Goal: Contribute content: Contribute content

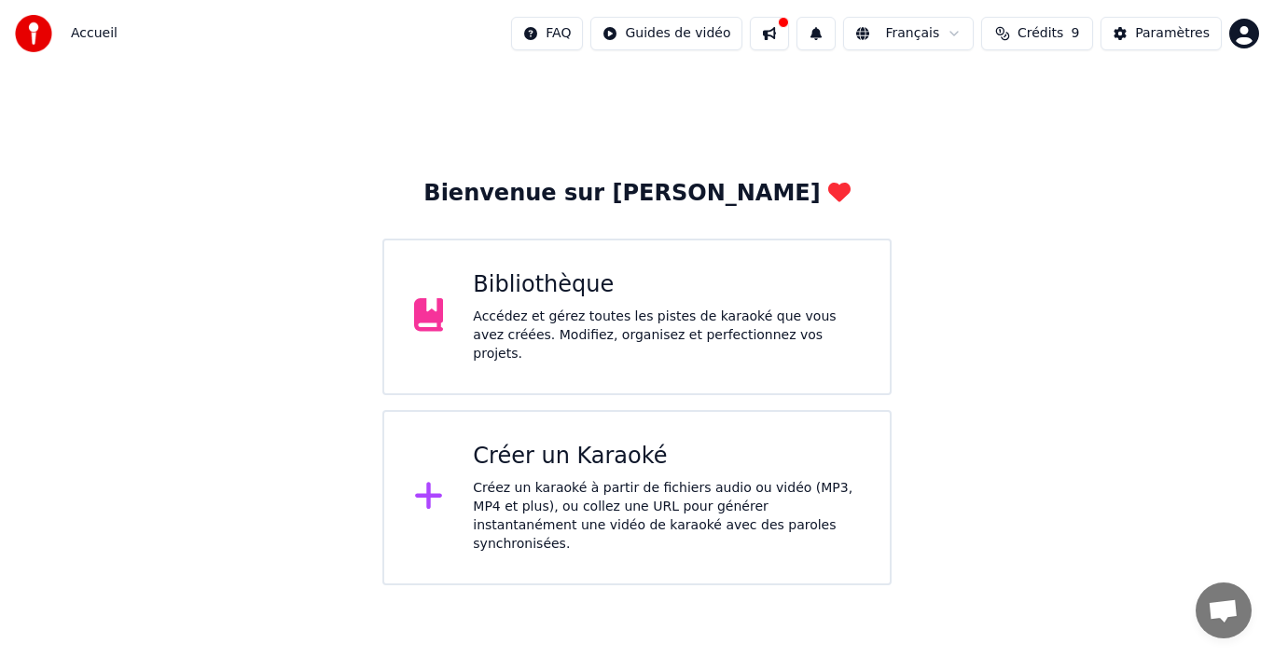
click at [521, 327] on div "Accédez et gérez toutes les pistes de karaoké que vous avez créées. Modifiez, o…" at bounding box center [666, 336] width 387 height 56
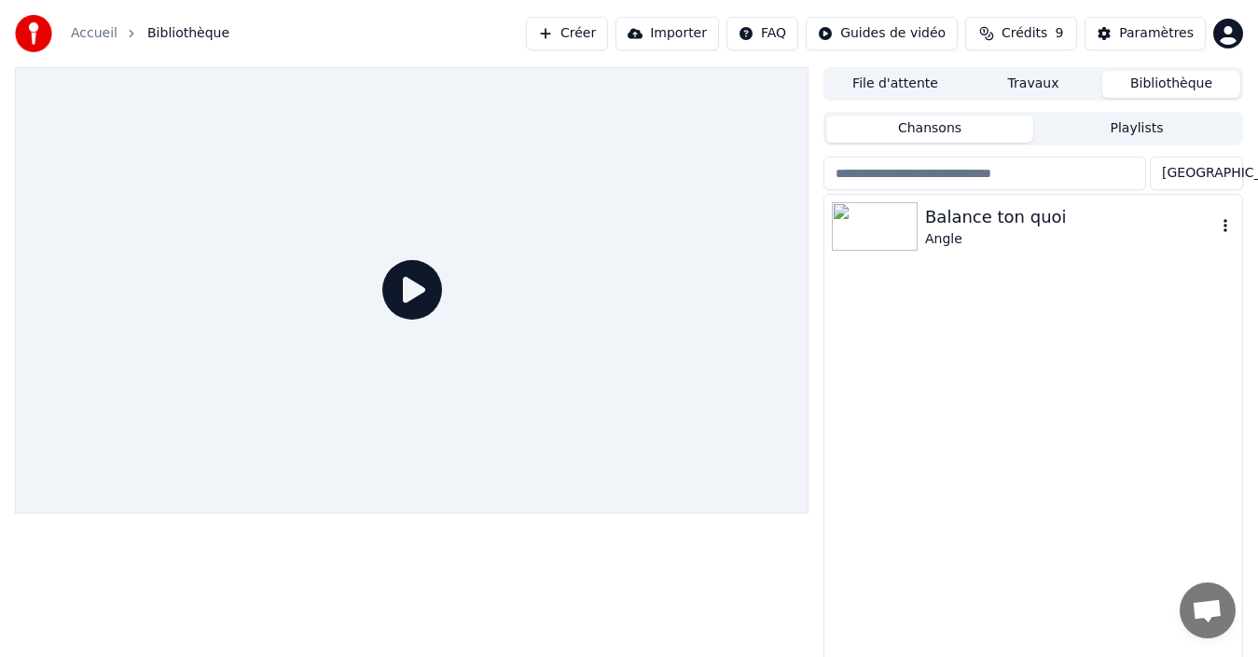
click at [890, 235] on img at bounding box center [875, 226] width 86 height 48
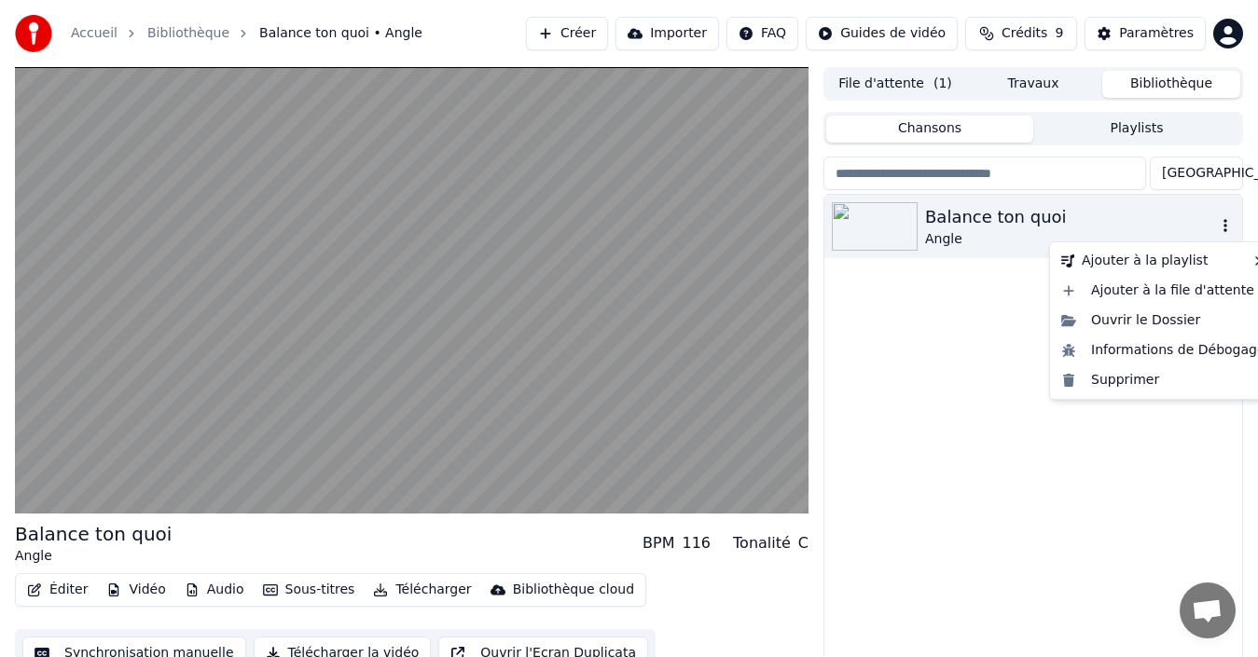
click at [1223, 227] on icon "button" at bounding box center [1225, 225] width 19 height 15
click at [1165, 319] on div "Ouvrir le Dossier" at bounding box center [1163, 321] width 219 height 30
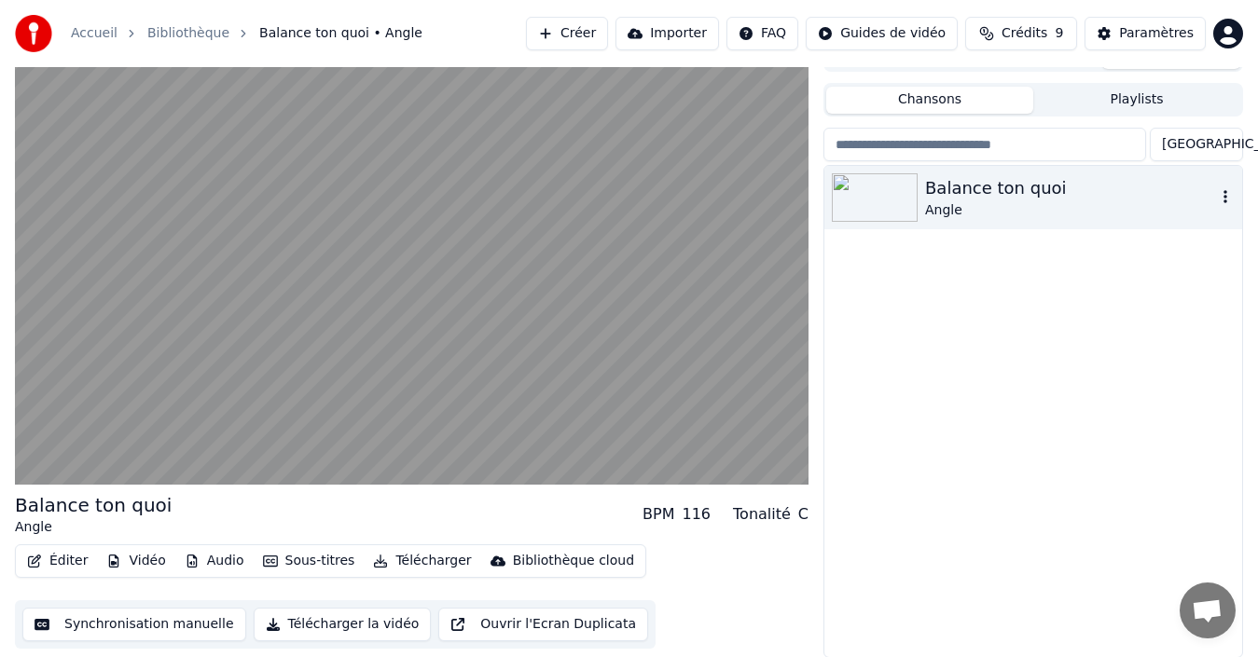
scroll to position [30, 0]
click at [96, 630] on button "Synchronisation manuelle" at bounding box center [134, 624] width 224 height 34
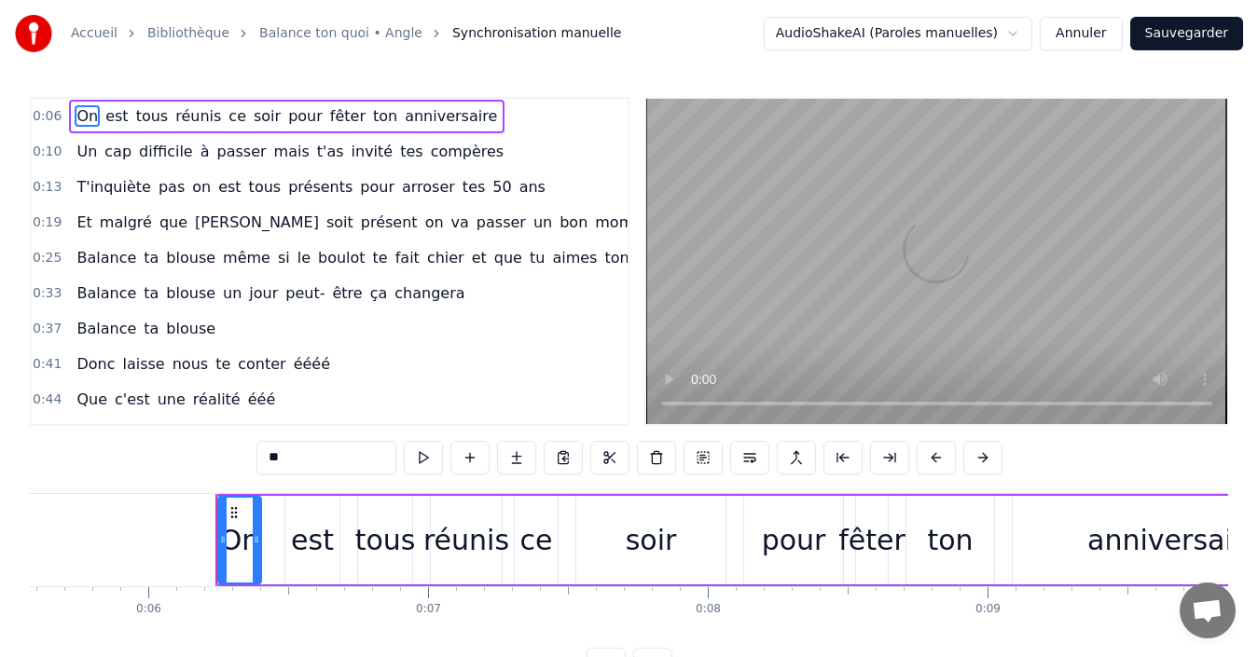
scroll to position [0, 1652]
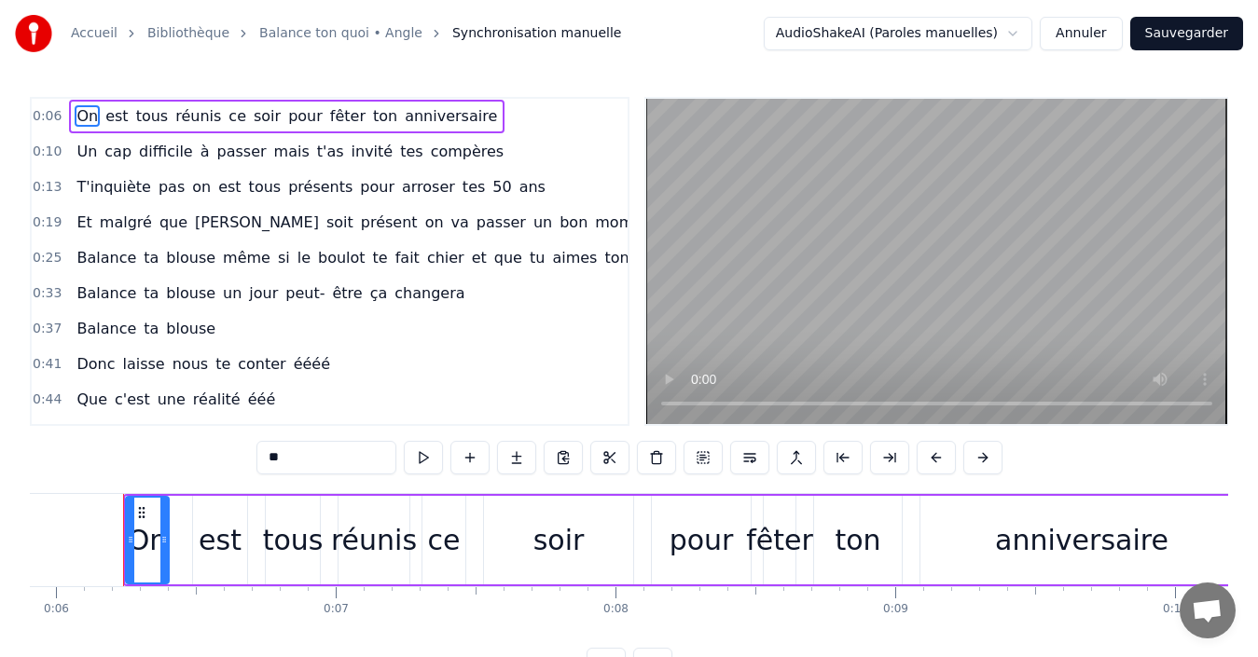
click at [69, 120] on div "On est tous réunis ce soir pour fêter ton anniversaire" at bounding box center [286, 117] width 435 height 34
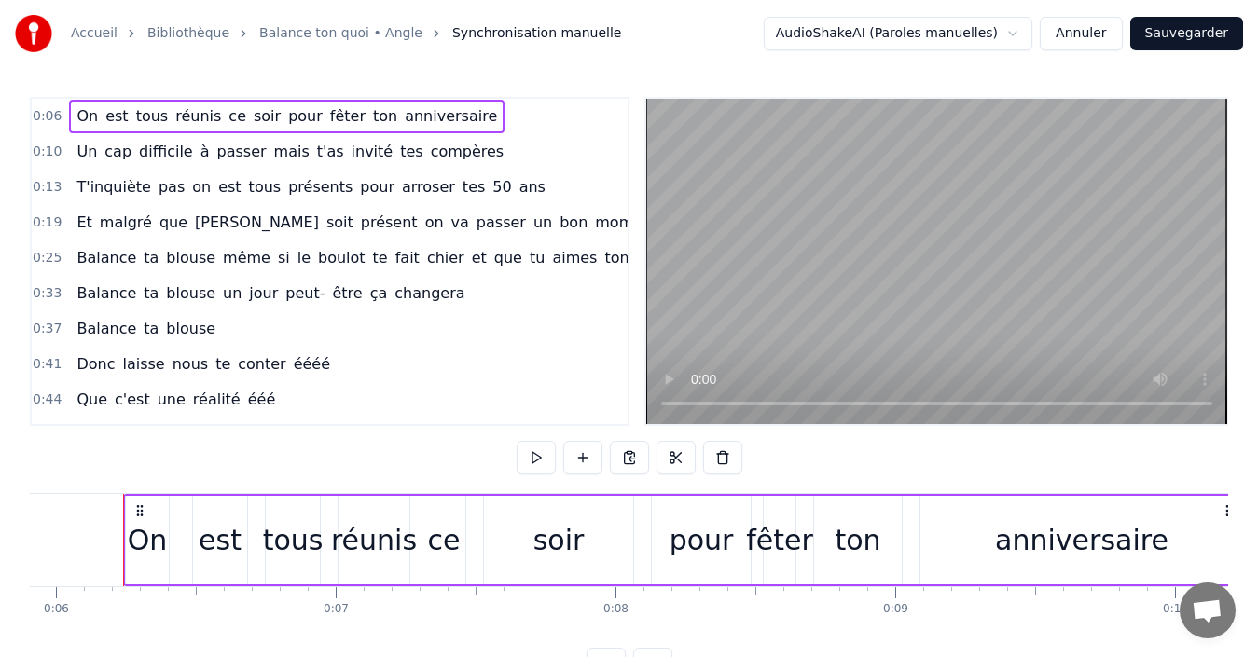
click at [75, 115] on span "On" at bounding box center [87, 116] width 25 height 22
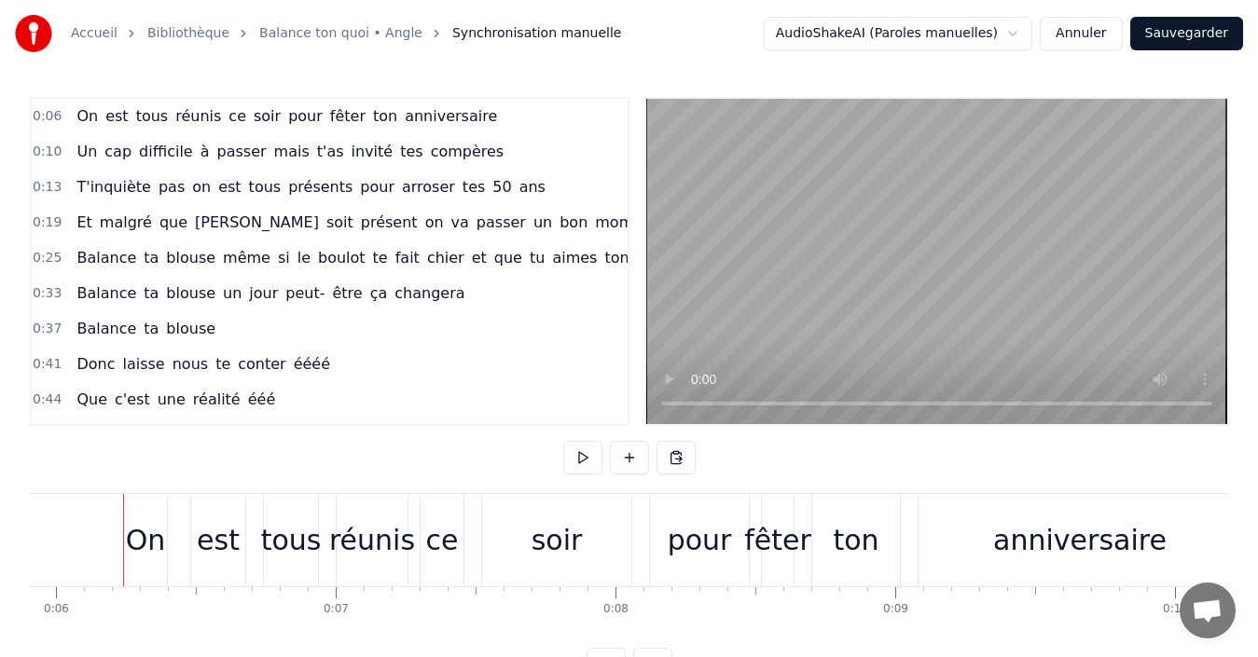
click at [75, 115] on span "On" at bounding box center [87, 116] width 25 height 22
click at [75, 115] on span "On" at bounding box center [87, 115] width 25 height 21
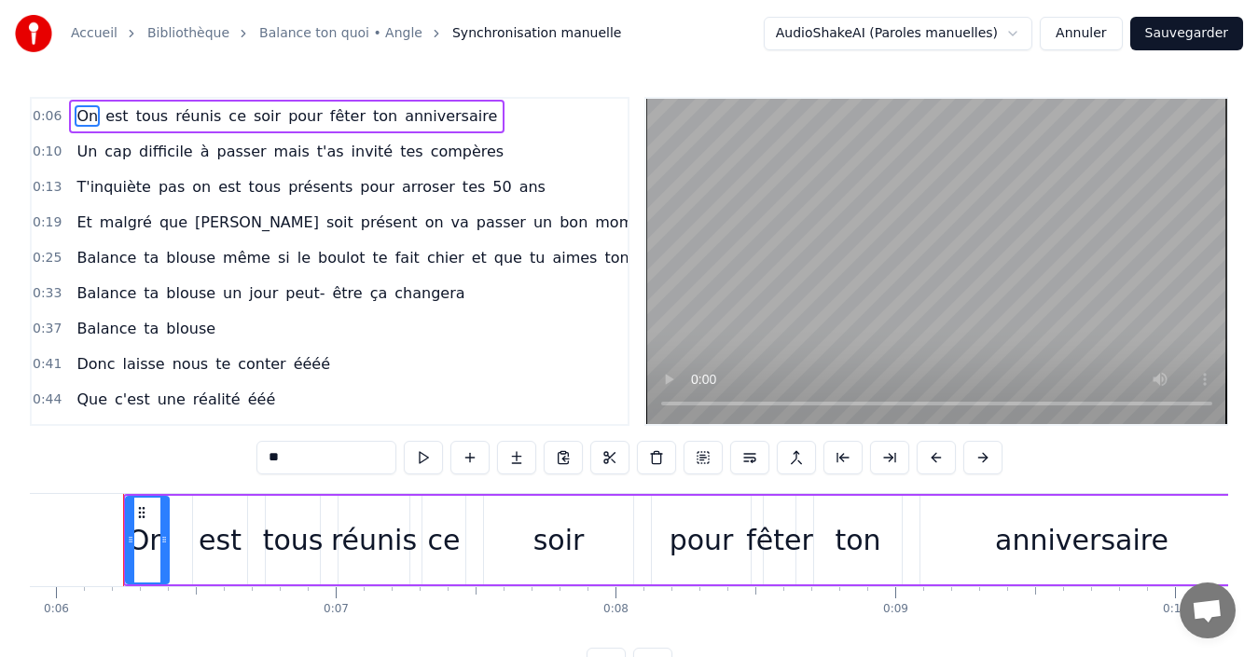
click at [75, 116] on span "On" at bounding box center [87, 115] width 25 height 21
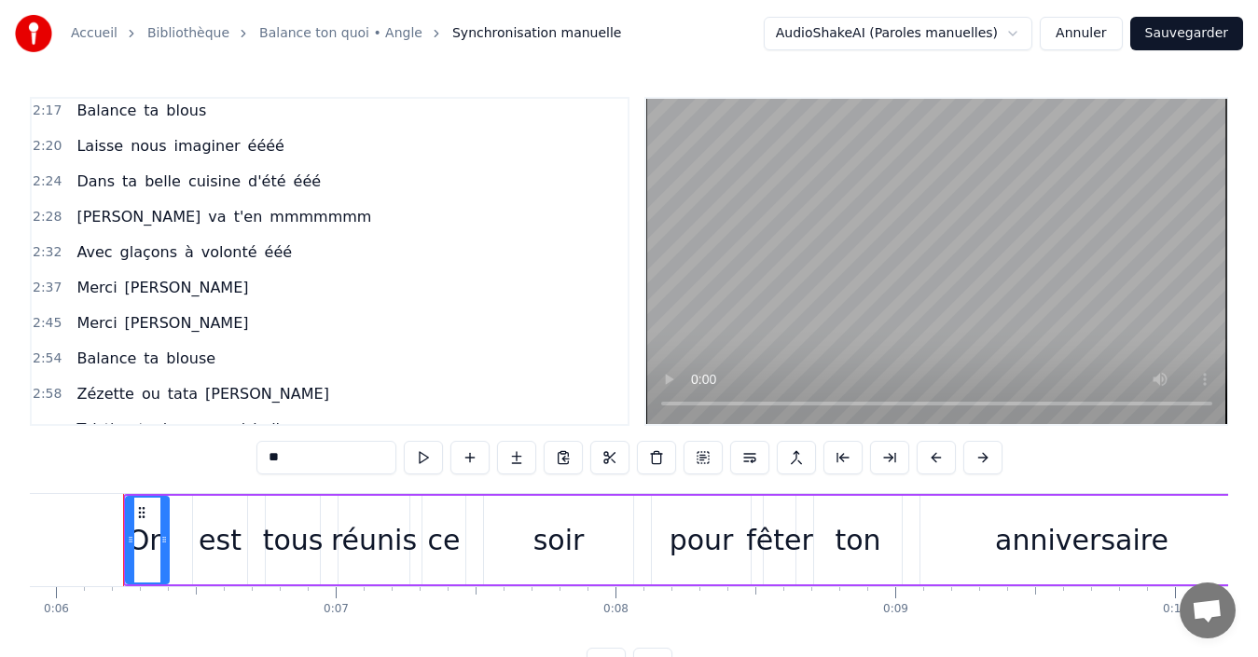
scroll to position [970, 0]
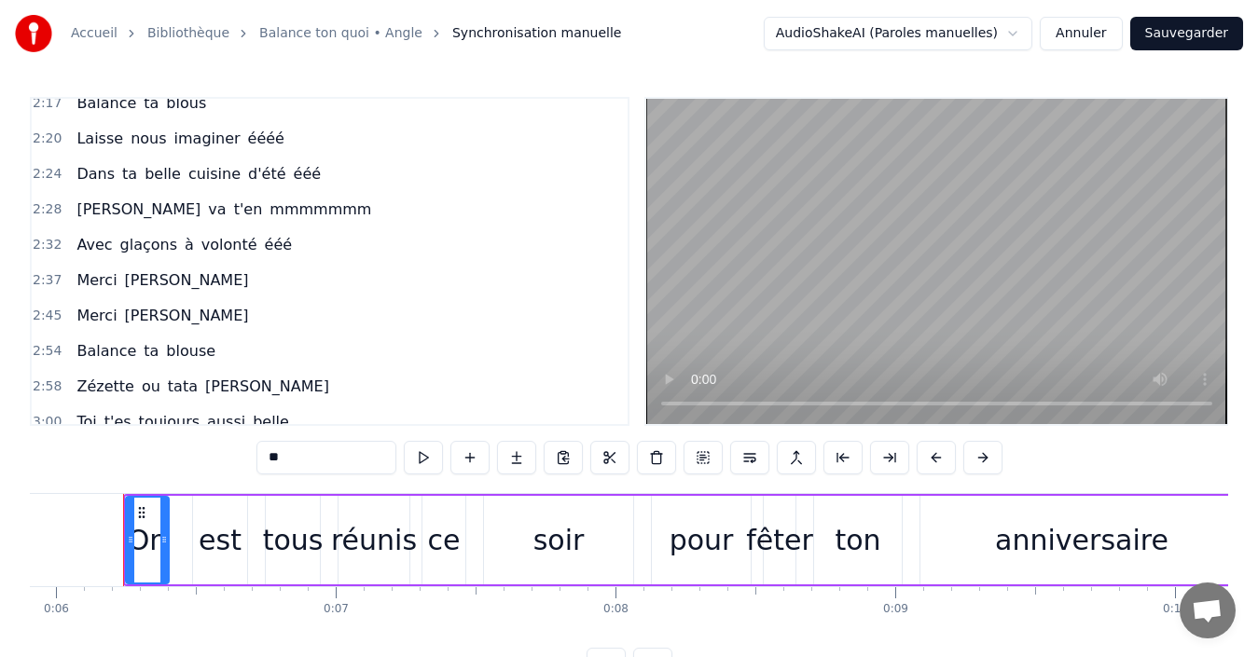
click at [200, 102] on div "2:17 Balance ta blous" at bounding box center [330, 103] width 596 height 35
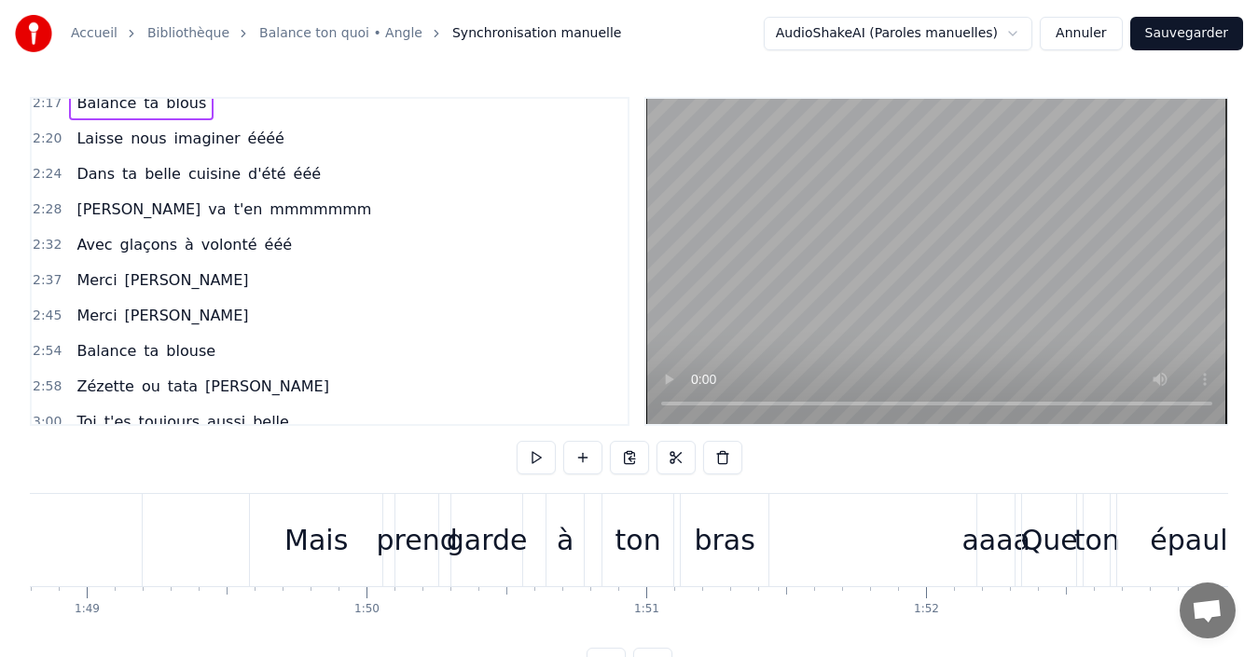
click at [200, 102] on div "2:17 Balance ta blous" at bounding box center [330, 103] width 596 height 35
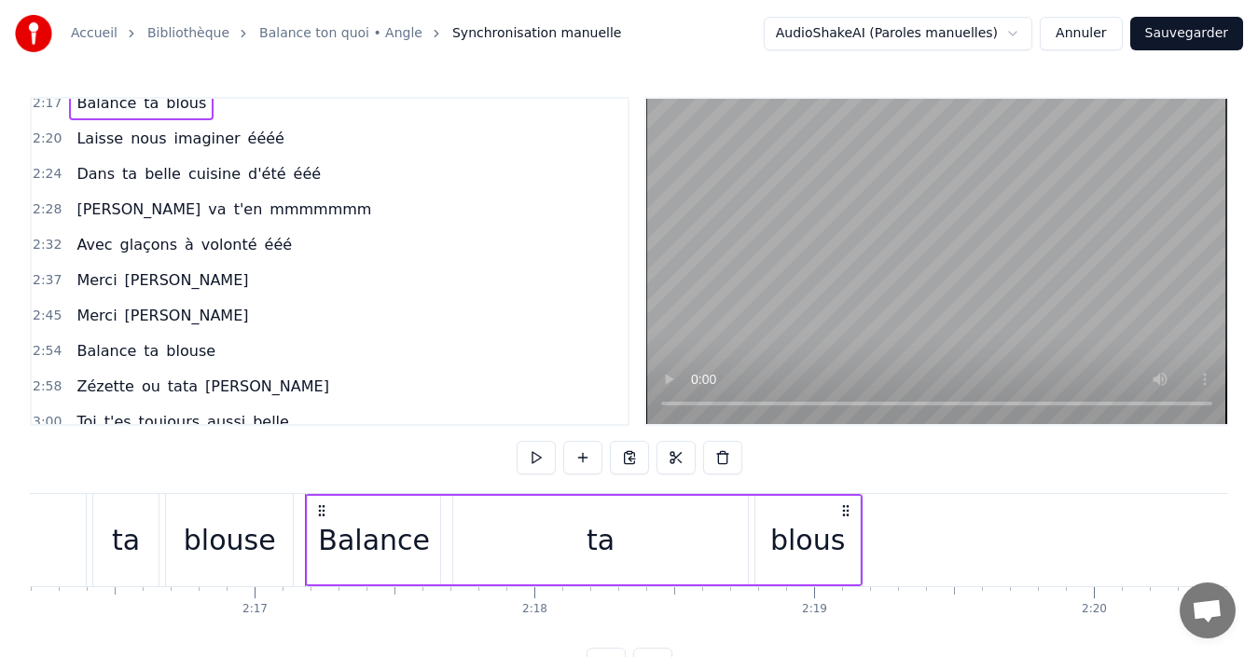
scroll to position [0, 38285]
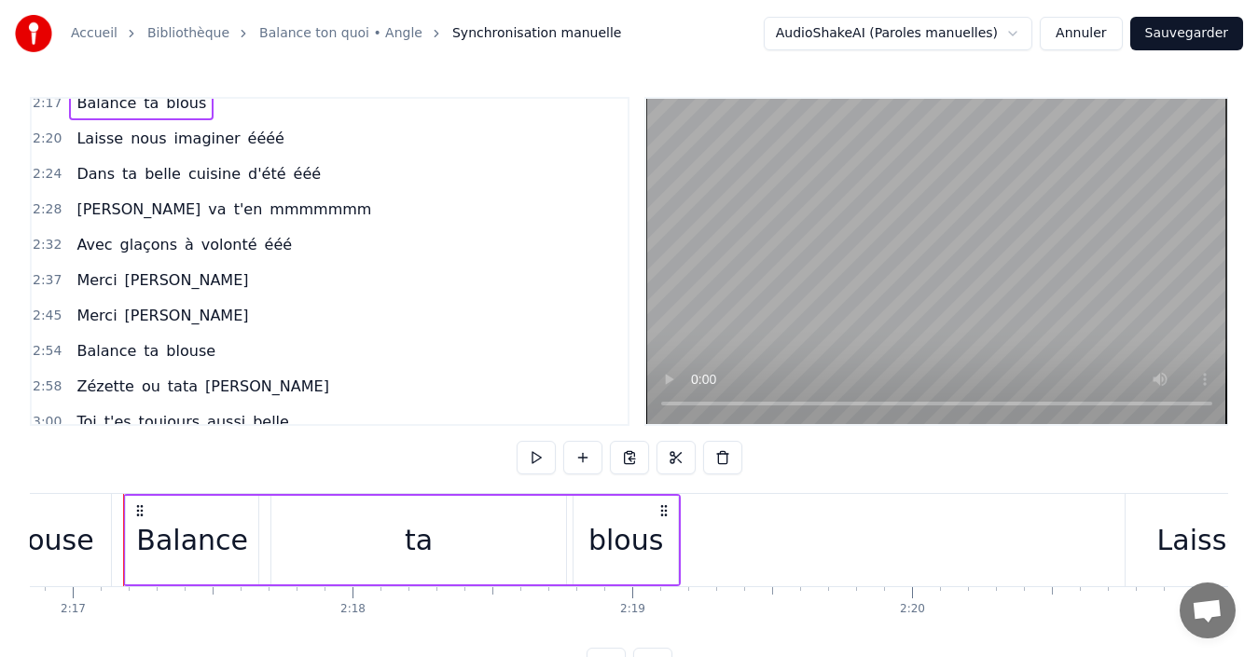
click at [186, 104] on span "blous" at bounding box center [186, 102] width 44 height 21
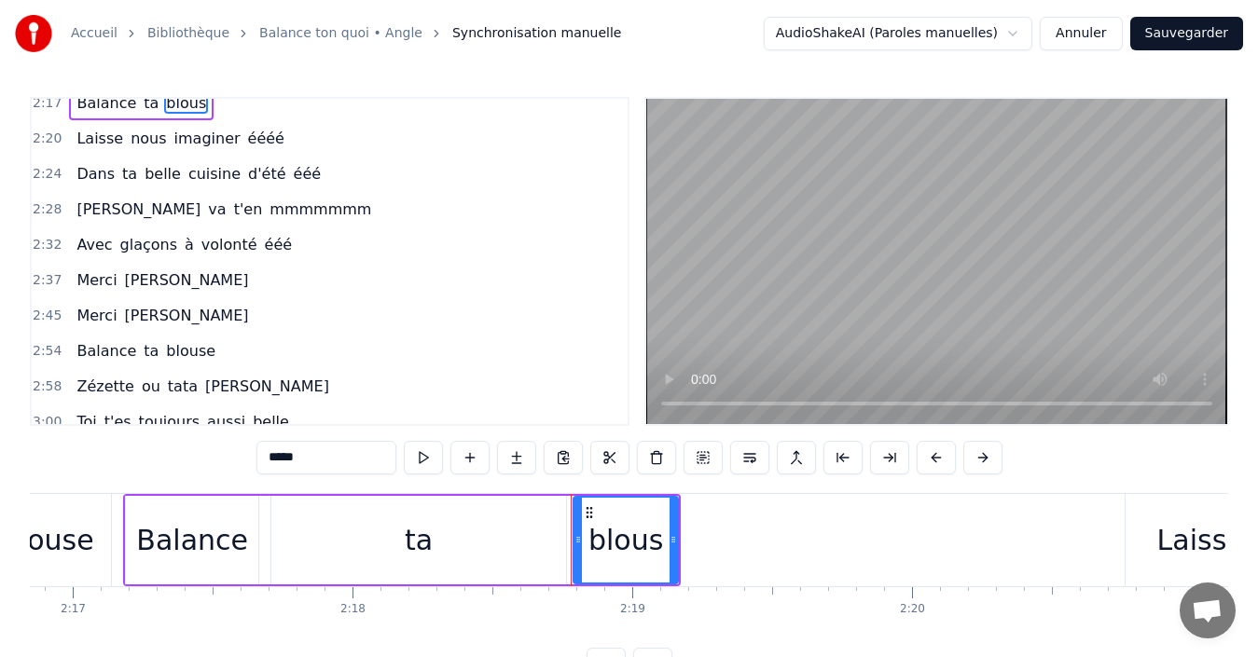
click at [186, 104] on div "0:06 On est tous réunis ce soir pour fêter ton anniversaire 0:10 Un cap diffici…" at bounding box center [330, 261] width 600 height 329
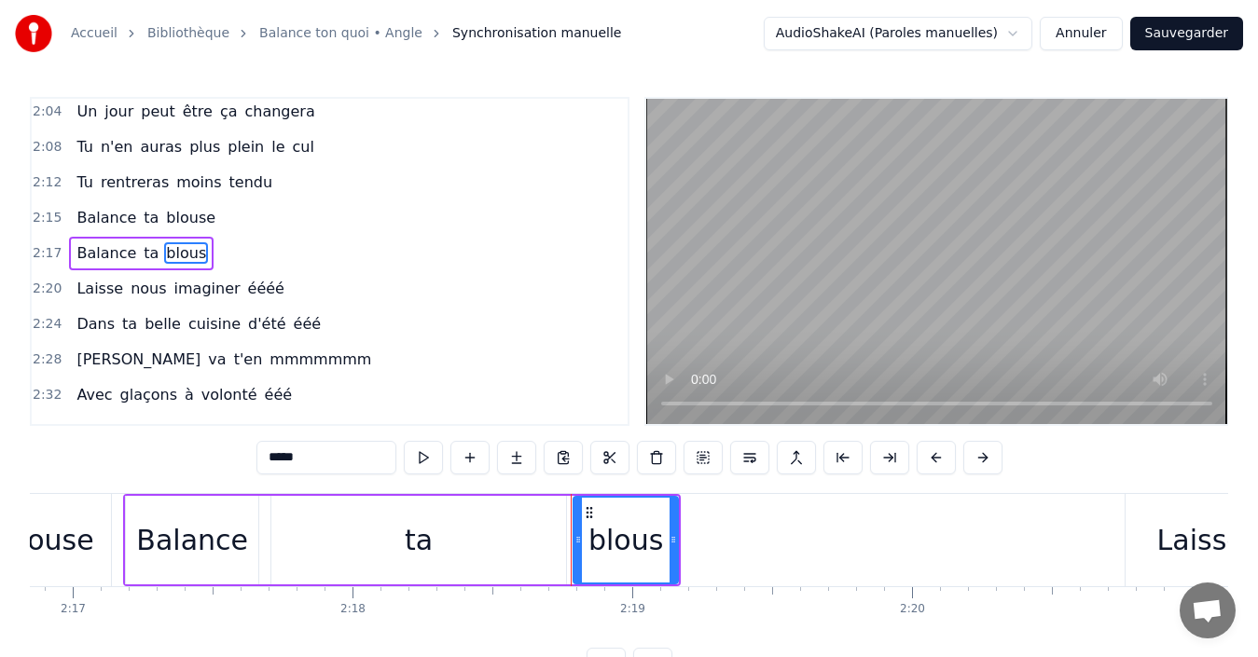
click at [659, 542] on div "blous" at bounding box center [625, 540] width 75 height 42
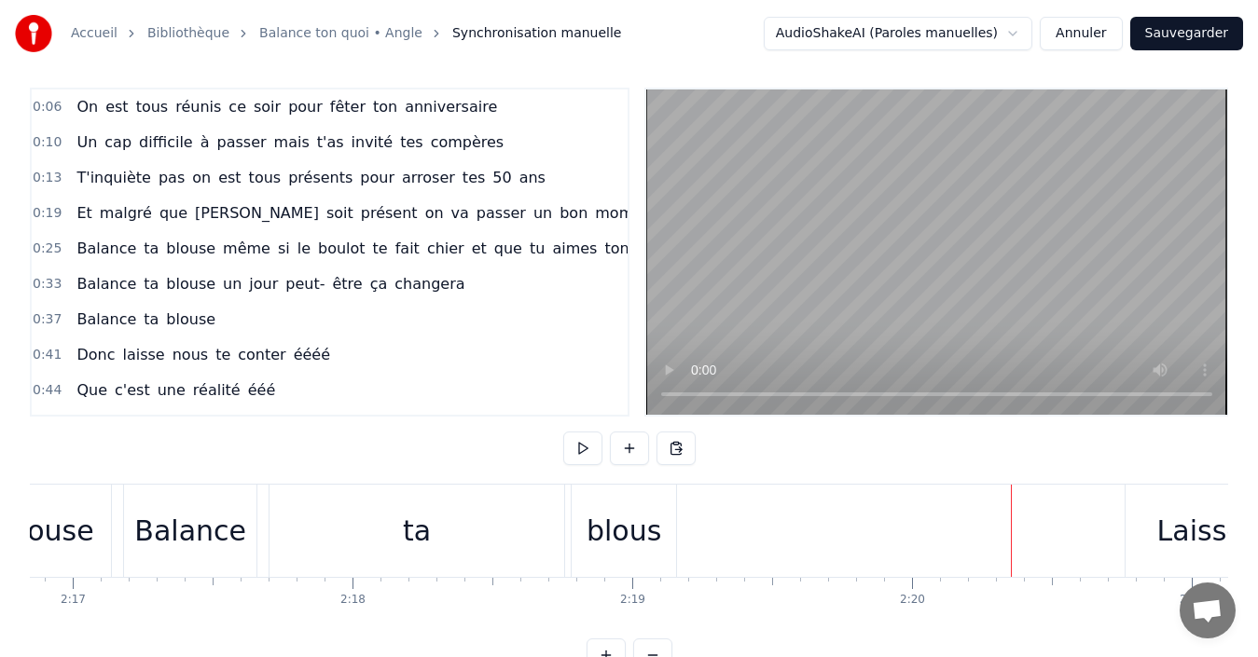
scroll to position [0, 0]
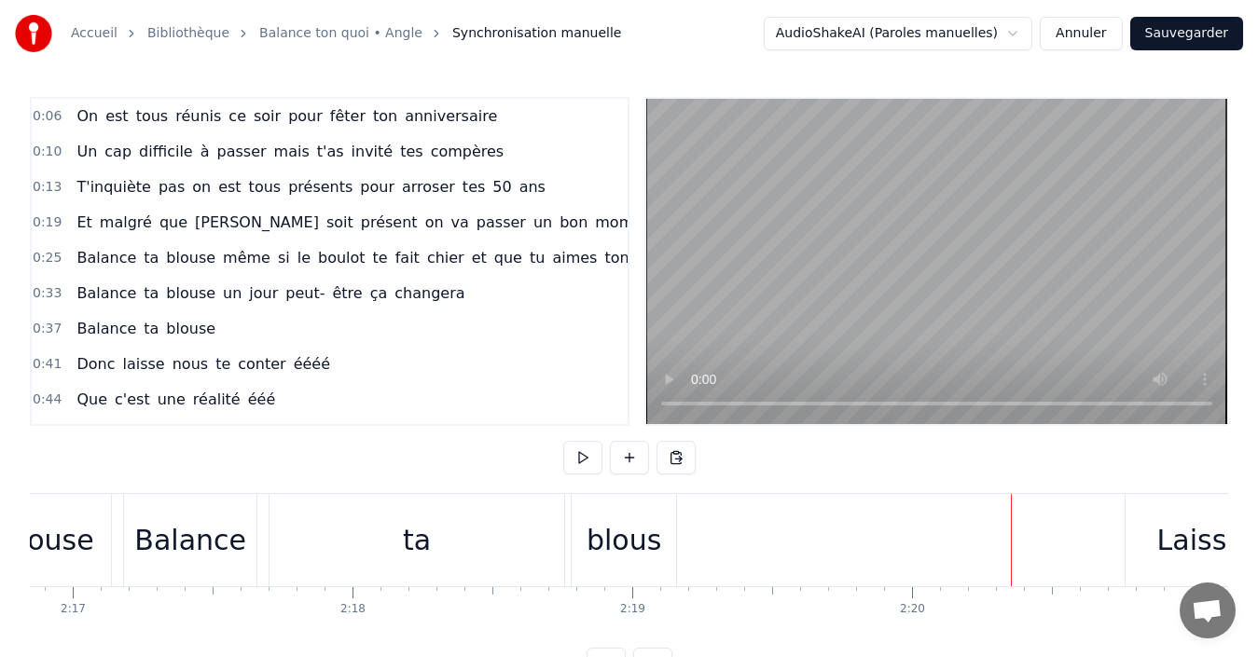
click at [453, 154] on div "Un cap difficile à passer mais t'as invité tes compères" at bounding box center [290, 152] width 442 height 34
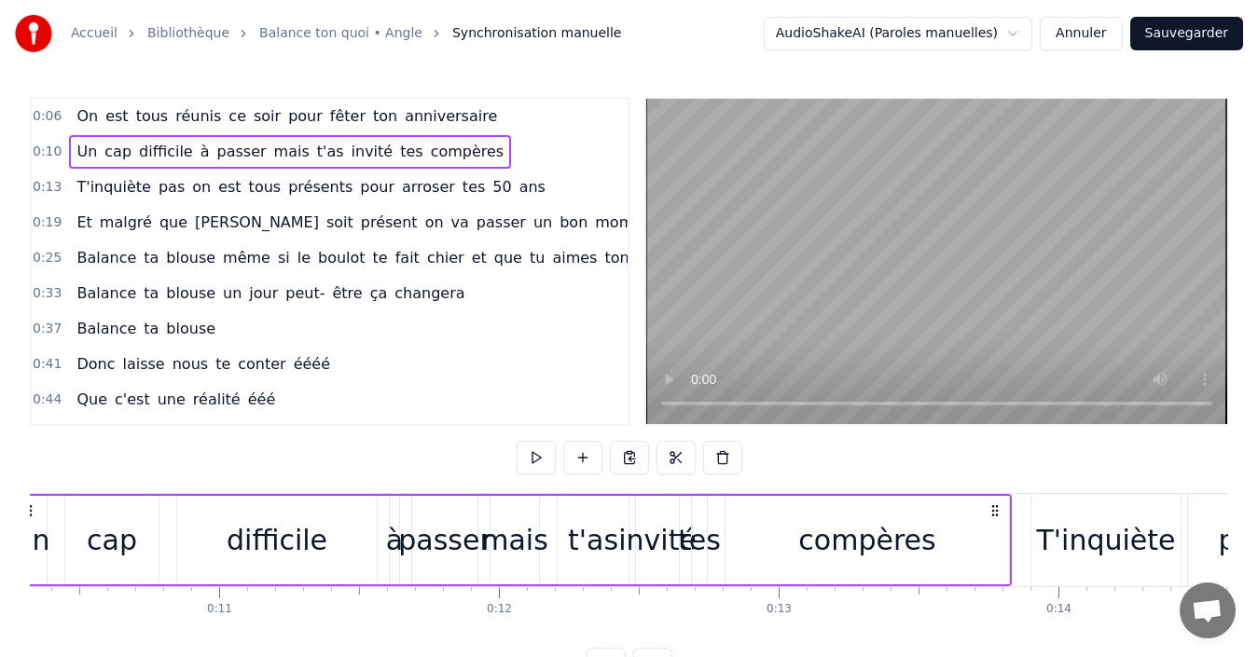
scroll to position [0, 2777]
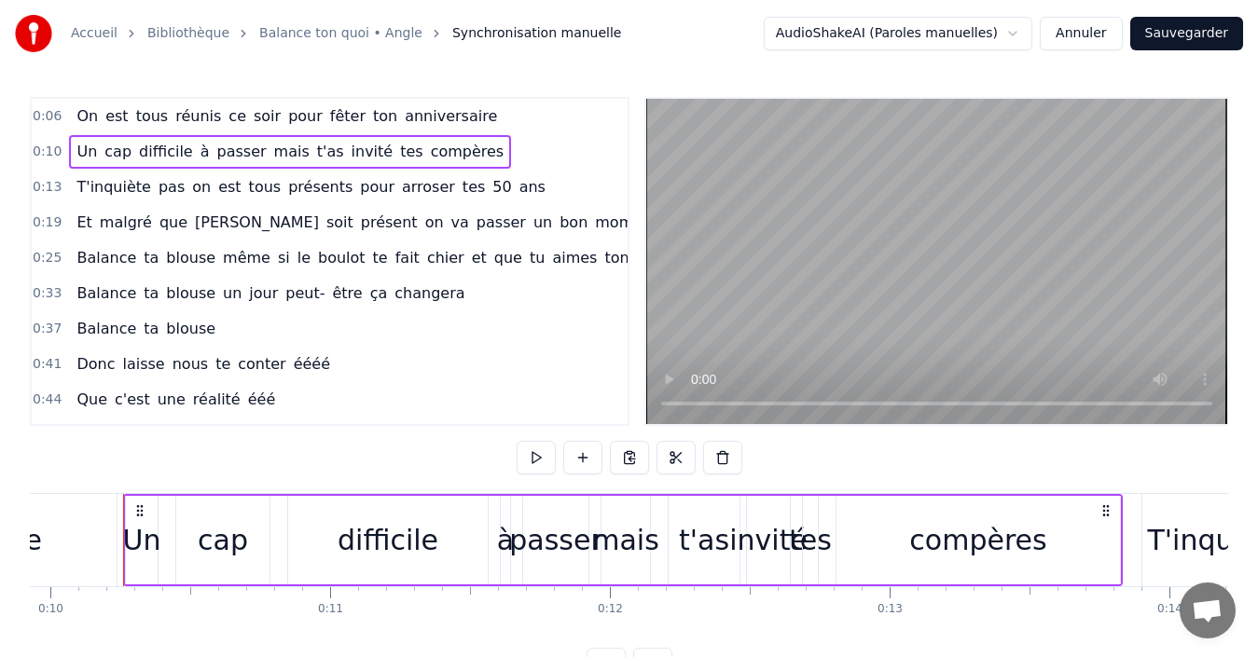
click at [88, 113] on span "On" at bounding box center [87, 115] width 25 height 21
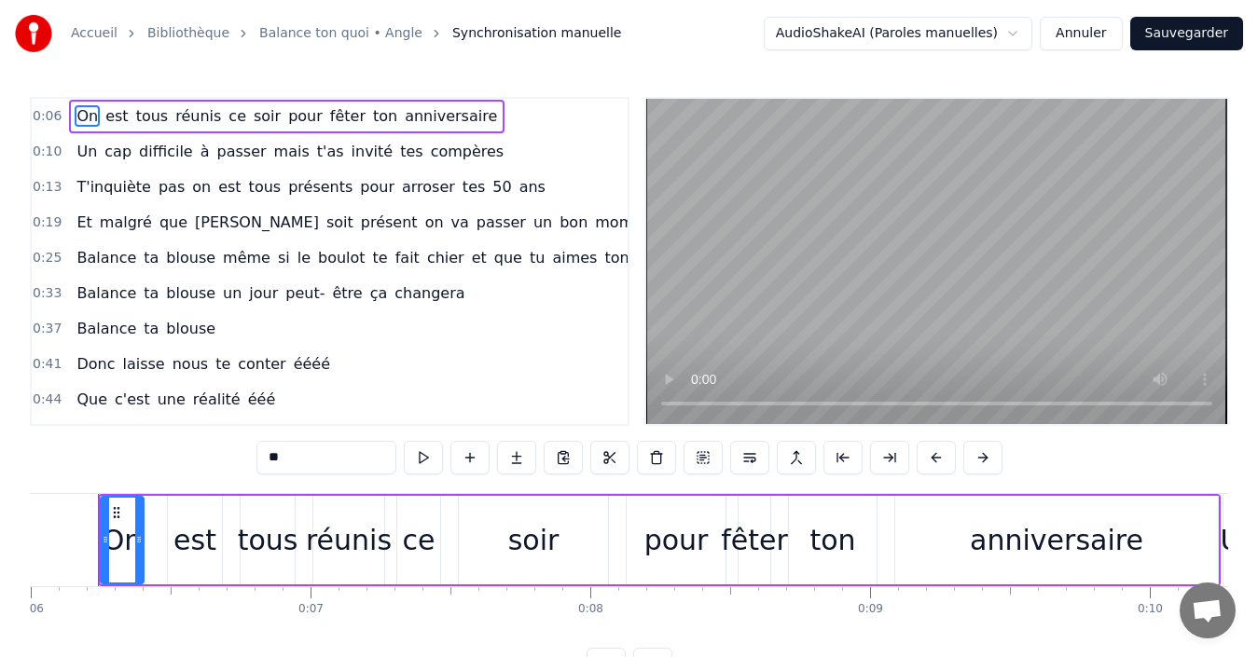
scroll to position [0, 1652]
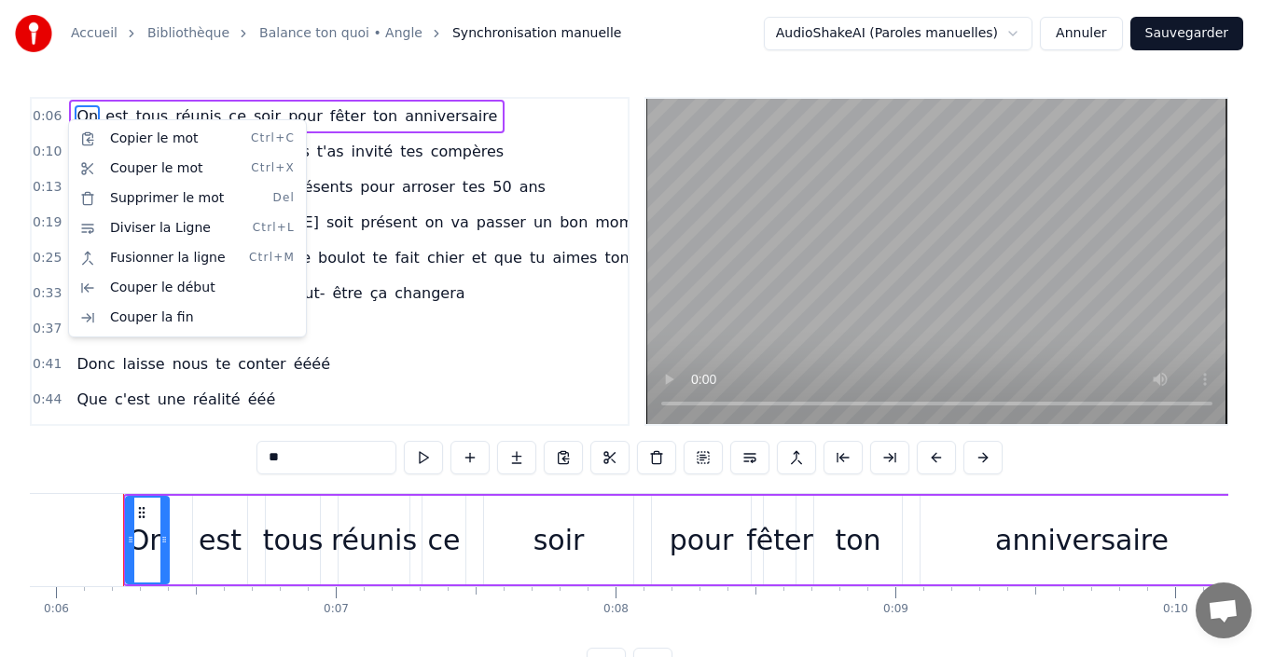
click at [531, 304] on html "Accueil Bibliothèque Balance ton quoi • Angle Synchronisation manuelle AudioSha…" at bounding box center [637, 356] width 1274 height 712
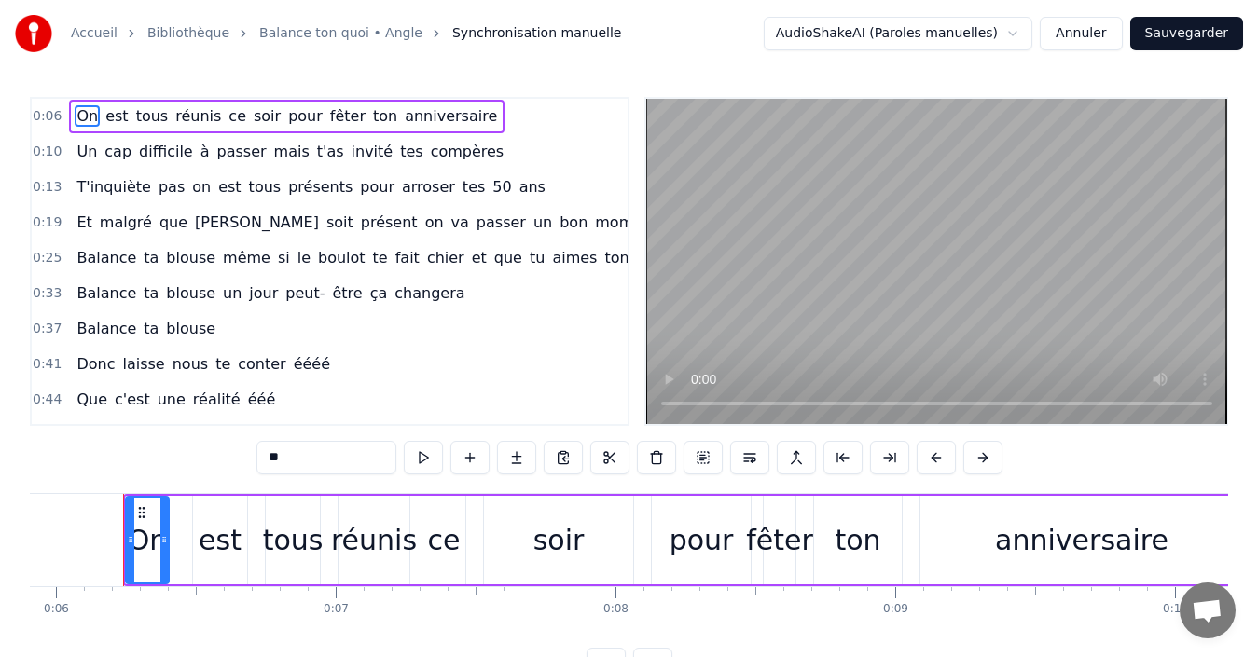
click at [257, 115] on div "On est tous réunis ce soir pour fêter ton anniversaire" at bounding box center [286, 117] width 435 height 34
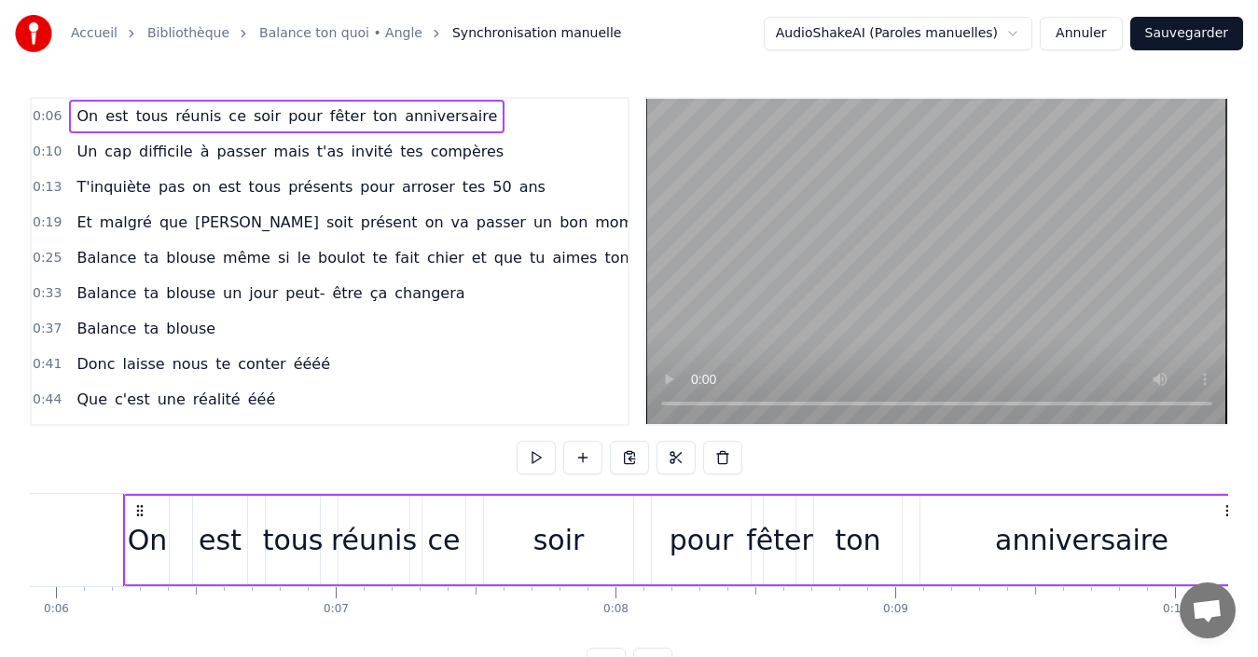
click at [257, 115] on div "On est tous réunis ce soir pour fêter ton anniversaire" at bounding box center [286, 117] width 435 height 34
click at [1023, 35] on html "Accueil Bibliothèque Balance ton quoi • Angle Synchronisation manuelle AudioSha…" at bounding box center [629, 356] width 1258 height 712
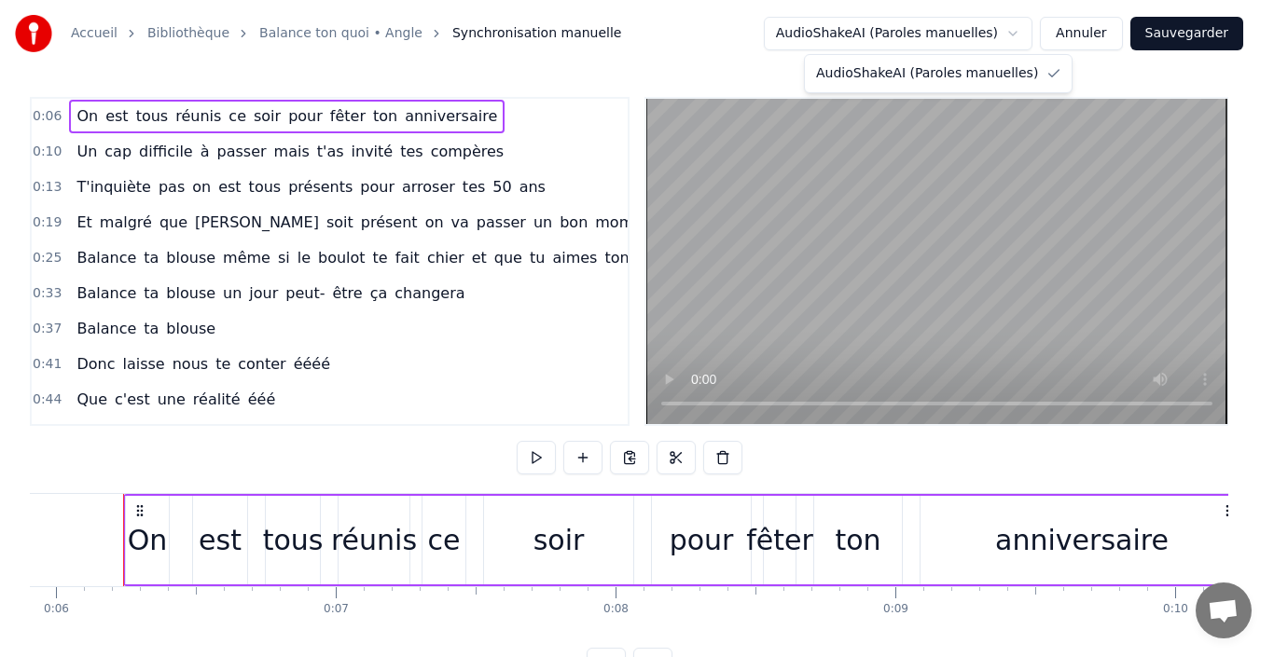
click at [1023, 35] on html "Accueil Bibliothèque Balance ton quoi • Angle Synchronisation manuelle AudioSha…" at bounding box center [637, 356] width 1274 height 712
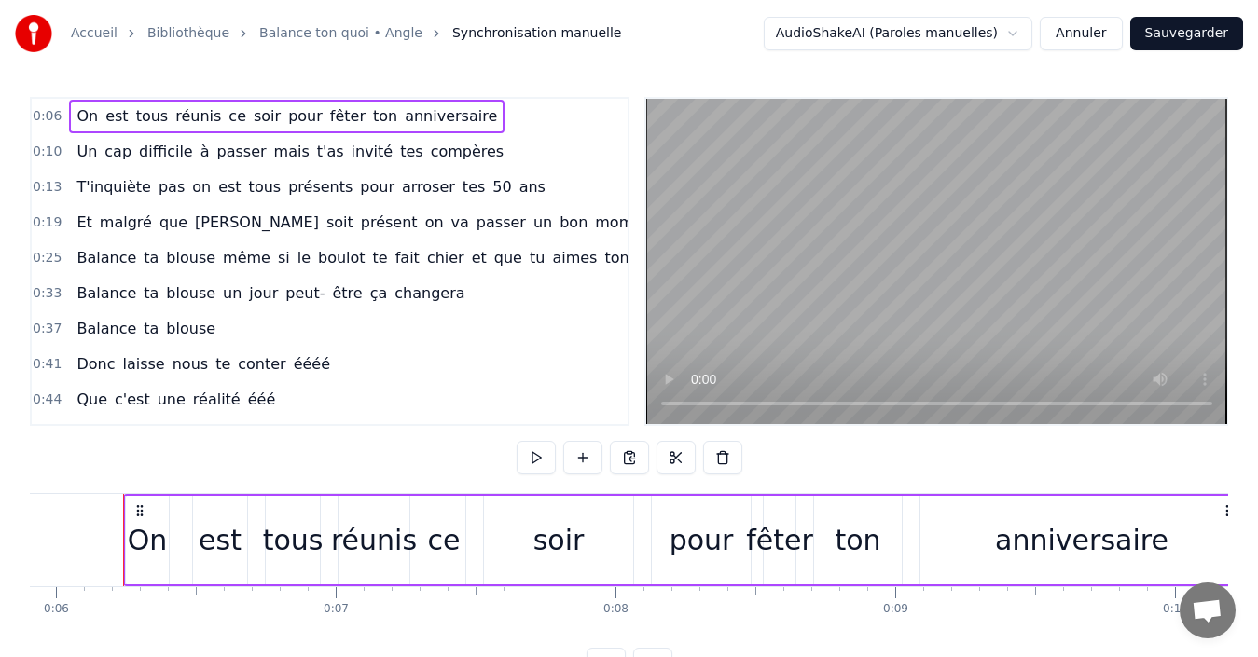
click at [1226, 511] on circle at bounding box center [1226, 510] width 1 height 1
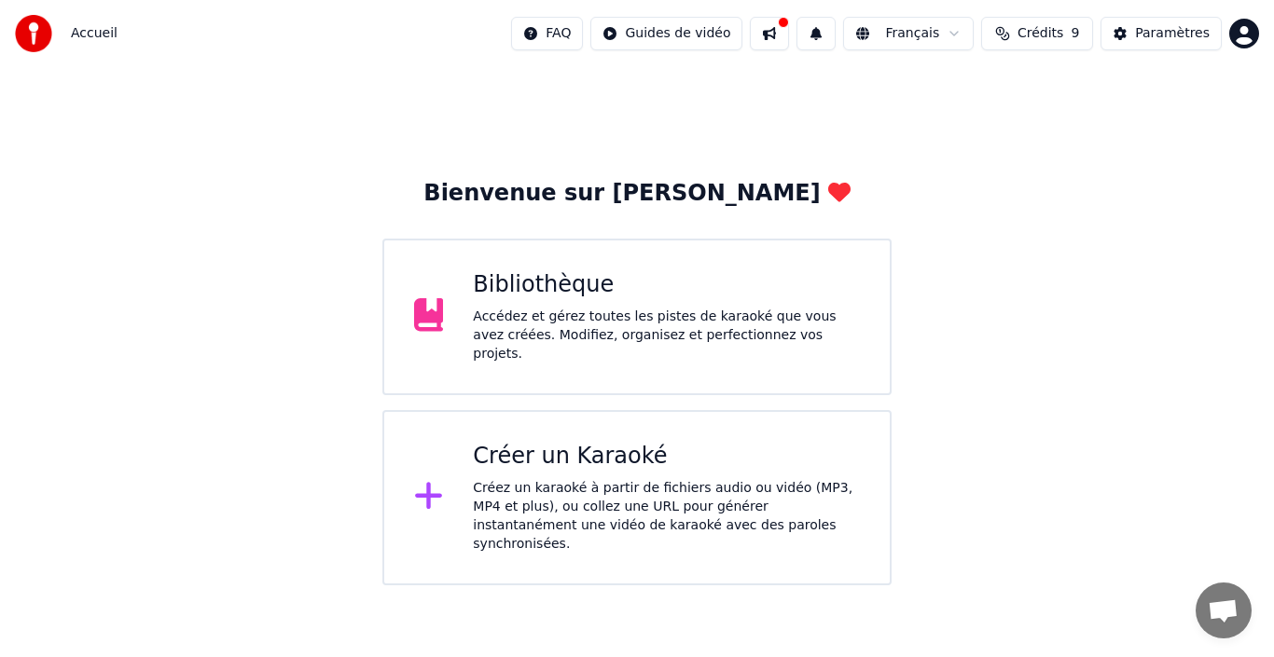
click at [598, 326] on div "Accédez et gérez toutes les pistes de karaoké que vous avez créées. Modifiez, o…" at bounding box center [666, 336] width 387 height 56
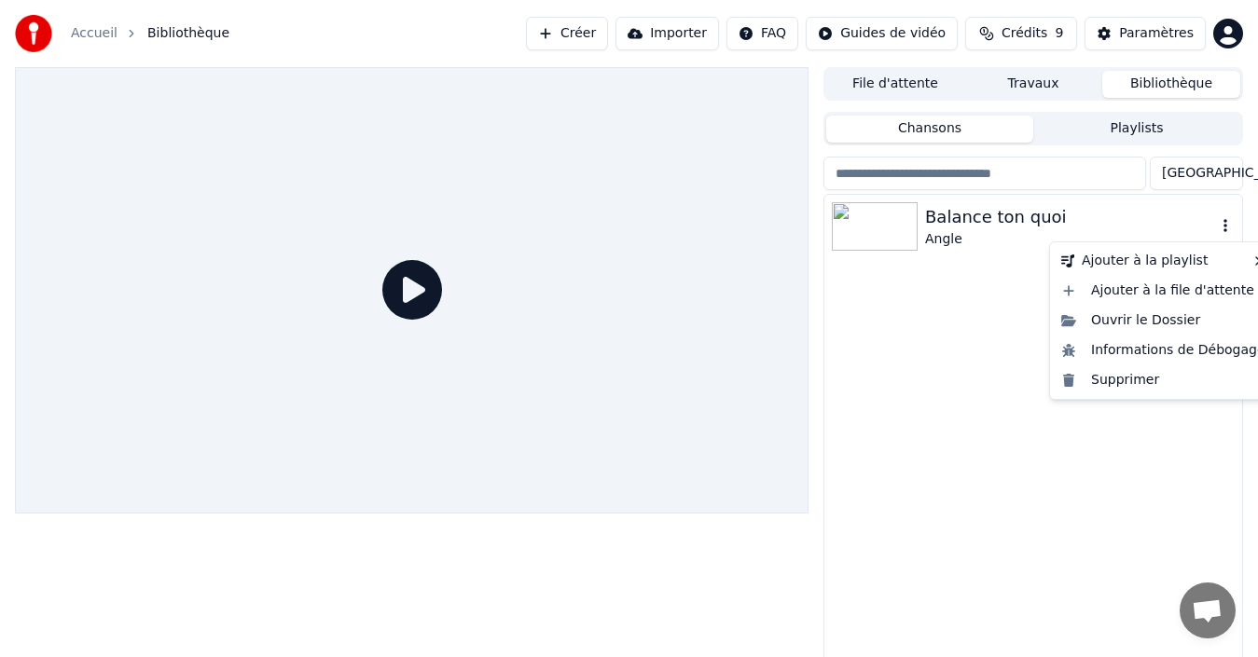
click at [1229, 231] on icon "button" at bounding box center [1225, 225] width 19 height 15
click at [1196, 296] on div "Ajouter à la file d'attente" at bounding box center [1163, 291] width 219 height 30
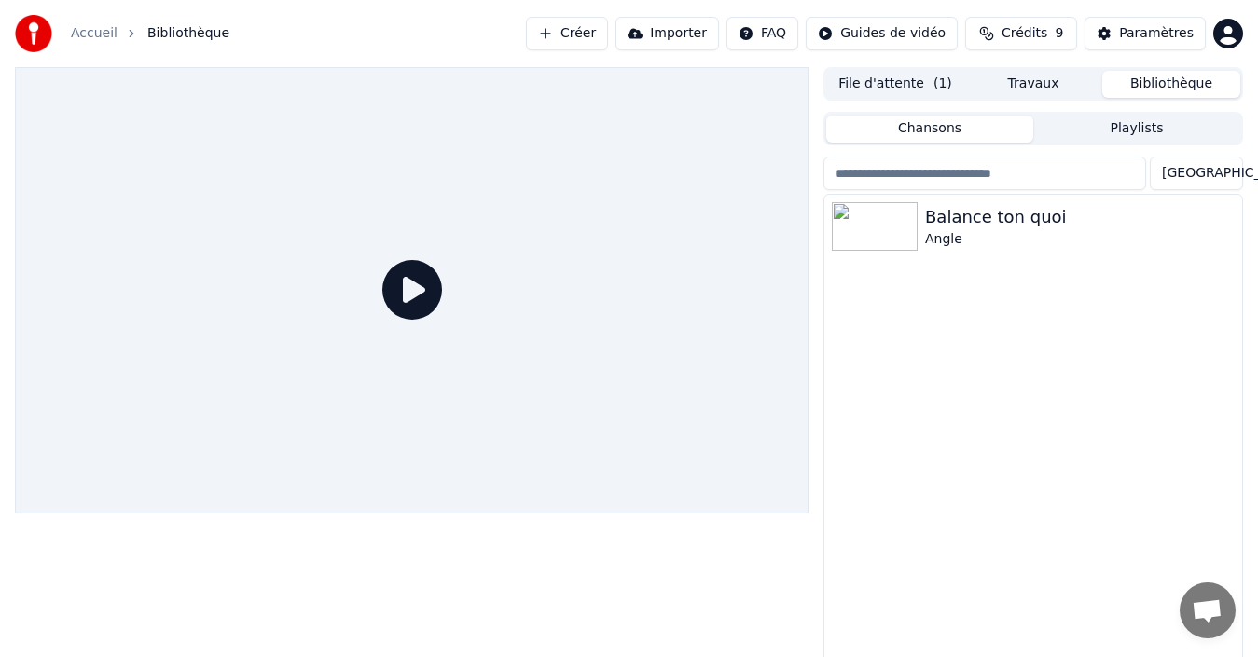
click at [917, 86] on button "File d'attente ( 1 )" at bounding box center [895, 84] width 138 height 27
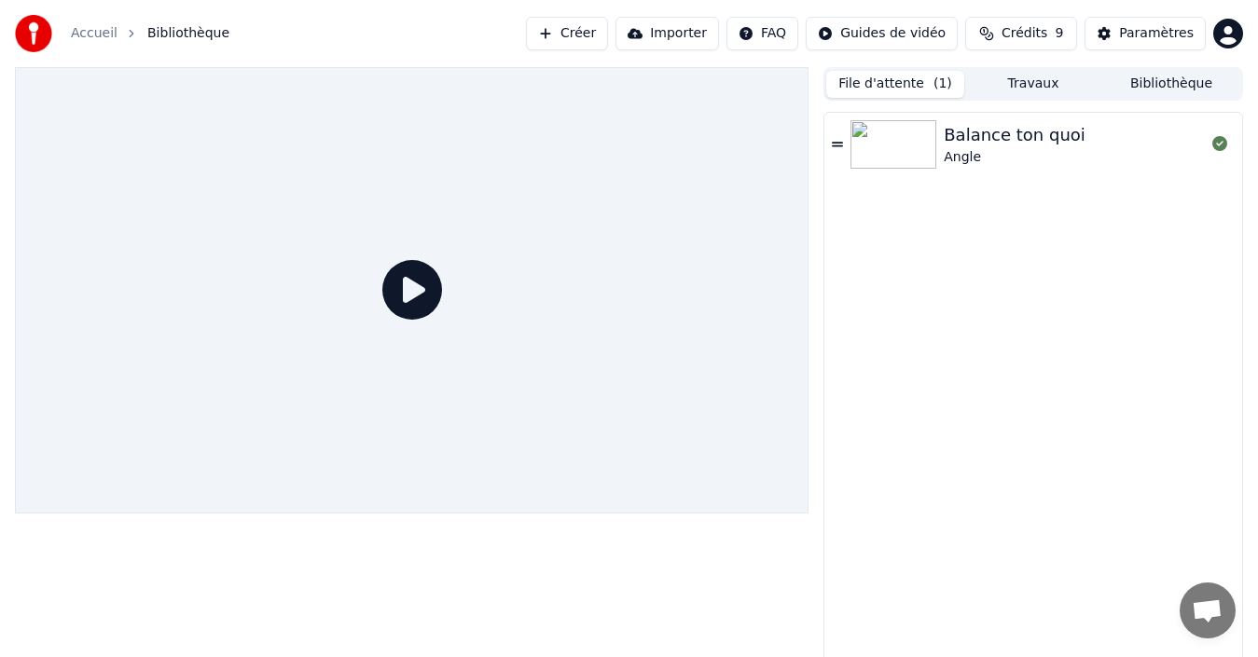
click at [917, 86] on button "File d'attente ( 1 )" at bounding box center [895, 84] width 138 height 27
click at [900, 157] on img at bounding box center [893, 144] width 86 height 48
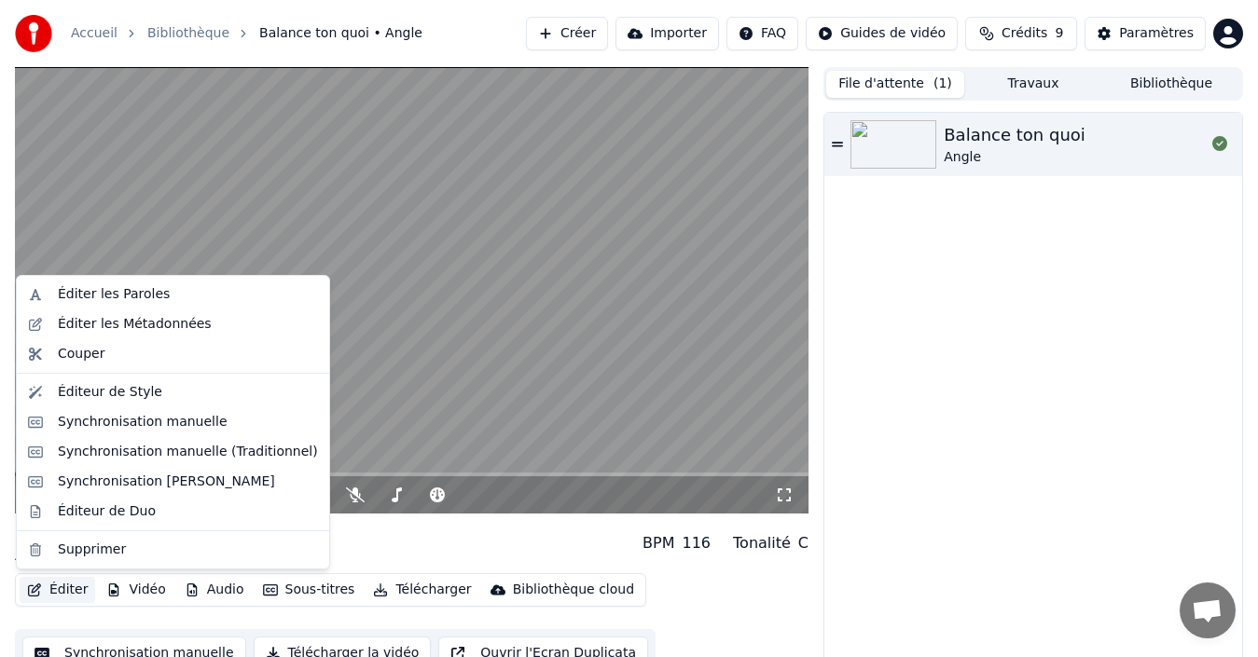
click at [73, 594] on button "Éditer" at bounding box center [58, 590] width 76 height 26
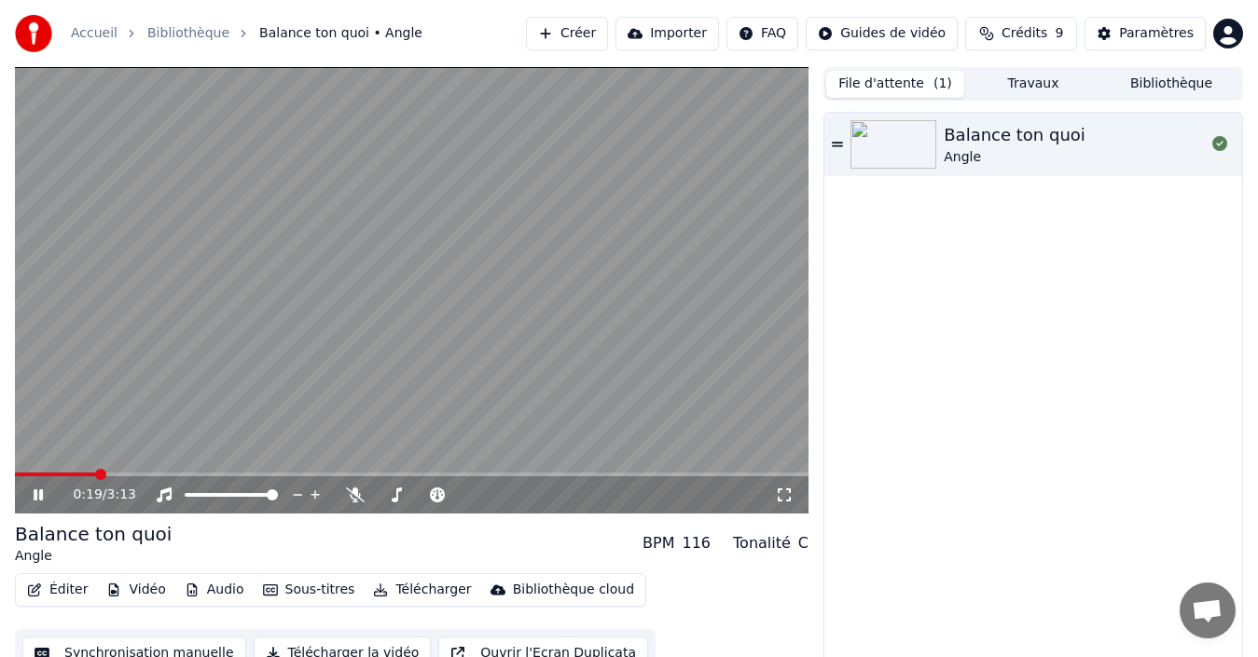
click at [1011, 424] on div "Balance ton quoi Angle" at bounding box center [1033, 391] width 418 height 557
click at [366, 347] on video at bounding box center [412, 290] width 794 height 447
click at [1034, 80] on button "Travaux" at bounding box center [1033, 84] width 138 height 27
click at [877, 84] on button "File d'attente ( 1 )" at bounding box center [895, 84] width 138 height 27
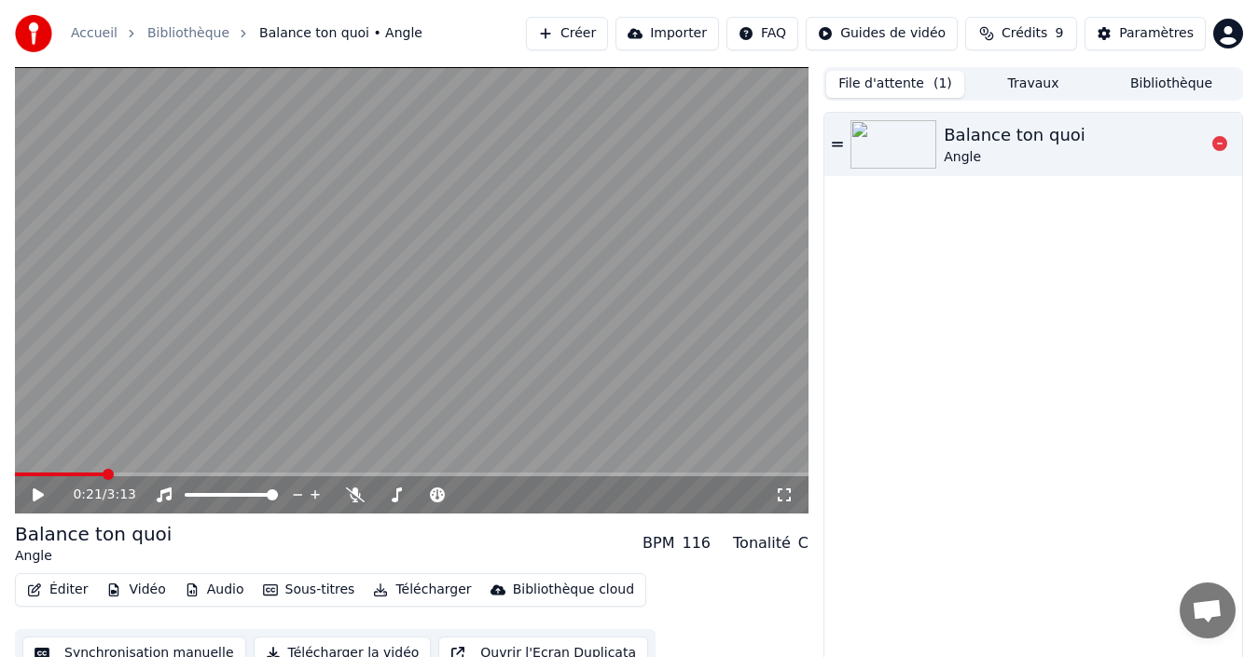
click at [836, 138] on icon at bounding box center [837, 144] width 11 height 13
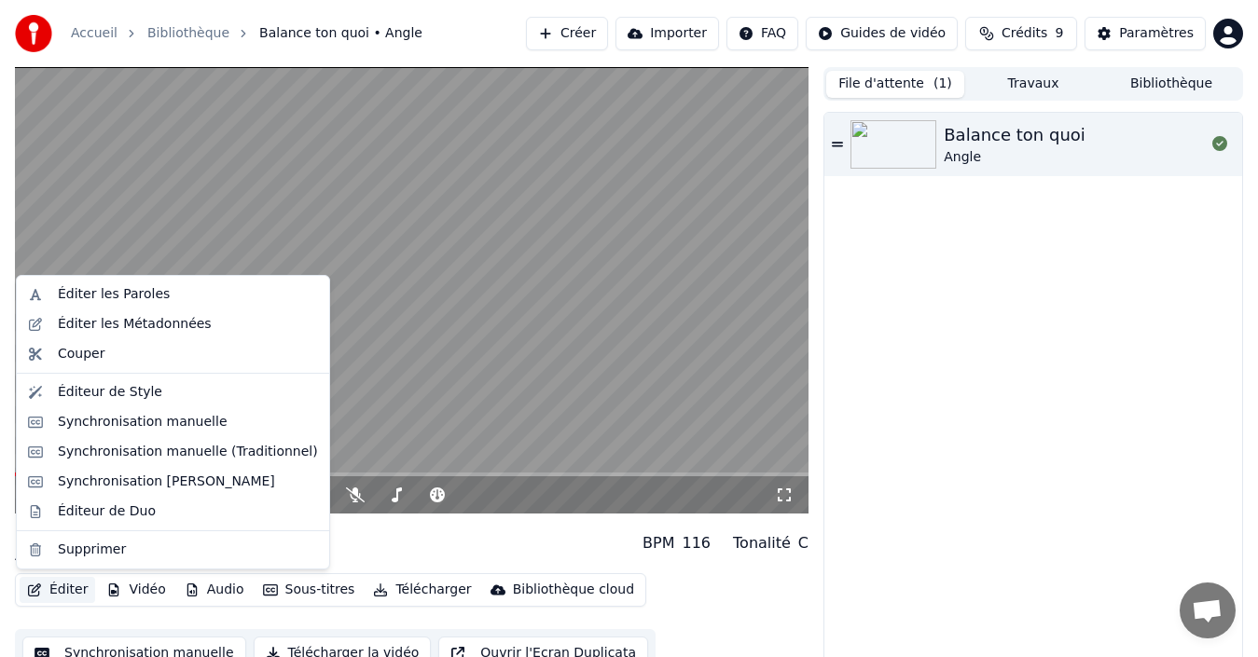
click at [68, 594] on button "Éditer" at bounding box center [58, 590] width 76 height 26
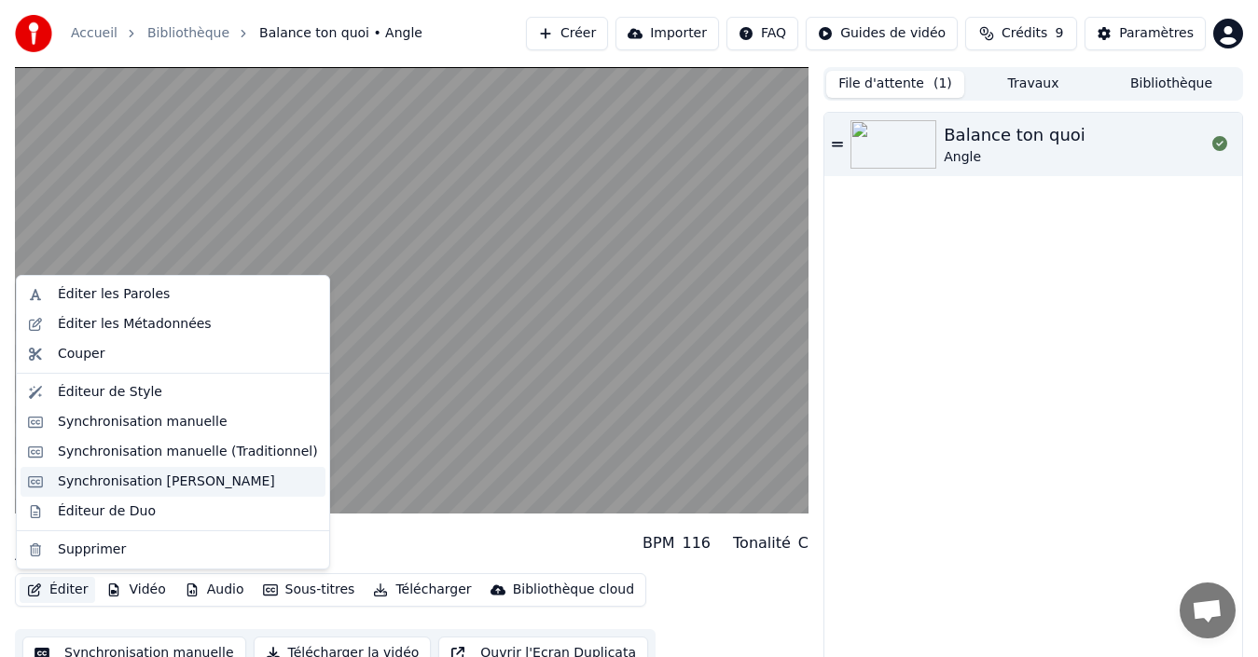
click at [110, 487] on div "Synchronisation [PERSON_NAME]" at bounding box center [166, 482] width 217 height 19
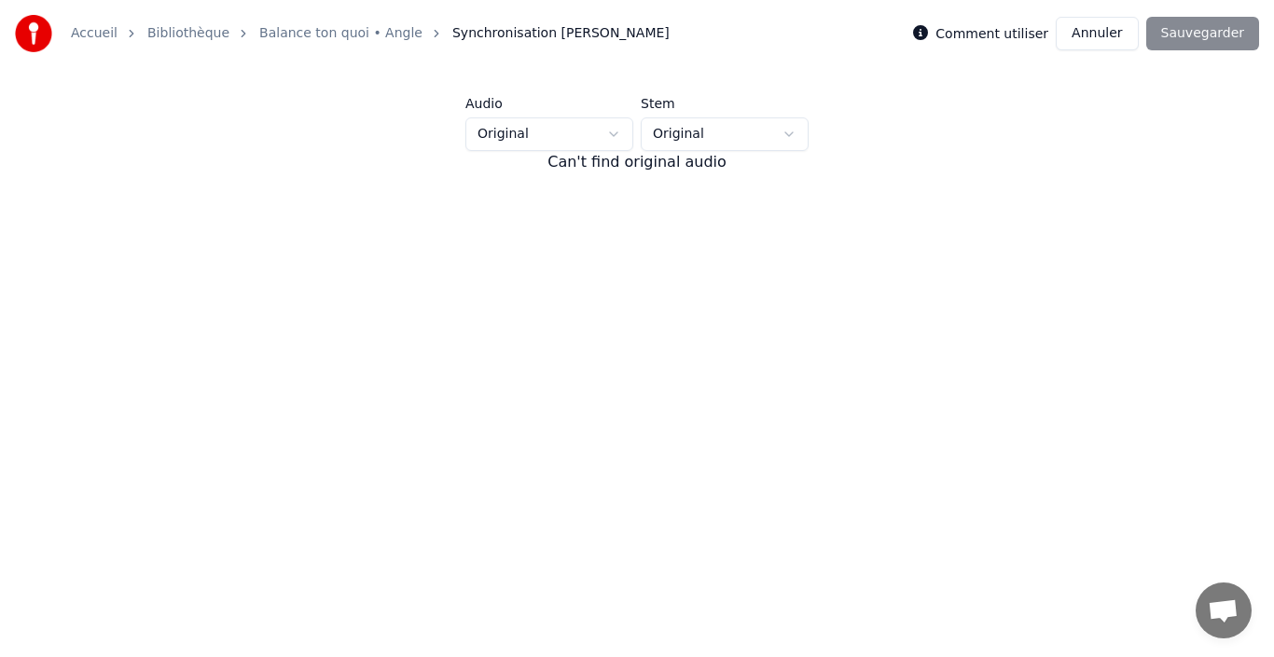
click at [110, 487] on div "Audio Original Stem Original Can't find original audio" at bounding box center [637, 294] width 1214 height 394
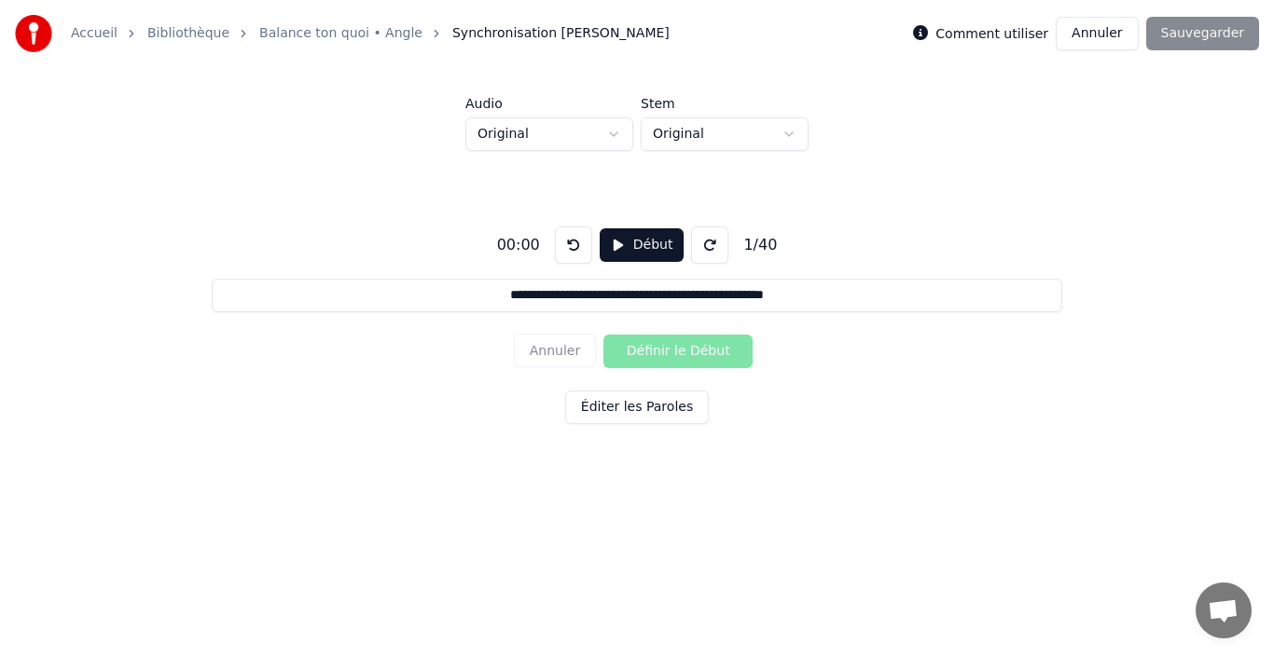
click at [487, 297] on input "**********" at bounding box center [637, 296] width 850 height 34
click at [654, 295] on input "**********" at bounding box center [637, 296] width 850 height 34
click at [657, 404] on button "Éditer les Paroles" at bounding box center [637, 408] width 144 height 34
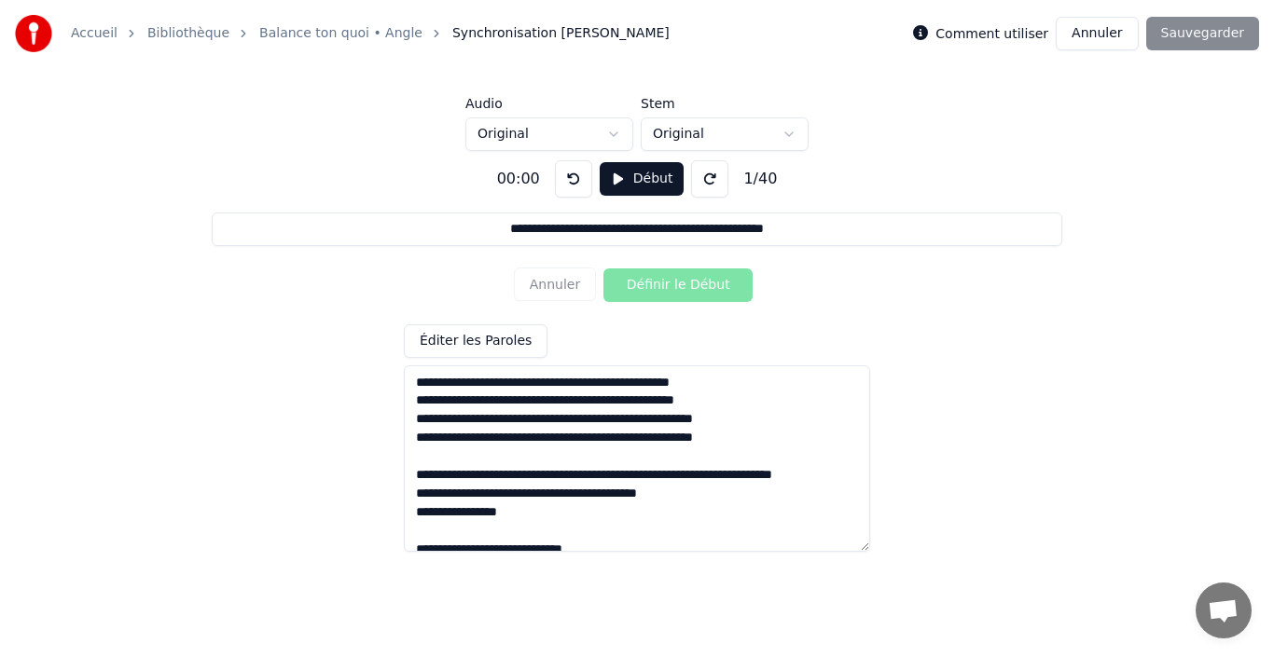
click at [420, 383] on textarea at bounding box center [637, 459] width 466 height 187
type input "**********"
type textarea "**********"
type input "**********"
type textarea "**********"
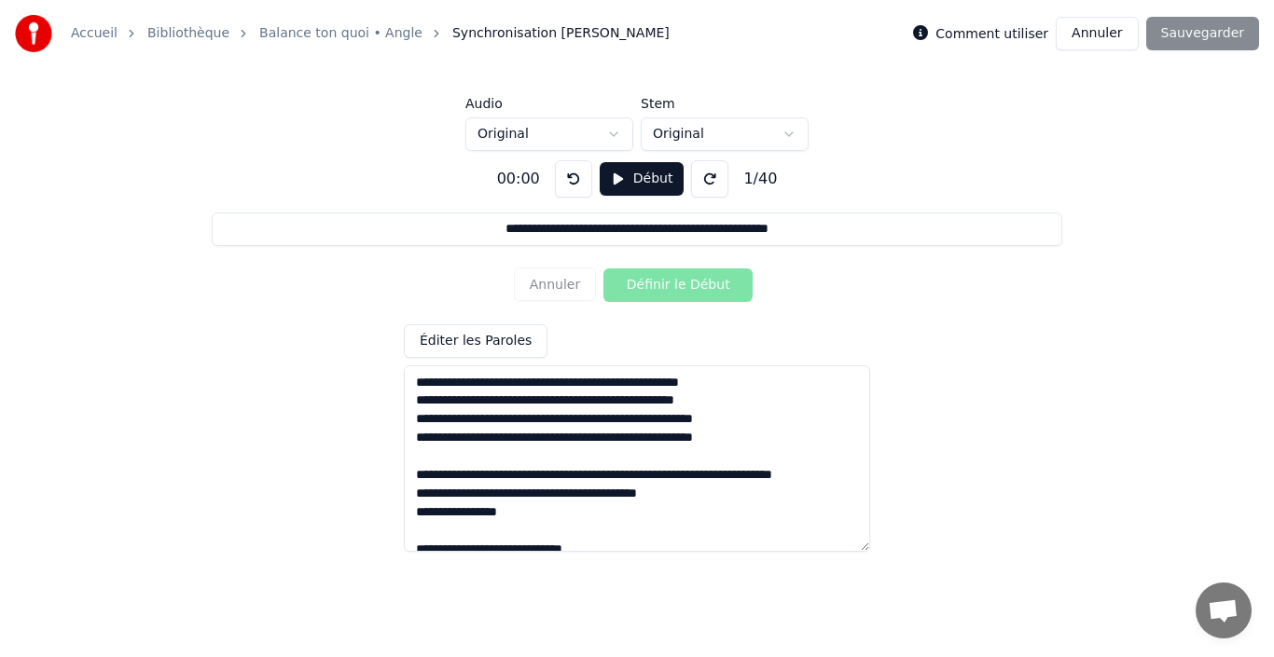
type input "**********"
type textarea "**********"
type input "**********"
type textarea "**********"
type input "**********"
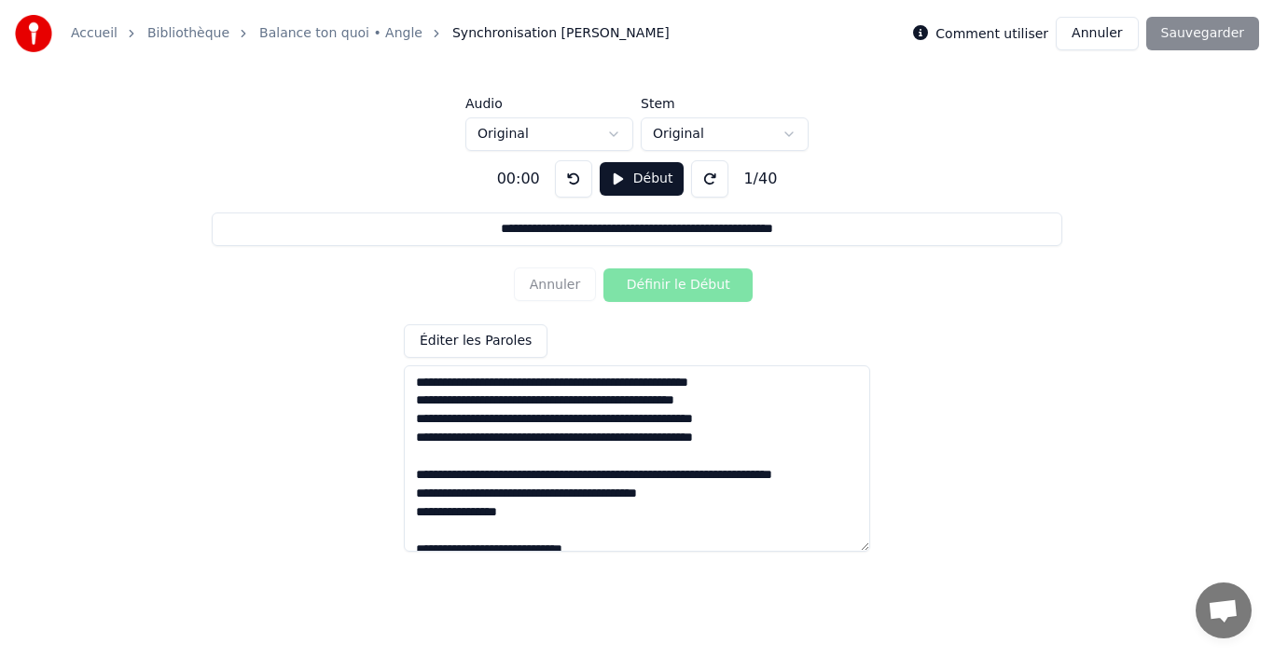
type textarea "**********"
type input "**********"
type textarea "**********"
type input "**********"
type textarea "**********"
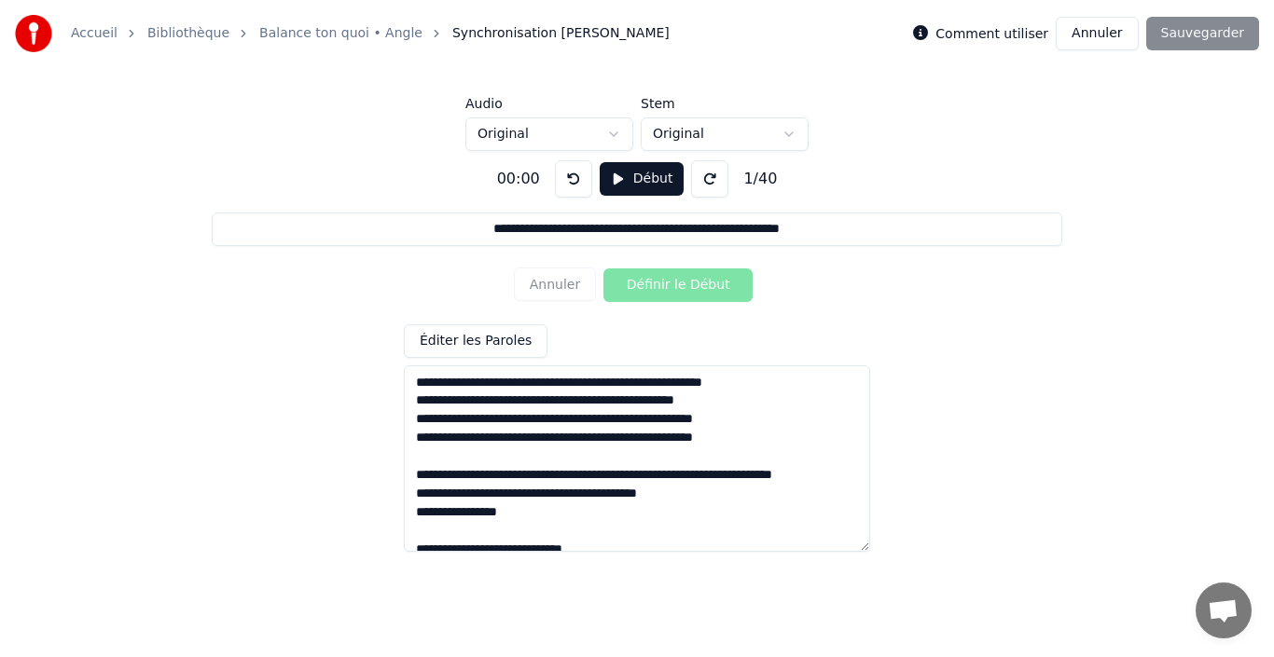
type input "**********"
type textarea "**********"
type input "**********"
type textarea "**********"
type input "**********"
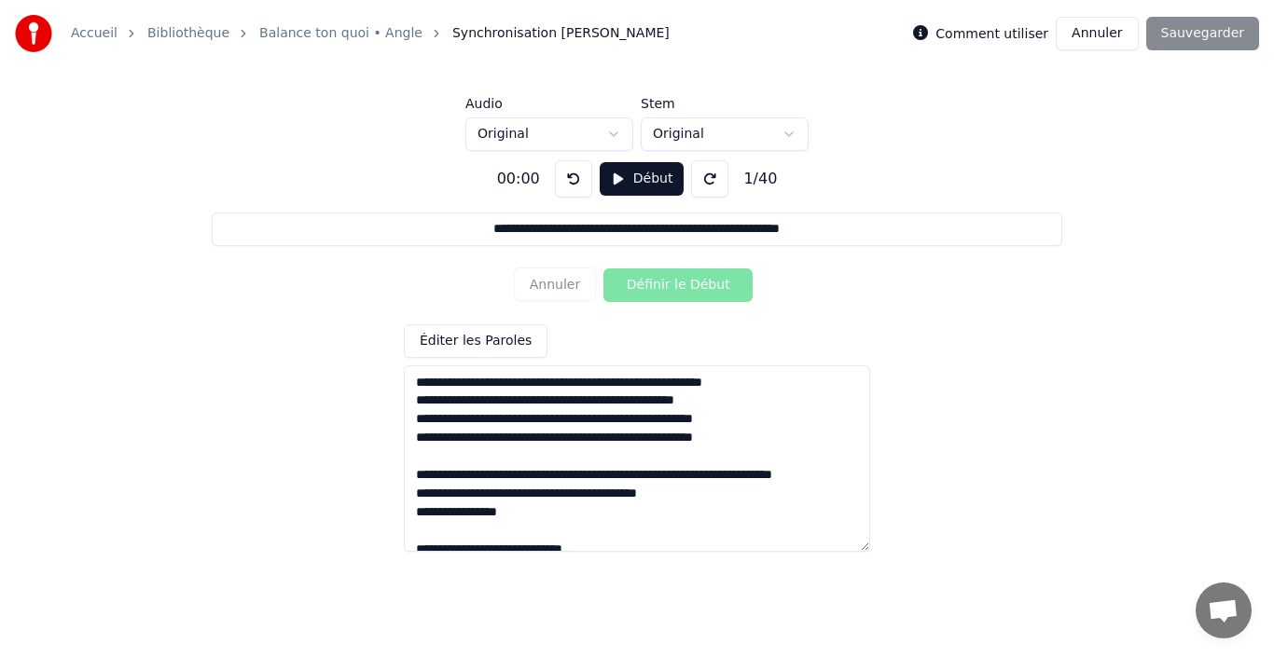
type textarea "**********"
click at [604, 386] on textarea at bounding box center [637, 459] width 466 height 187
type input "**********"
type textarea "**********"
type input "**********"
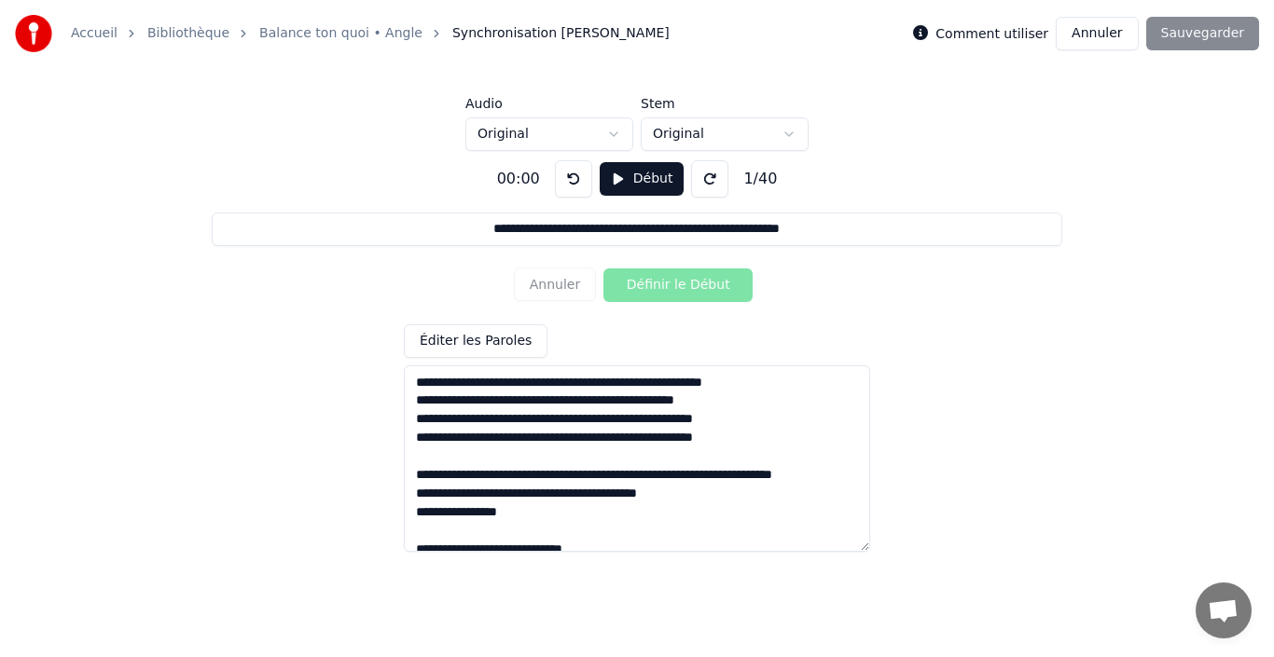
type textarea "**********"
type input "**********"
type textarea "**********"
type input "**********"
type textarea "**********"
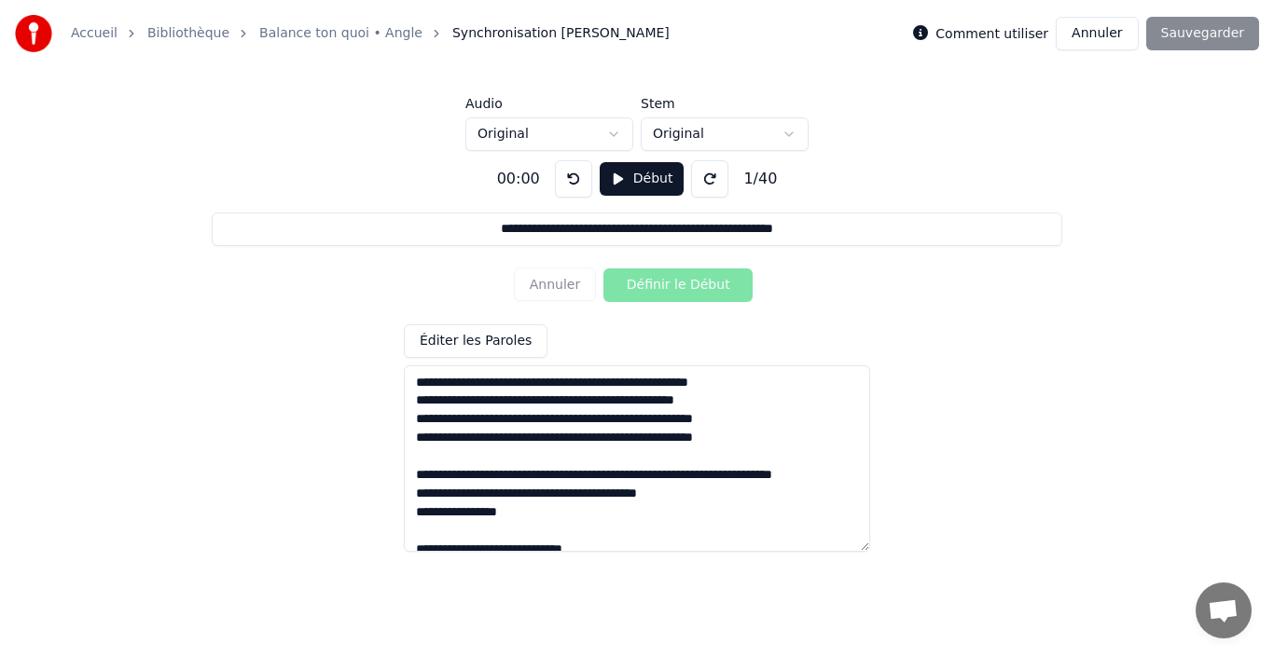
type input "**********"
type textarea "**********"
type input "**********"
type textarea "**********"
type input "**********"
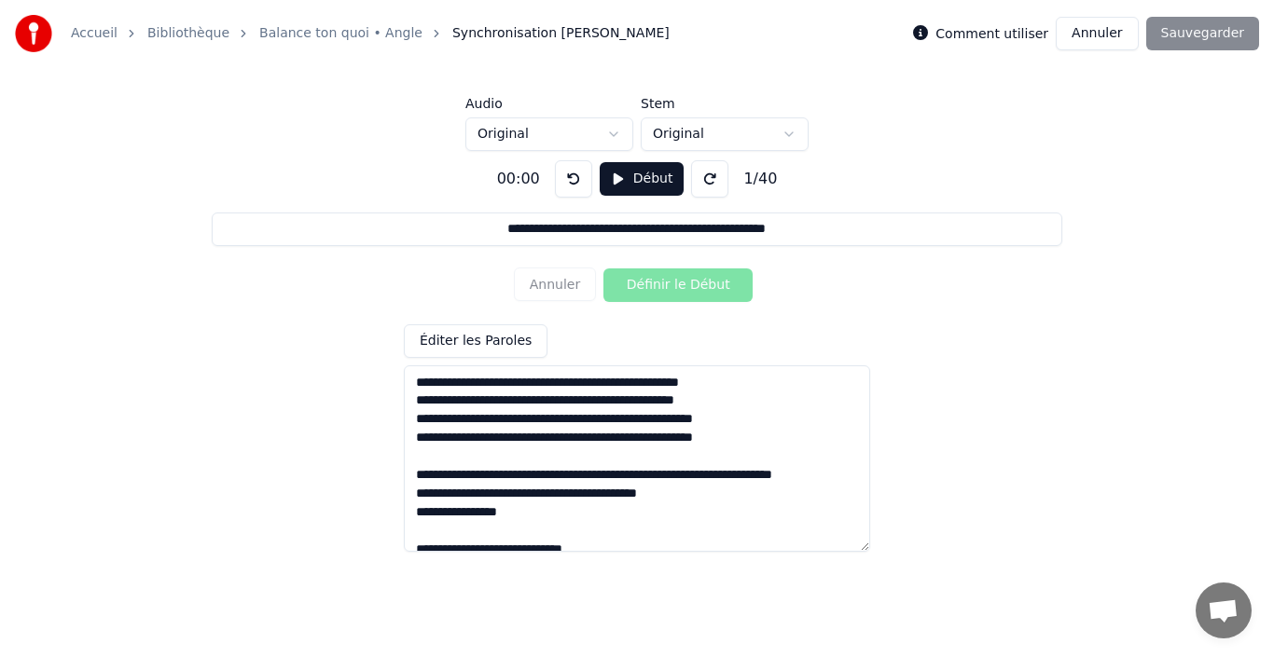
type textarea "**********"
type input "**********"
type textarea "**********"
type input "**********"
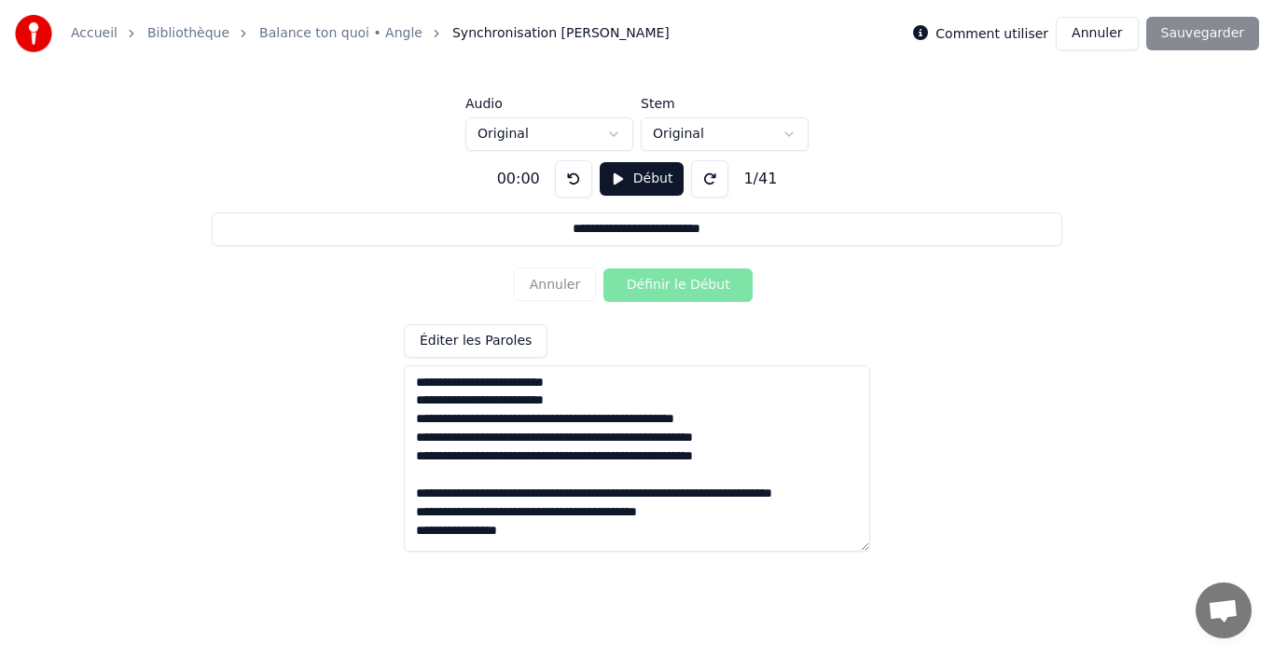
click at [556, 422] on textarea at bounding box center [637, 459] width 466 height 187
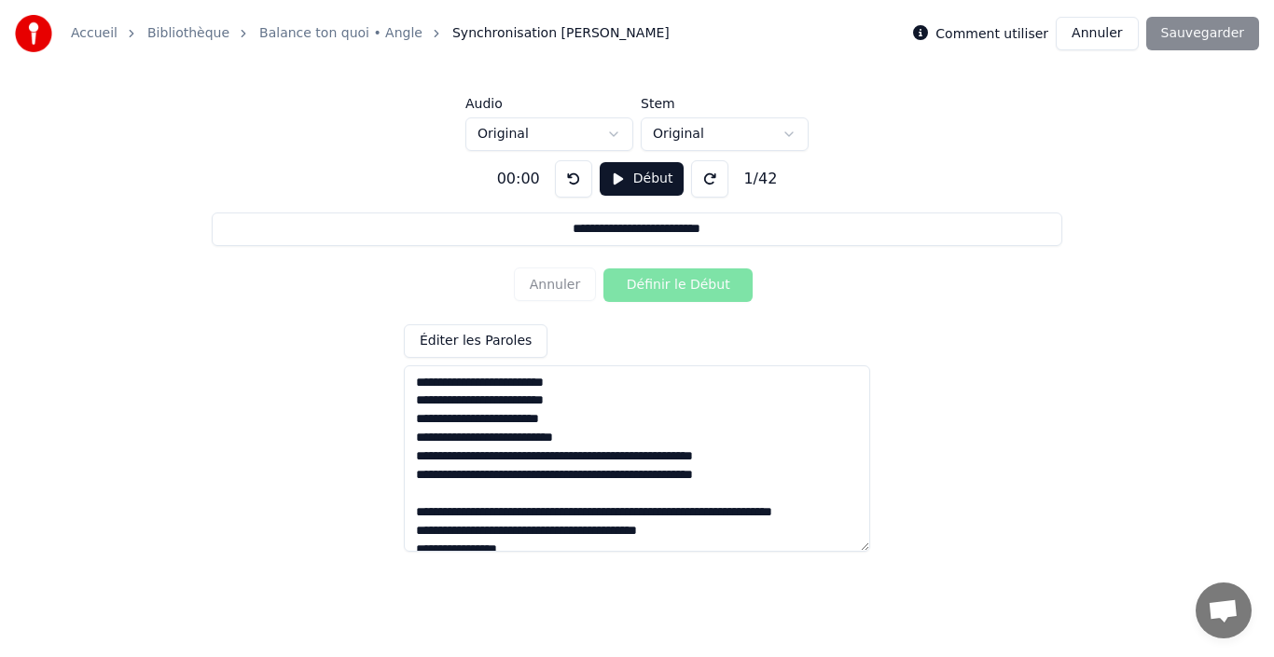
click at [619, 453] on textarea at bounding box center [637, 459] width 466 height 187
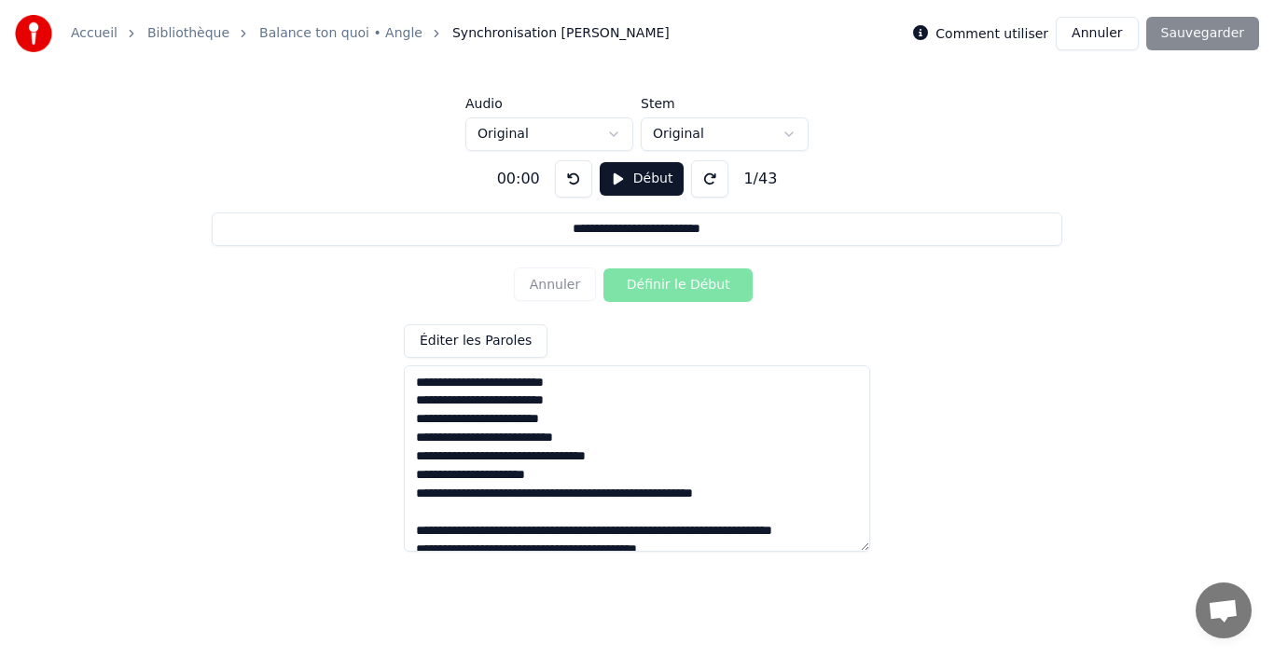
click at [619, 453] on textarea at bounding box center [637, 459] width 466 height 187
click at [606, 496] on textarea at bounding box center [637, 459] width 466 height 187
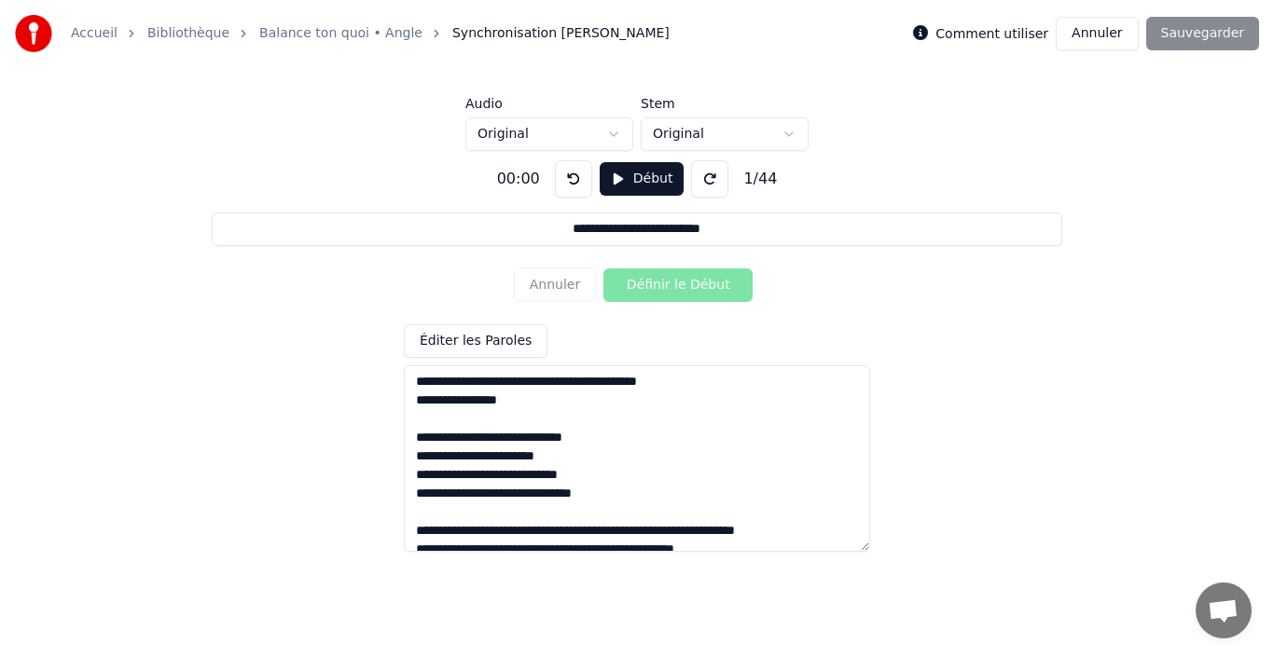
scroll to position [224, 0]
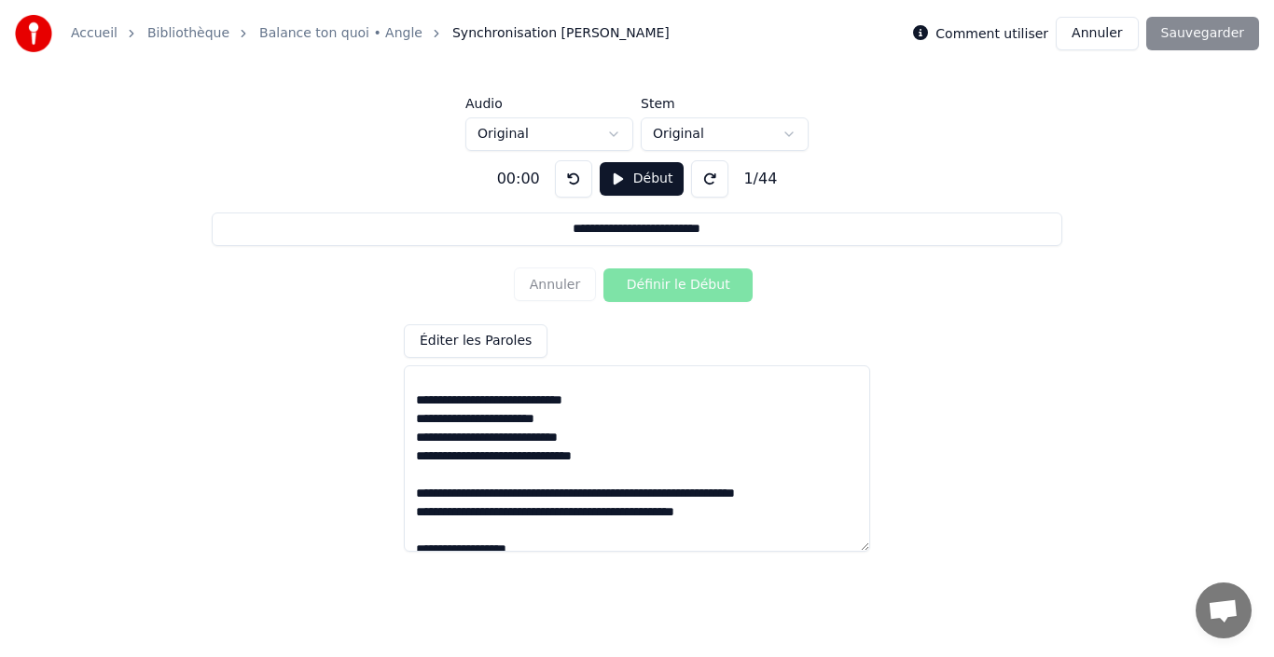
click at [450, 474] on textarea at bounding box center [637, 459] width 466 height 187
click at [522, 510] on textarea at bounding box center [637, 459] width 466 height 187
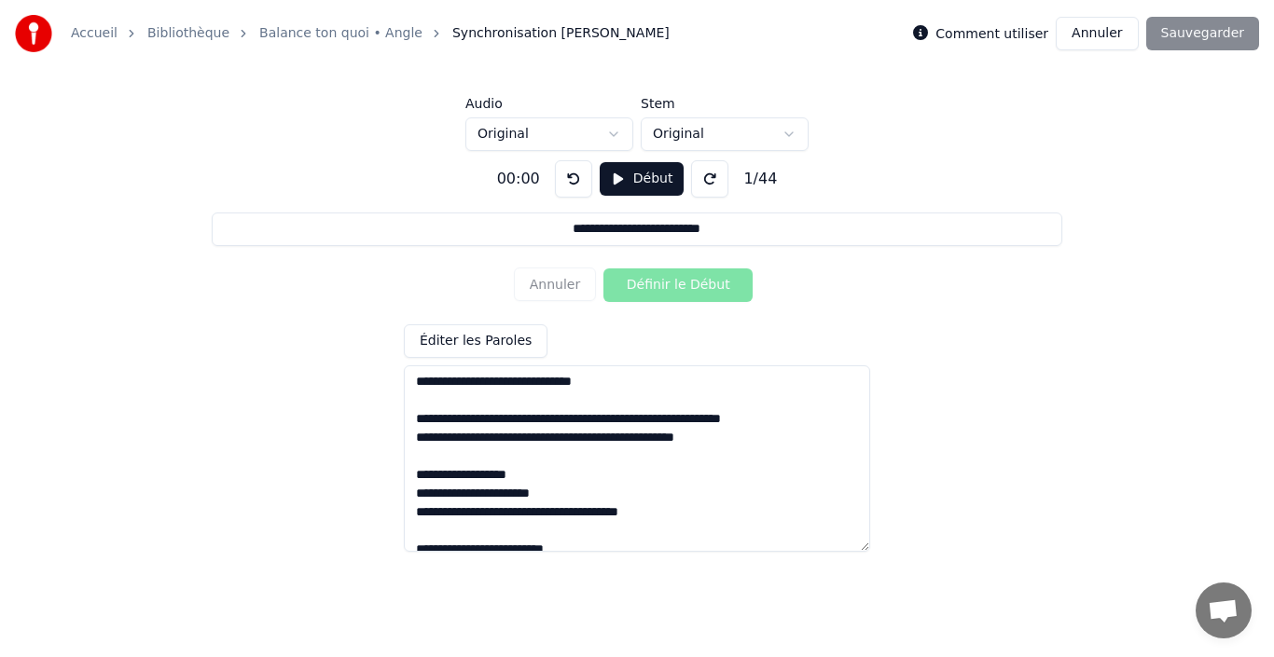
scroll to position [336, 0]
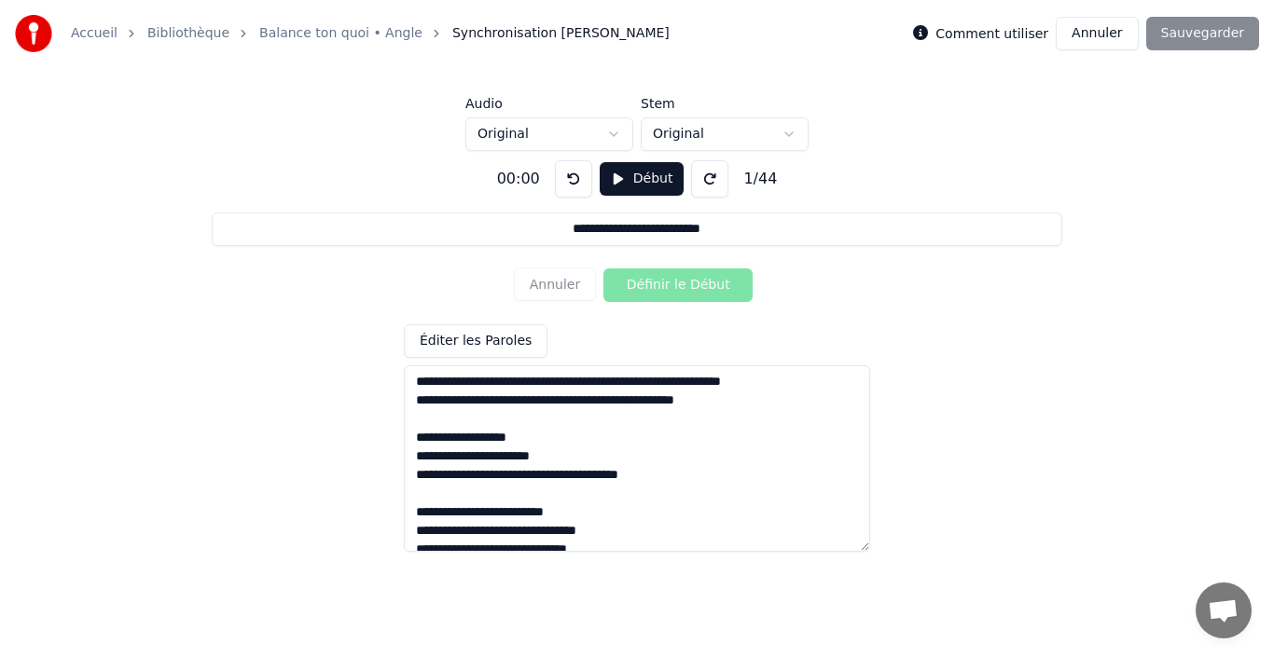
click at [414, 457] on textarea at bounding box center [637, 459] width 466 height 187
click at [422, 457] on textarea at bounding box center [637, 459] width 466 height 187
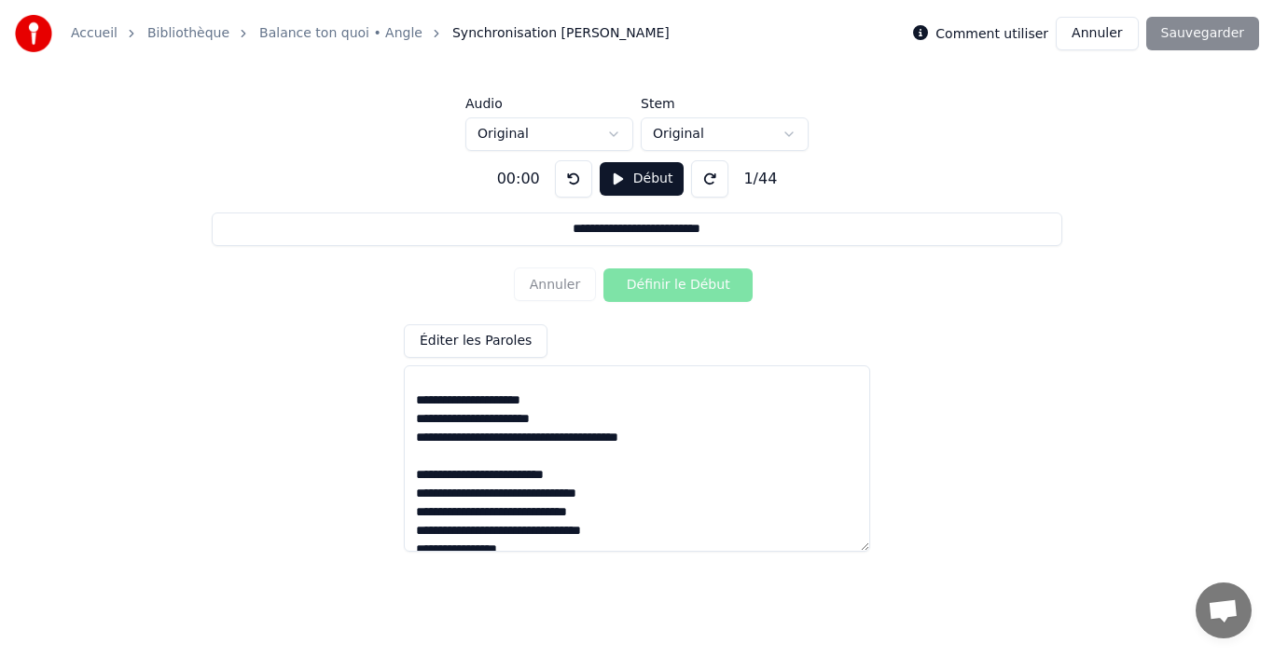
scroll to position [410, 0]
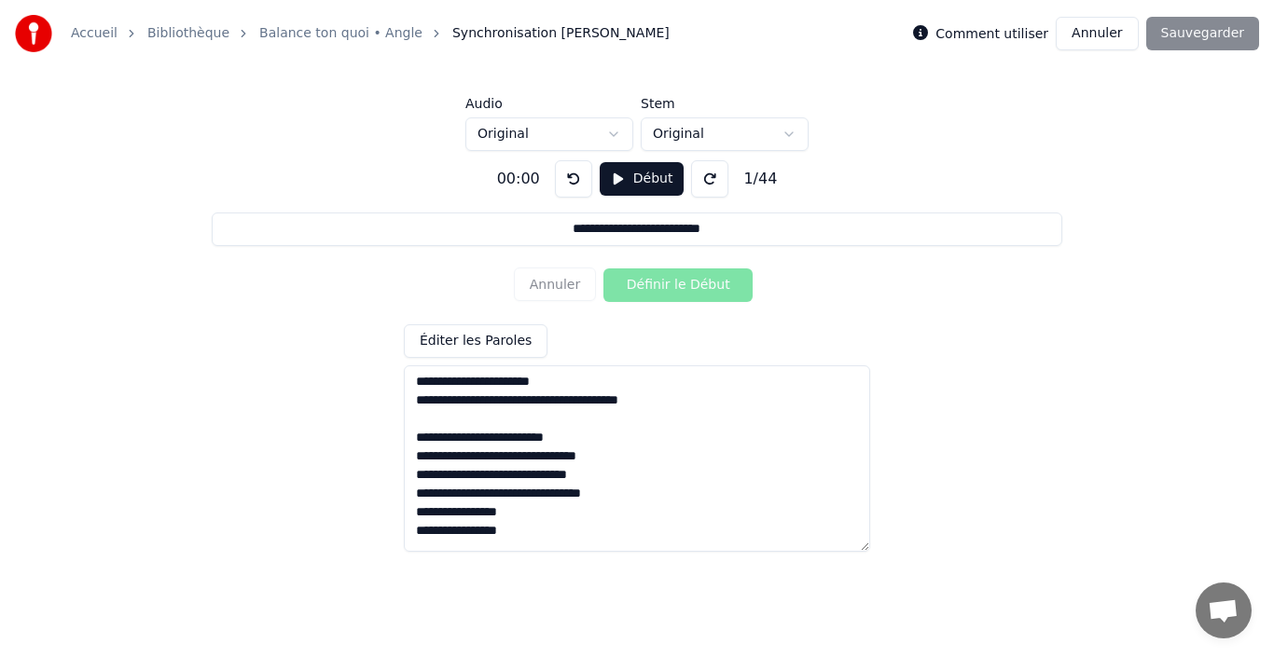
click at [563, 478] on textarea at bounding box center [637, 459] width 466 height 187
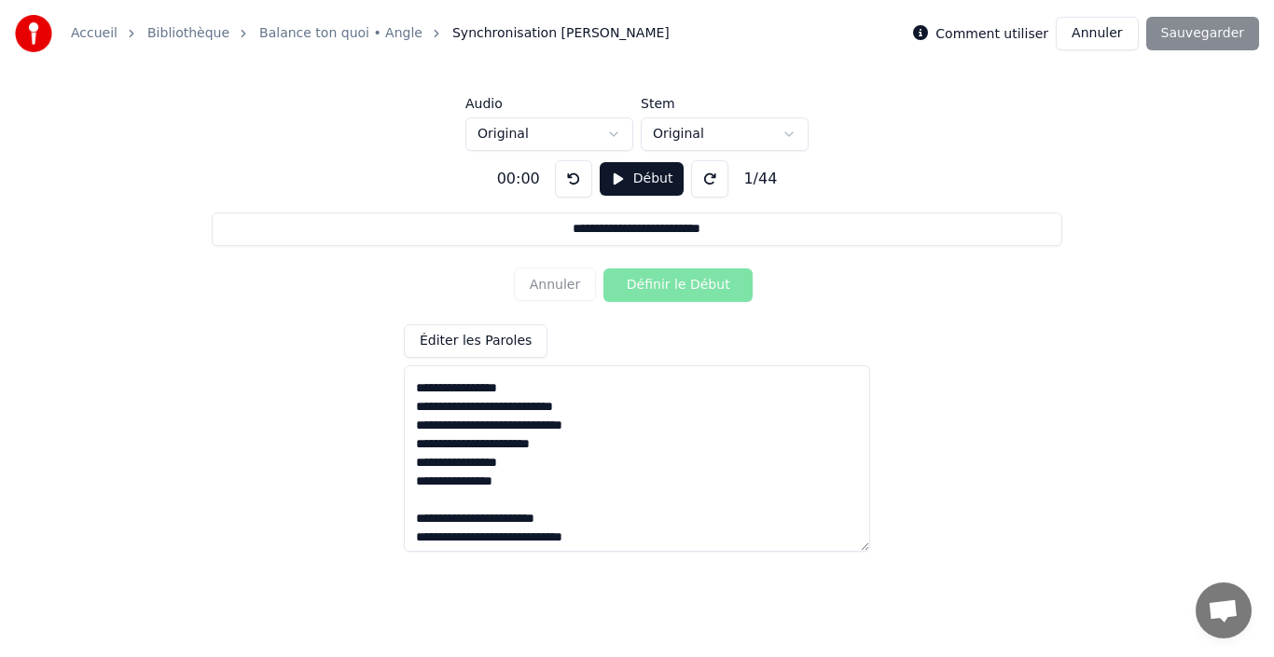
scroll to position [597, 0]
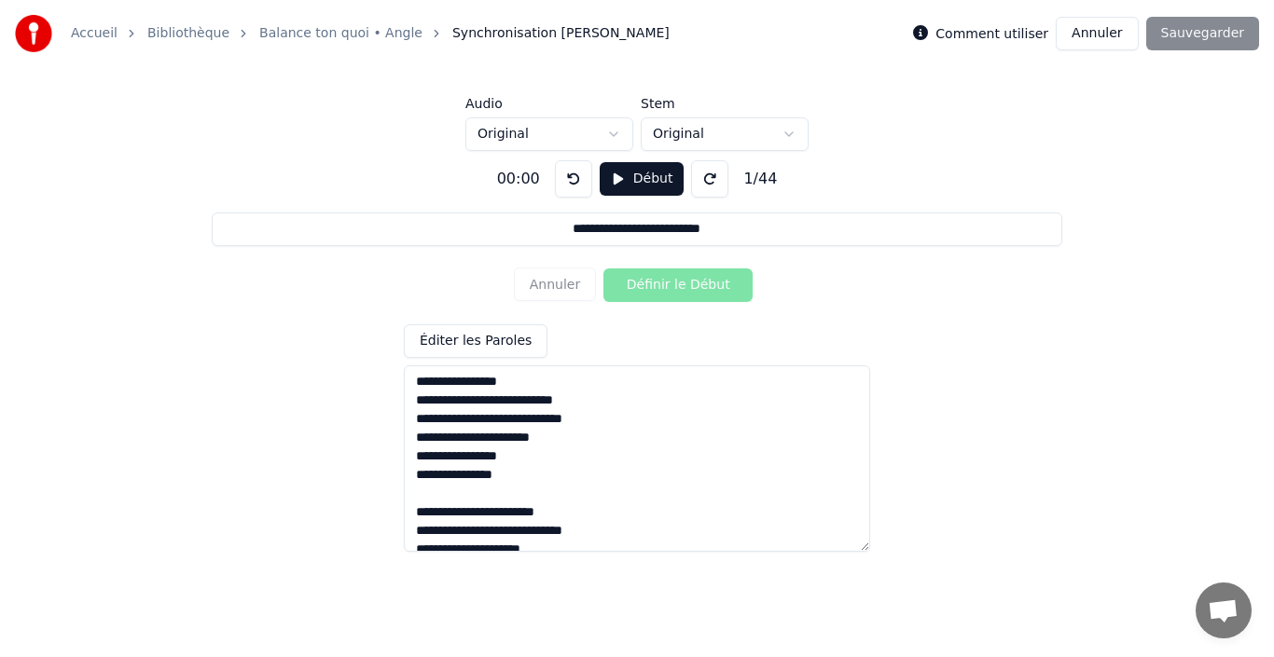
click at [576, 463] on textarea at bounding box center [637, 459] width 466 height 187
click at [512, 494] on textarea at bounding box center [637, 459] width 466 height 187
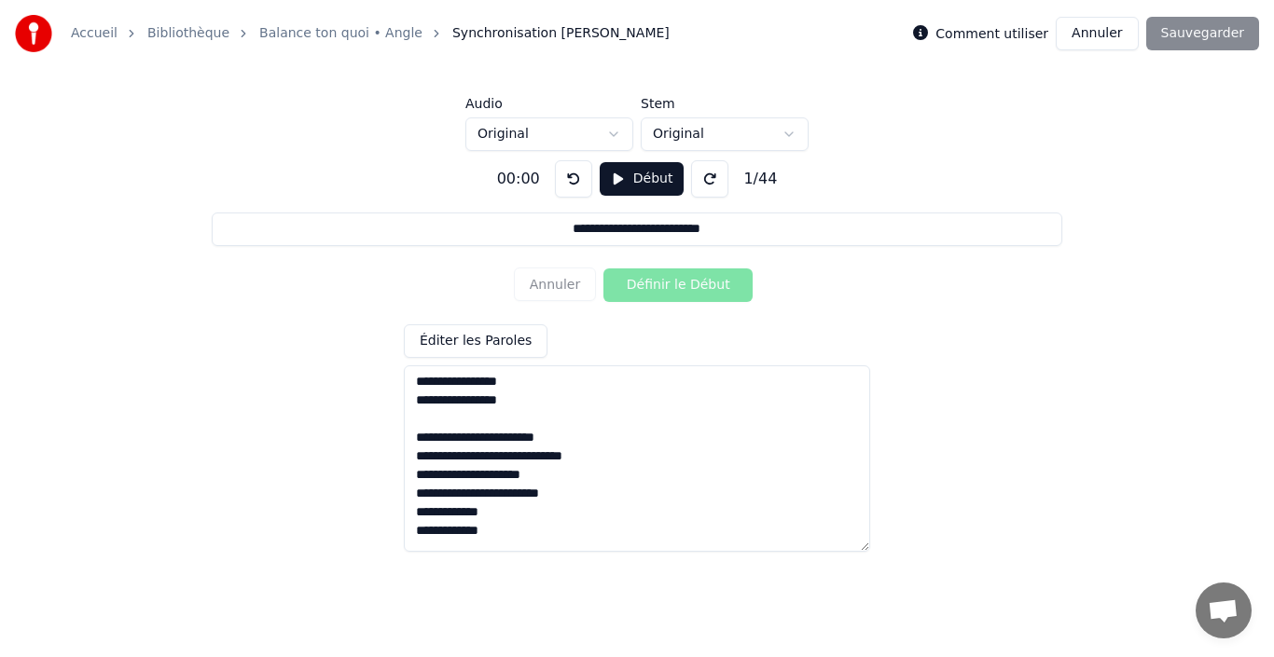
scroll to position [709, 0]
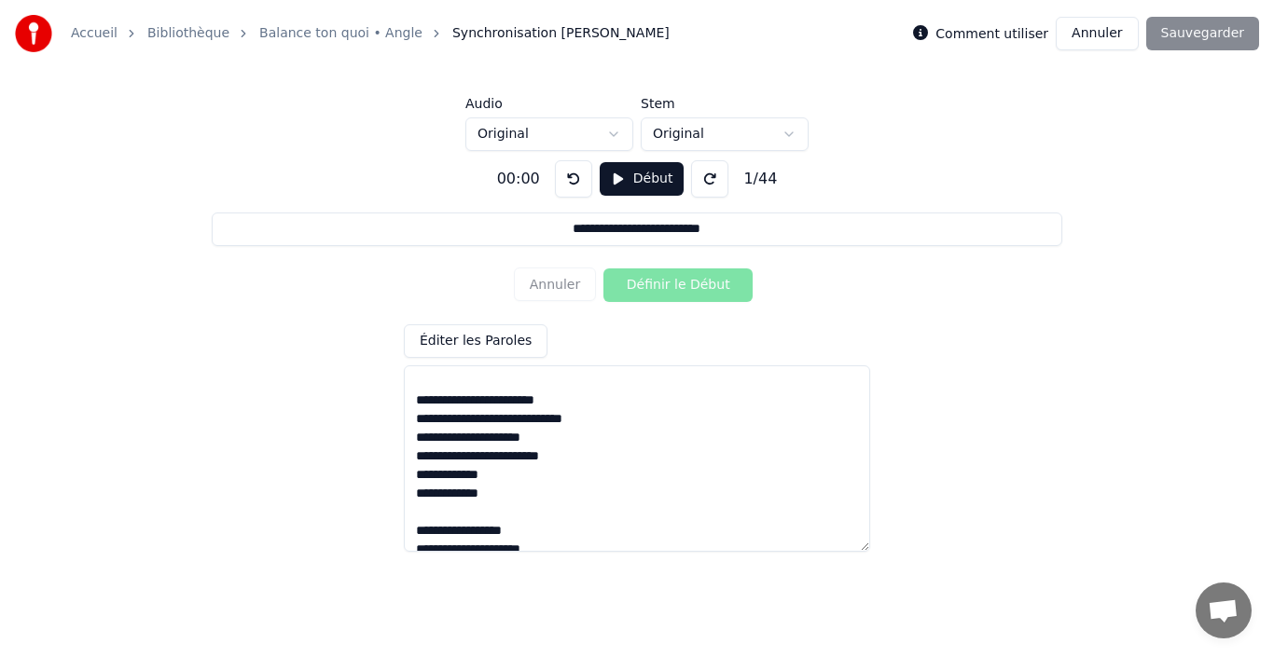
click at [581, 459] on textarea at bounding box center [637, 459] width 466 height 187
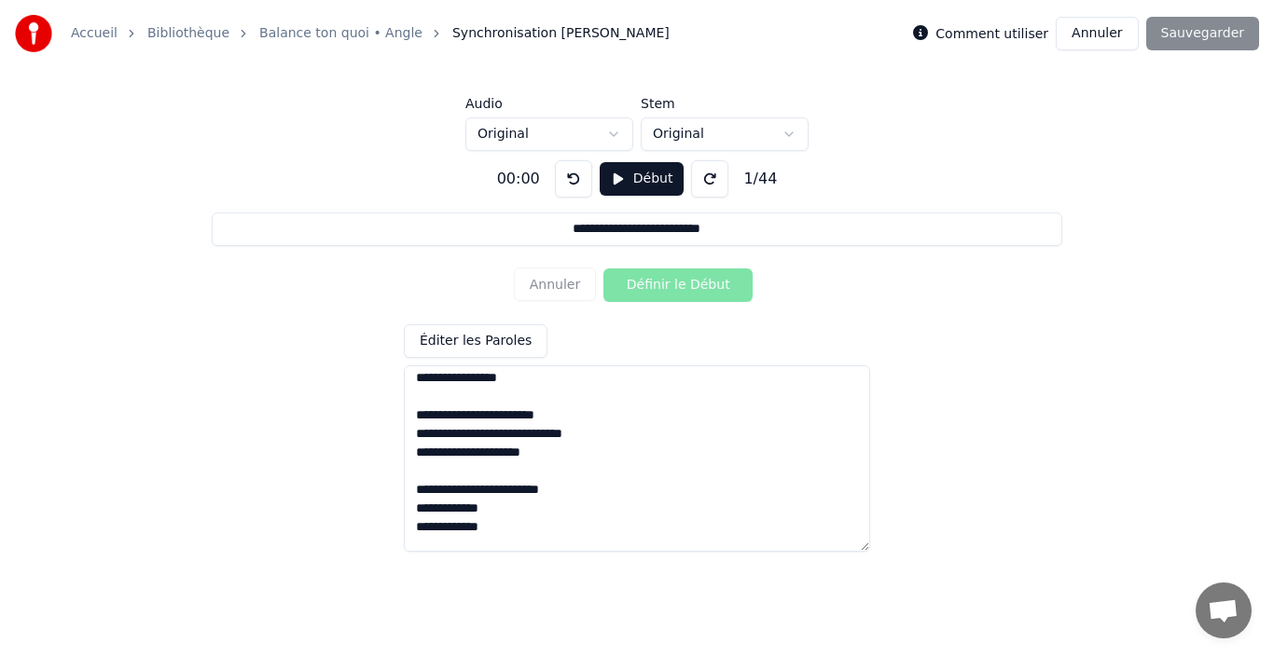
scroll to position [659, 0]
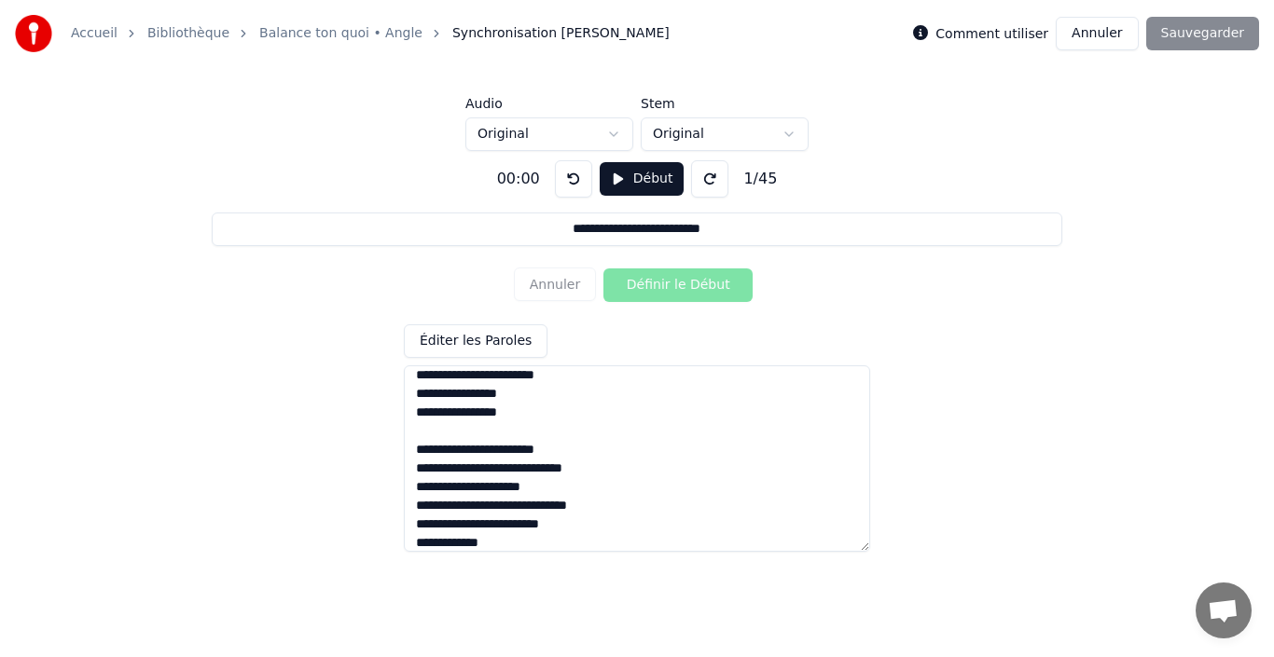
click at [596, 491] on textarea at bounding box center [637, 459] width 466 height 187
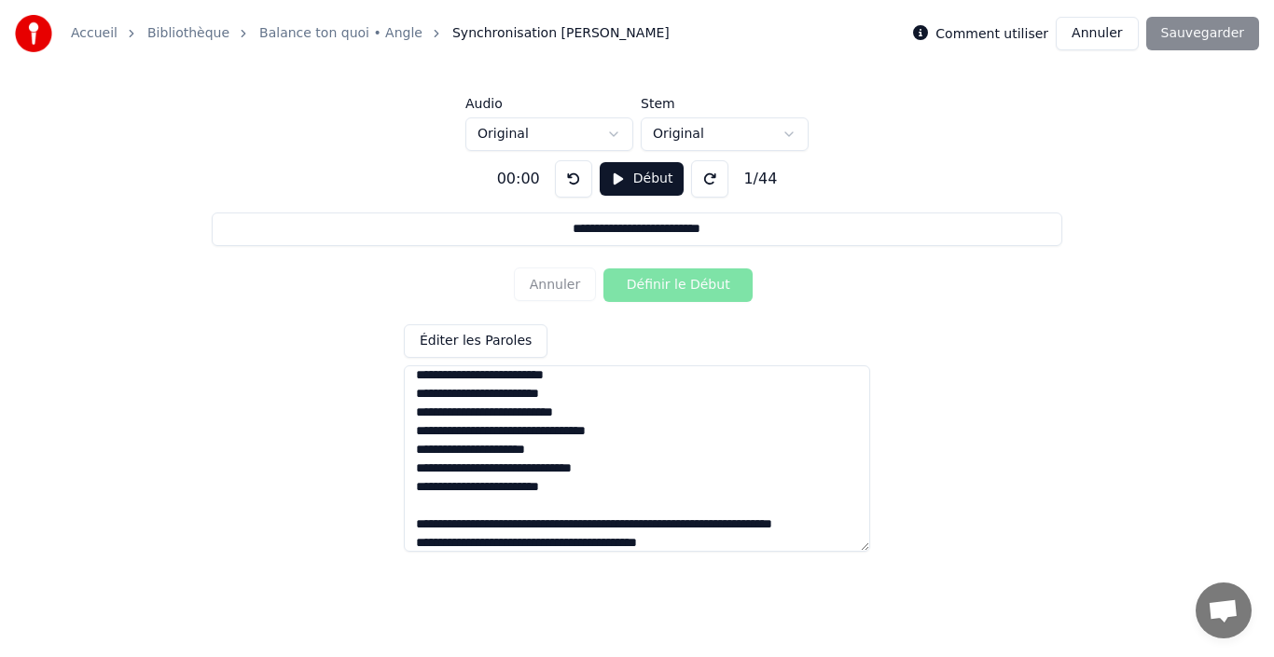
scroll to position [0, 0]
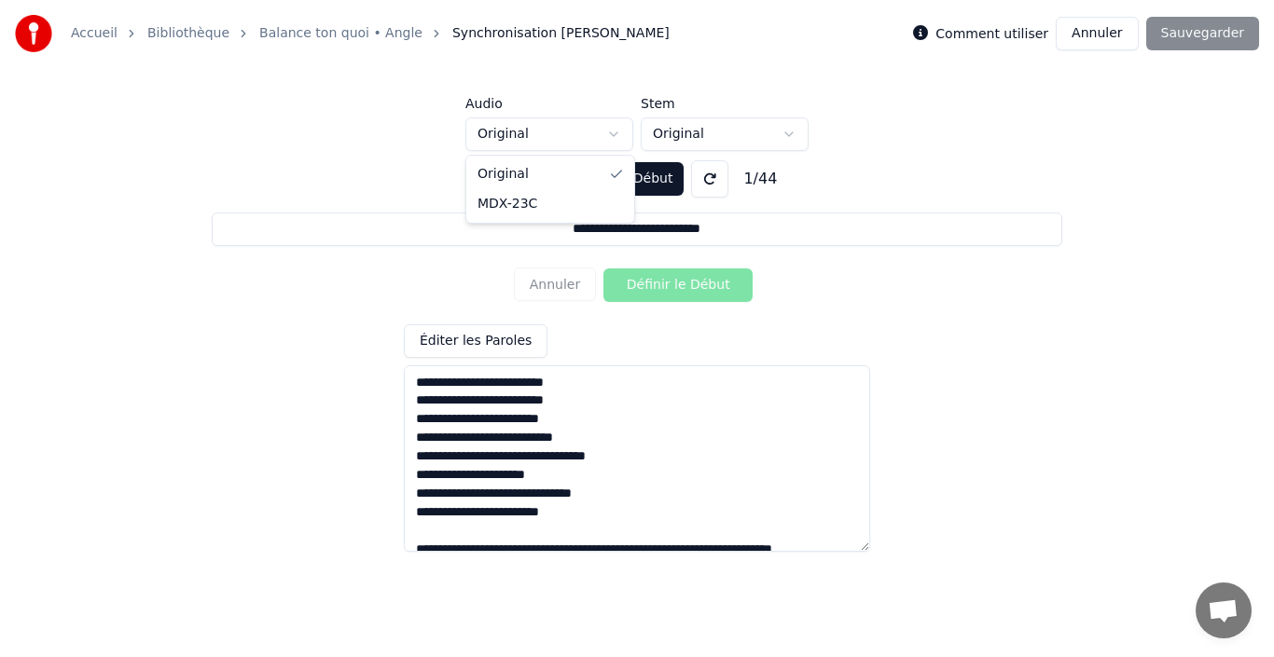
click at [615, 139] on html "**********" at bounding box center [637, 260] width 1274 height 521
click at [639, 182] on button "Début" at bounding box center [642, 179] width 85 height 34
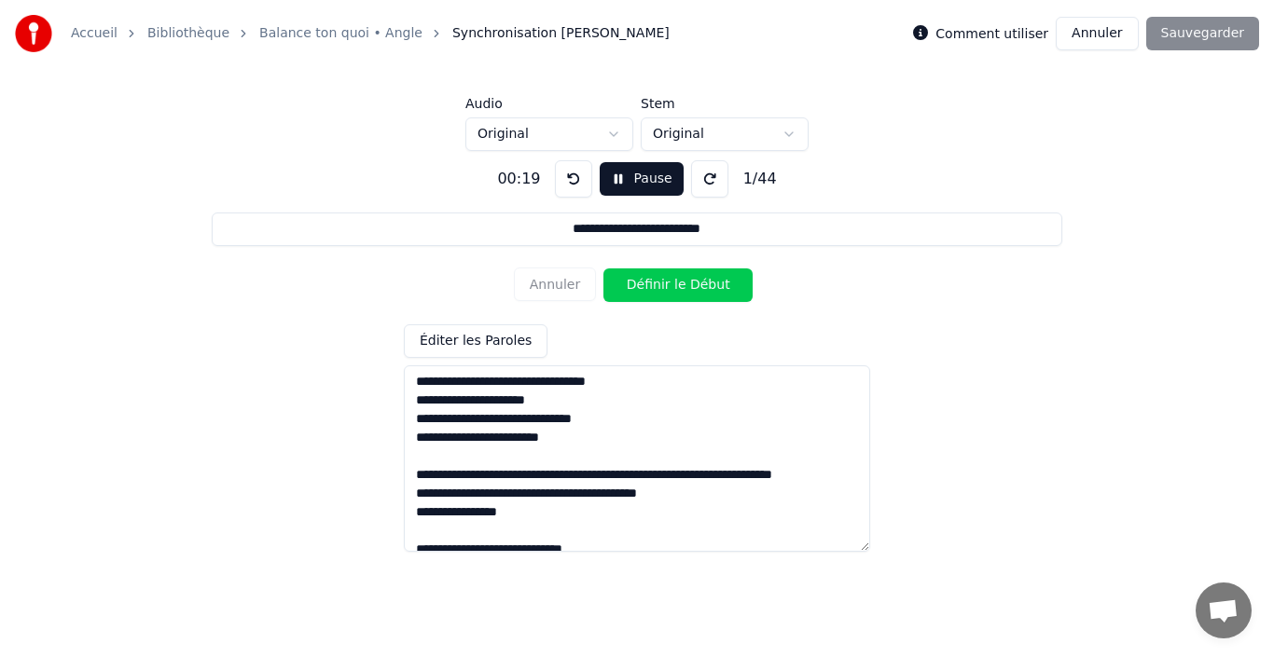
scroll to position [112, 0]
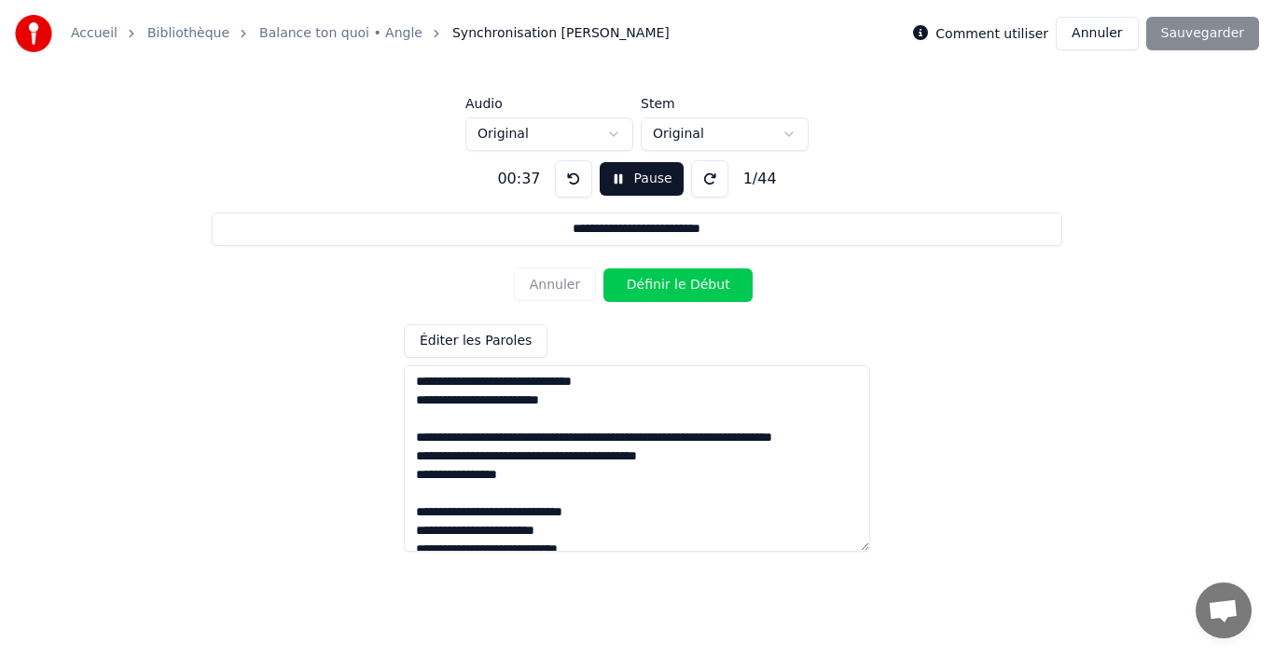
click at [629, 182] on button "Pause" at bounding box center [641, 179] width 83 height 34
click at [419, 427] on textarea at bounding box center [637, 459] width 466 height 187
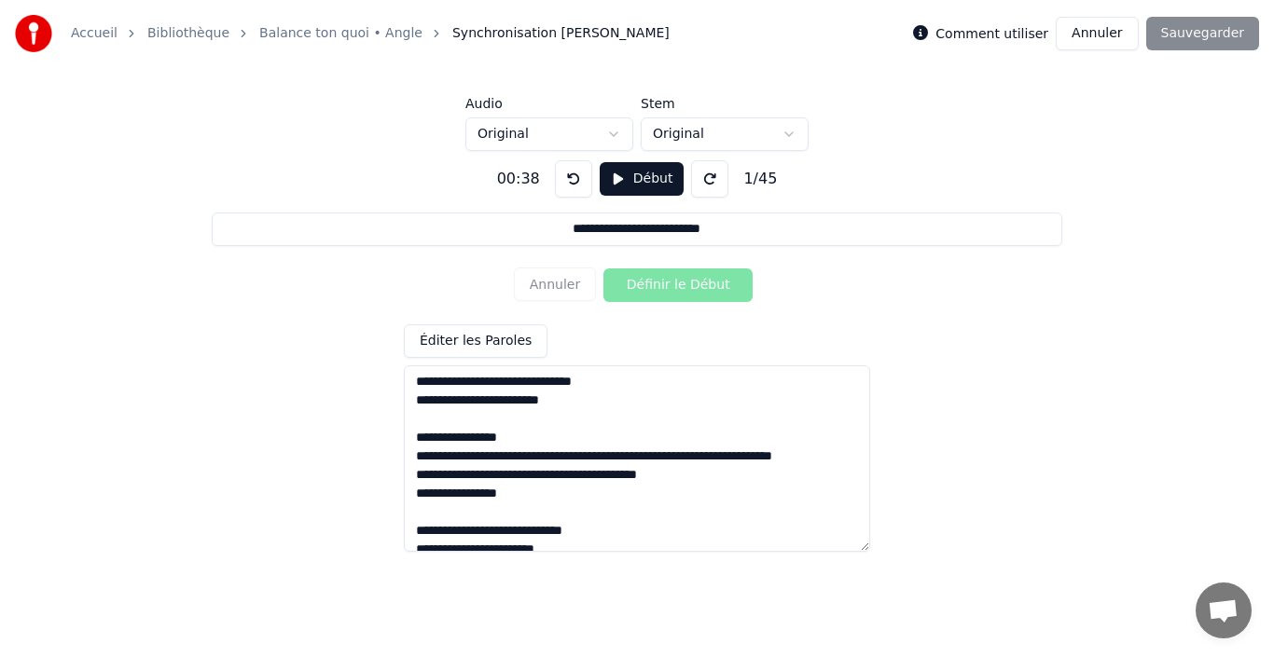
click at [628, 180] on button "Début" at bounding box center [642, 179] width 85 height 34
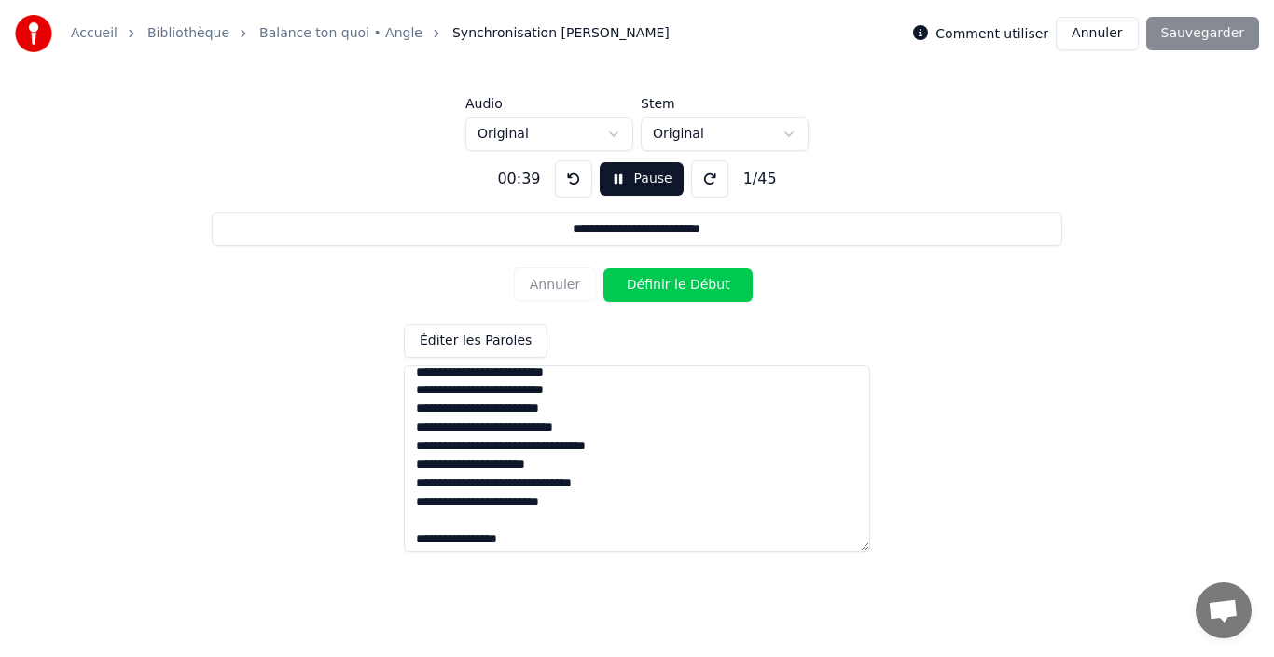
scroll to position [0, 0]
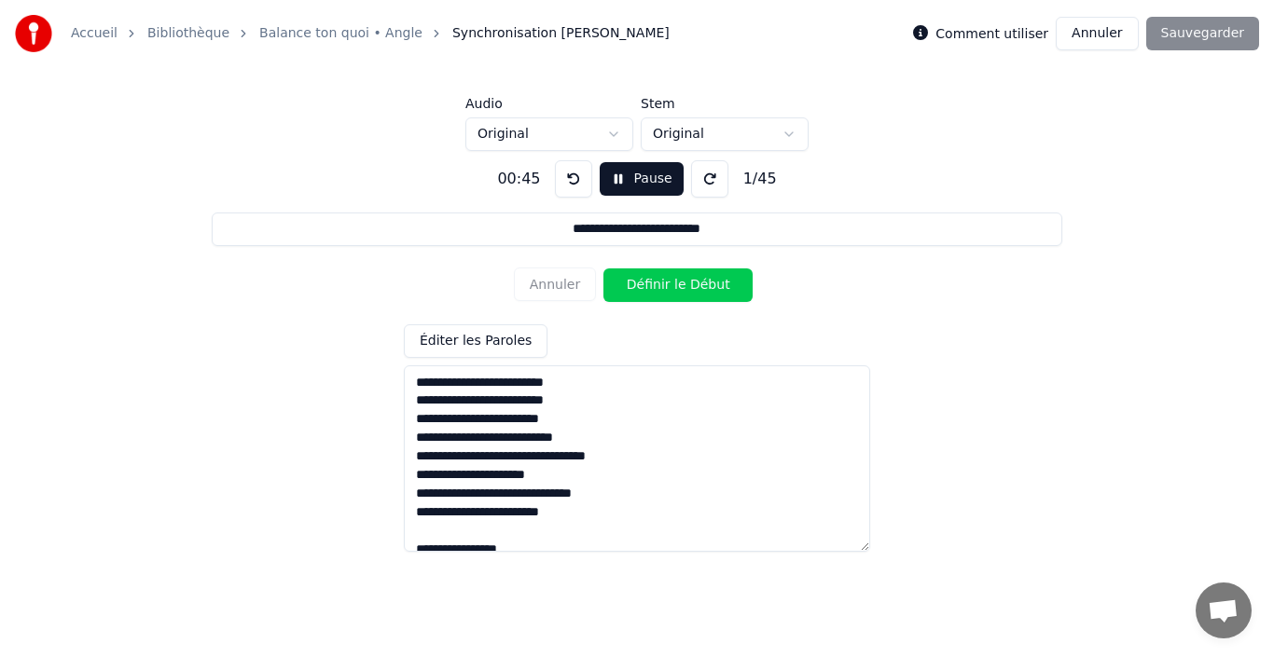
click at [519, 177] on div "00:45" at bounding box center [519, 179] width 58 height 22
click at [518, 182] on div "00:46" at bounding box center [519, 179] width 58 height 22
click at [633, 170] on button "Pause" at bounding box center [641, 179] width 83 height 34
click at [559, 177] on button at bounding box center [573, 178] width 37 height 37
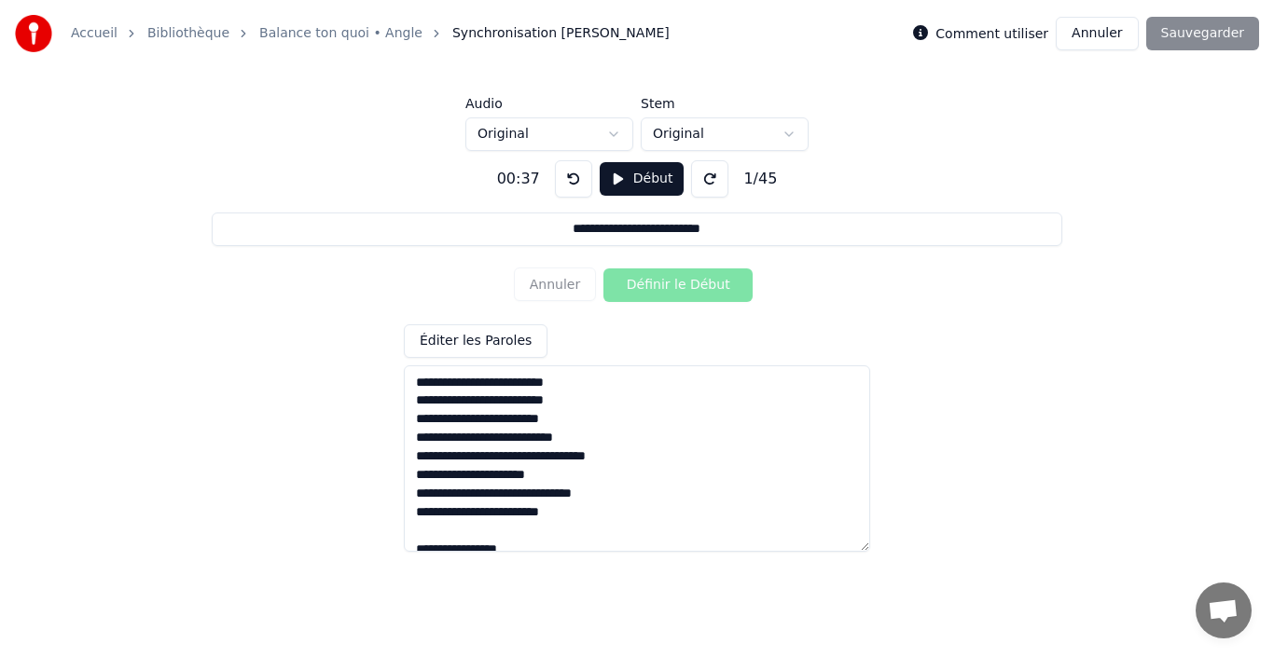
click at [559, 178] on button at bounding box center [573, 178] width 37 height 37
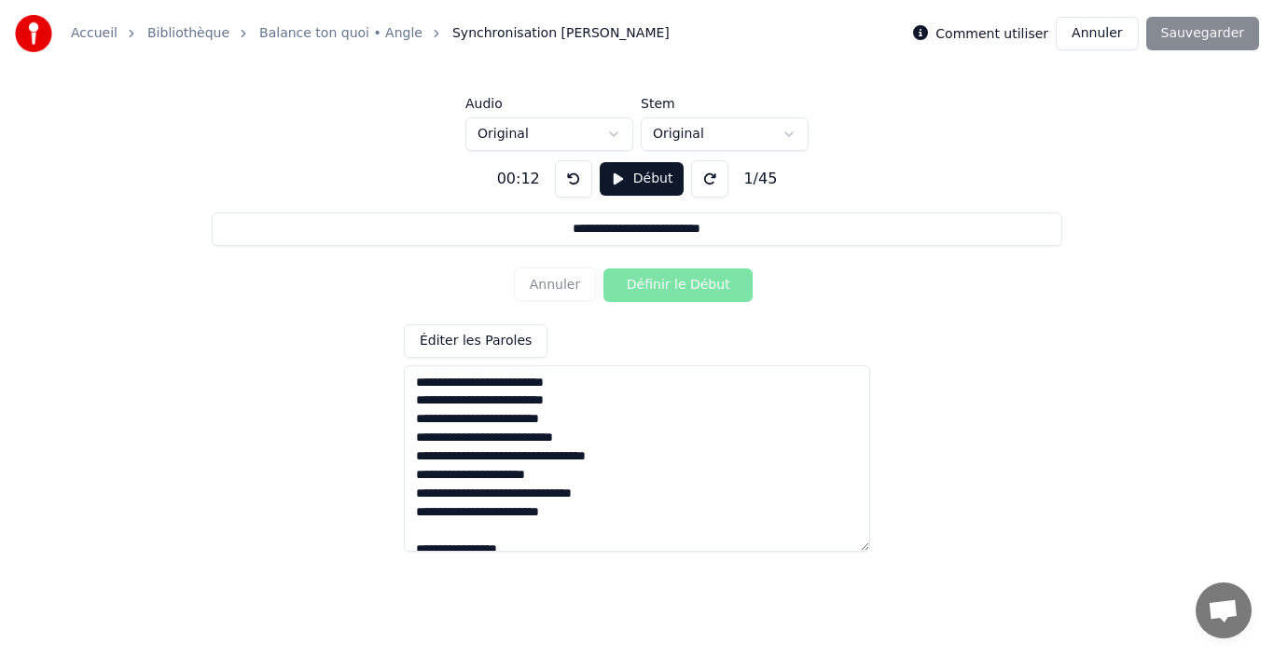
click at [559, 178] on button at bounding box center [573, 178] width 37 height 37
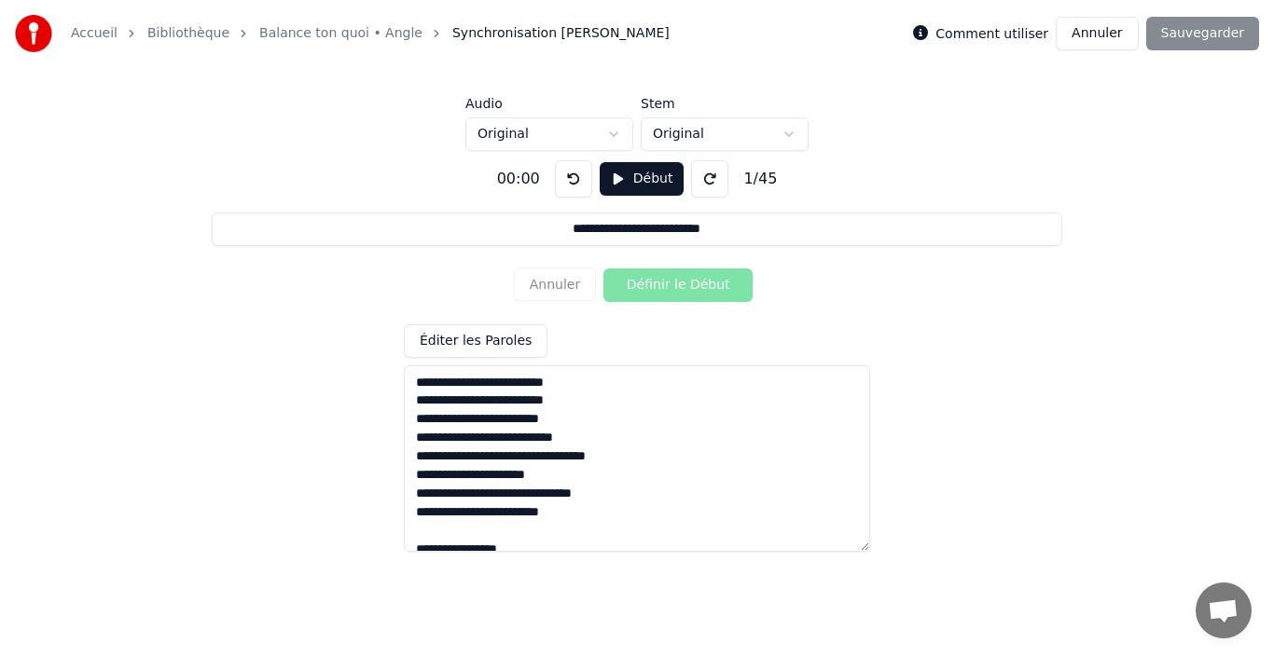
click at [637, 179] on button "Début" at bounding box center [642, 179] width 85 height 34
click at [579, 181] on button at bounding box center [573, 178] width 37 height 37
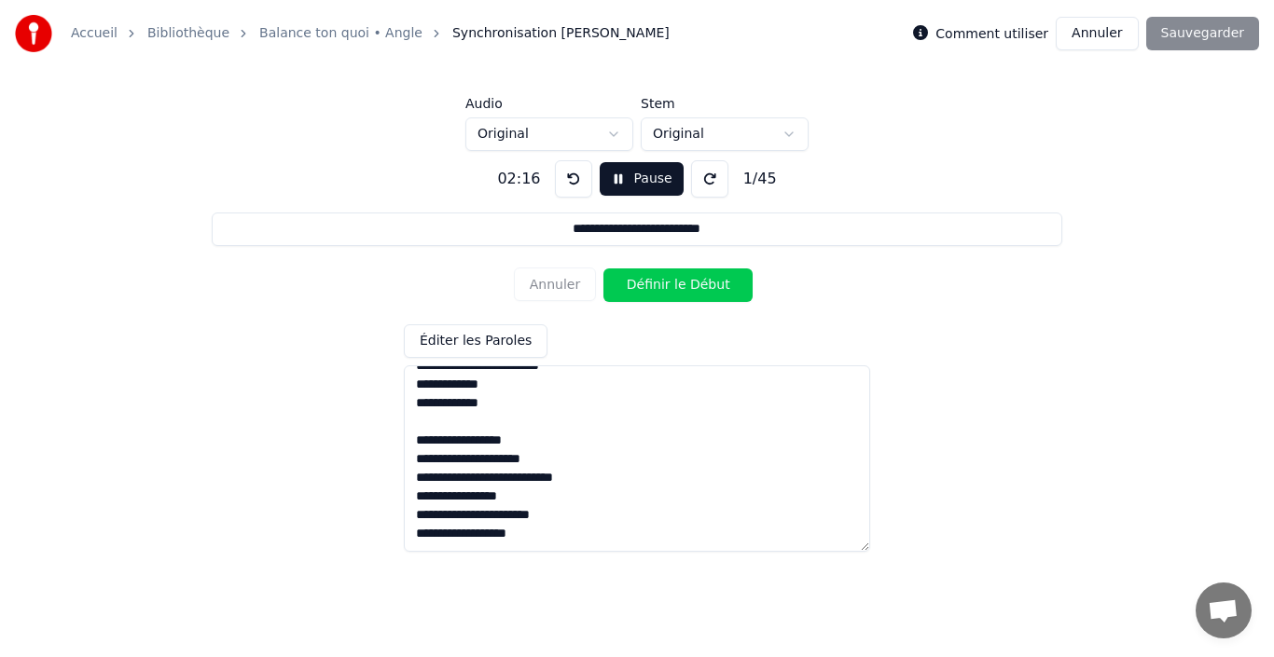
scroll to position [833, 0]
click at [619, 171] on button "Pause" at bounding box center [641, 179] width 83 height 34
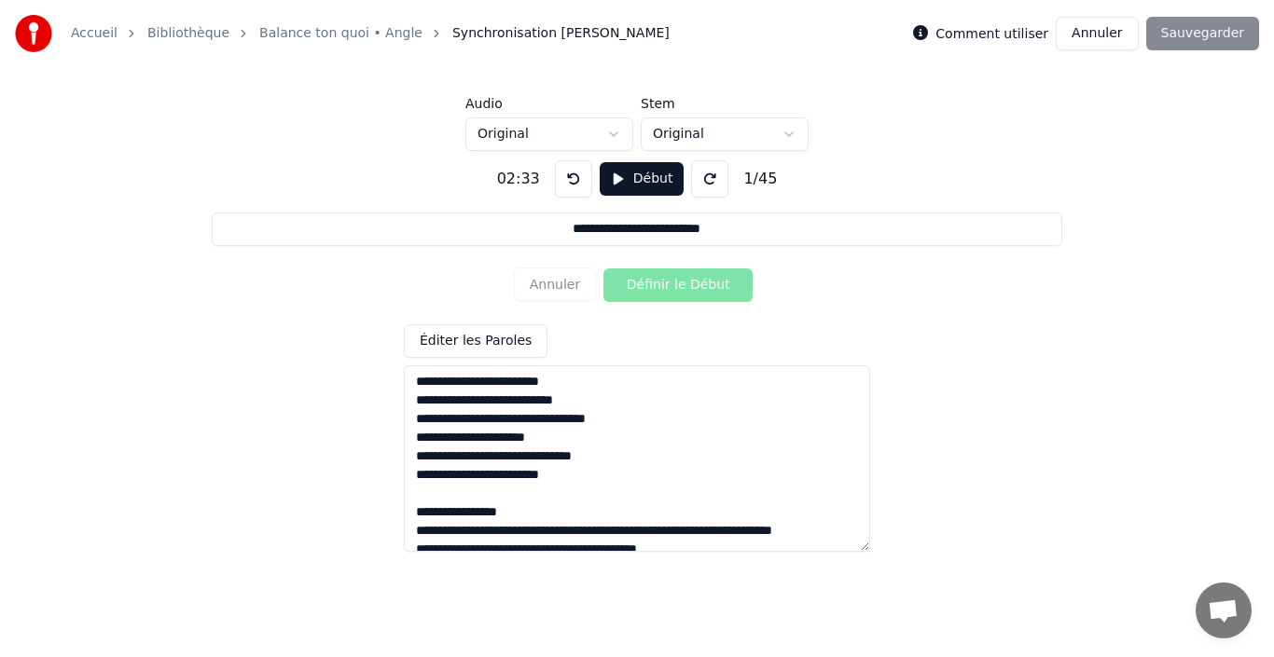
scroll to position [75, 0]
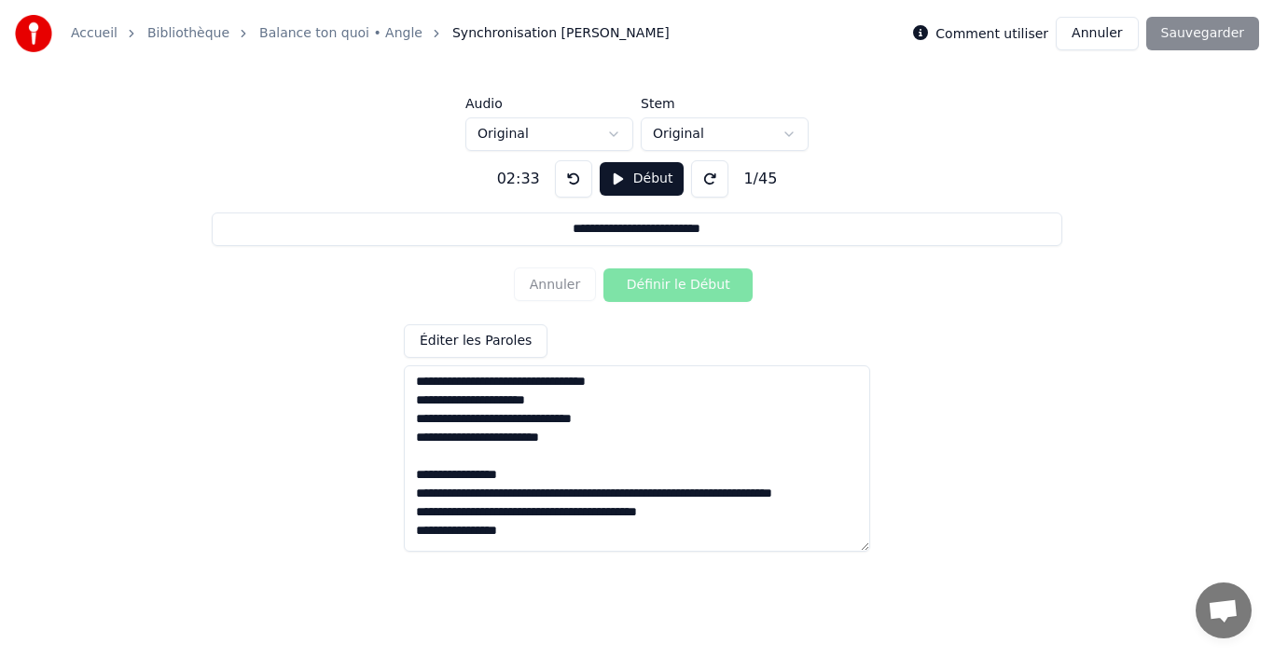
click at [520, 471] on textarea at bounding box center [637, 459] width 466 height 187
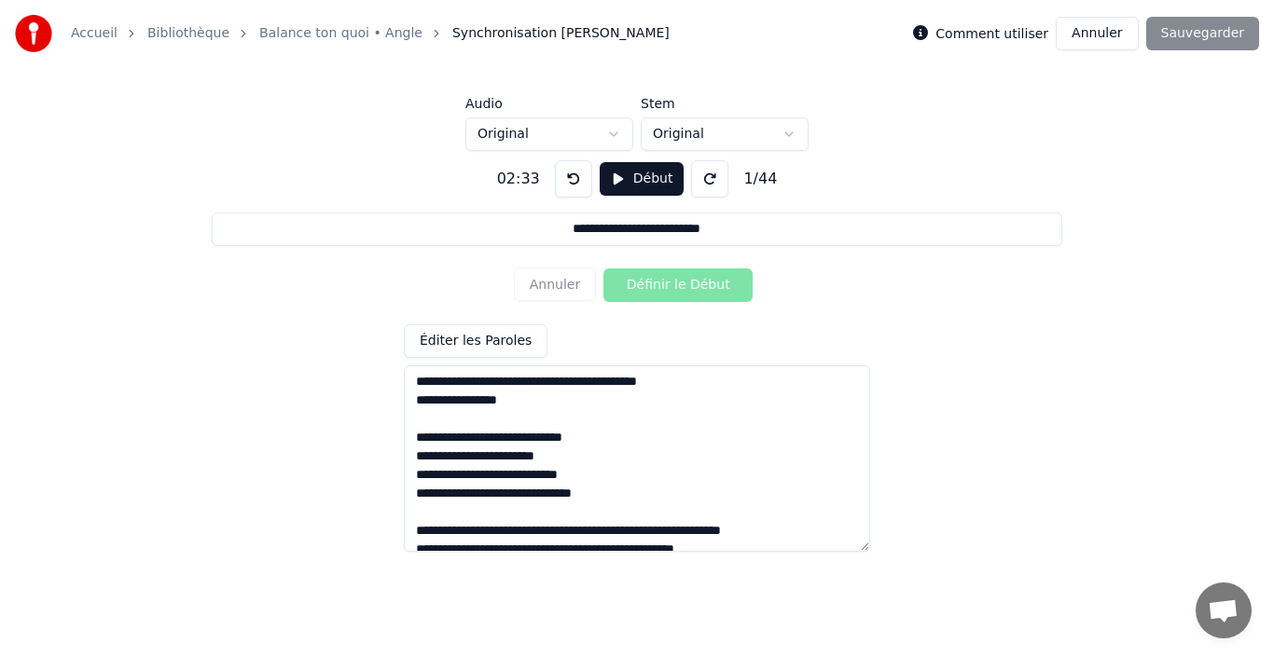
scroll to position [224, 0]
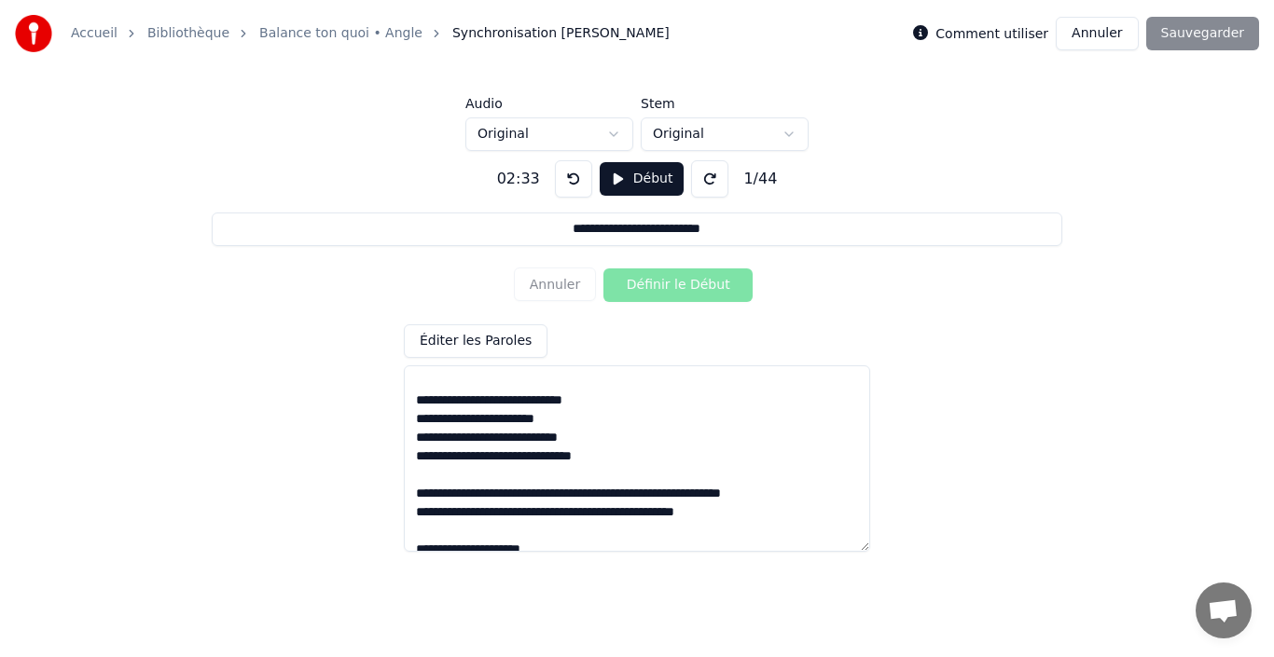
click at [498, 456] on textarea at bounding box center [637, 459] width 466 height 187
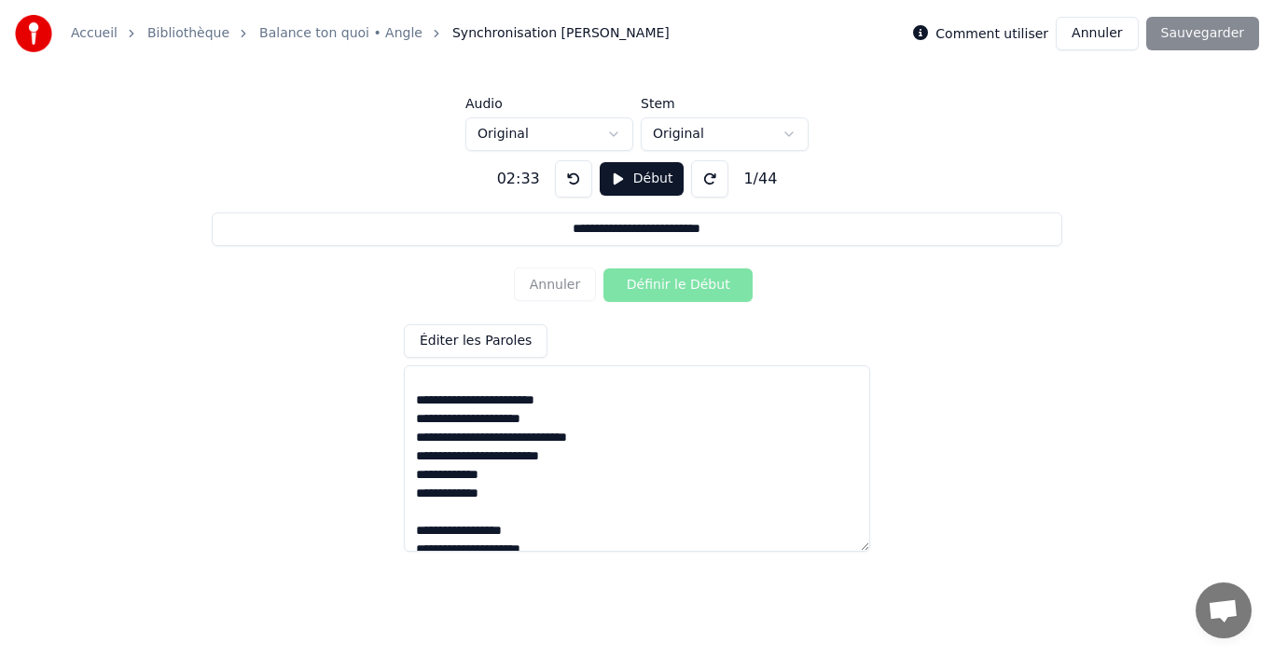
scroll to position [746, 0]
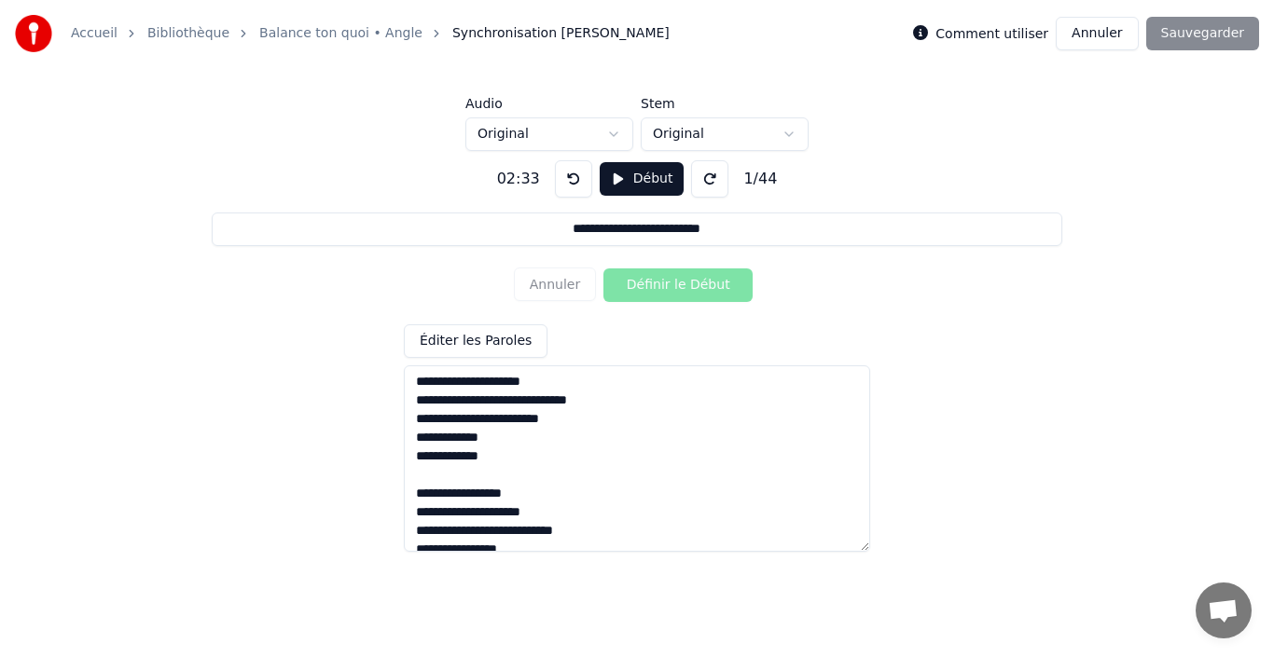
click at [415, 459] on textarea at bounding box center [637, 459] width 466 height 187
click at [520, 463] on textarea at bounding box center [637, 459] width 466 height 187
click at [417, 490] on textarea at bounding box center [637, 459] width 466 height 187
type textarea "**********"
click at [1216, 35] on div "Comment utiliser Annuler Sauvegarder" at bounding box center [1086, 34] width 346 height 34
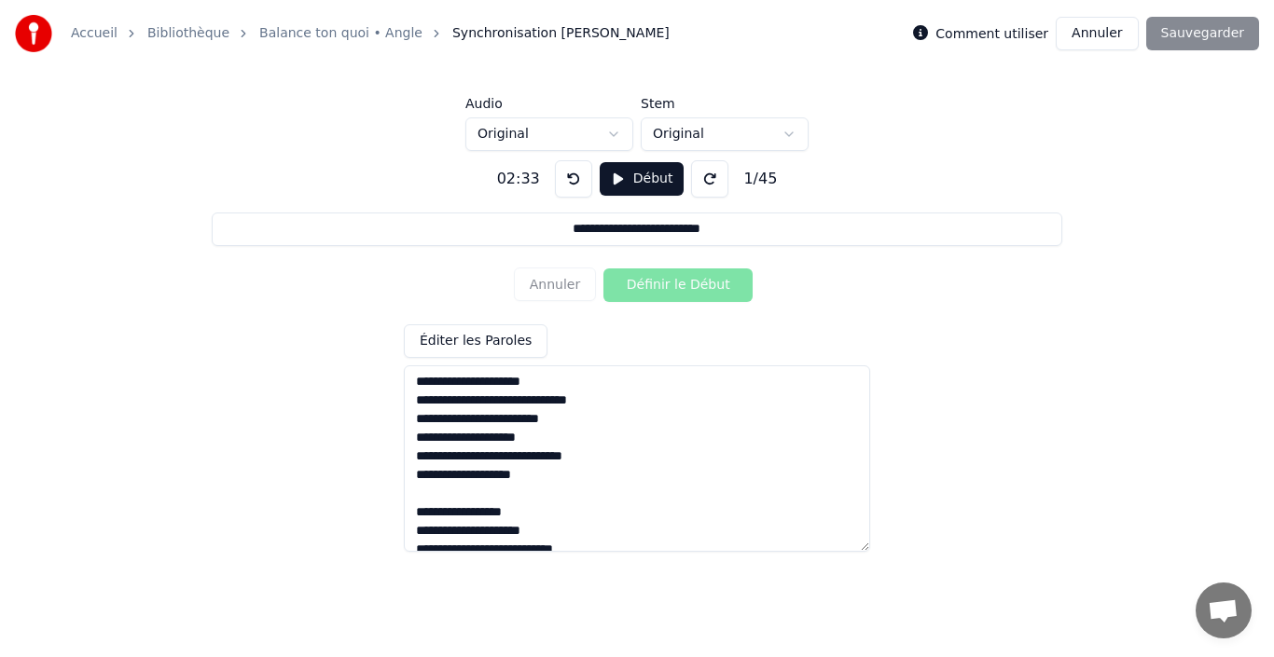
click at [1035, 469] on div "**********" at bounding box center [637, 348] width 1214 height 394
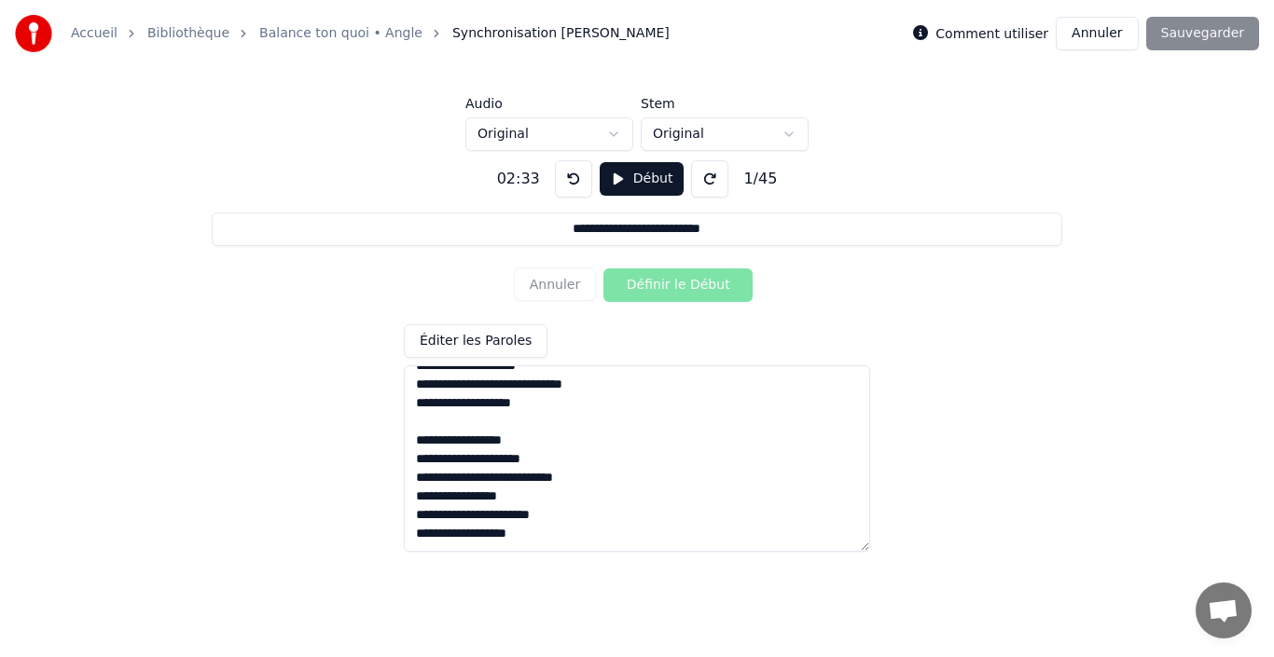
scroll to position [858, 0]
click at [763, 328] on div "Éditer les Paroles" at bounding box center [637, 439] width 466 height 228
click at [1219, 34] on div "Comment utiliser Annuler Sauvegarder" at bounding box center [1086, 34] width 346 height 34
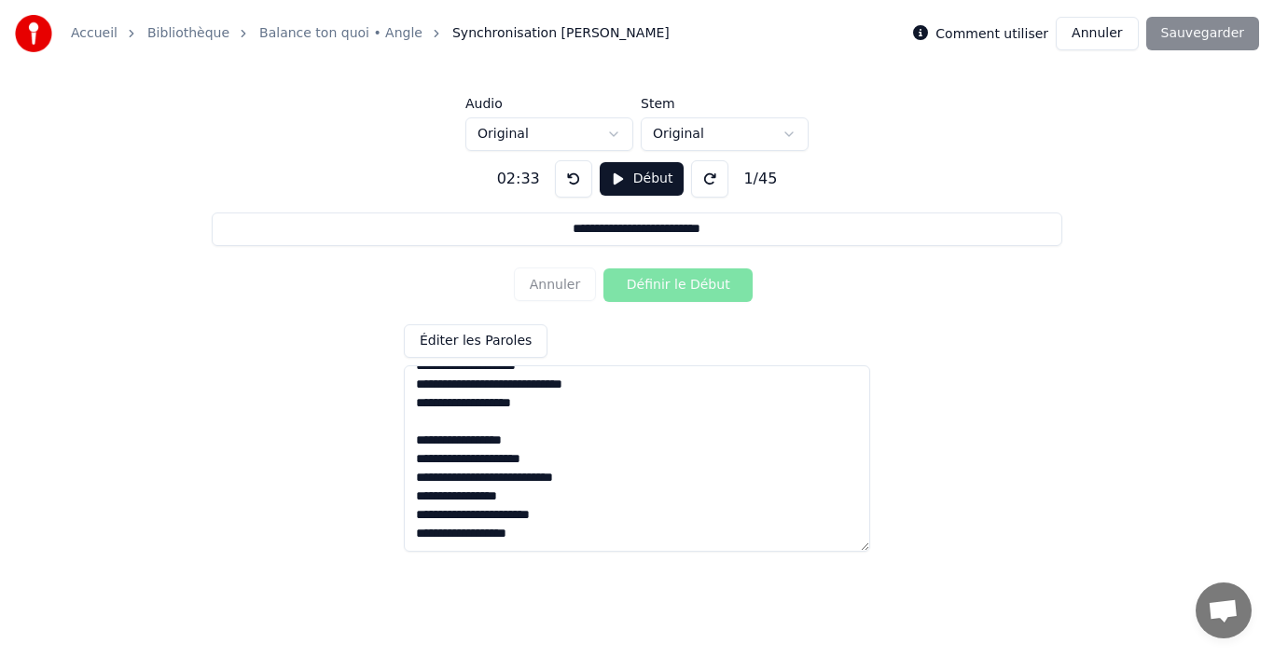
click at [1219, 34] on div "Comment utiliser Annuler Sauvegarder" at bounding box center [1086, 34] width 346 height 34
click at [1012, 29] on label "Comment utiliser" at bounding box center [991, 33] width 113 height 13
click at [604, 180] on button "Début" at bounding box center [642, 179] width 85 height 34
click at [567, 178] on button at bounding box center [573, 178] width 37 height 37
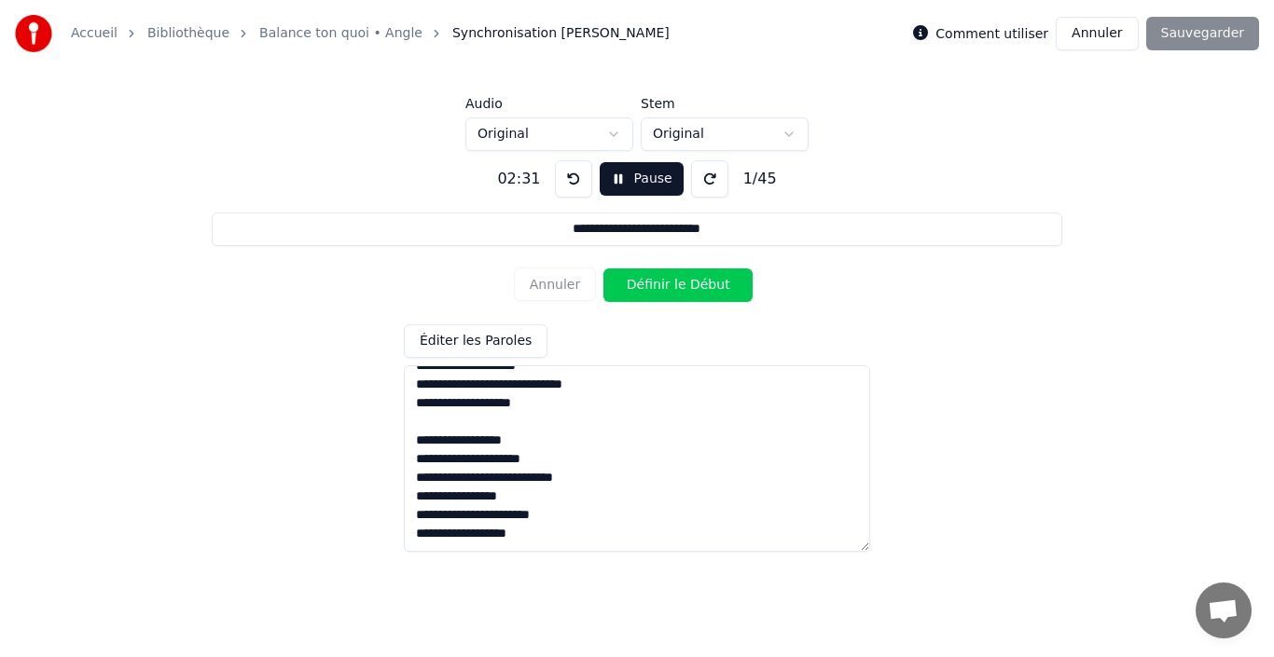
click at [567, 178] on button at bounding box center [573, 178] width 37 height 37
click at [543, 80] on div "**********" at bounding box center [637, 245] width 1274 height 491
click at [491, 336] on button "Éditer les Paroles" at bounding box center [476, 342] width 144 height 34
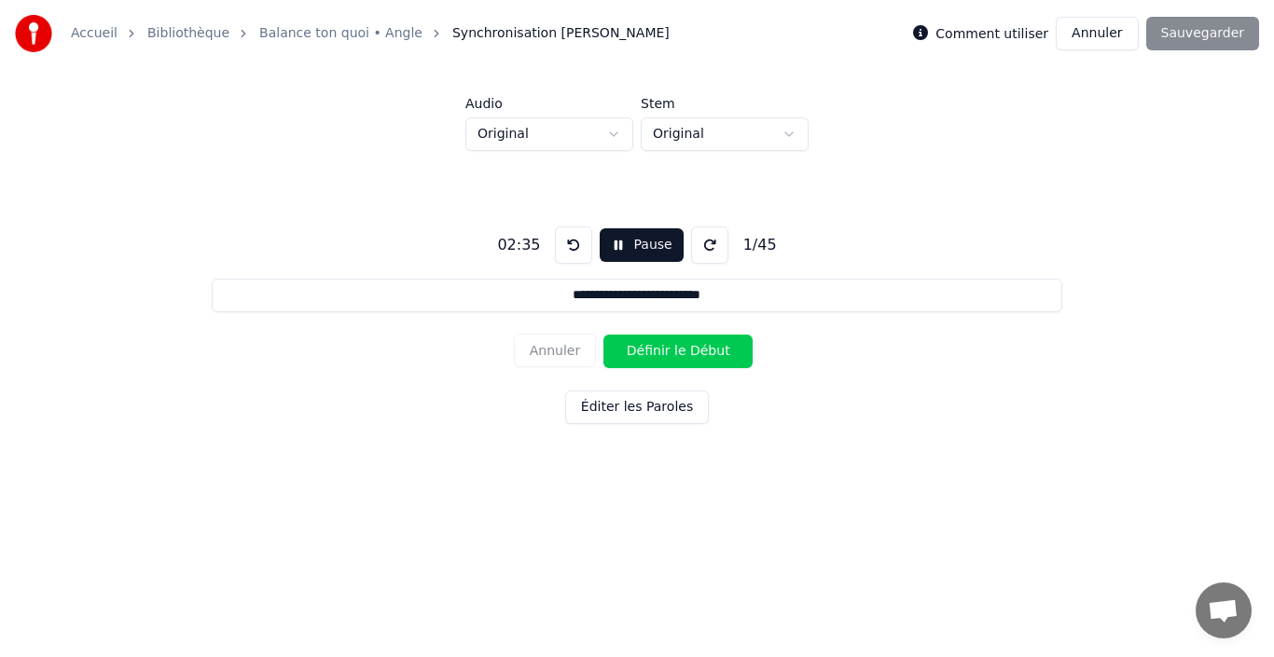
click at [1219, 33] on div "Comment utiliser Annuler Sauvegarder" at bounding box center [1086, 34] width 346 height 34
click at [638, 412] on button "Éditer les Paroles" at bounding box center [637, 408] width 144 height 34
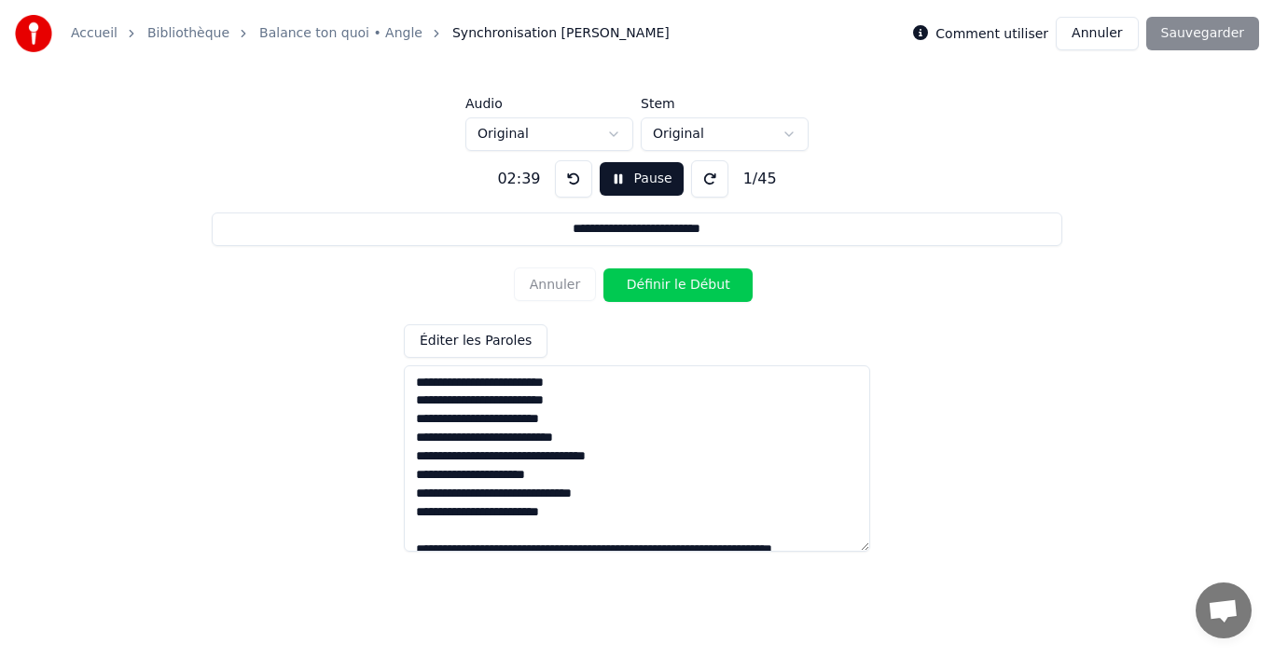
click at [629, 187] on button "Pause" at bounding box center [641, 179] width 83 height 34
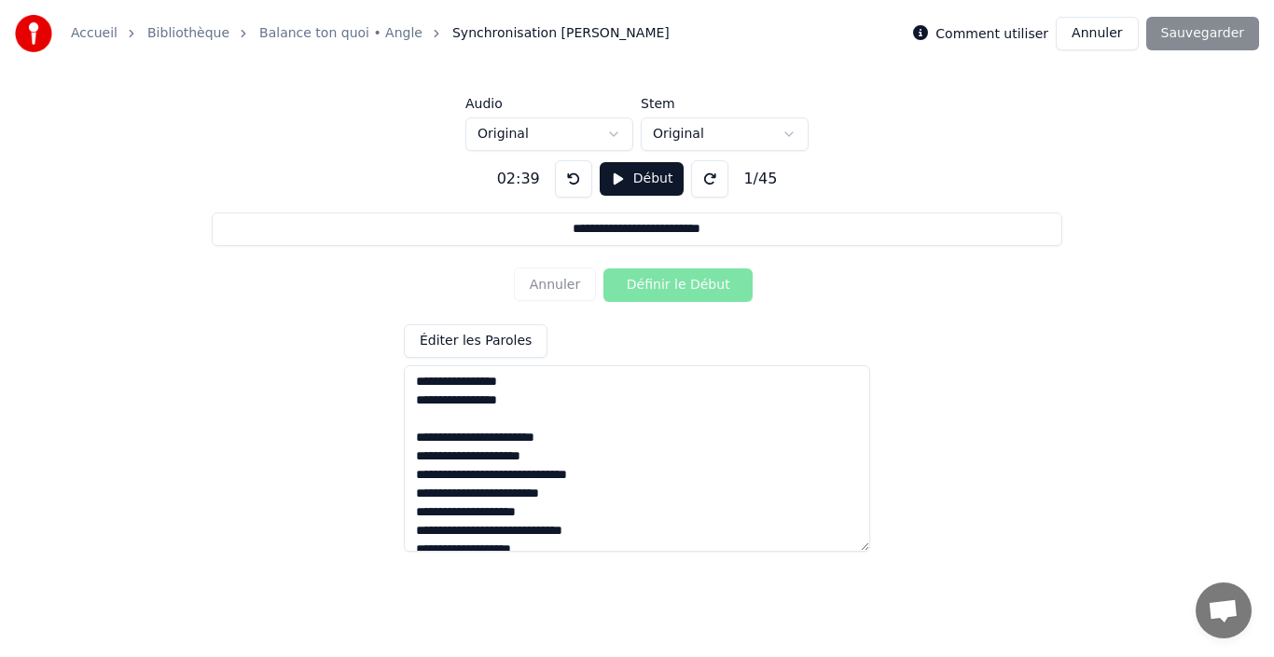
scroll to position [709, 0]
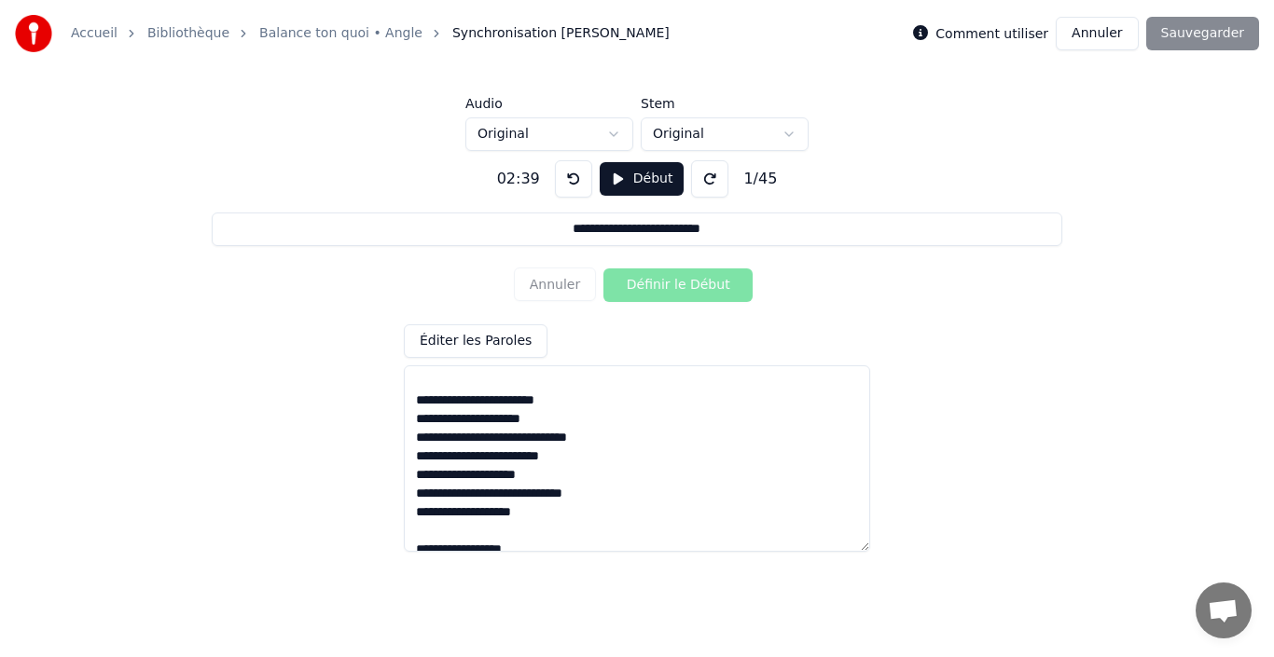
click at [560, 174] on button at bounding box center [573, 178] width 37 height 37
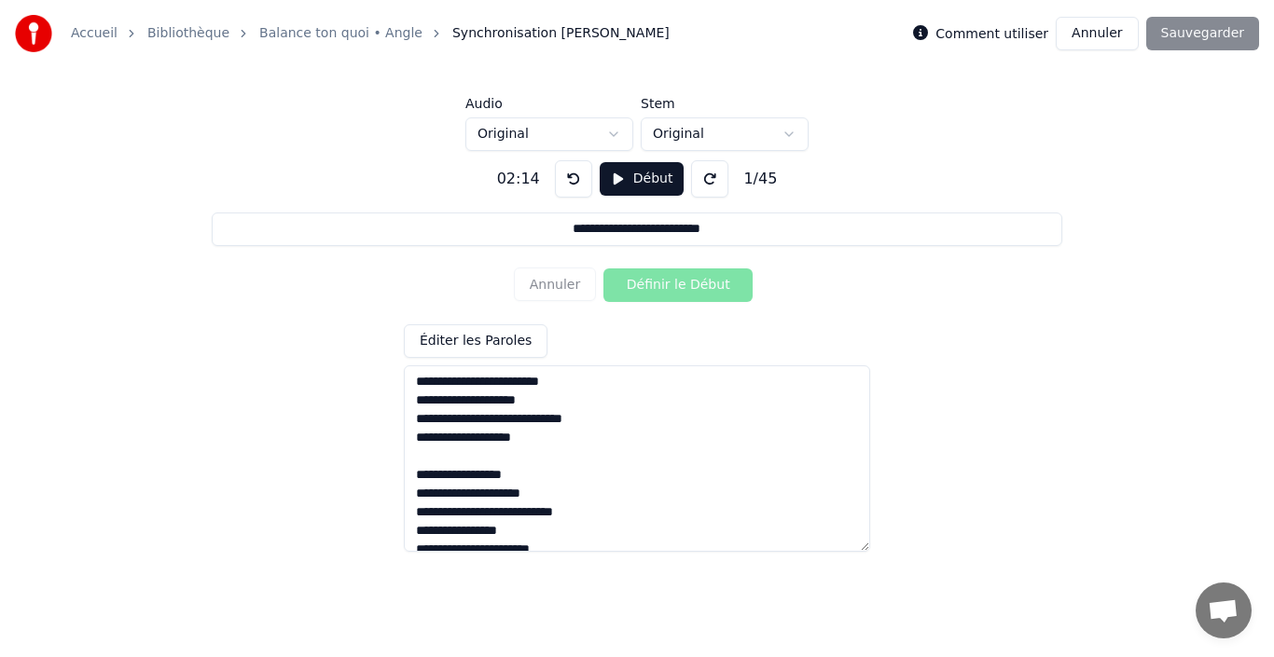
scroll to position [821, 0]
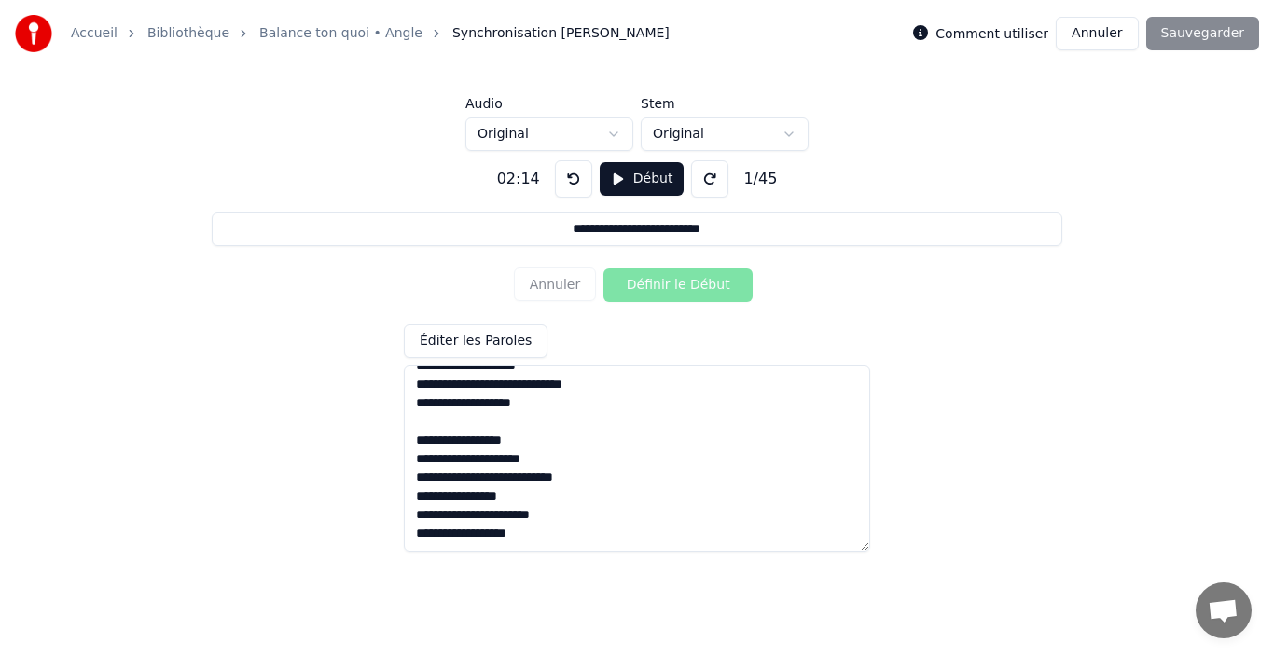
click at [534, 456] on textarea at bounding box center [637, 459] width 466 height 187
click at [535, 382] on textarea at bounding box center [637, 459] width 466 height 187
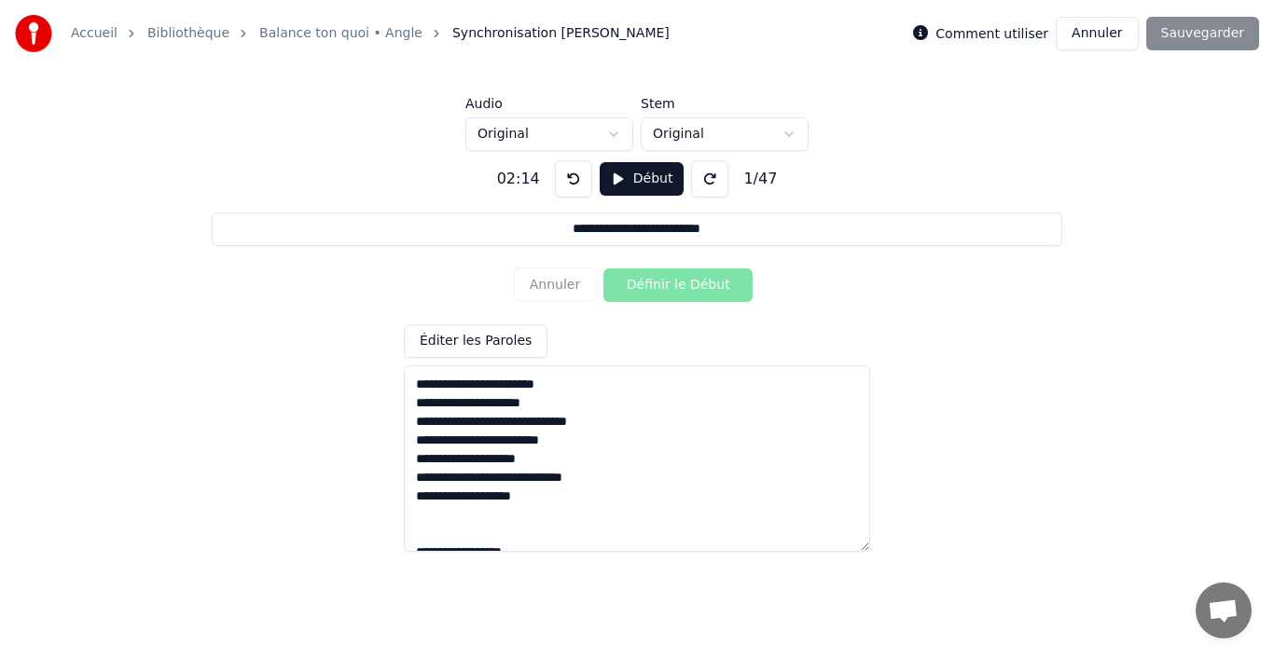
scroll to position [810, 0]
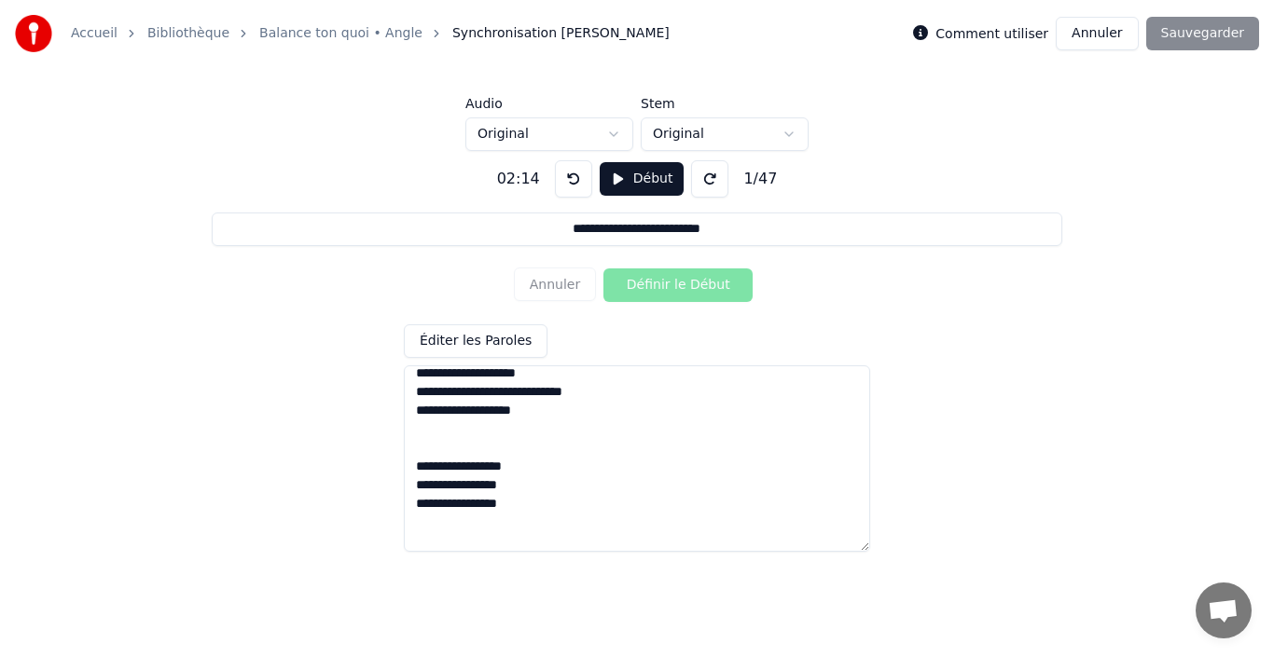
type textarea "**********"
click at [1205, 36] on div "Comment utiliser Annuler Sauvegarder" at bounding box center [1086, 34] width 346 height 34
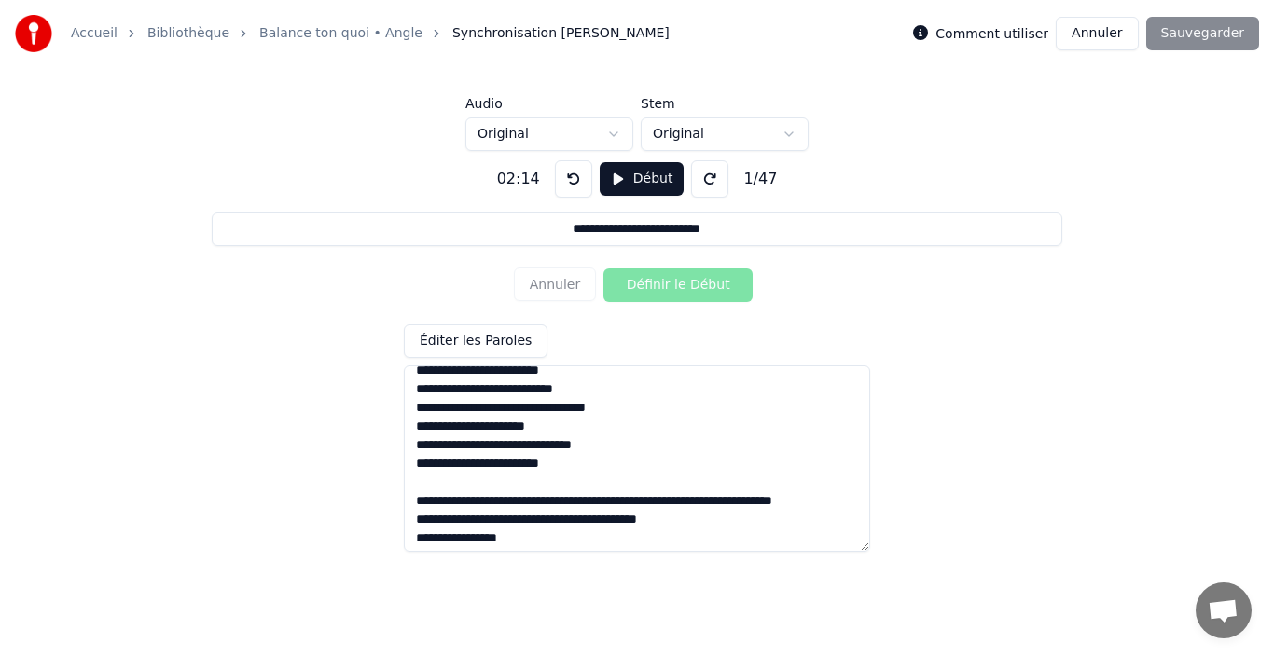
scroll to position [0, 0]
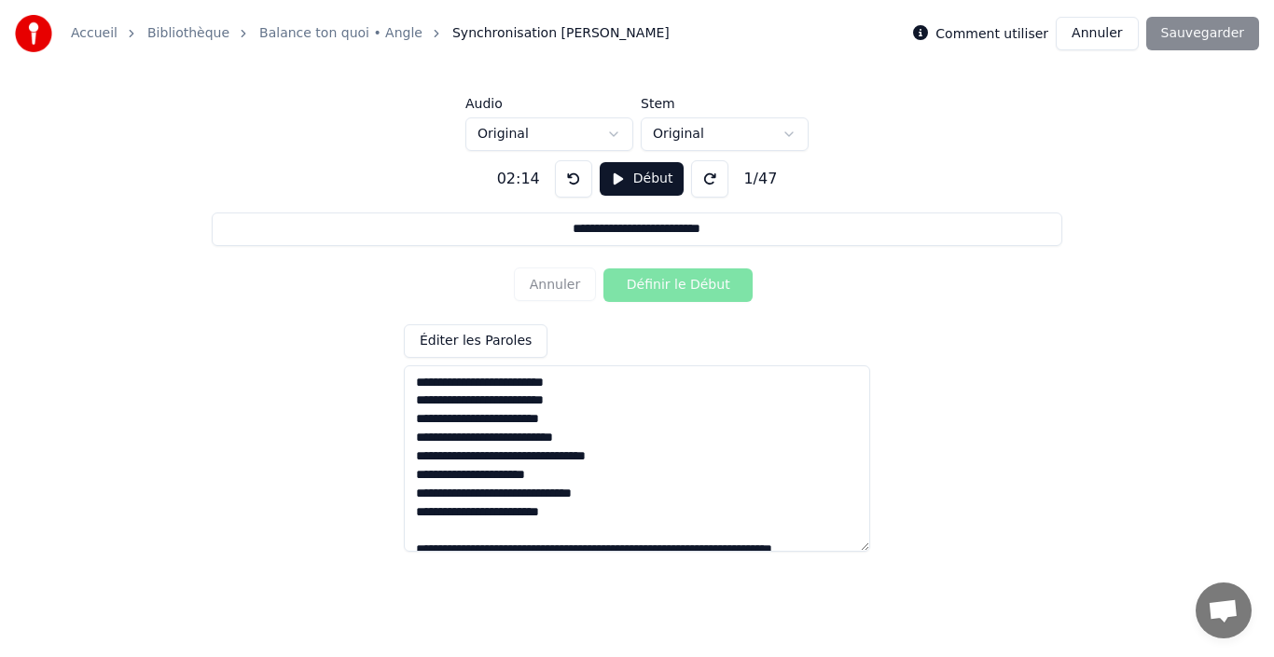
click at [560, 180] on button at bounding box center [573, 178] width 37 height 37
click at [561, 181] on button at bounding box center [573, 178] width 37 height 37
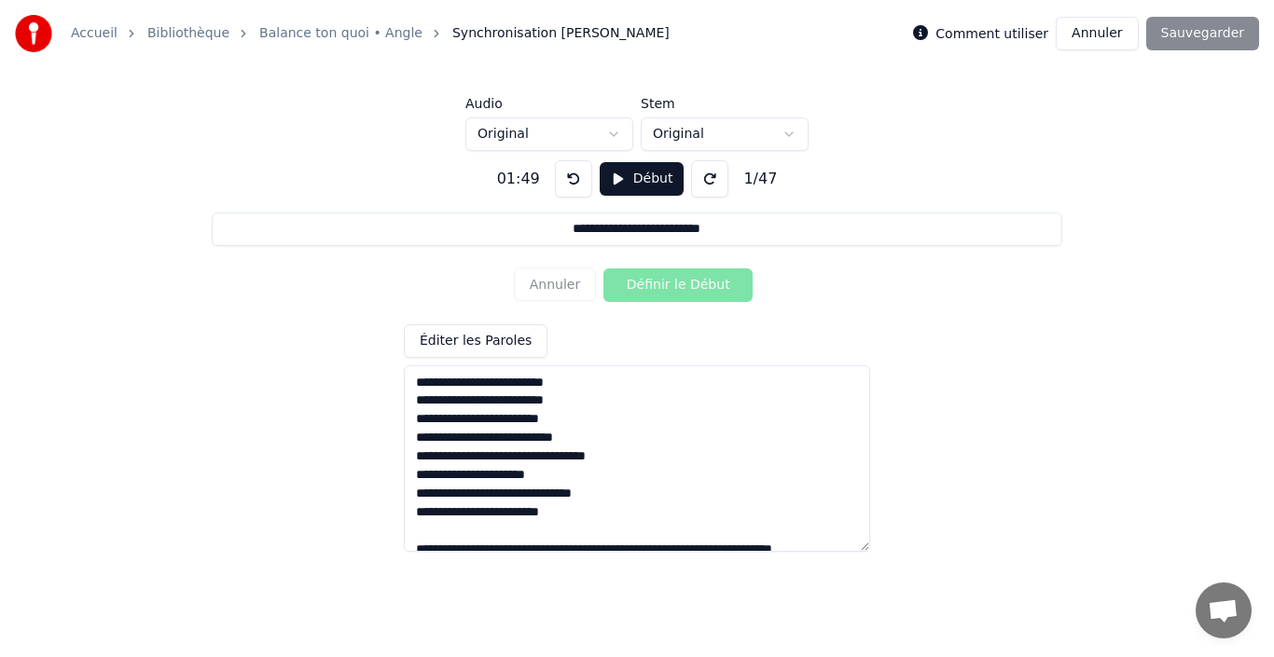
click at [565, 181] on button at bounding box center [573, 178] width 37 height 37
click at [565, 184] on button at bounding box center [573, 178] width 37 height 37
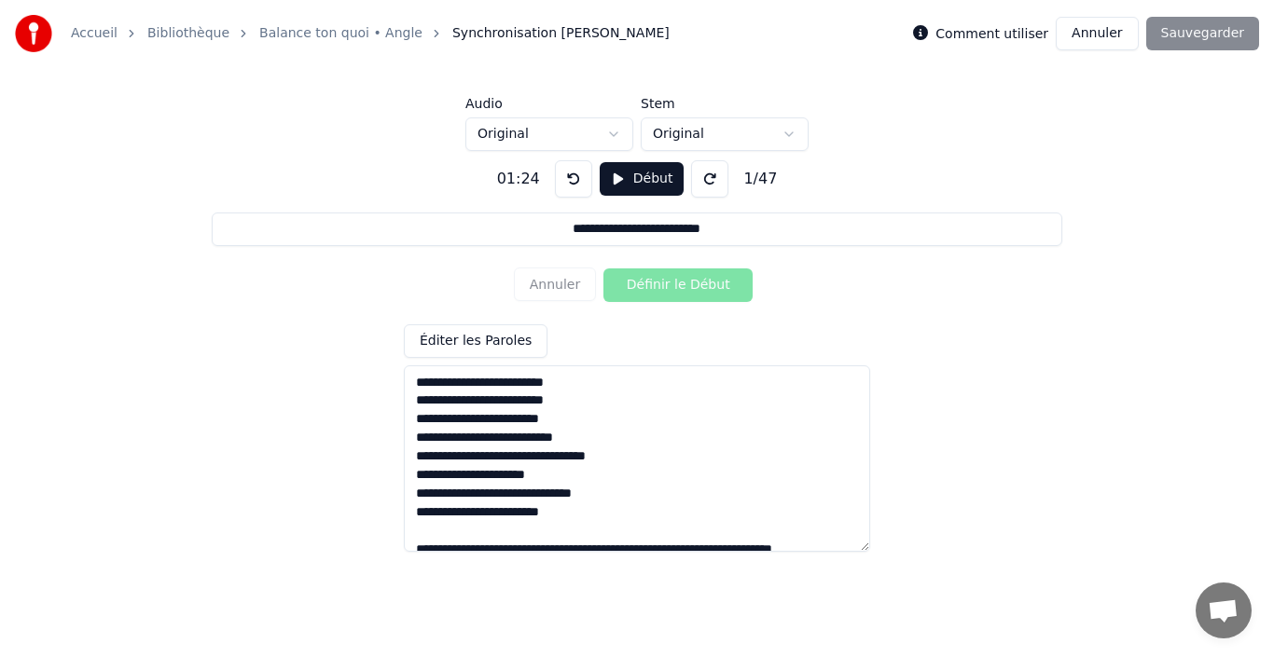
click at [565, 184] on button at bounding box center [573, 178] width 37 height 37
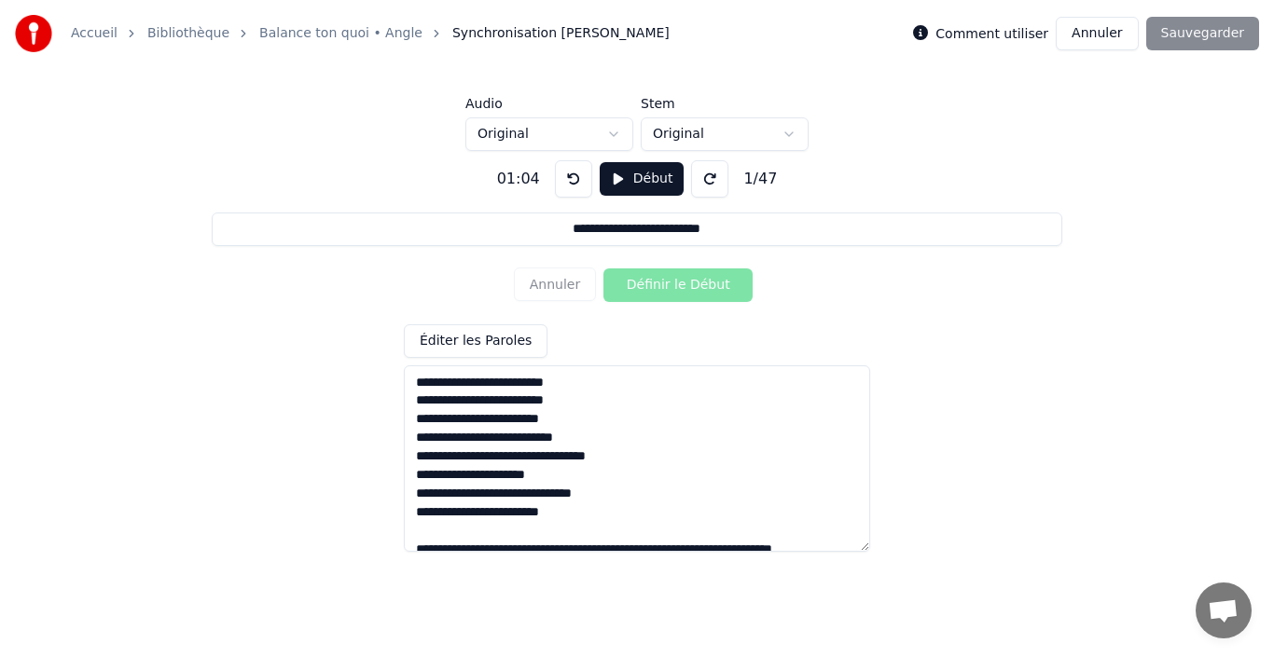
click at [565, 184] on button at bounding box center [573, 178] width 37 height 37
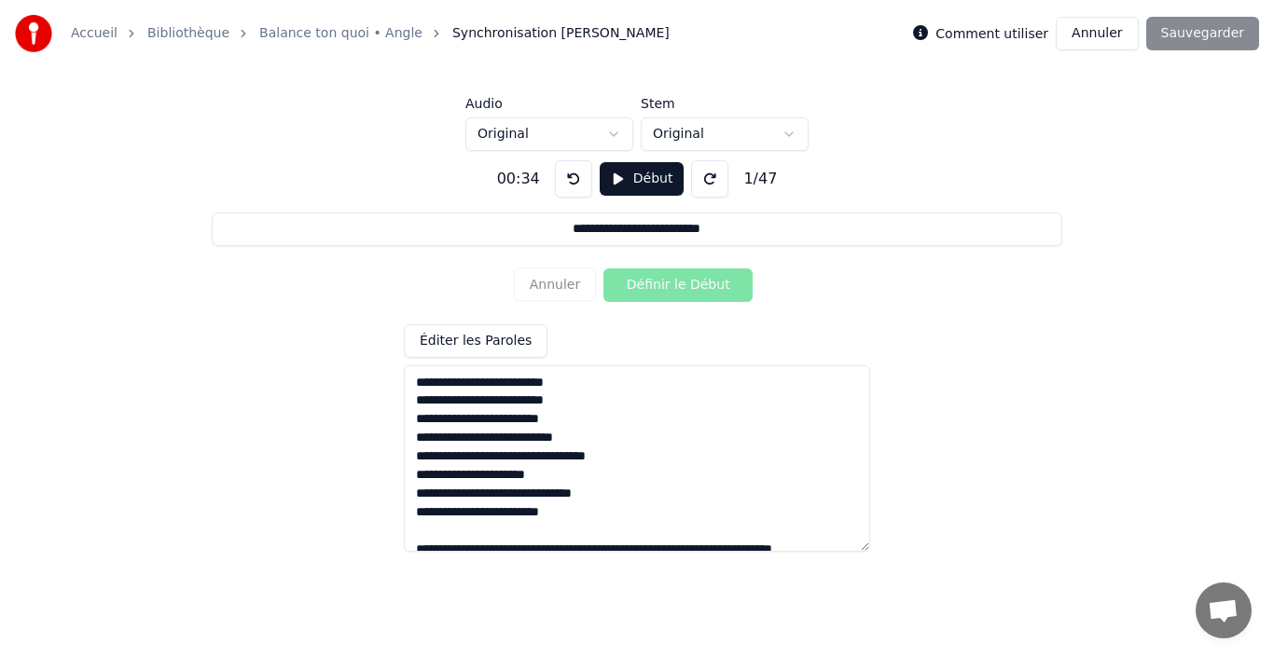
click at [565, 184] on button at bounding box center [573, 178] width 37 height 37
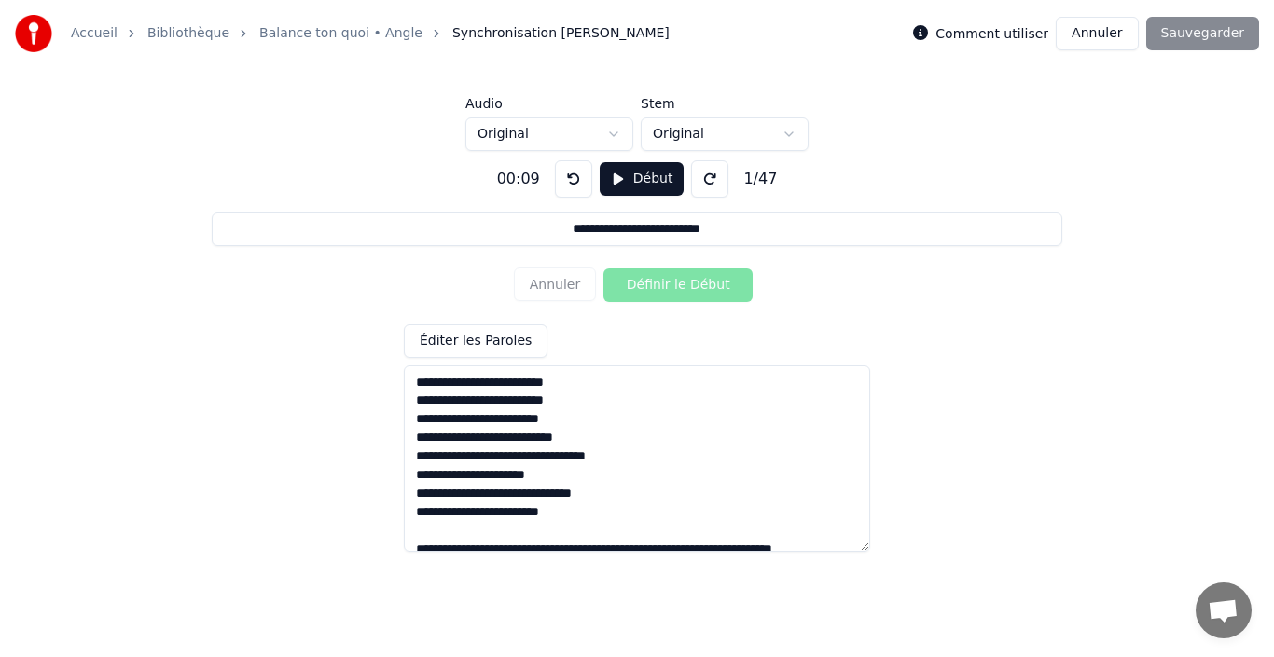
click at [565, 184] on button at bounding box center [573, 178] width 37 height 37
click at [565, 187] on button at bounding box center [573, 178] width 37 height 37
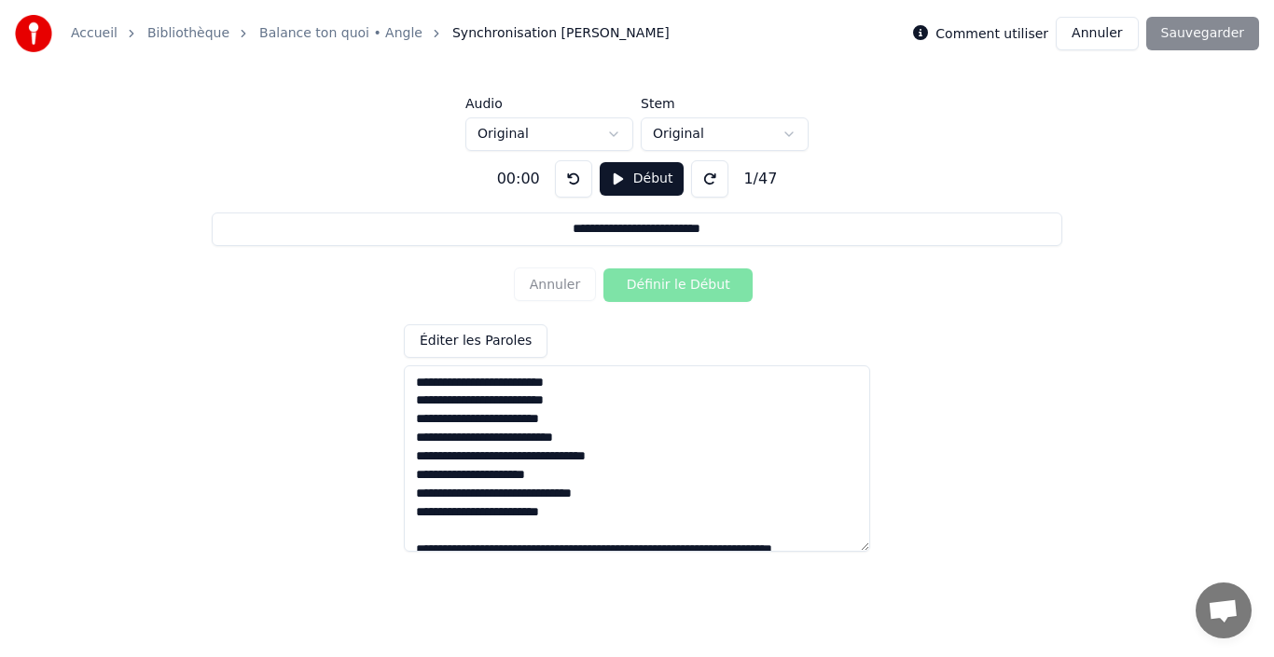
click at [565, 187] on button at bounding box center [573, 178] width 37 height 37
click at [638, 180] on button "Début" at bounding box center [642, 179] width 85 height 34
click at [625, 281] on button "Définir le Début" at bounding box center [677, 286] width 149 height 34
click at [637, 280] on button "Définir la Fin" at bounding box center [677, 286] width 149 height 34
click at [626, 177] on button "Pause" at bounding box center [641, 179] width 83 height 34
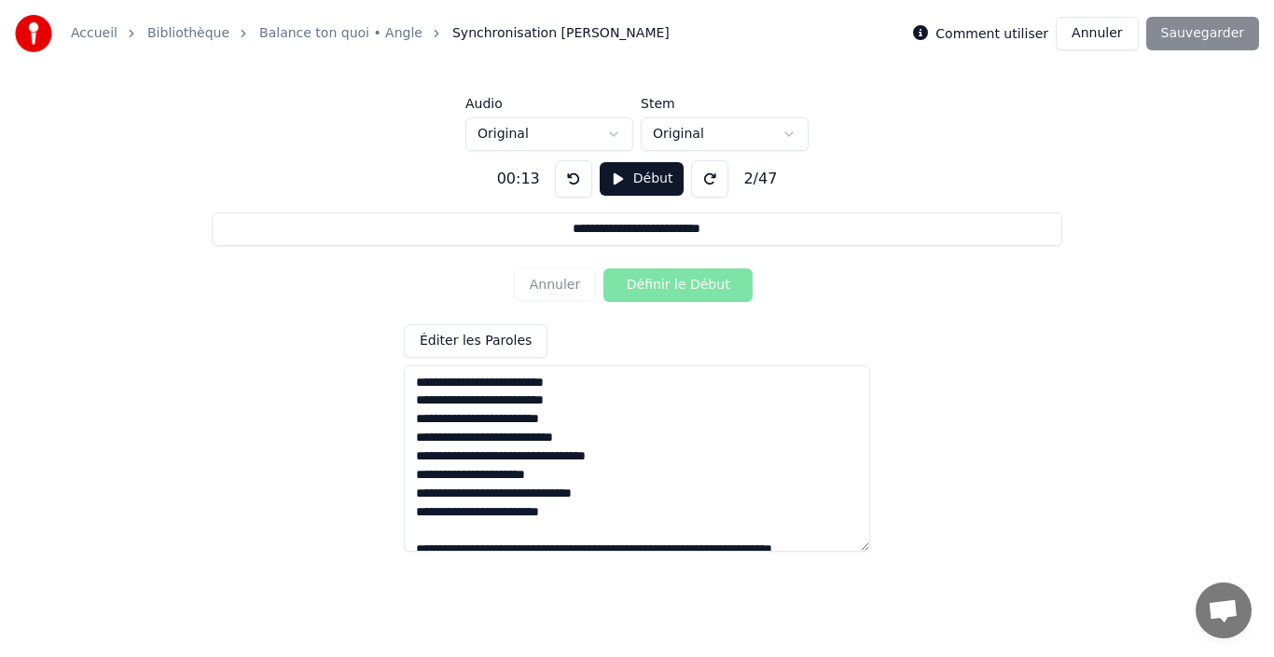
click at [567, 188] on button at bounding box center [573, 178] width 37 height 37
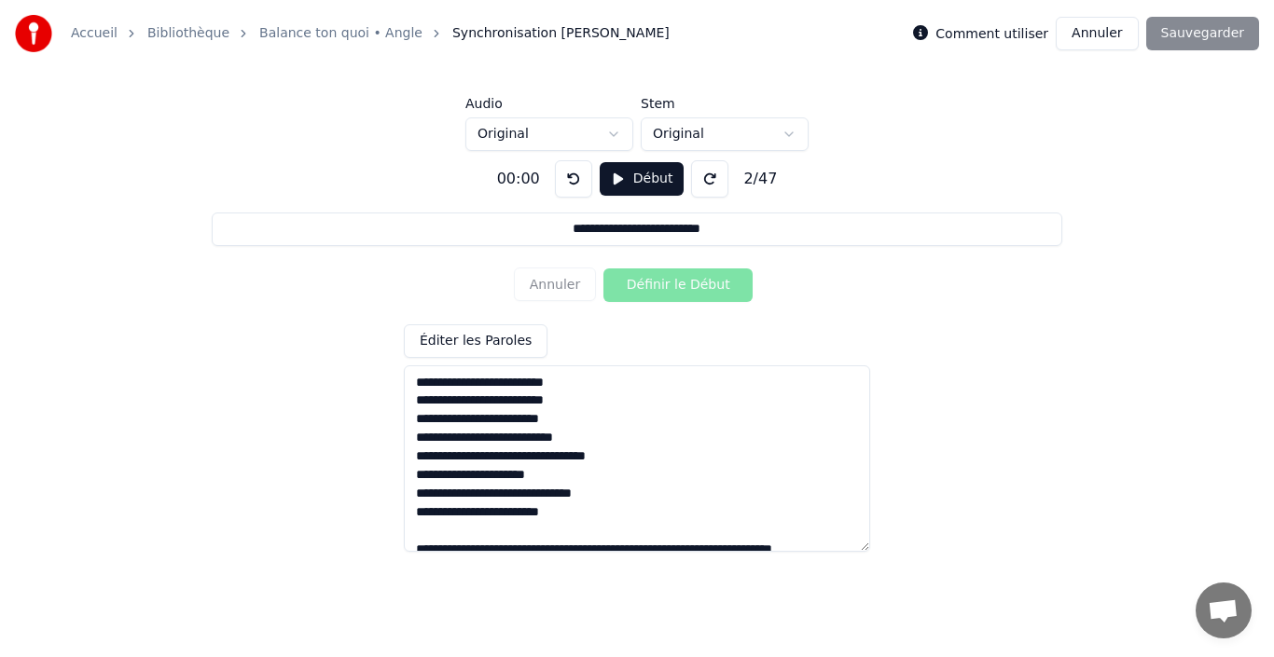
click at [567, 188] on button at bounding box center [573, 178] width 37 height 37
click at [629, 180] on button "Début" at bounding box center [642, 179] width 85 height 34
click at [660, 282] on button "Définir le Début" at bounding box center [677, 286] width 149 height 34
click at [660, 282] on button "Définir la Fin" at bounding box center [677, 286] width 149 height 34
click at [642, 177] on button "Pause" at bounding box center [641, 179] width 83 height 34
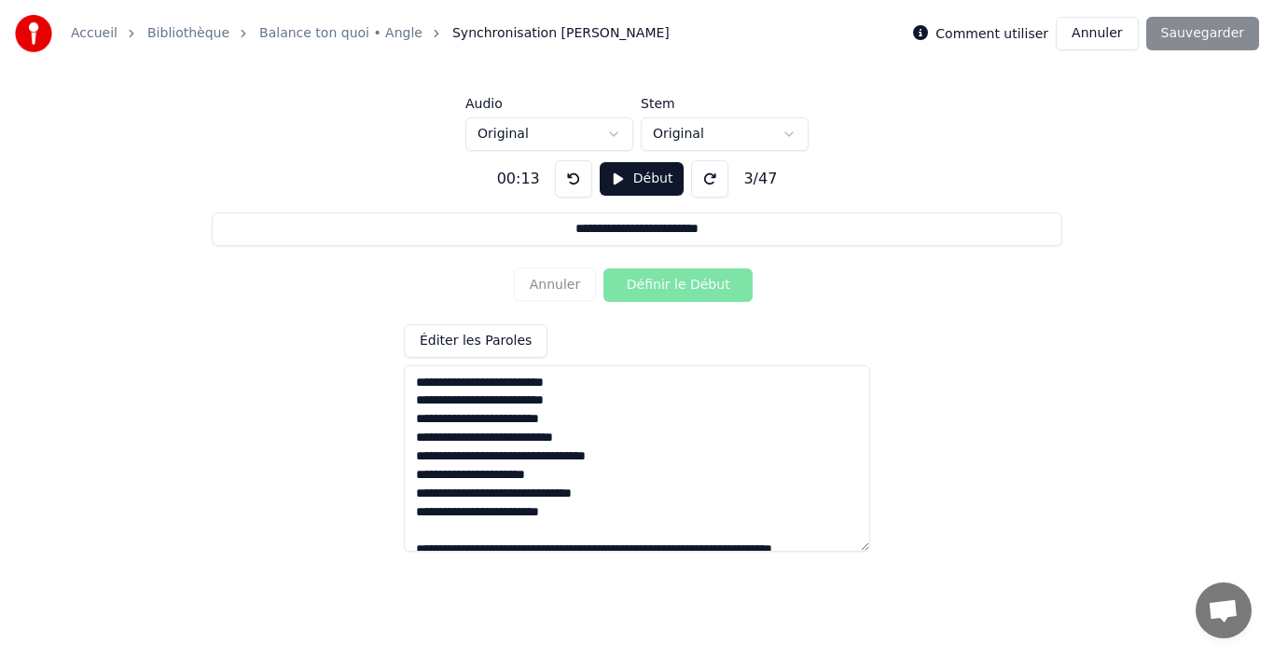
click at [567, 179] on button at bounding box center [573, 178] width 37 height 37
click at [639, 184] on button "Début" at bounding box center [642, 179] width 85 height 34
click at [668, 282] on button "Définir le Début" at bounding box center [677, 286] width 149 height 34
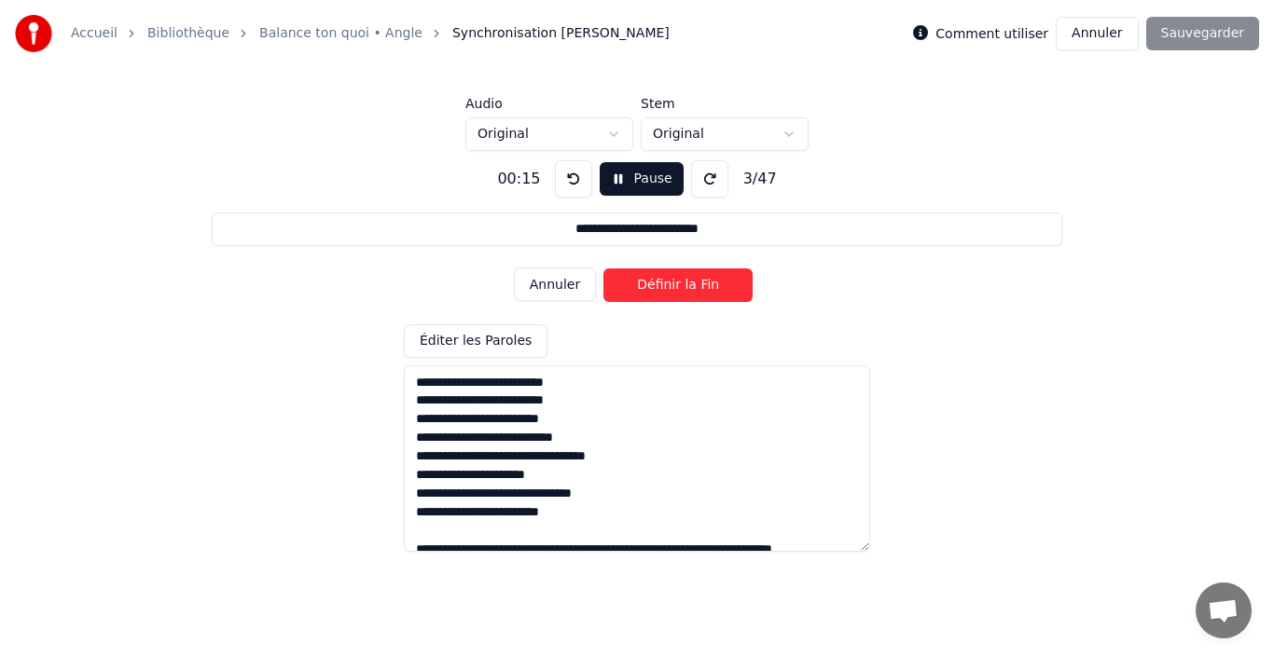
click at [668, 282] on button "Définir la Fin" at bounding box center [677, 286] width 149 height 34
type input "**********"
click at [634, 178] on button "Pause" at bounding box center [641, 179] width 83 height 34
click at [574, 458] on textarea at bounding box center [637, 459] width 466 height 187
click at [625, 430] on textarea at bounding box center [637, 459] width 466 height 187
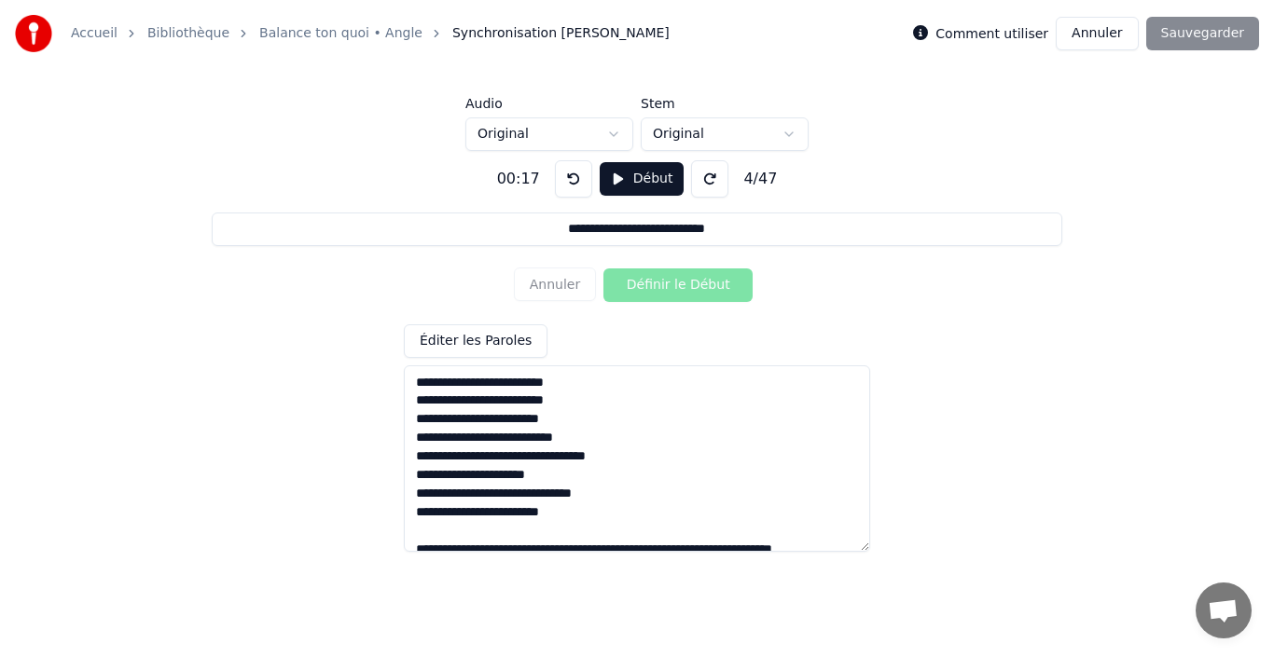
click at [727, 234] on input "**********" at bounding box center [637, 230] width 850 height 34
click at [723, 340] on div "Éditer les Paroles" at bounding box center [637, 439] width 466 height 228
click at [643, 453] on textarea at bounding box center [637, 459] width 466 height 187
click at [416, 456] on textarea at bounding box center [637, 459] width 466 height 187
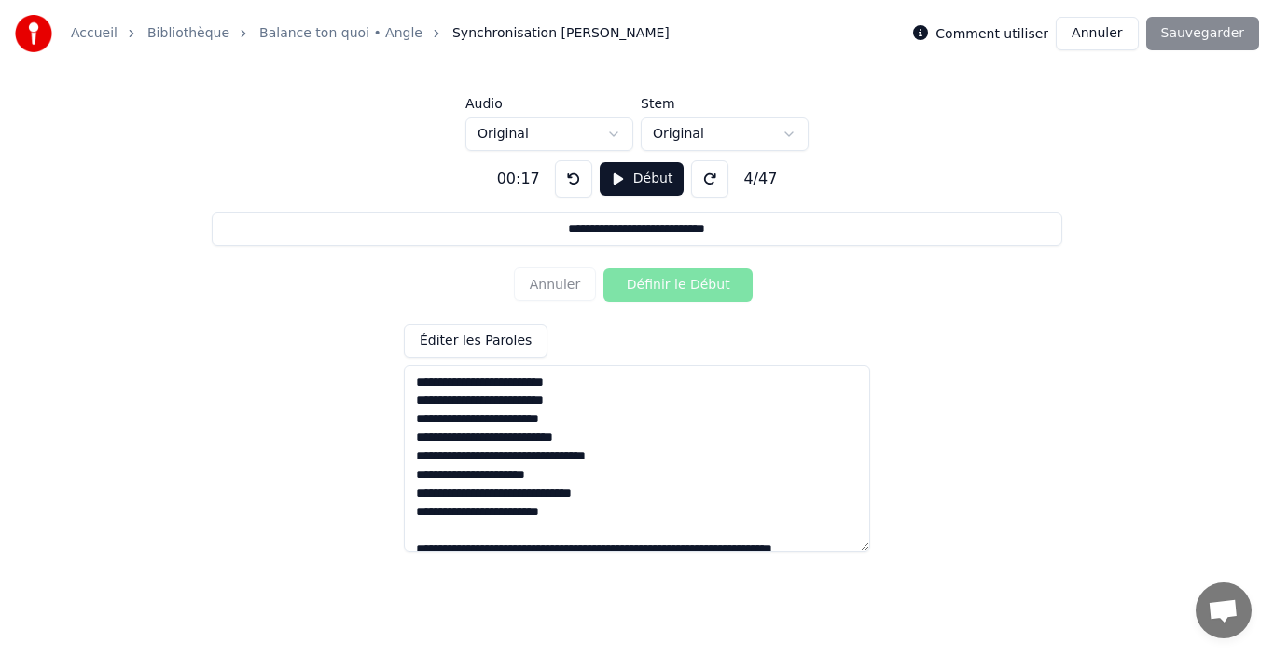
click at [416, 456] on textarea at bounding box center [637, 459] width 466 height 187
click at [570, 184] on button at bounding box center [573, 178] width 37 height 37
click at [618, 181] on button "Début" at bounding box center [642, 179] width 85 height 34
click at [564, 178] on button at bounding box center [573, 178] width 37 height 37
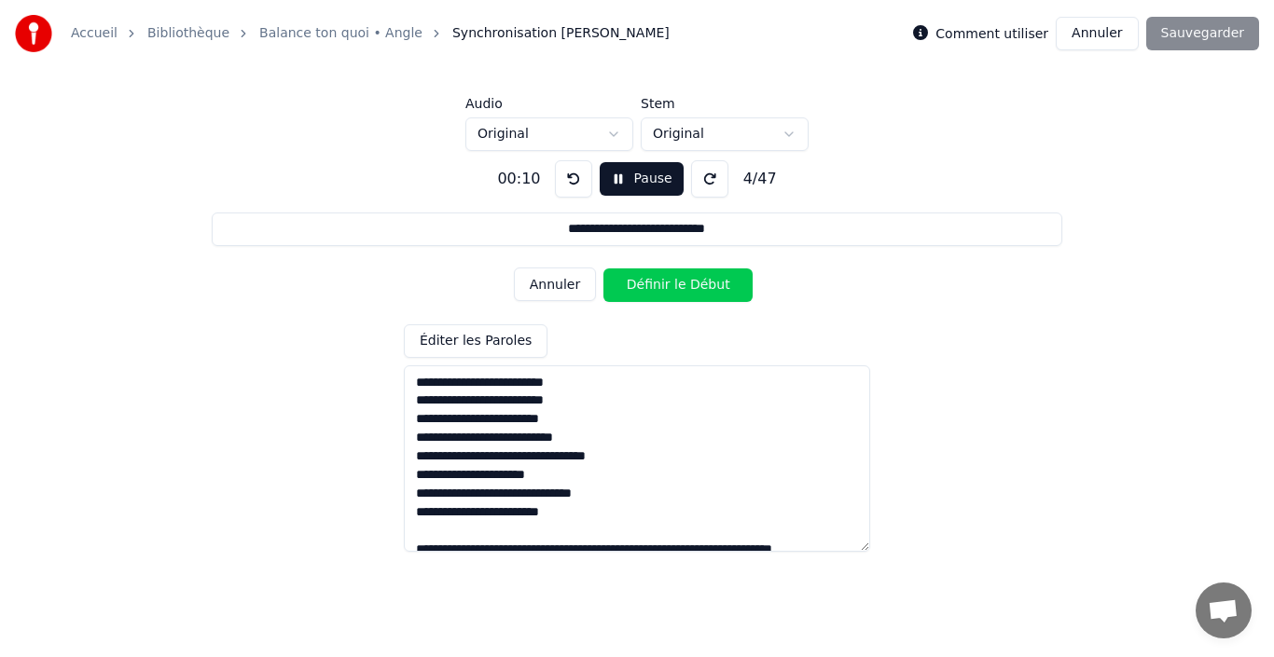
click at [564, 178] on button at bounding box center [573, 178] width 37 height 37
click at [564, 179] on button at bounding box center [573, 178] width 37 height 37
click at [641, 184] on button "Pause" at bounding box center [641, 179] width 83 height 34
click at [1188, 43] on div "Comment utiliser Annuler Sauvegarder" at bounding box center [1086, 34] width 346 height 34
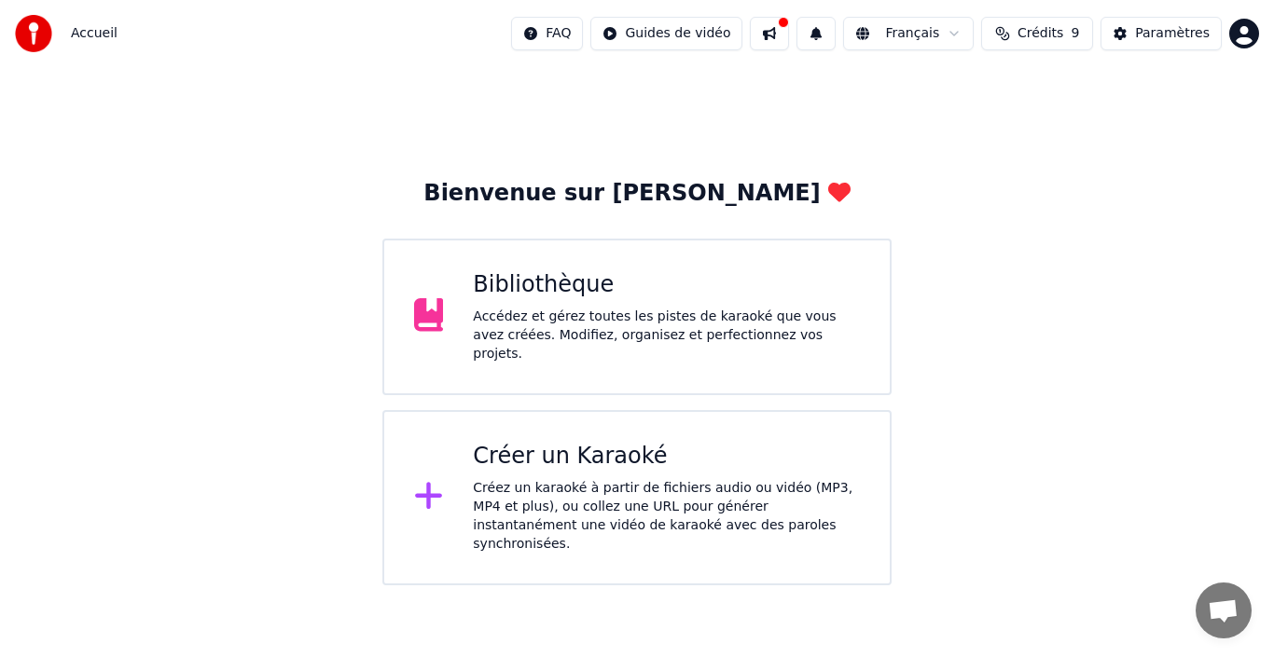
click at [616, 285] on div "Bibliothèque" at bounding box center [666, 285] width 387 height 30
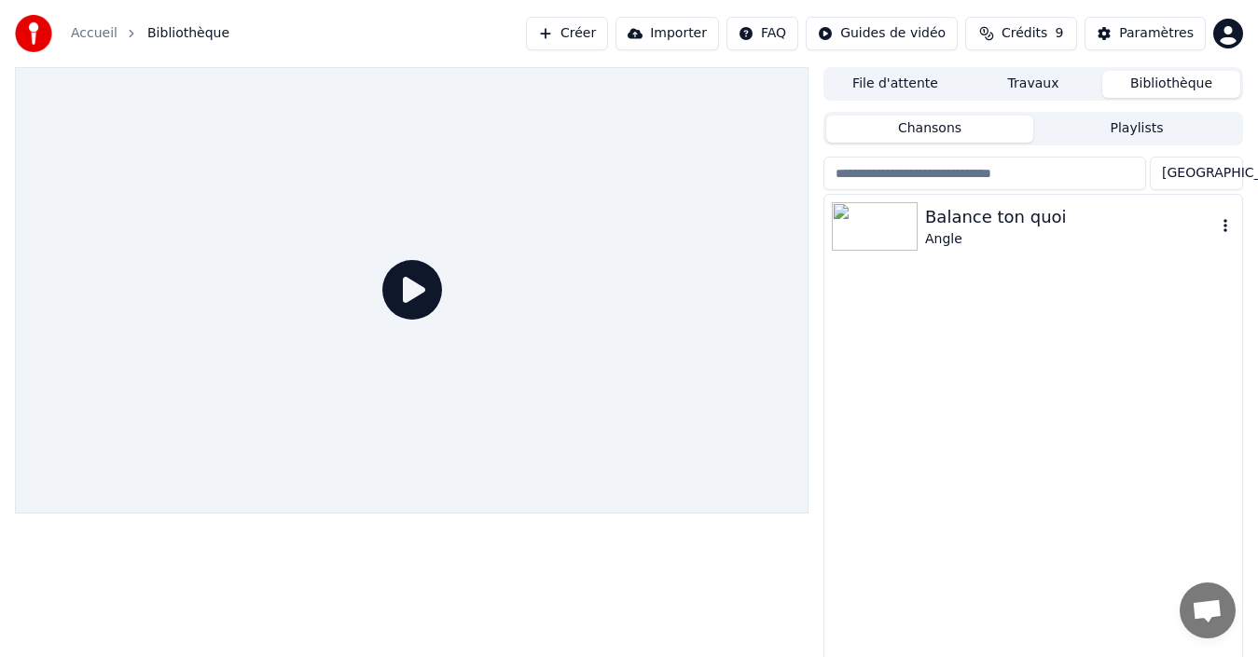
click at [904, 238] on img at bounding box center [875, 226] width 86 height 48
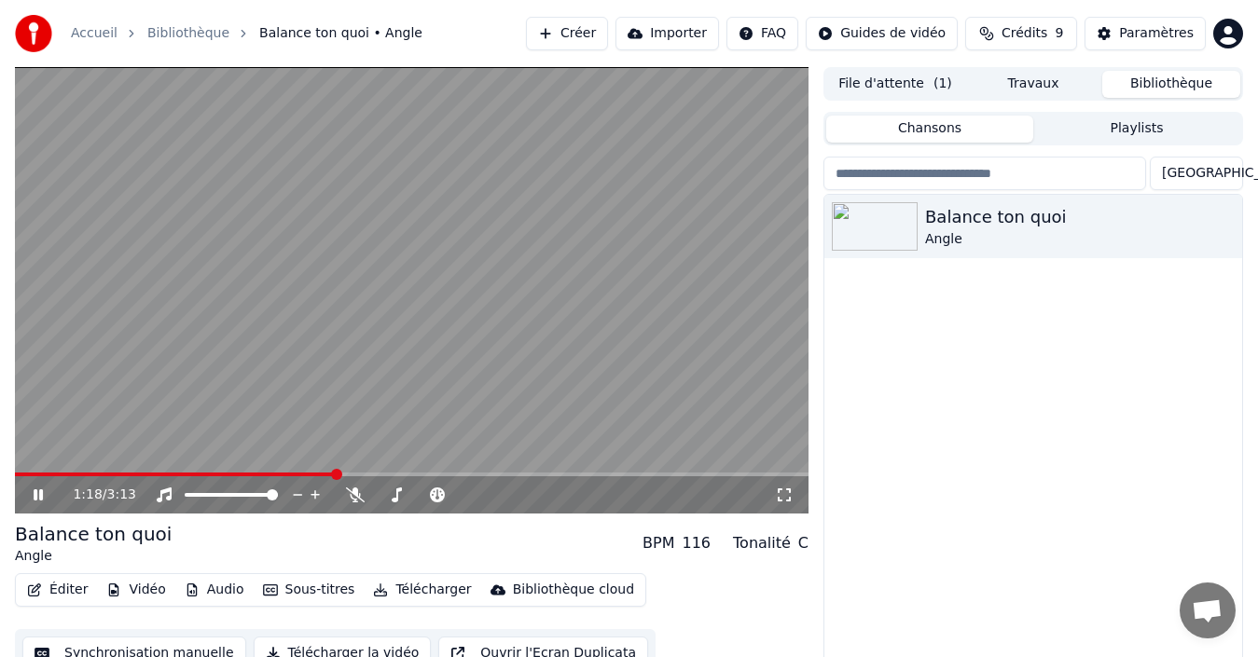
click at [762, 145] on video at bounding box center [412, 290] width 794 height 447
click at [1225, 226] on icon "button" at bounding box center [1225, 225] width 4 height 13
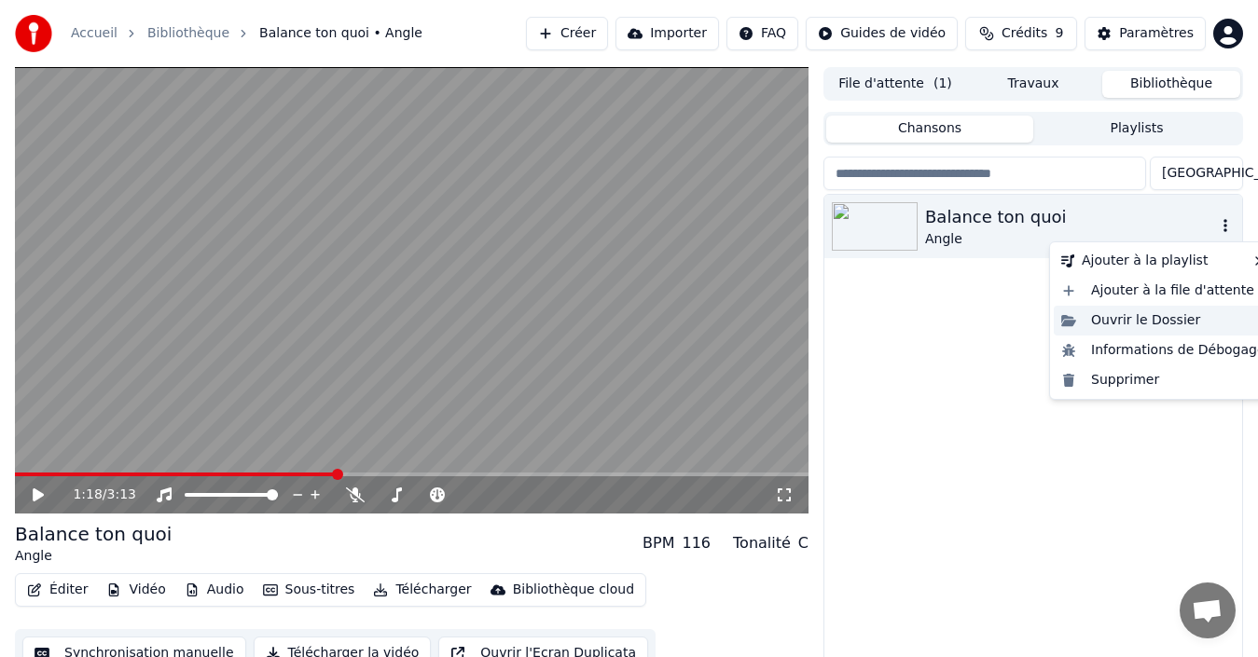
click at [1136, 325] on div "Ouvrir le Dossier" at bounding box center [1163, 321] width 219 height 30
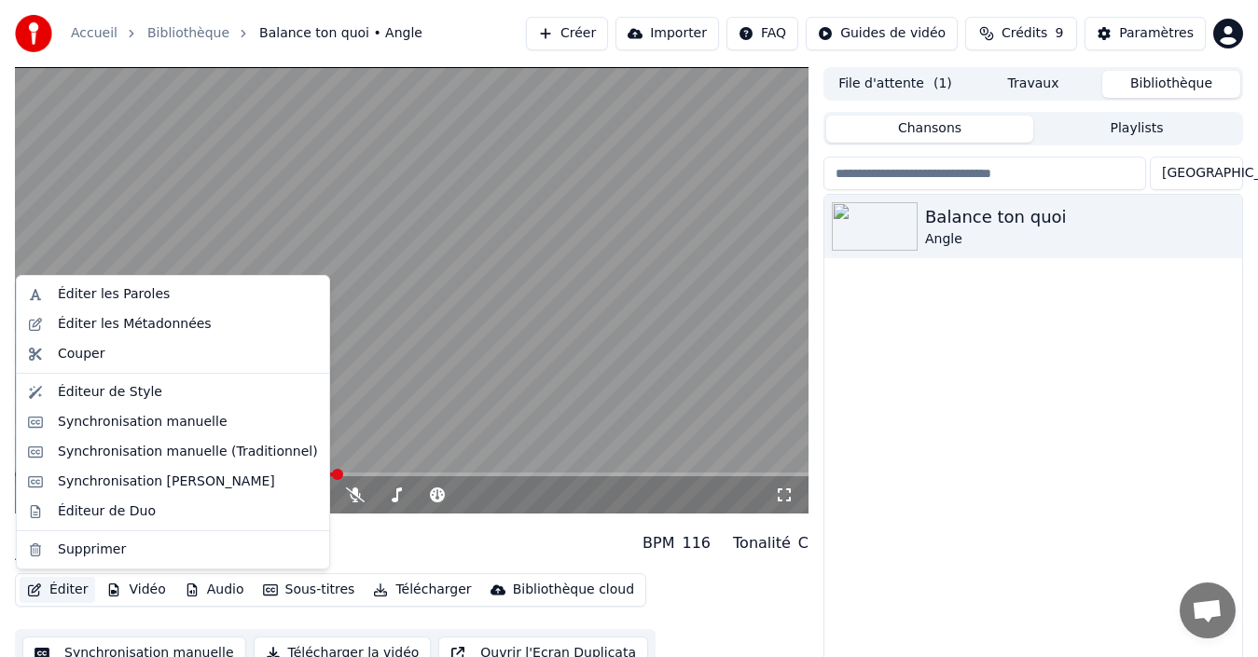
click at [62, 588] on button "Éditer" at bounding box center [58, 590] width 76 height 26
click at [122, 477] on div "Synchronisation Manuelle de Ligne" at bounding box center [166, 482] width 217 height 19
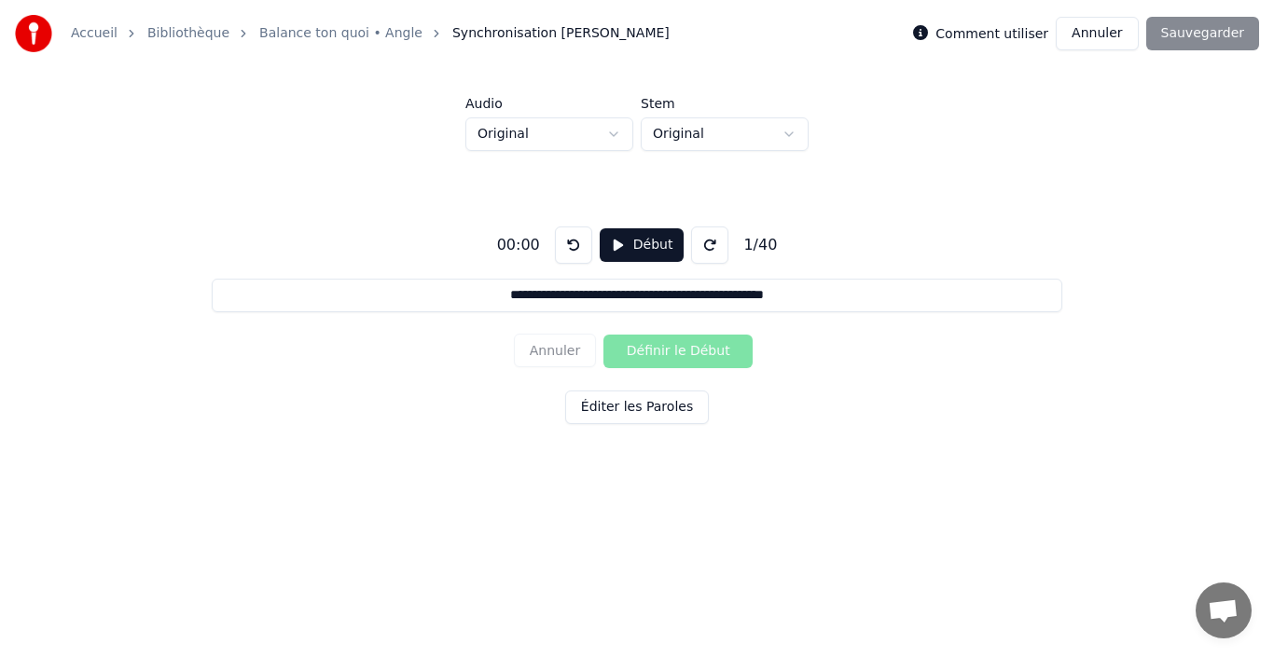
click at [599, 404] on button "Éditer les Paroles" at bounding box center [637, 408] width 144 height 34
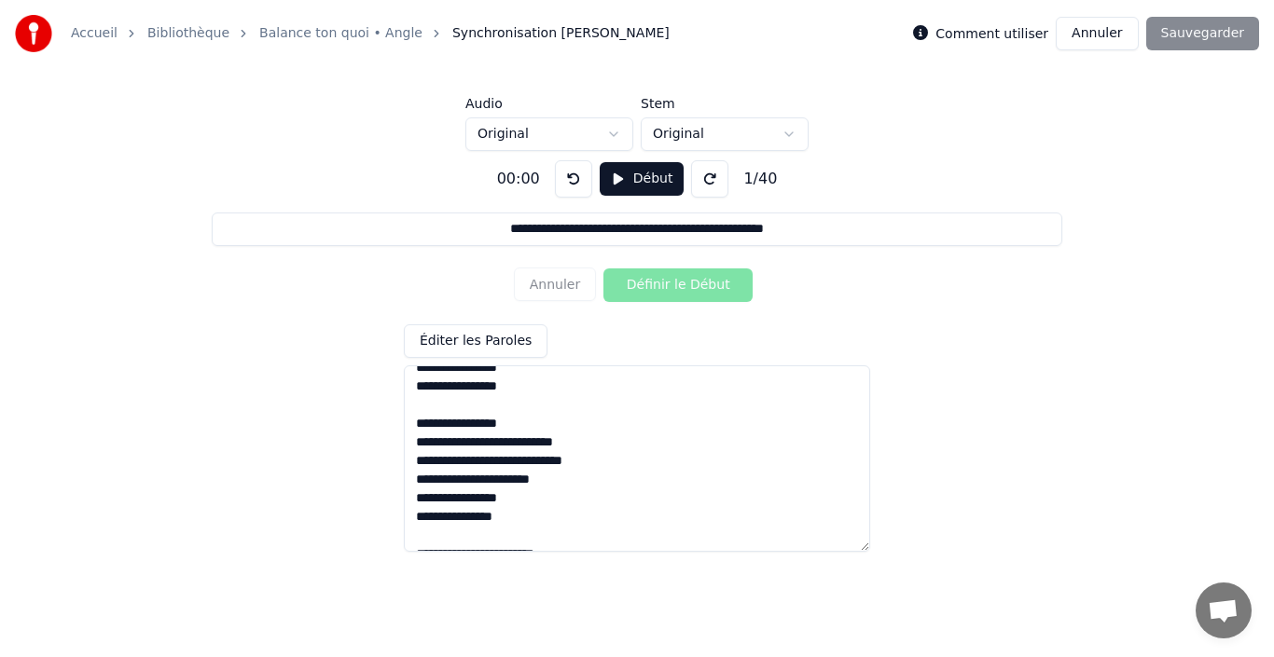
scroll to position [485, 0]
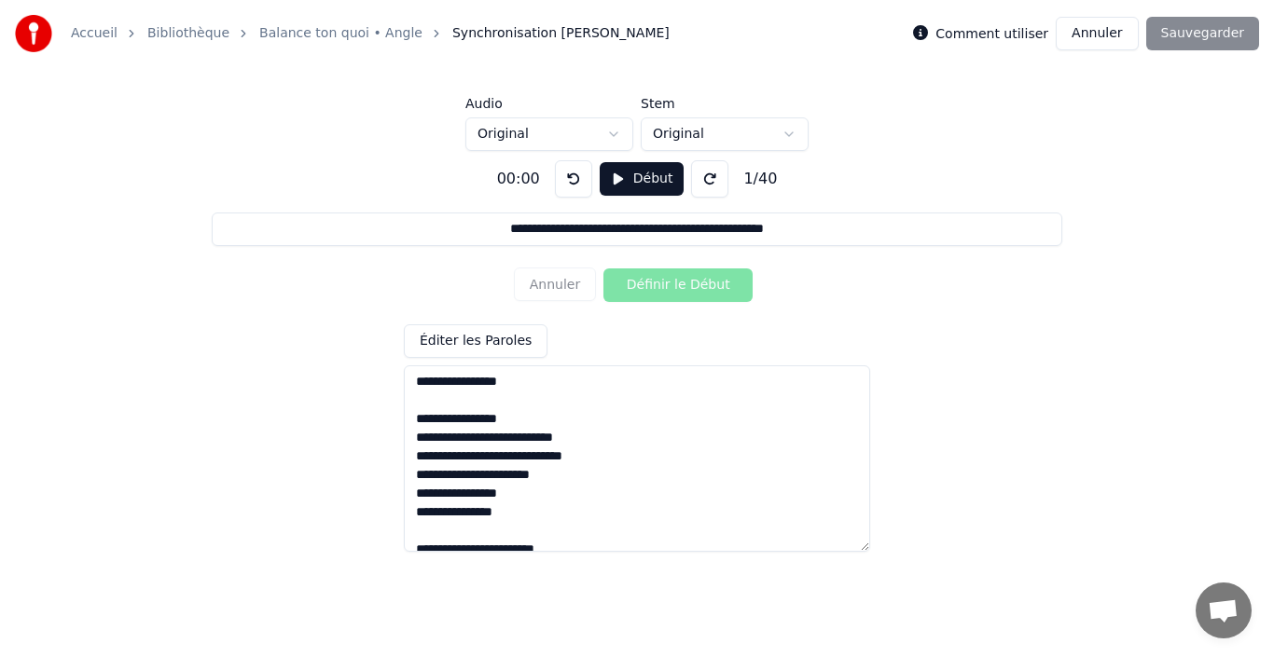
click at [585, 488] on textarea at bounding box center [637, 459] width 466 height 187
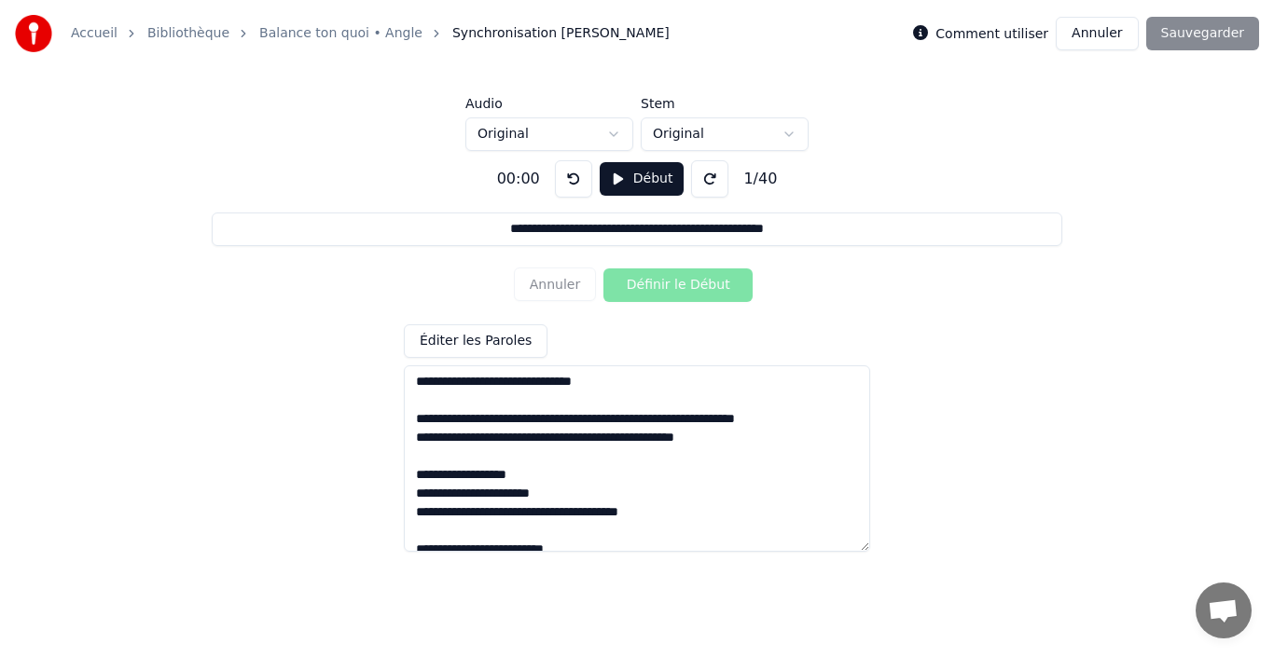
scroll to position [187, 0]
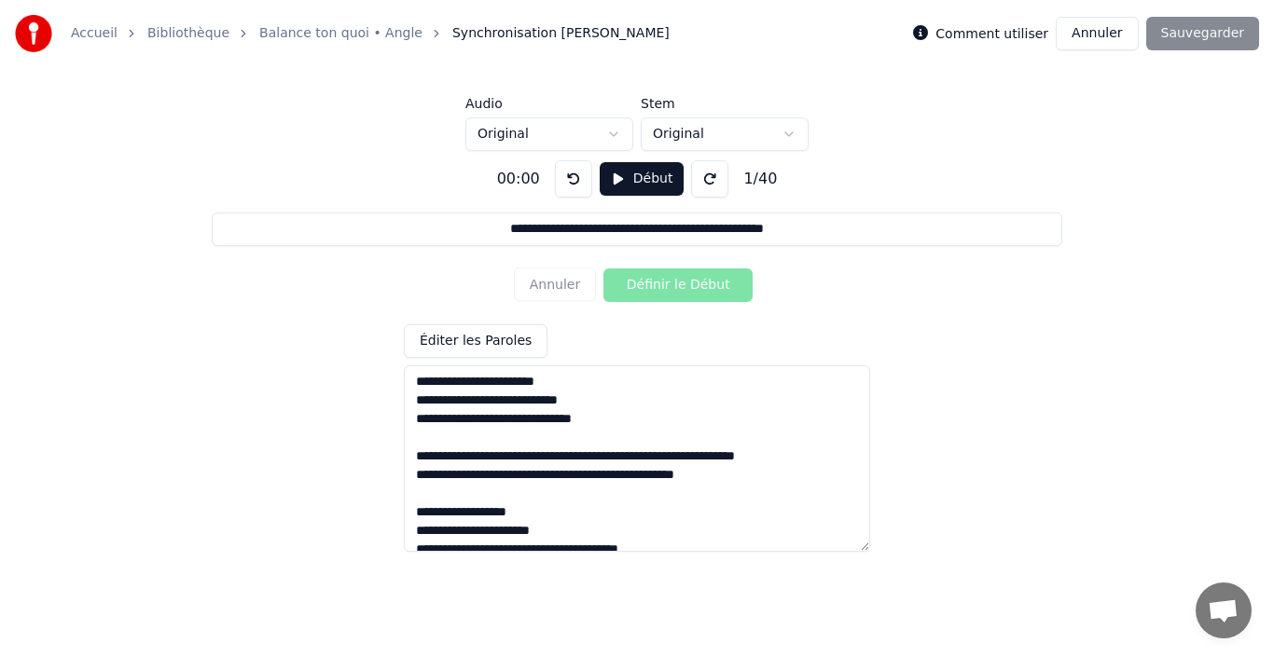
click at [501, 417] on textarea at bounding box center [637, 459] width 466 height 187
click at [451, 436] on textarea at bounding box center [637, 459] width 466 height 187
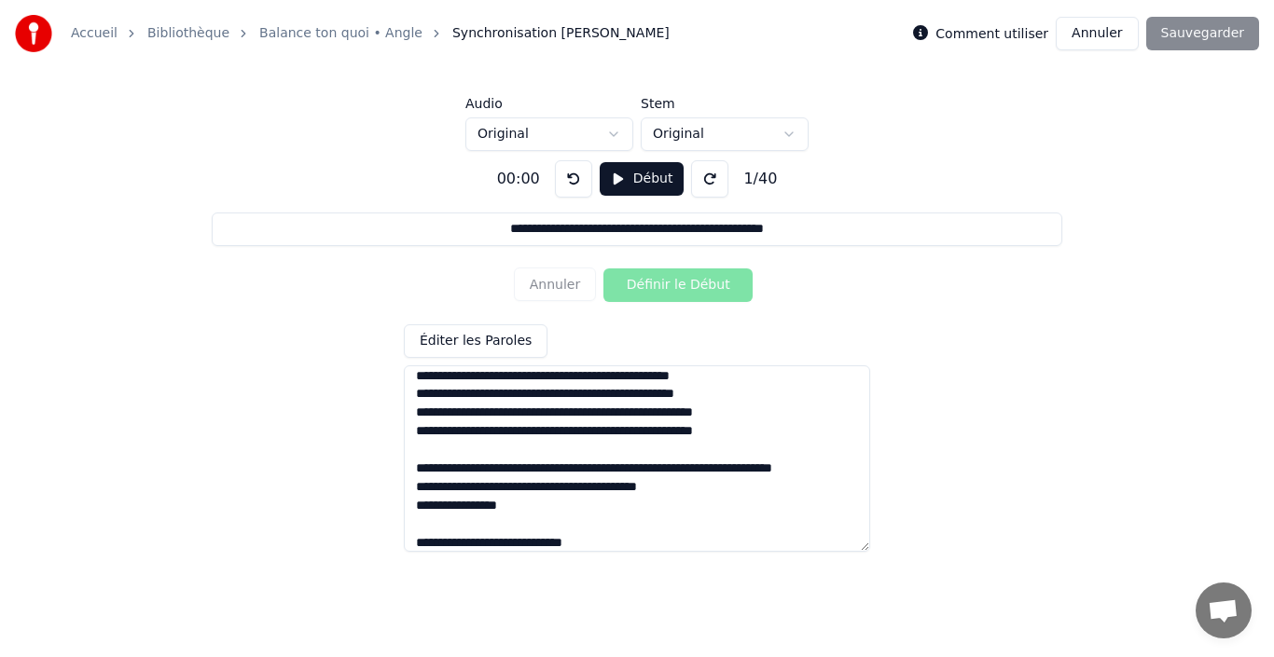
scroll to position [0, 0]
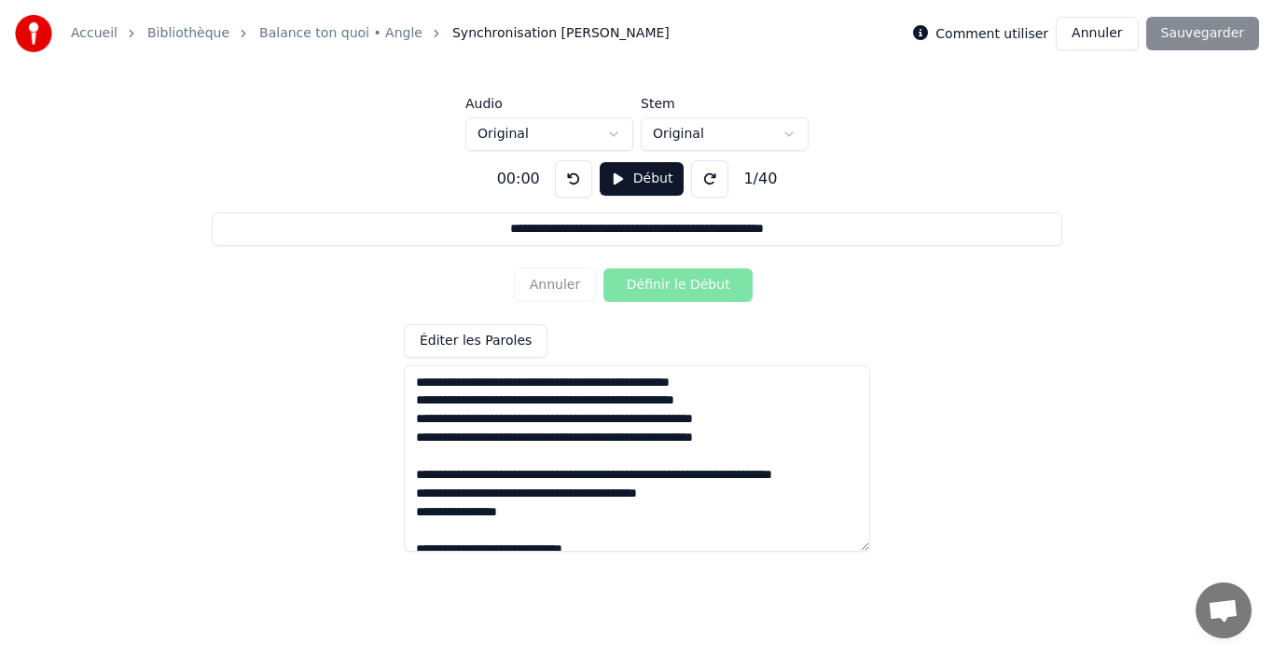
type textarea "**********"
click at [643, 178] on button "Début" at bounding box center [642, 179] width 85 height 34
click at [672, 286] on button "Définir le Début" at bounding box center [677, 286] width 149 height 34
click at [674, 287] on button "Définir la Fin" at bounding box center [677, 286] width 149 height 34
type input "**********"
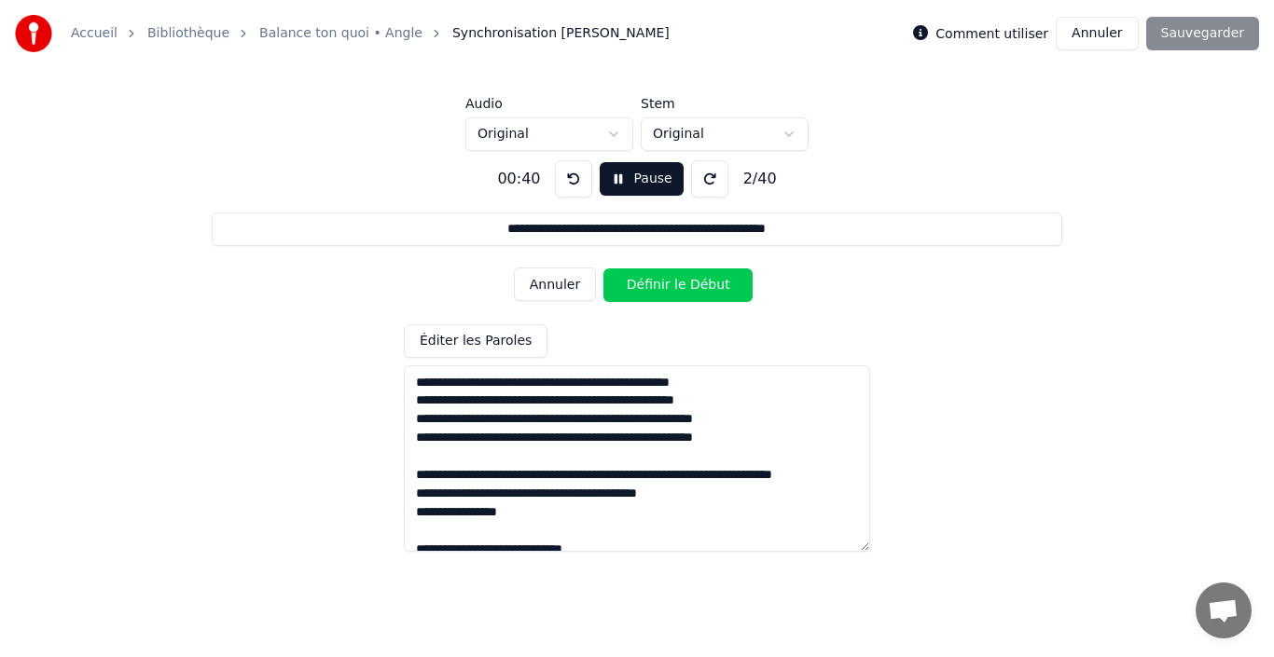
click at [1194, 39] on div "Comment utiliser Annuler Sauvegarder" at bounding box center [1086, 34] width 346 height 34
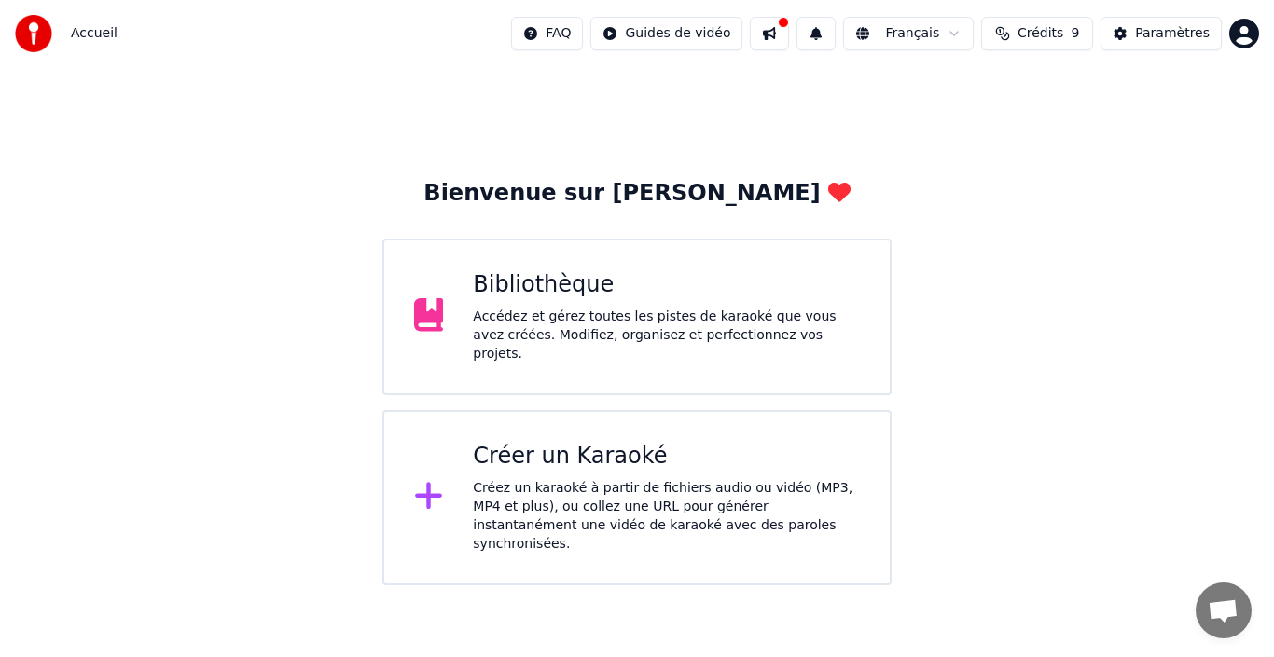
click at [624, 300] on div "Bibliothèque" at bounding box center [666, 285] width 387 height 30
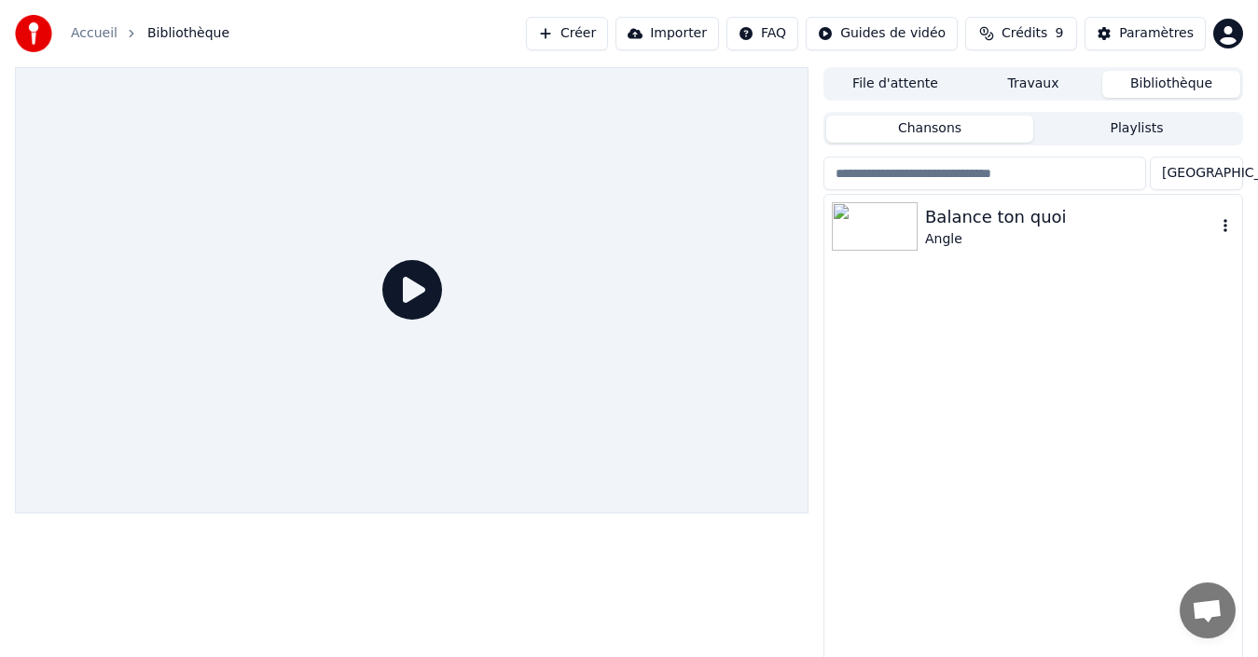
click at [882, 229] on img at bounding box center [875, 226] width 86 height 48
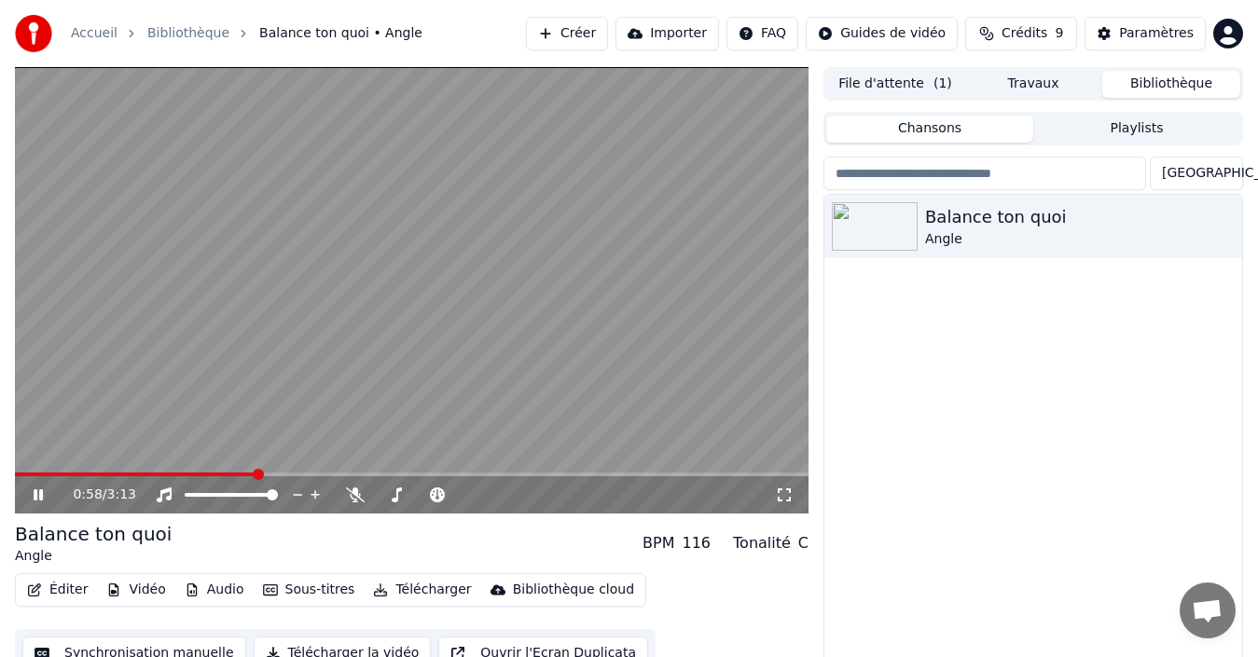
click at [435, 325] on video at bounding box center [412, 290] width 794 height 447
click at [72, 593] on button "Éditer" at bounding box center [58, 590] width 76 height 26
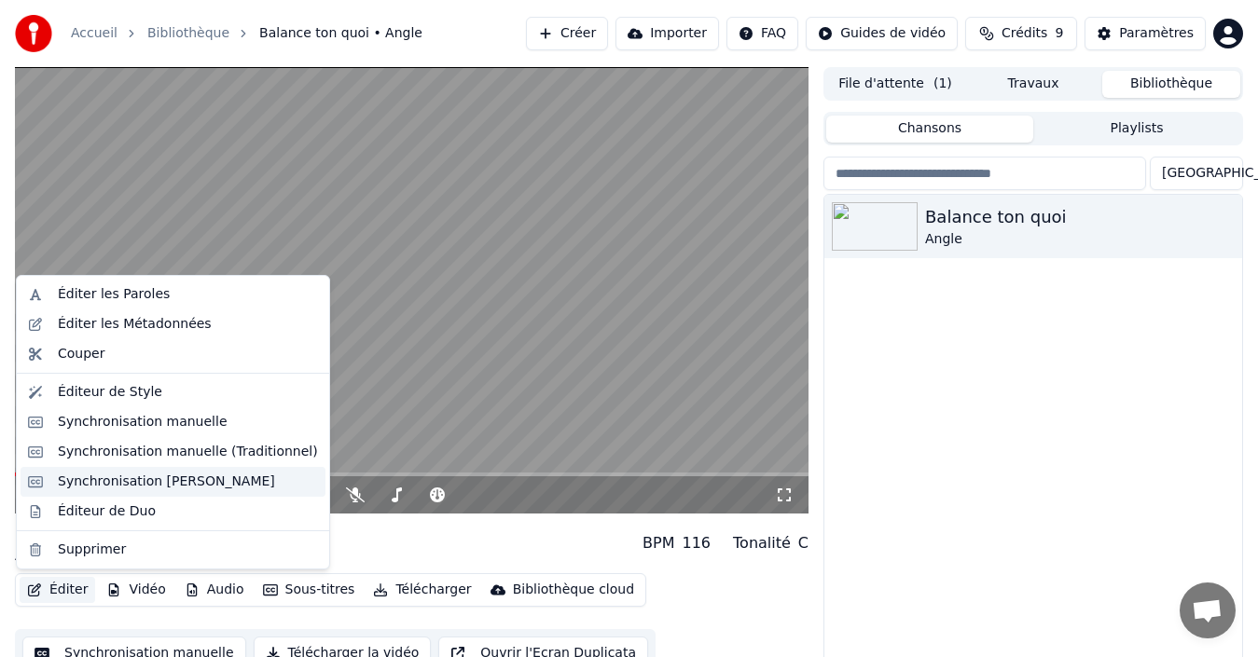
click at [148, 477] on div "Synchronisation [PERSON_NAME]" at bounding box center [166, 482] width 217 height 19
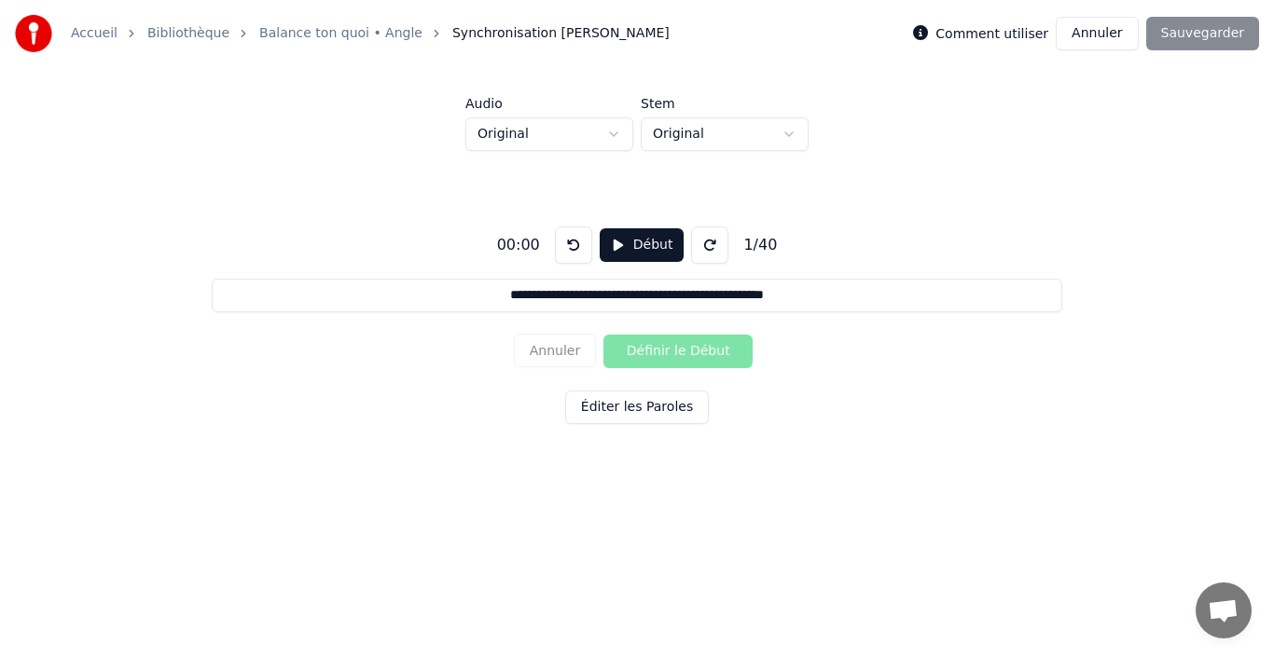
click at [641, 401] on button "Éditer les Paroles" at bounding box center [637, 408] width 144 height 34
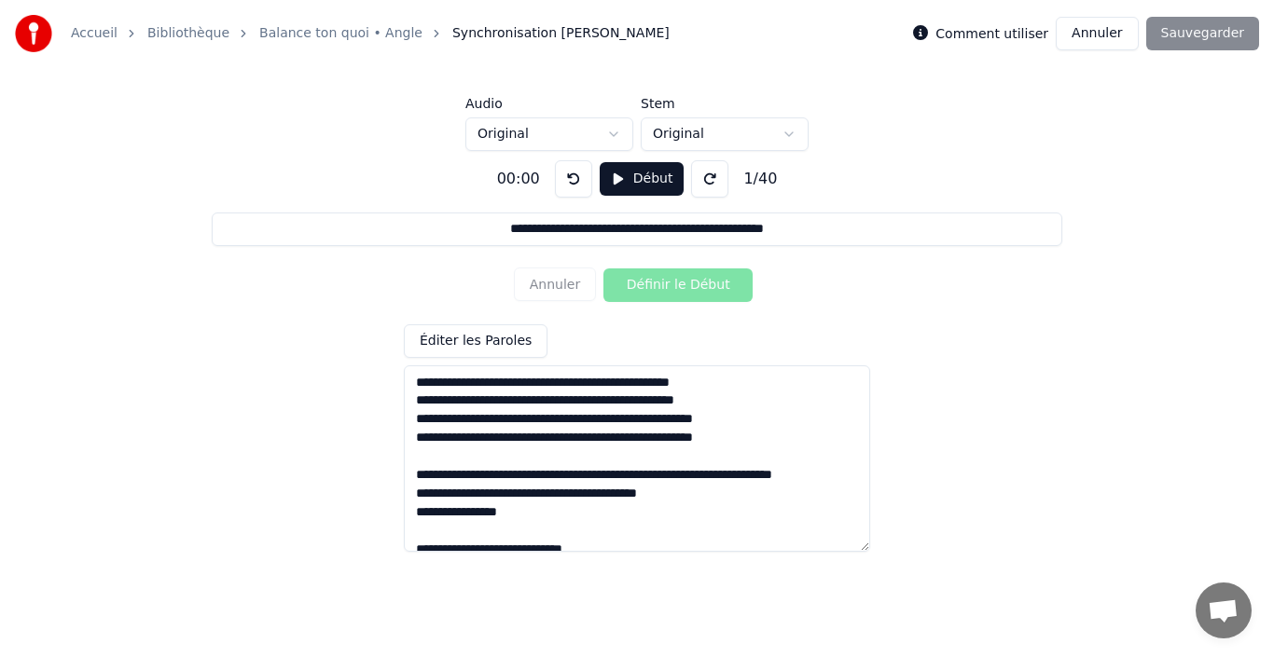
click at [592, 551] on textarea at bounding box center [637, 459] width 466 height 187
click at [628, 175] on button "Début" at bounding box center [642, 179] width 85 height 34
click at [560, 174] on button at bounding box center [573, 178] width 37 height 37
click at [657, 284] on button "Définir le Début" at bounding box center [677, 286] width 149 height 34
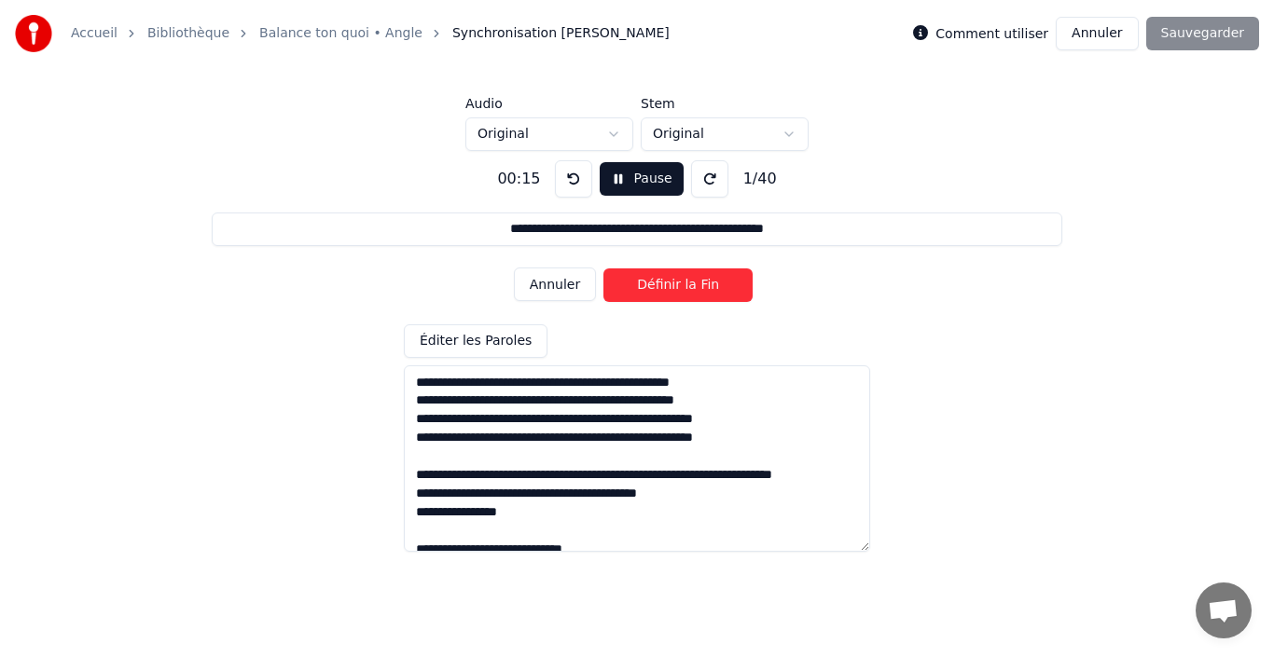
click at [658, 287] on button "Définir la Fin" at bounding box center [677, 286] width 149 height 34
click at [638, 184] on button "Pause" at bounding box center [641, 179] width 83 height 34
click at [765, 413] on textarea at bounding box center [637, 459] width 466 height 187
click at [413, 422] on textarea at bounding box center [637, 459] width 466 height 187
click at [556, 173] on button at bounding box center [573, 178] width 37 height 37
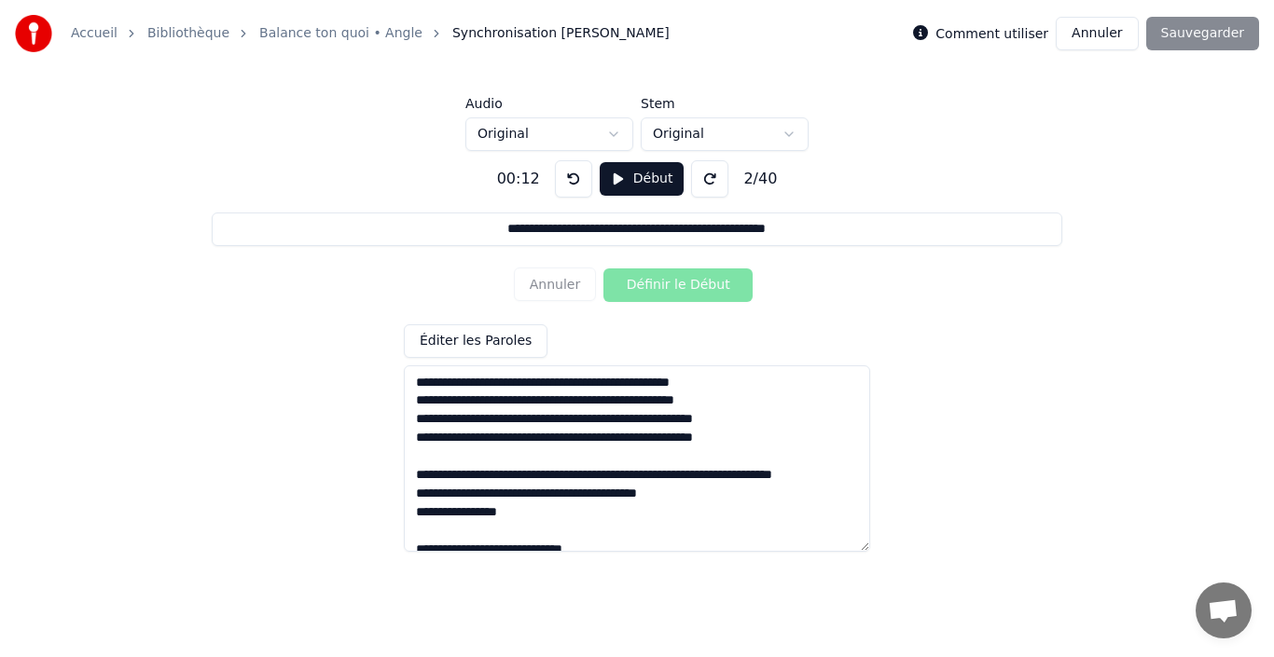
click at [556, 173] on button at bounding box center [573, 178] width 37 height 37
click at [634, 180] on button "Début" at bounding box center [642, 179] width 85 height 34
click at [565, 290] on button "Annuler" at bounding box center [555, 285] width 82 height 34
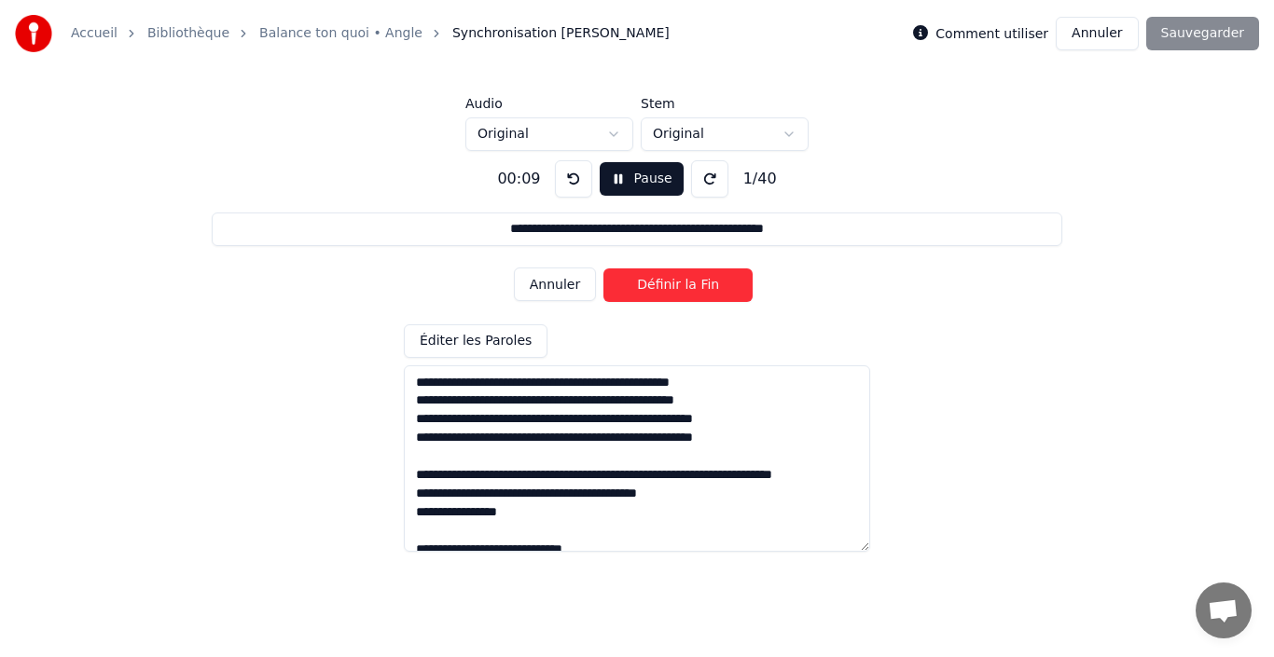
click at [565, 185] on button at bounding box center [573, 178] width 37 height 37
click at [559, 187] on button at bounding box center [573, 178] width 37 height 37
click at [664, 288] on button "Définir le Début" at bounding box center [677, 286] width 149 height 34
click at [664, 288] on button "Définir la Fin" at bounding box center [677, 286] width 149 height 34
drag, startPoint x: 648, startPoint y: 290, endPoint x: 581, endPoint y: 283, distance: 67.5
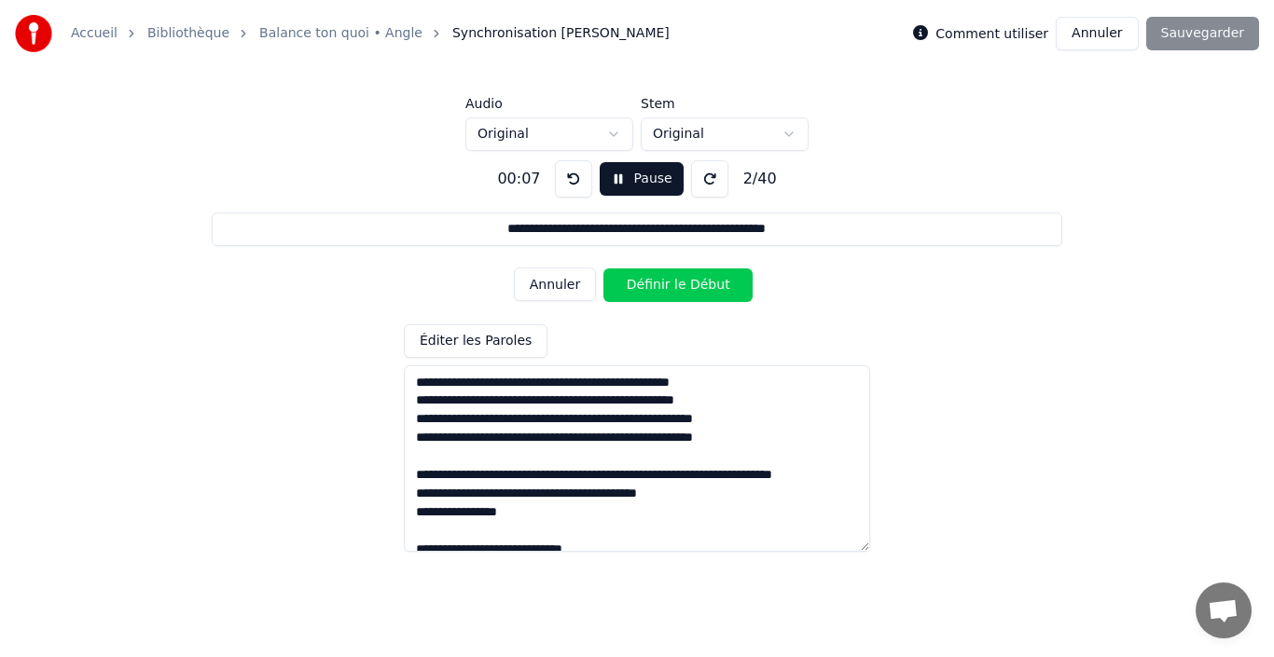
click at [581, 283] on div "Annuler Définir le Début" at bounding box center [637, 285] width 246 height 48
click at [581, 284] on button "Annuler" at bounding box center [555, 285] width 82 height 34
click at [572, 169] on button at bounding box center [573, 178] width 37 height 37
click at [653, 286] on button "Définir le Début" at bounding box center [677, 286] width 149 height 34
click at [571, 174] on button at bounding box center [573, 178] width 37 height 37
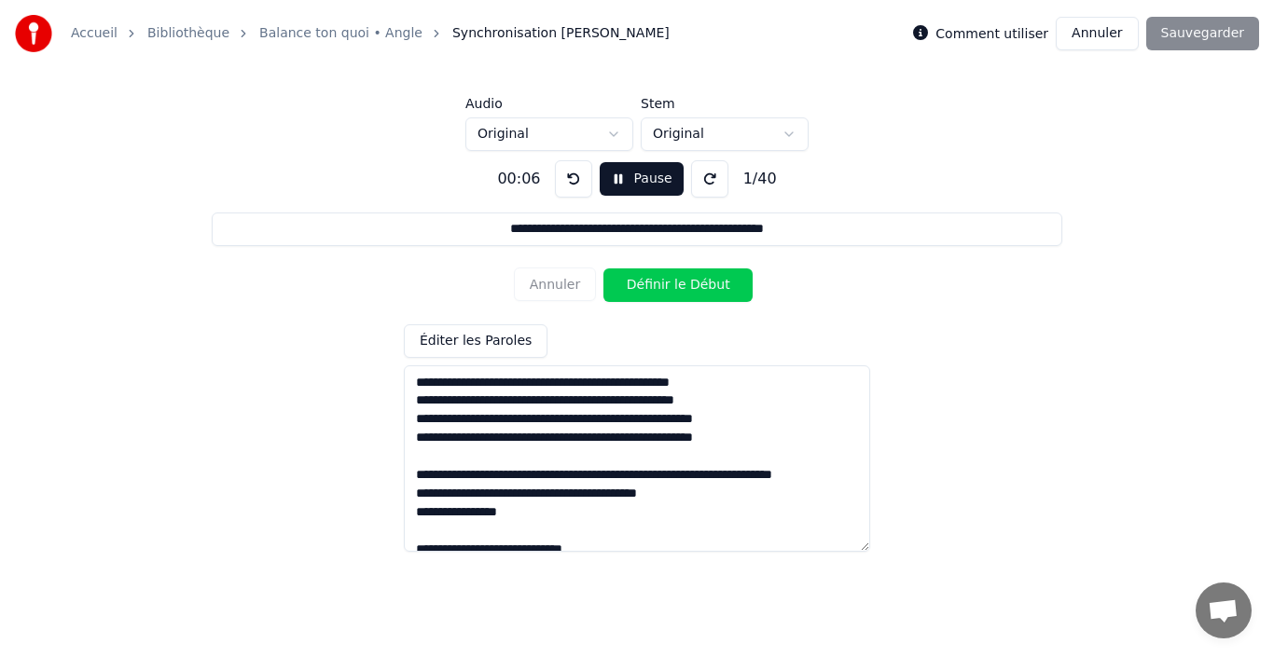
click at [663, 281] on button "Définir le Début" at bounding box center [677, 286] width 149 height 34
click at [663, 283] on button "Définir la Fin" at bounding box center [677, 286] width 149 height 34
type input "**********"
click at [632, 177] on button "Pause" at bounding box center [641, 179] width 83 height 34
click at [422, 461] on textarea at bounding box center [637, 459] width 466 height 187
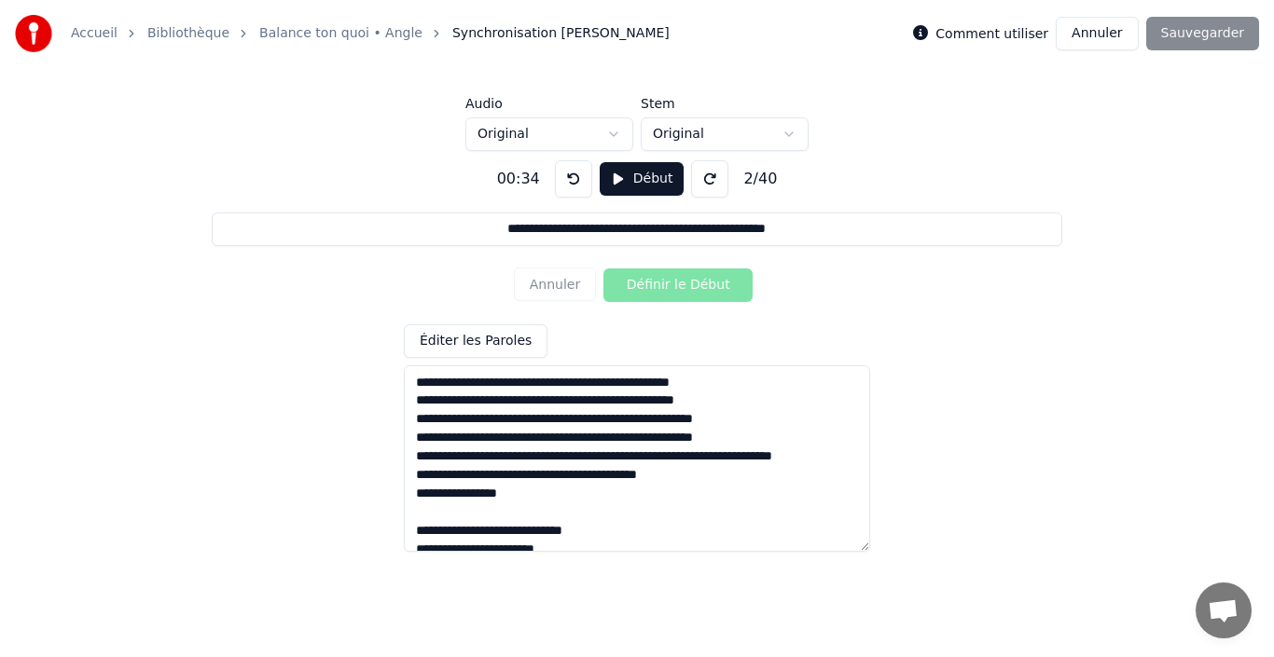
click at [430, 536] on textarea at bounding box center [637, 459] width 466 height 187
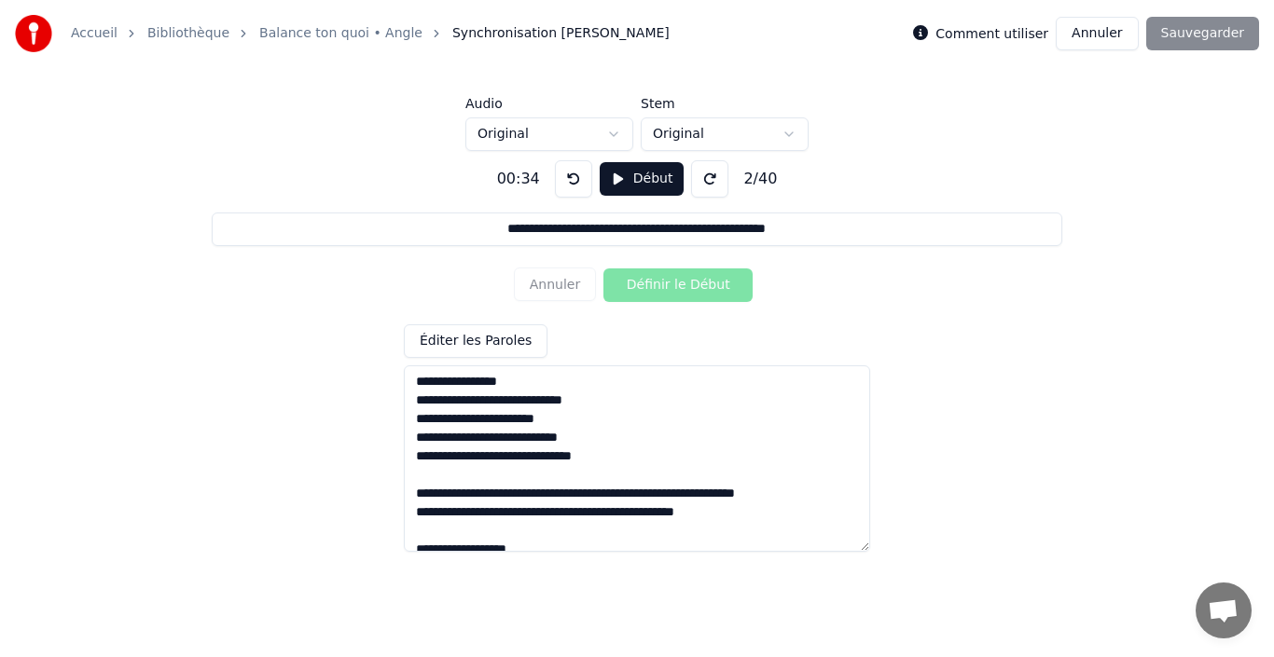
scroll to position [149, 0]
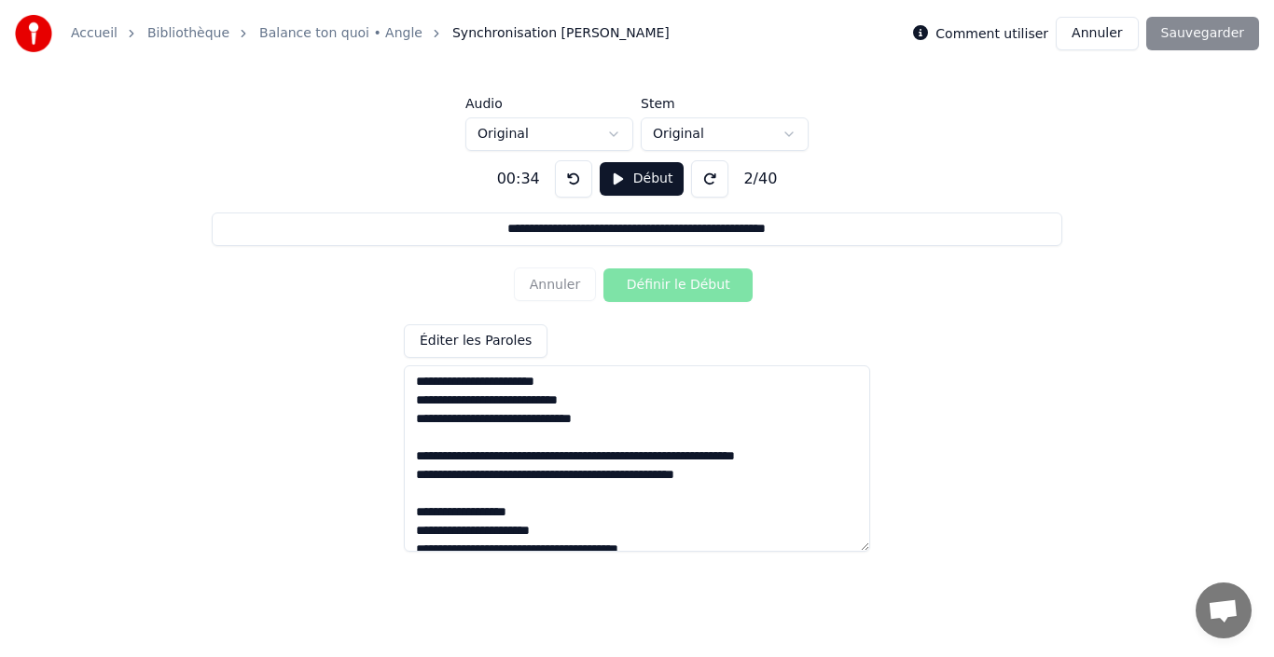
click at [459, 436] on textarea at bounding box center [637, 459] width 466 height 187
click at [456, 437] on textarea at bounding box center [637, 459] width 466 height 187
click at [451, 440] on textarea at bounding box center [637, 459] width 466 height 187
click at [499, 420] on textarea at bounding box center [637, 459] width 466 height 187
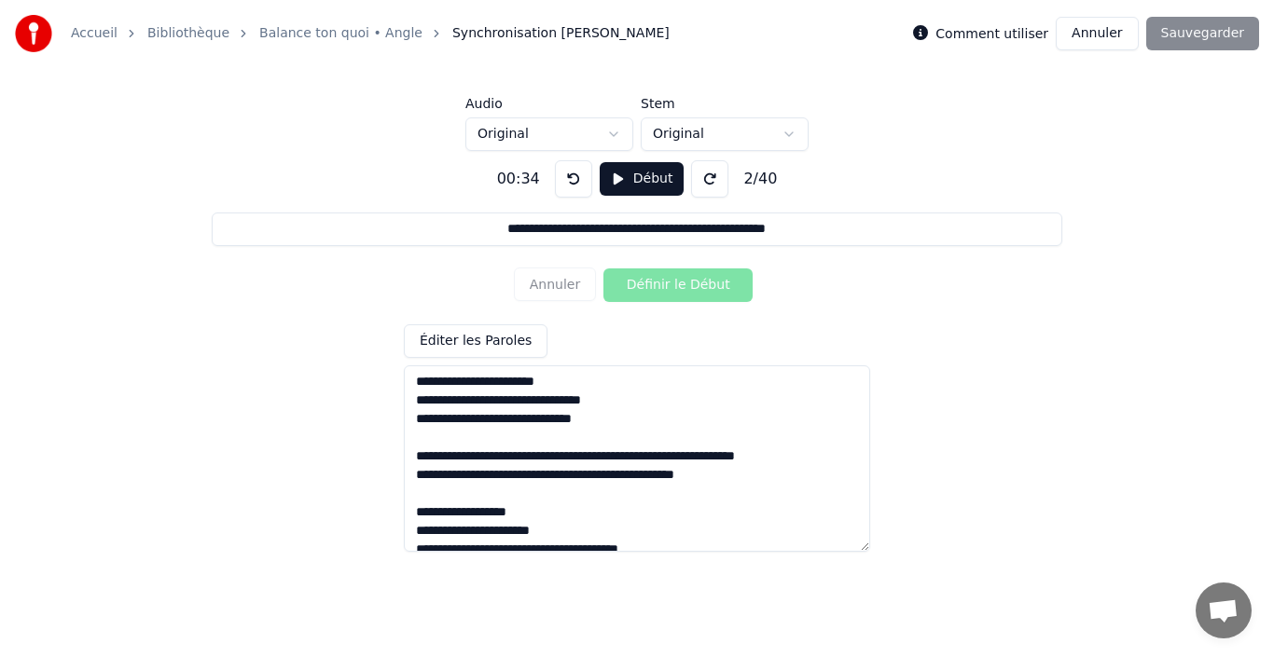
click at [575, 527] on textarea at bounding box center [637, 459] width 466 height 187
click at [433, 460] on textarea at bounding box center [637, 459] width 466 height 187
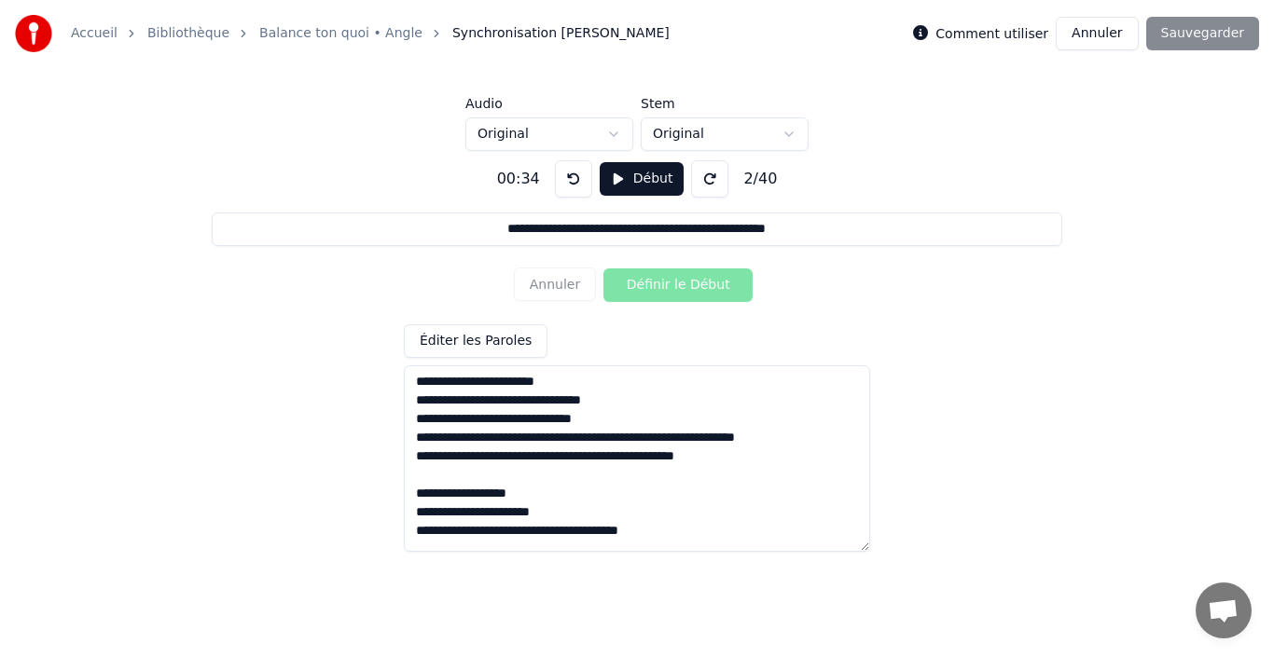
click at [423, 500] on textarea at bounding box center [637, 459] width 466 height 187
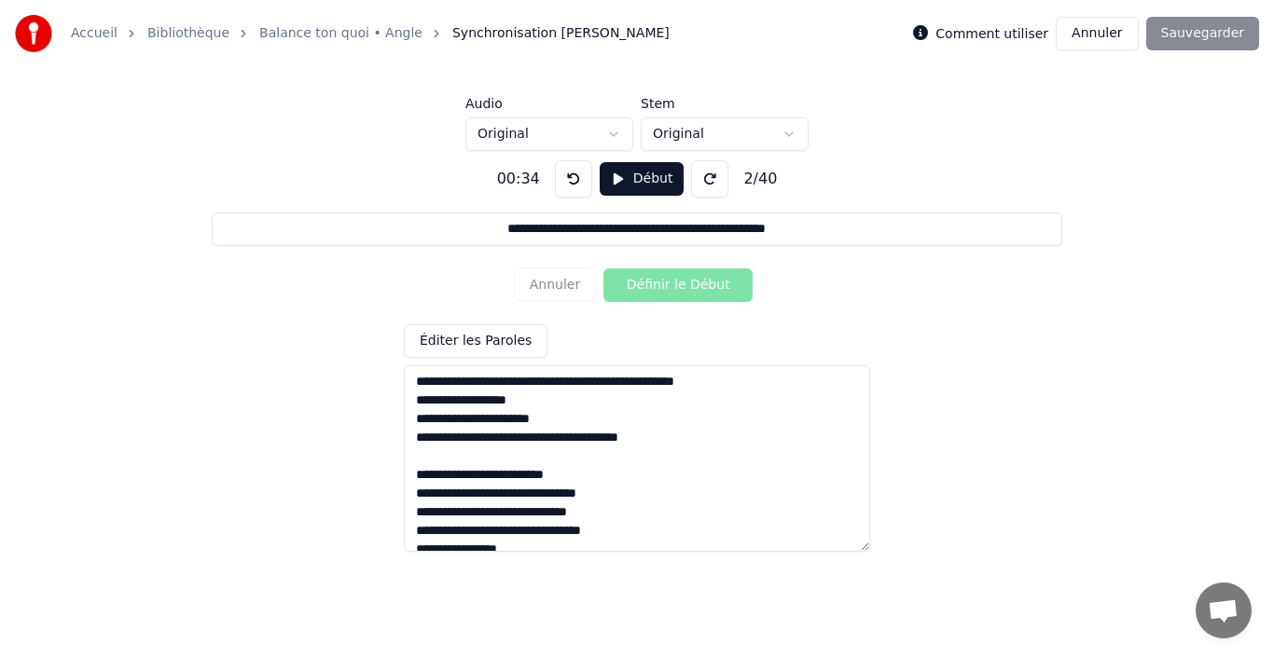
scroll to position [261, 0]
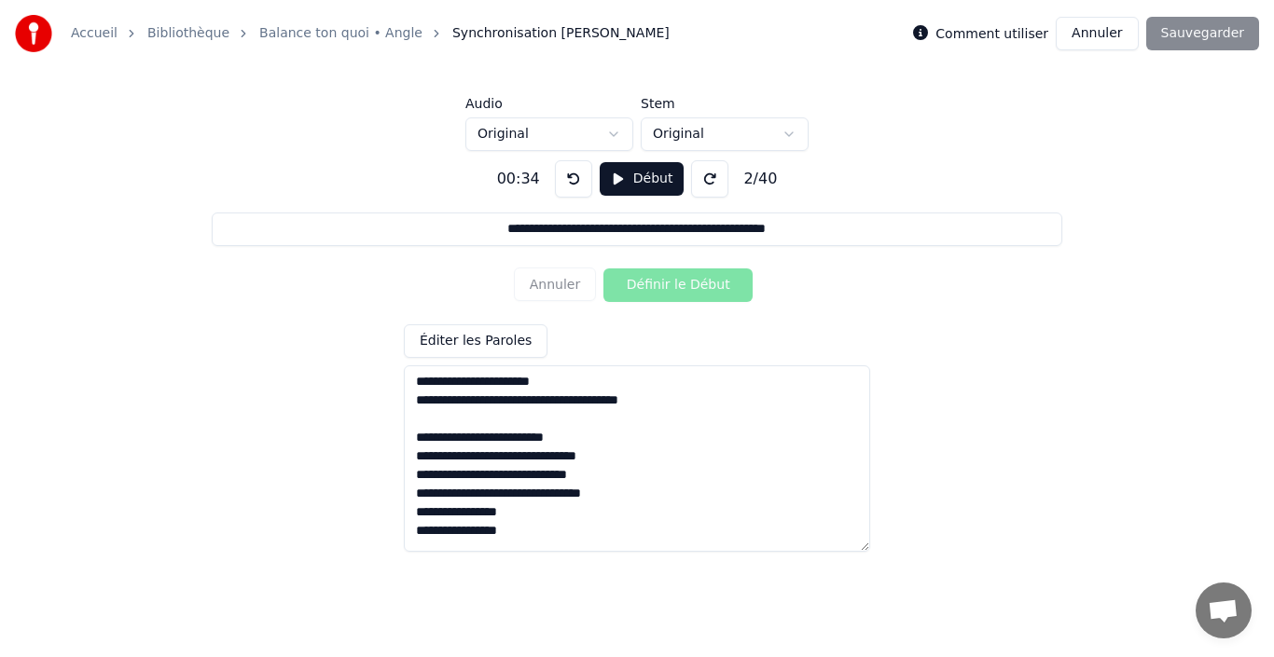
click at [436, 438] on textarea at bounding box center [637, 459] width 466 height 187
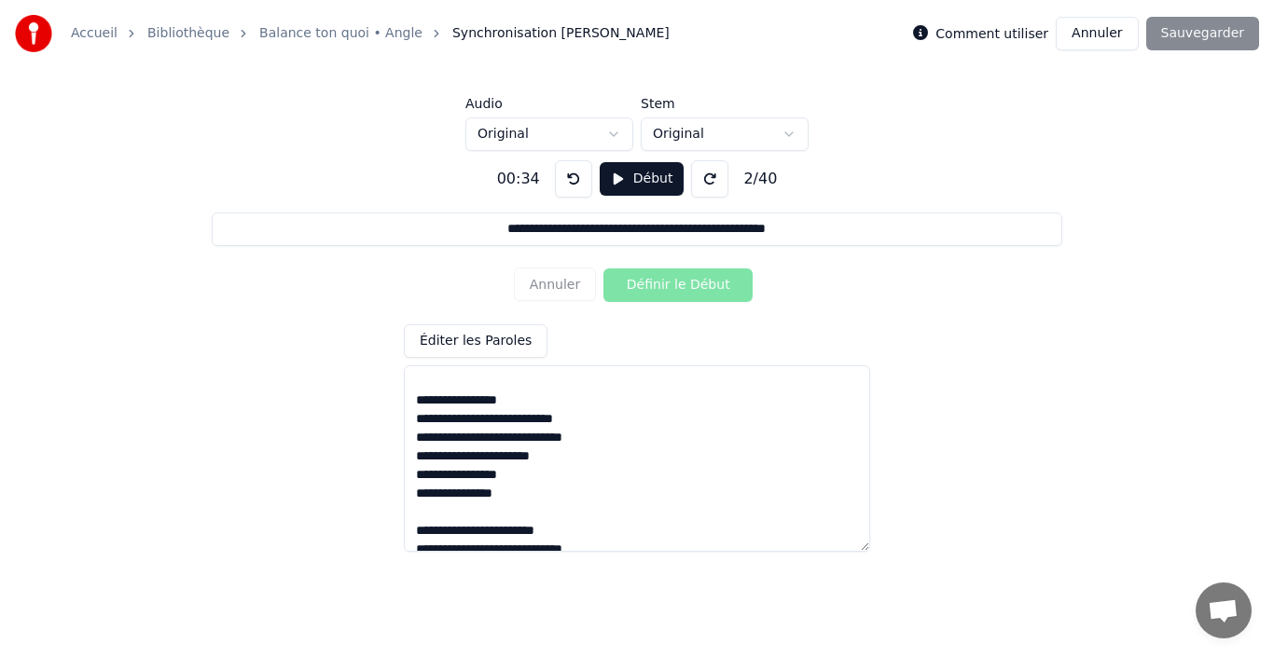
click at [438, 410] on textarea at bounding box center [637, 459] width 466 height 187
click at [431, 404] on textarea at bounding box center [637, 459] width 466 height 187
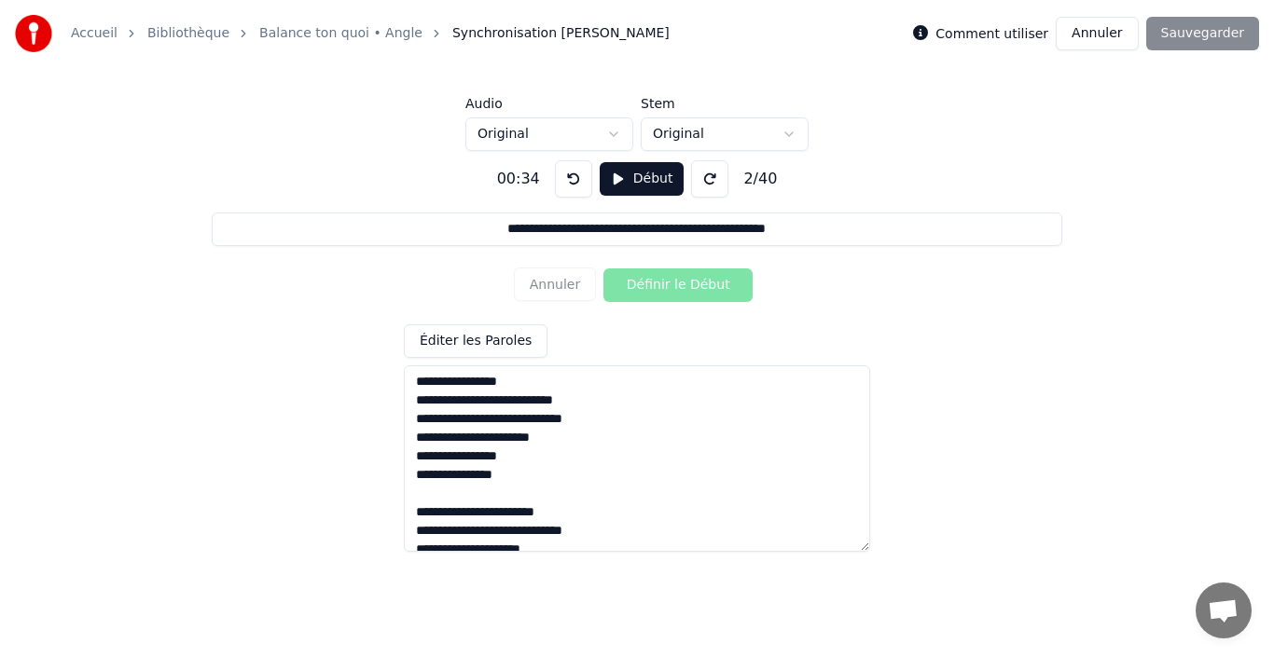
click at [510, 494] on textarea at bounding box center [637, 459] width 466 height 187
click at [442, 515] on textarea at bounding box center [637, 459] width 466 height 187
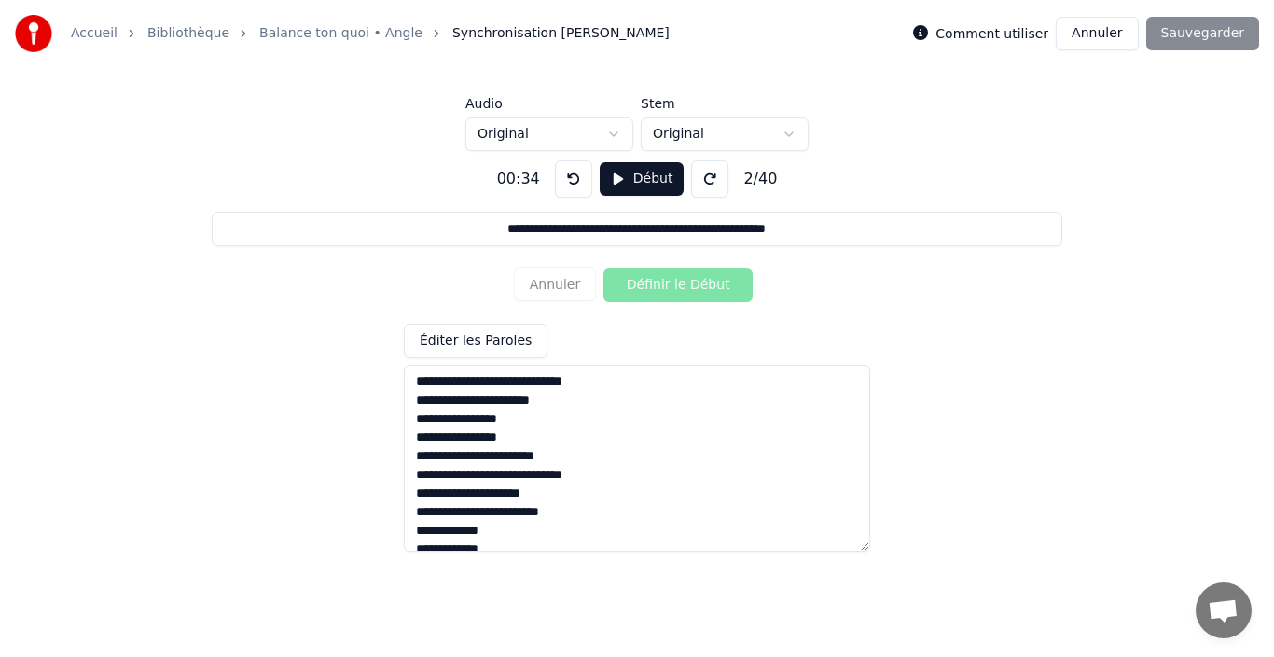
scroll to position [485, 0]
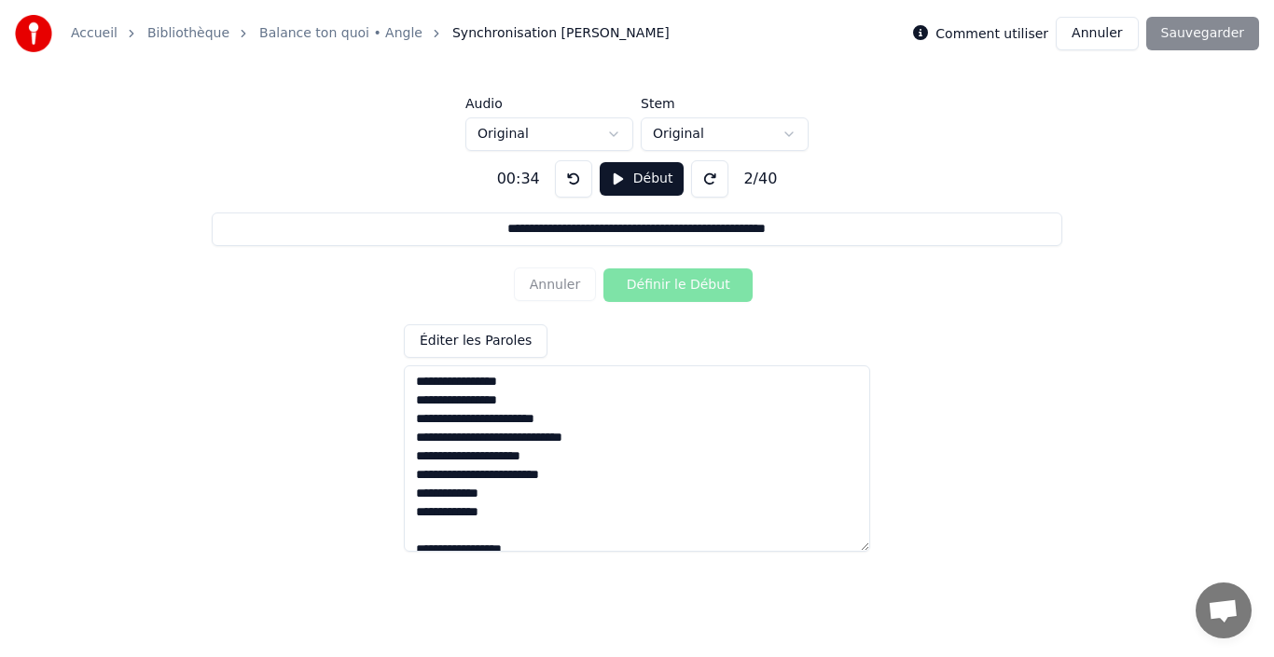
click at [593, 434] on textarea at bounding box center [637, 459] width 466 height 187
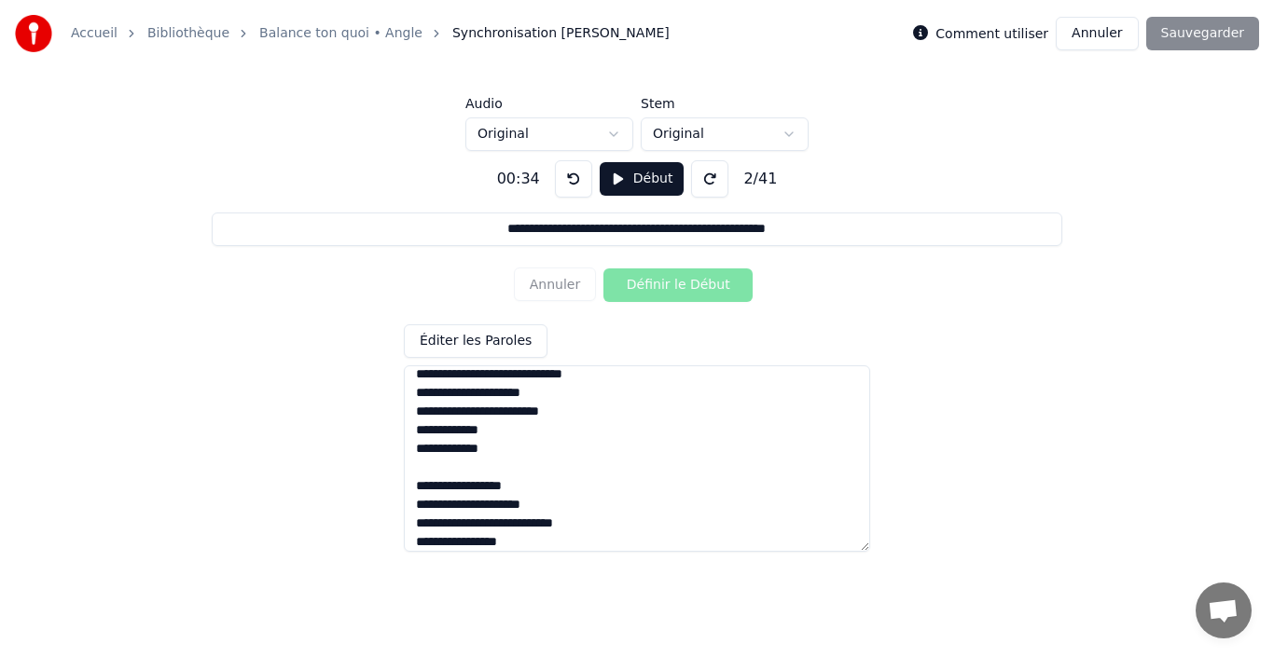
click at [581, 413] on textarea at bounding box center [637, 459] width 466 height 187
click at [417, 426] on textarea at bounding box center [637, 459] width 466 height 187
click at [510, 430] on textarea at bounding box center [637, 459] width 466 height 187
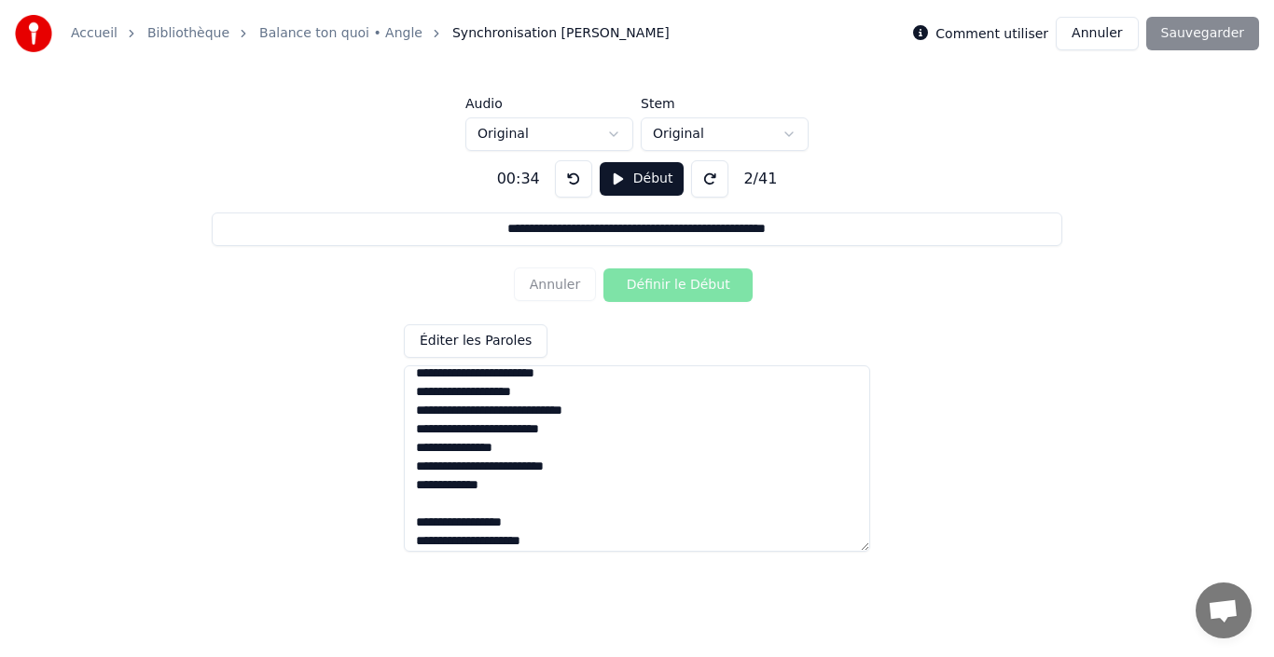
scroll to position [519, 0]
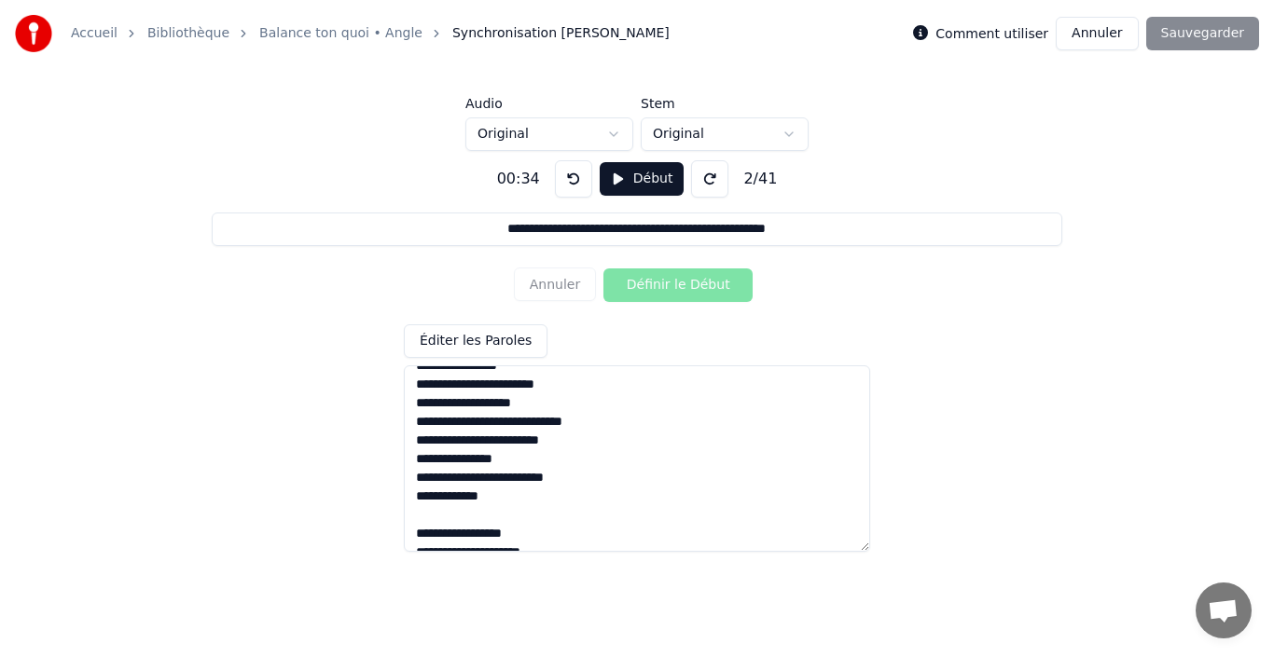
type textarea "**********"
click at [1186, 43] on div "Comment utiliser Annuler Sauvegarder" at bounding box center [1086, 34] width 346 height 34
click at [1207, 30] on div "Comment utiliser Annuler Sauvegarder" at bounding box center [1086, 34] width 346 height 34
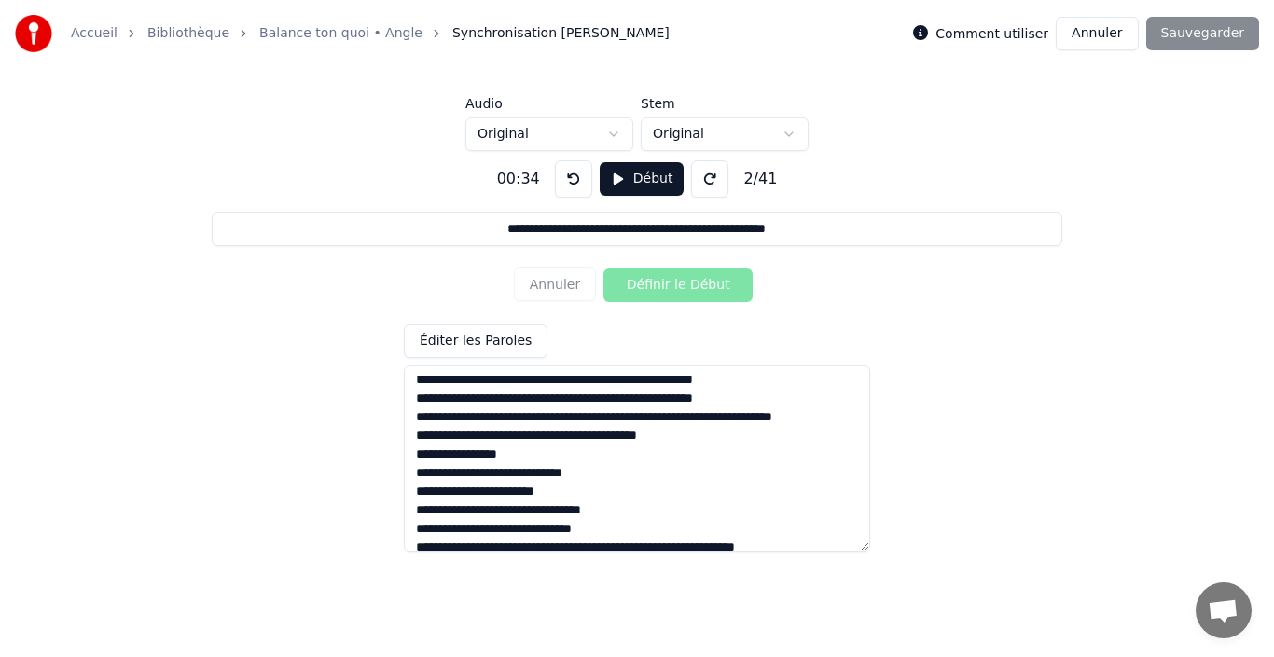
scroll to position [0, 0]
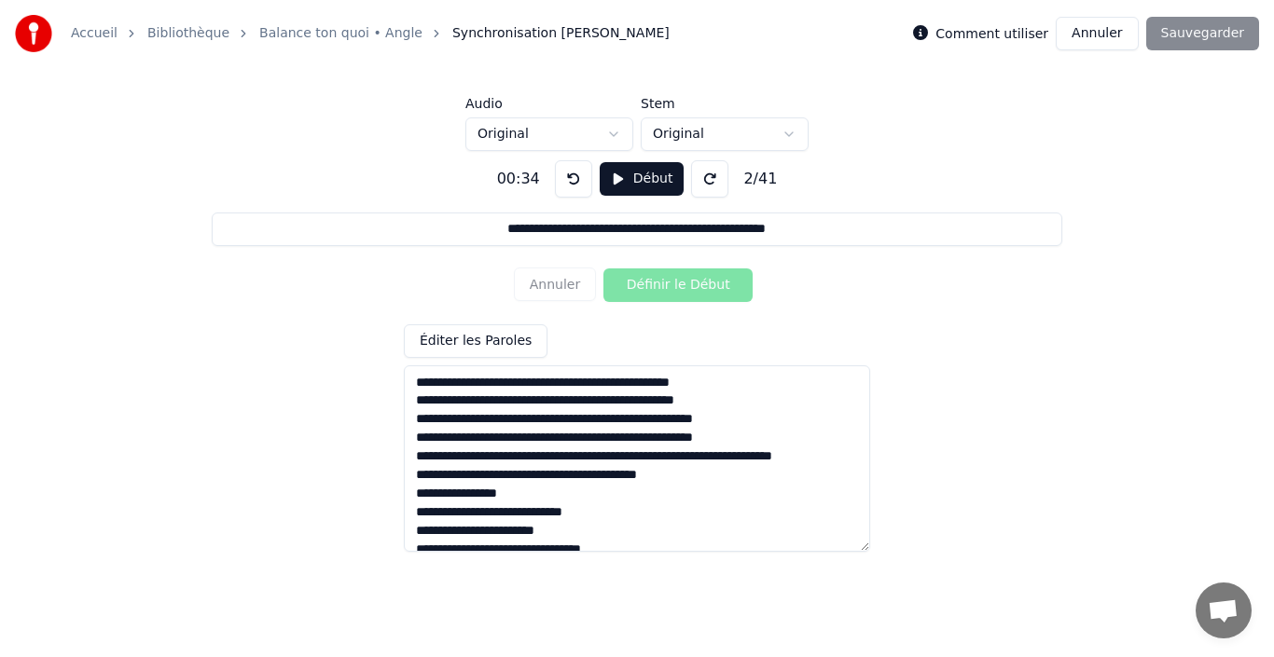
click at [568, 182] on button at bounding box center [573, 178] width 37 height 37
click at [568, 184] on button at bounding box center [573, 178] width 37 height 37
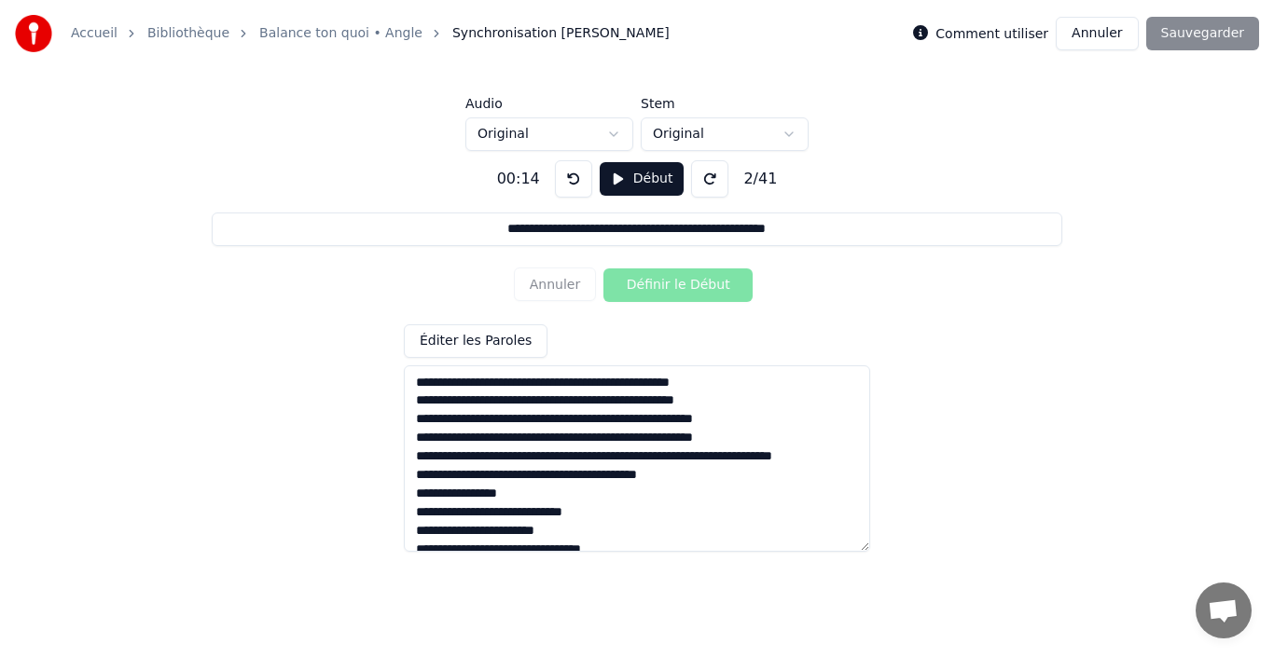
click at [568, 184] on button at bounding box center [573, 178] width 37 height 37
click at [542, 293] on div "Annuler Définir le Début" at bounding box center [637, 285] width 246 height 48
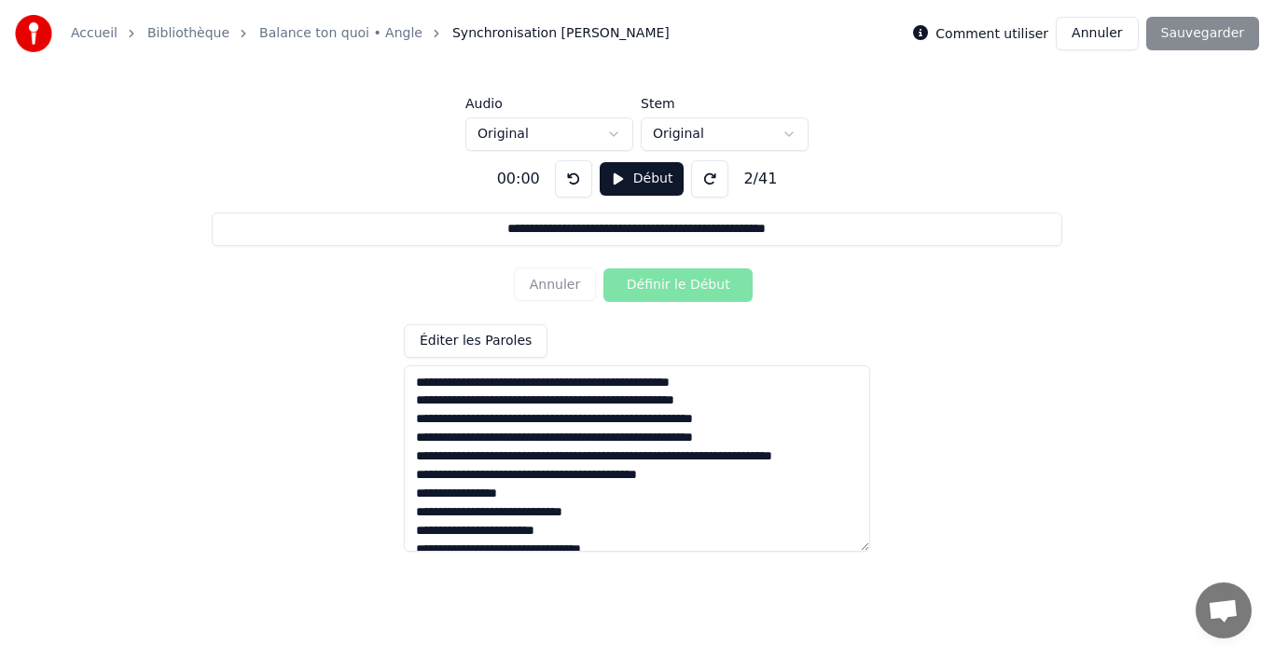
click at [545, 284] on div "Annuler Définir le Début" at bounding box center [637, 285] width 246 height 48
click at [671, 256] on div "**********" at bounding box center [637, 348] width 1214 height 394
click at [506, 338] on button "Éditer les Paroles" at bounding box center [476, 342] width 144 height 34
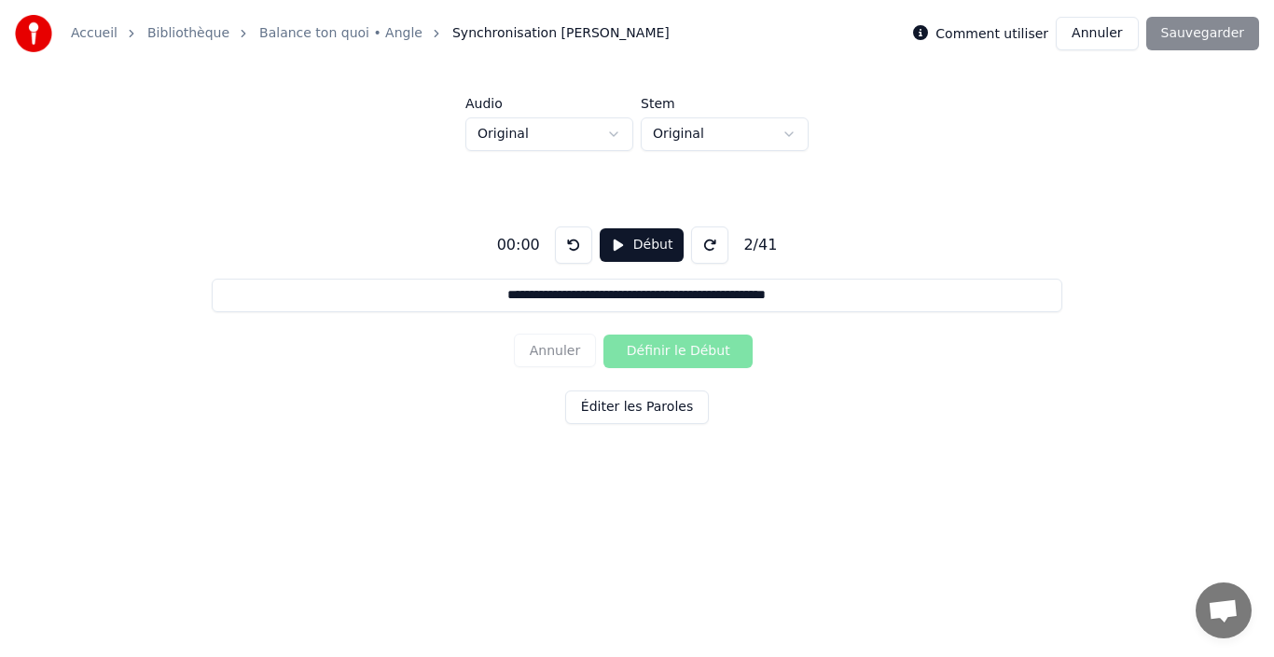
click at [632, 408] on button "Éditer les Paroles" at bounding box center [637, 408] width 144 height 34
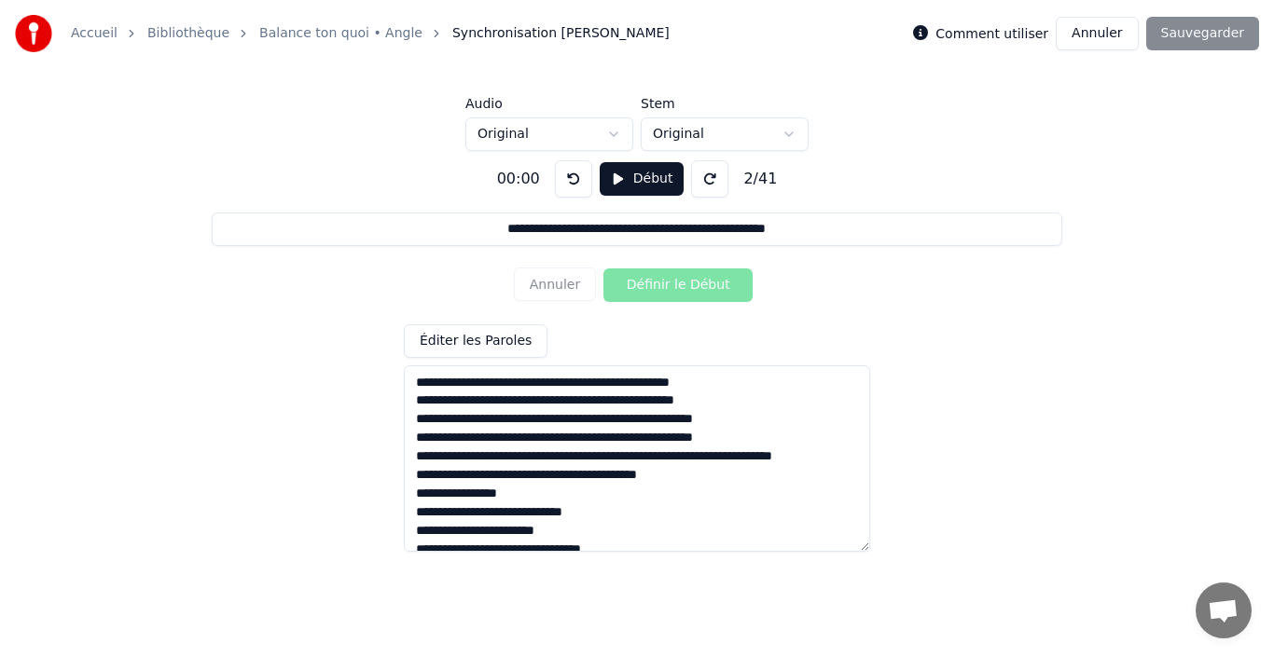
click at [566, 287] on div "Annuler Définir le Début" at bounding box center [637, 285] width 246 height 48
click at [615, 138] on html "**********" at bounding box center [637, 260] width 1274 height 521
click at [788, 131] on html "**********" at bounding box center [637, 260] width 1274 height 521
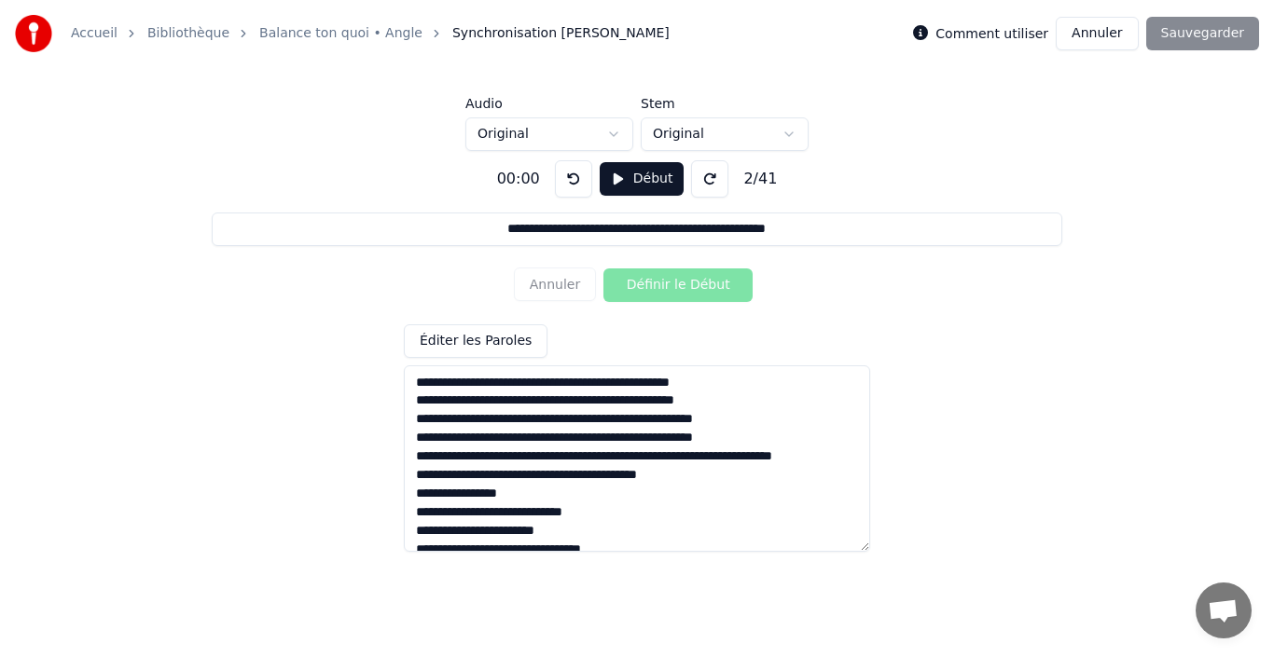
click at [702, 187] on button at bounding box center [709, 178] width 37 height 37
click at [703, 178] on button at bounding box center [709, 178] width 37 height 37
click at [761, 173] on div "2 / 41" at bounding box center [760, 179] width 48 height 22
click at [569, 177] on button at bounding box center [573, 178] width 37 height 37
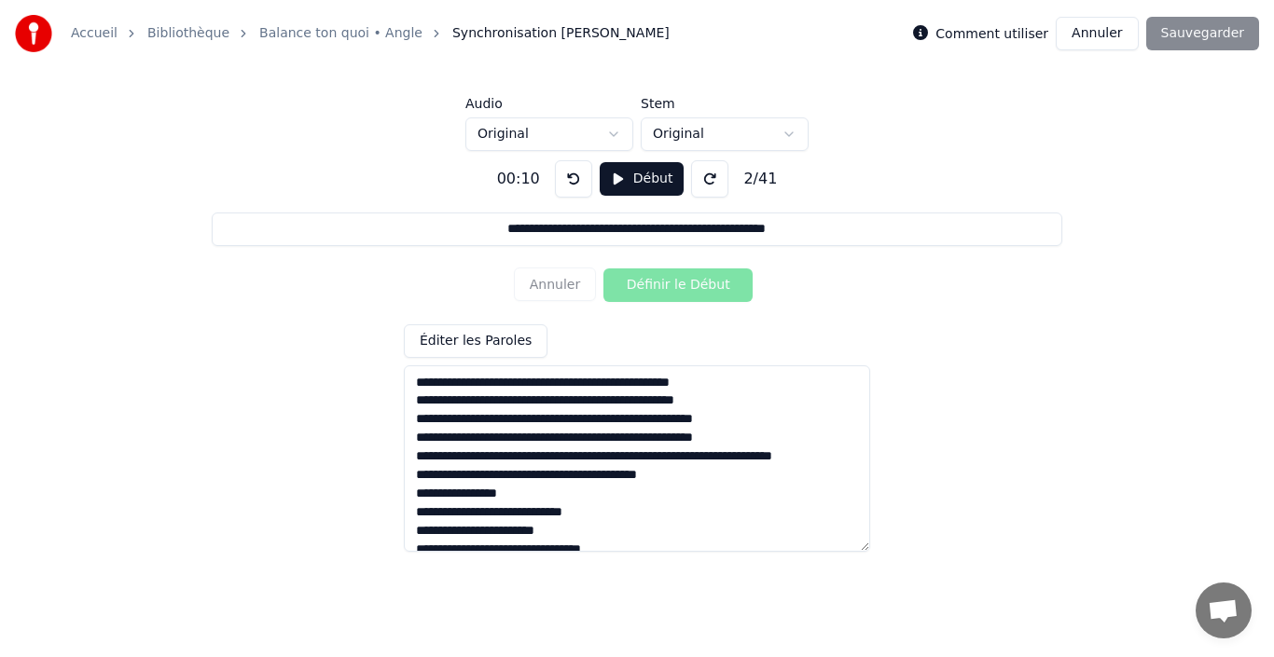
click at [569, 181] on button at bounding box center [573, 178] width 37 height 37
click at [569, 185] on button at bounding box center [573, 178] width 37 height 37
click at [569, 188] on button at bounding box center [573, 178] width 37 height 37
click at [754, 180] on div "2 / 41" at bounding box center [760, 179] width 48 height 22
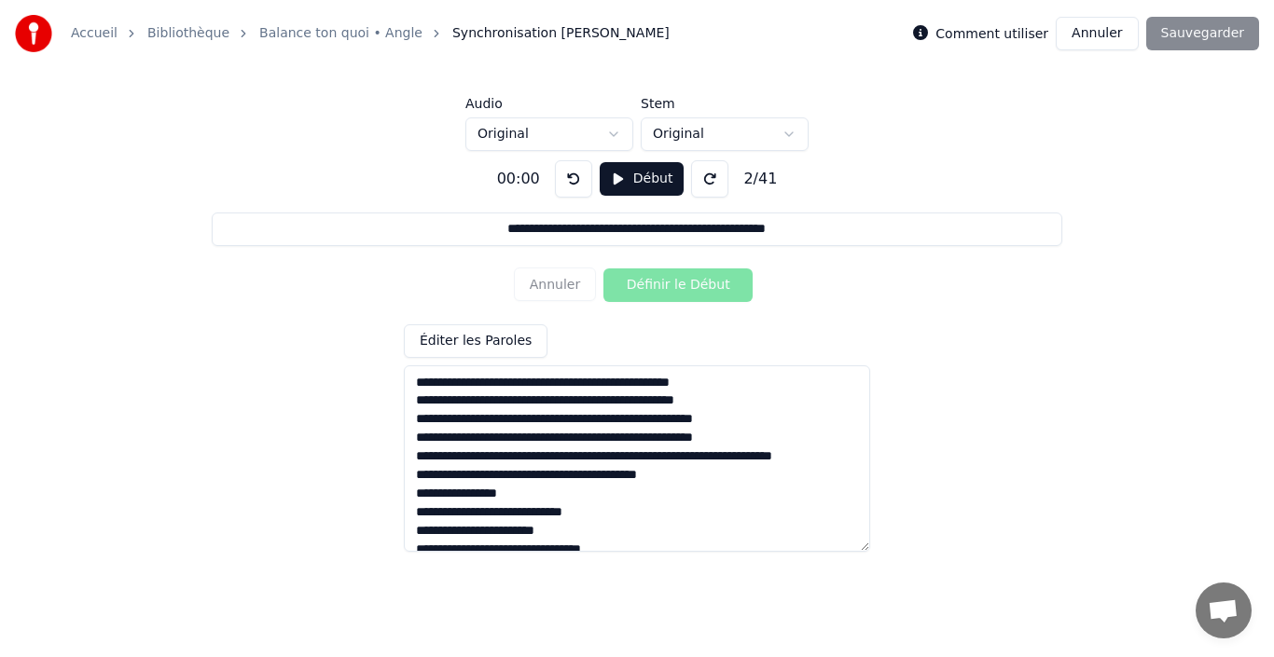
click at [754, 180] on div "2 / 41" at bounding box center [760, 179] width 48 height 22
click at [705, 187] on button at bounding box center [709, 178] width 37 height 37
click at [737, 178] on div "2 / 41" at bounding box center [760, 179] width 48 height 22
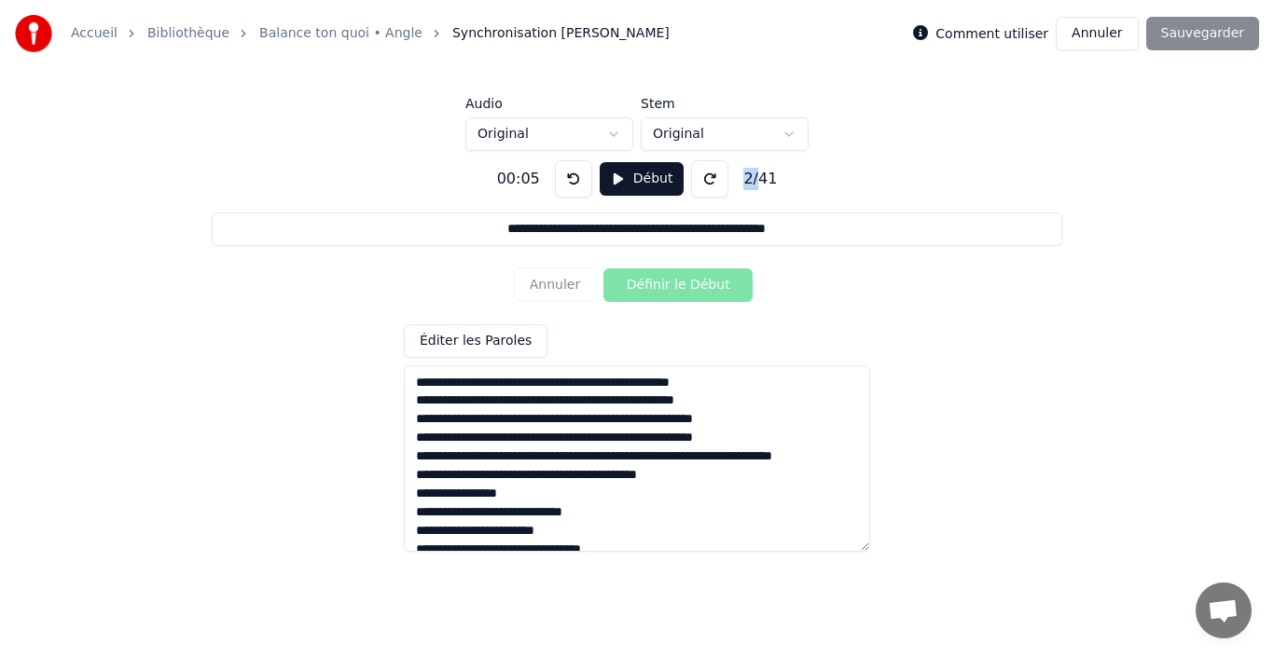
click at [737, 178] on div "2 / 41" at bounding box center [760, 179] width 48 height 22
click at [623, 173] on button "Début" at bounding box center [642, 179] width 85 height 34
click at [642, 186] on button "Pause" at bounding box center [641, 179] width 83 height 34
click at [653, 234] on input "**********" at bounding box center [637, 230] width 850 height 34
click at [1196, 32] on div "Comment utiliser Annuler Sauvegarder" at bounding box center [1086, 34] width 346 height 34
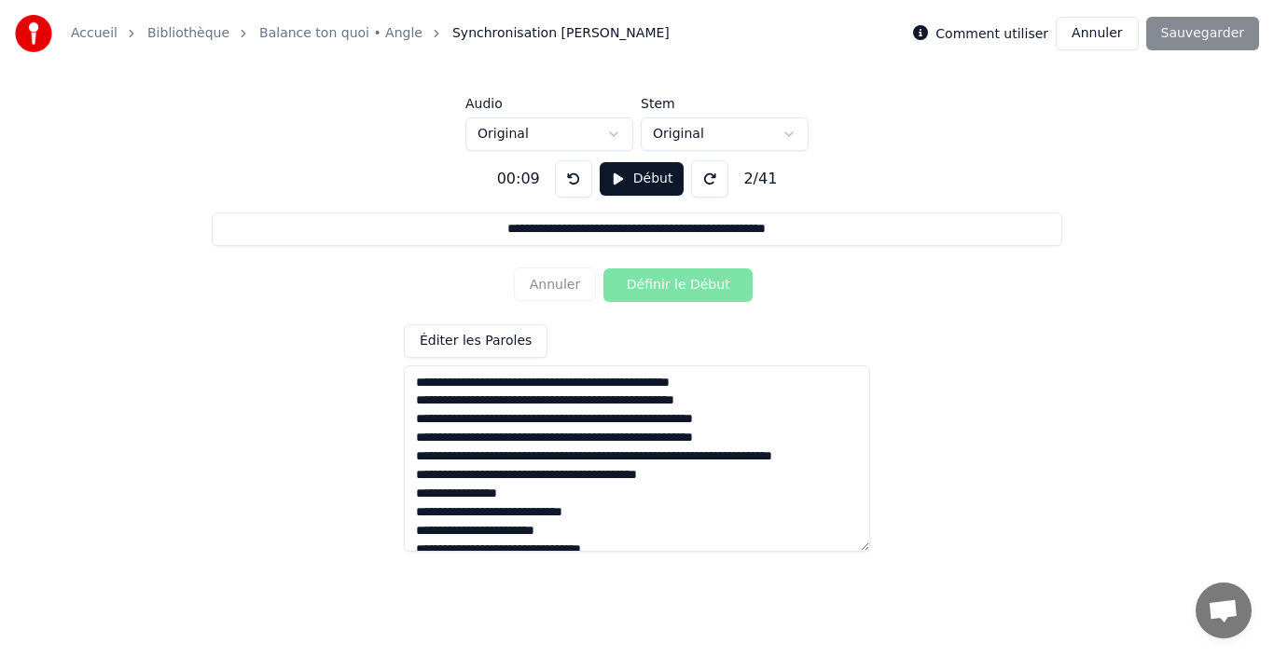
click at [807, 218] on input "**********" at bounding box center [637, 230] width 850 height 34
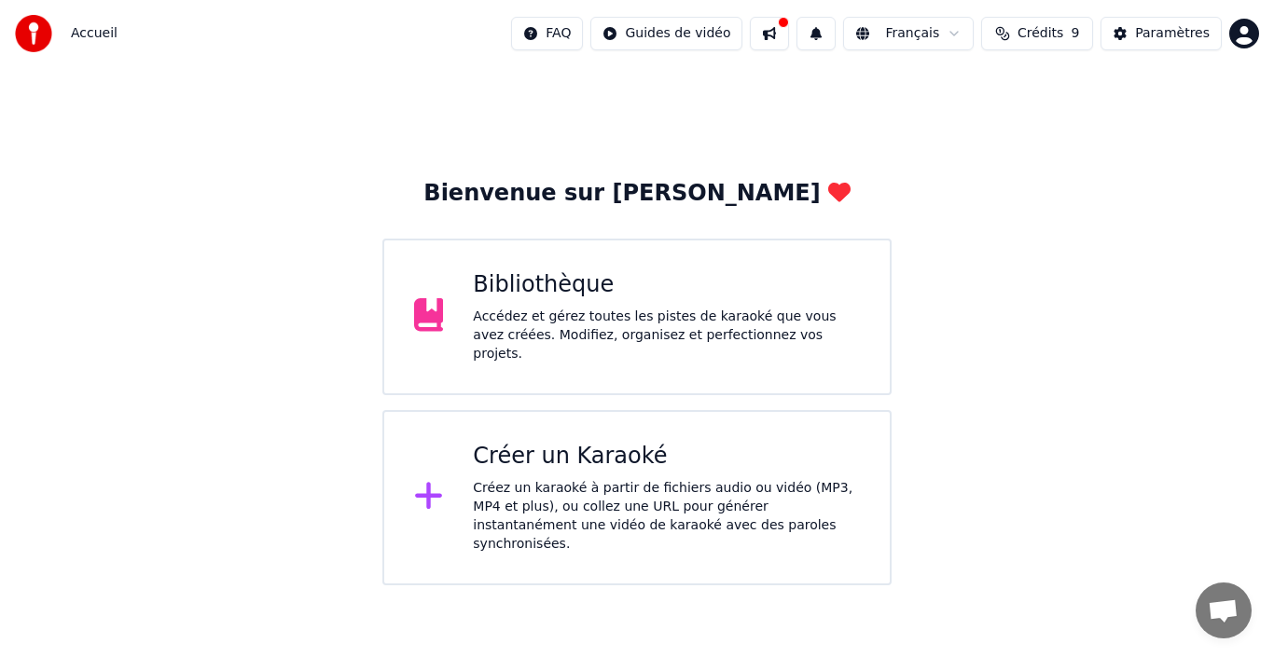
click at [533, 297] on div "Bibliothèque" at bounding box center [666, 285] width 387 height 30
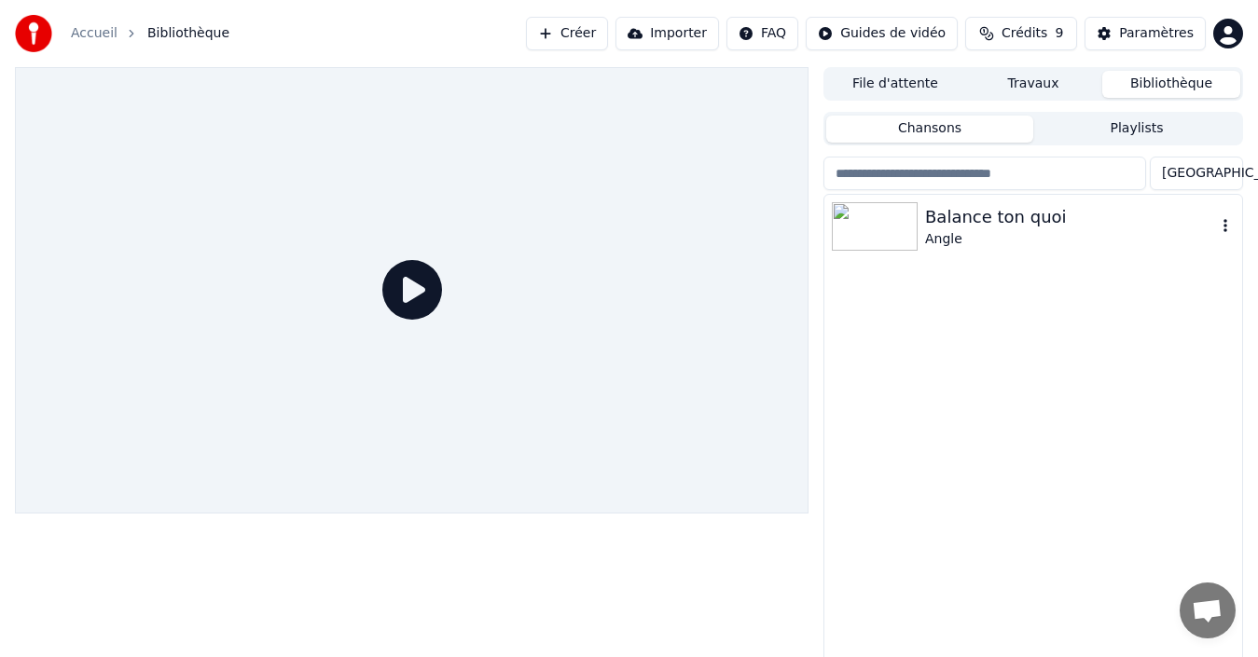
click at [882, 226] on img at bounding box center [875, 226] width 86 height 48
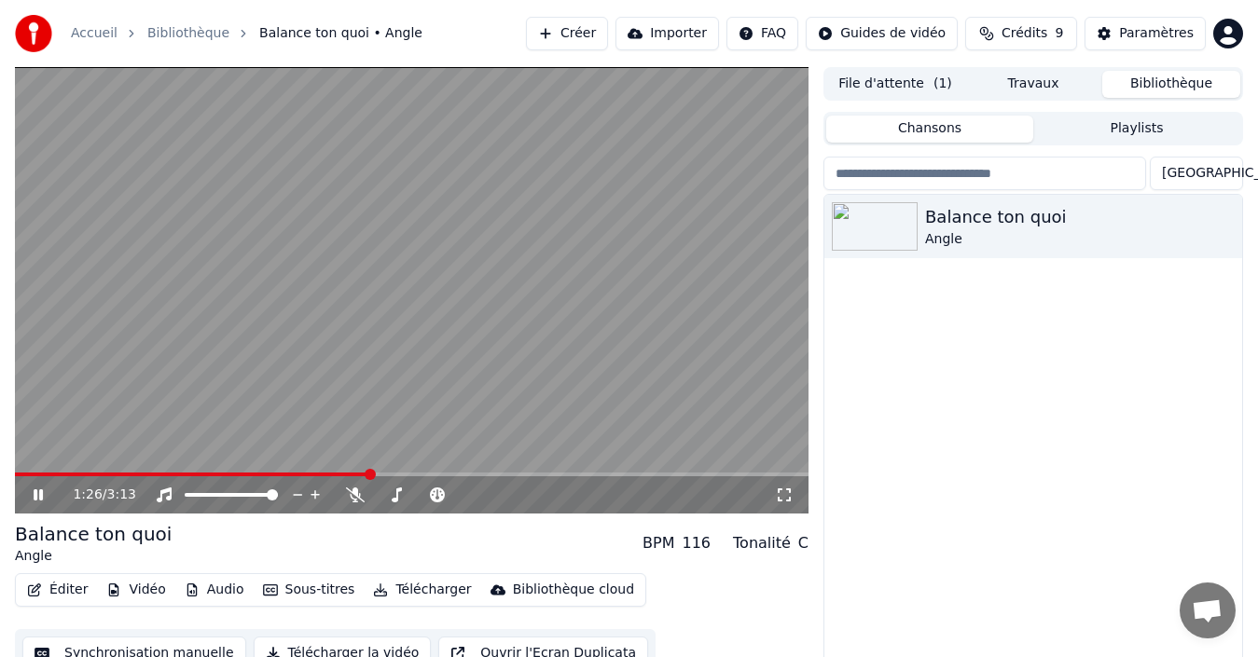
click at [34, 489] on icon at bounding box center [51, 495] width 43 height 15
click at [413, 588] on button "Télécharger" at bounding box center [422, 590] width 113 height 26
click at [753, 578] on div "Éditer Vidéo Audio Sous-titres Télécharger Bibliothèque cloud Synchronisation m…" at bounding box center [412, 626] width 794 height 104
click at [979, 362] on div "Balance ton quoi Angle" at bounding box center [1033, 440] width 418 height 491
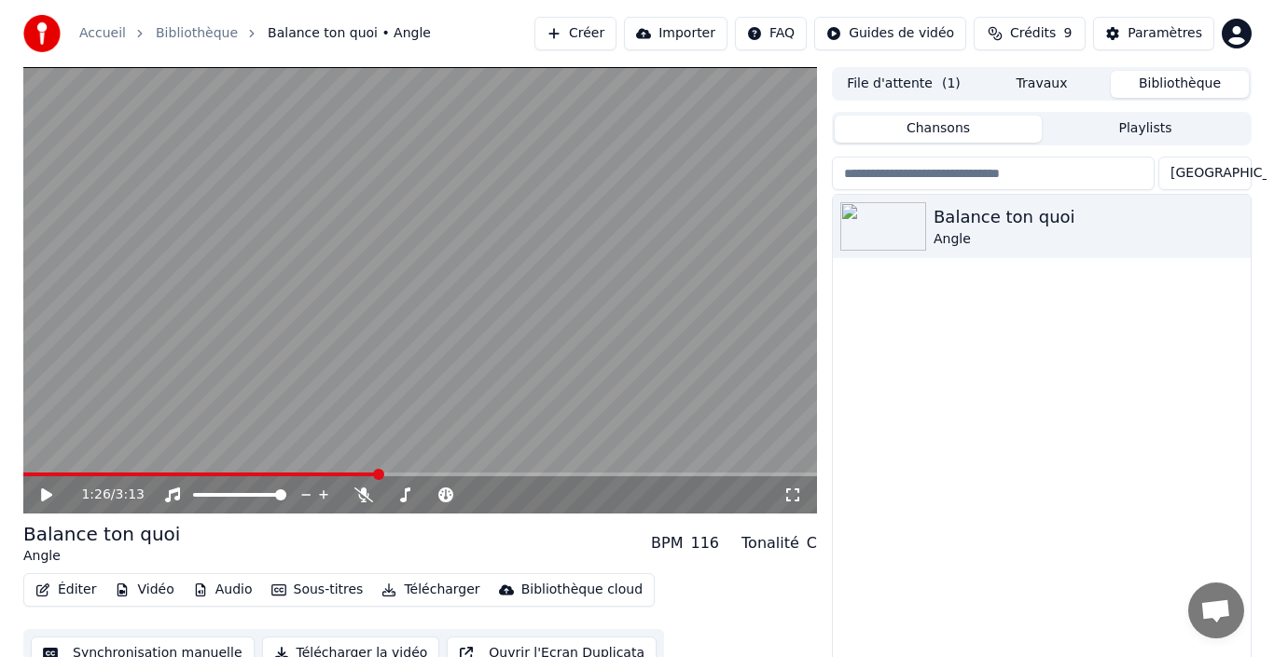
scroll to position [30, 0]
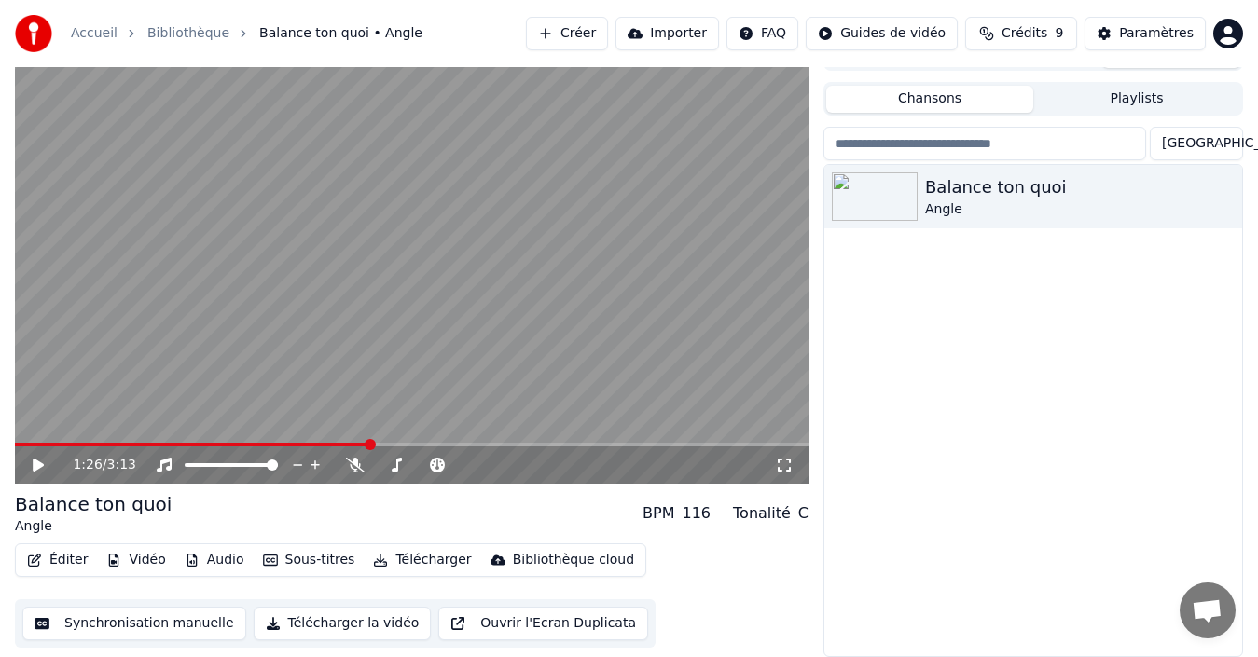
click at [412, 562] on button "Télécharger" at bounding box center [422, 560] width 113 height 26
click at [721, 564] on div "Éditer Vidéo Audio Sous-titres Télécharger Bibliothèque cloud Synchronisation m…" at bounding box center [412, 596] width 794 height 104
click at [217, 556] on button "Audio" at bounding box center [214, 560] width 75 height 26
click at [843, 574] on div "Balance ton quoi Angle" at bounding box center [1033, 410] width 418 height 491
click at [76, 565] on button "Éditer" at bounding box center [58, 560] width 76 height 26
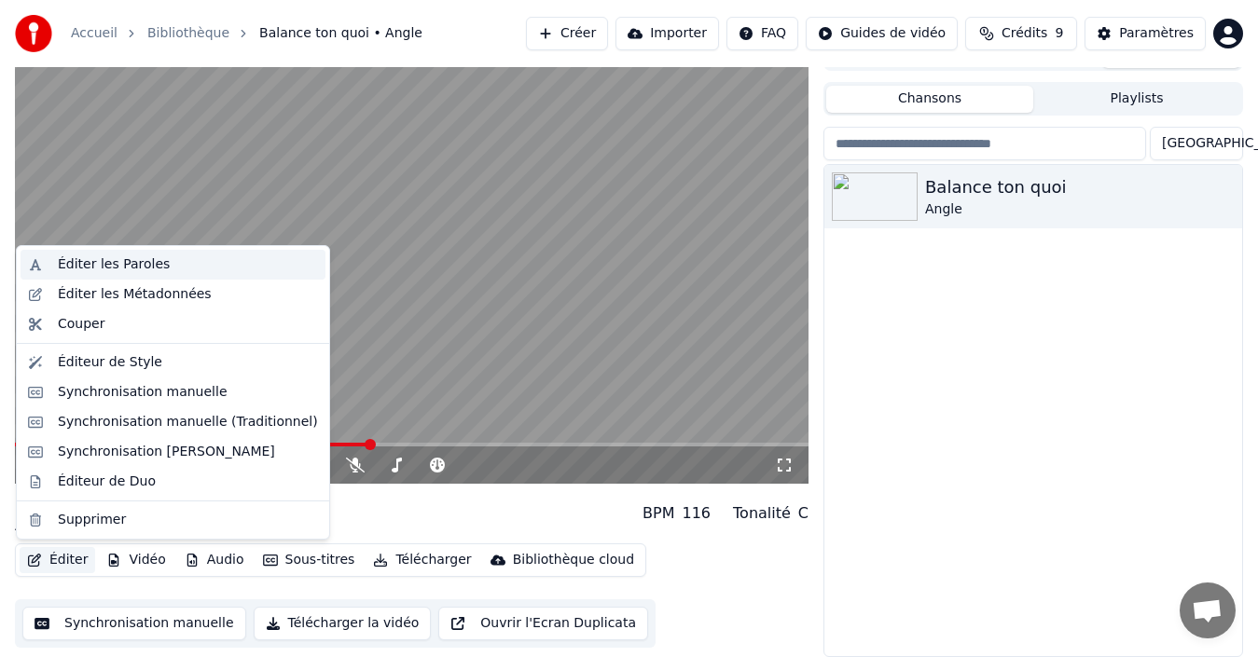
click at [121, 262] on div "Éditer les Paroles" at bounding box center [114, 265] width 112 height 19
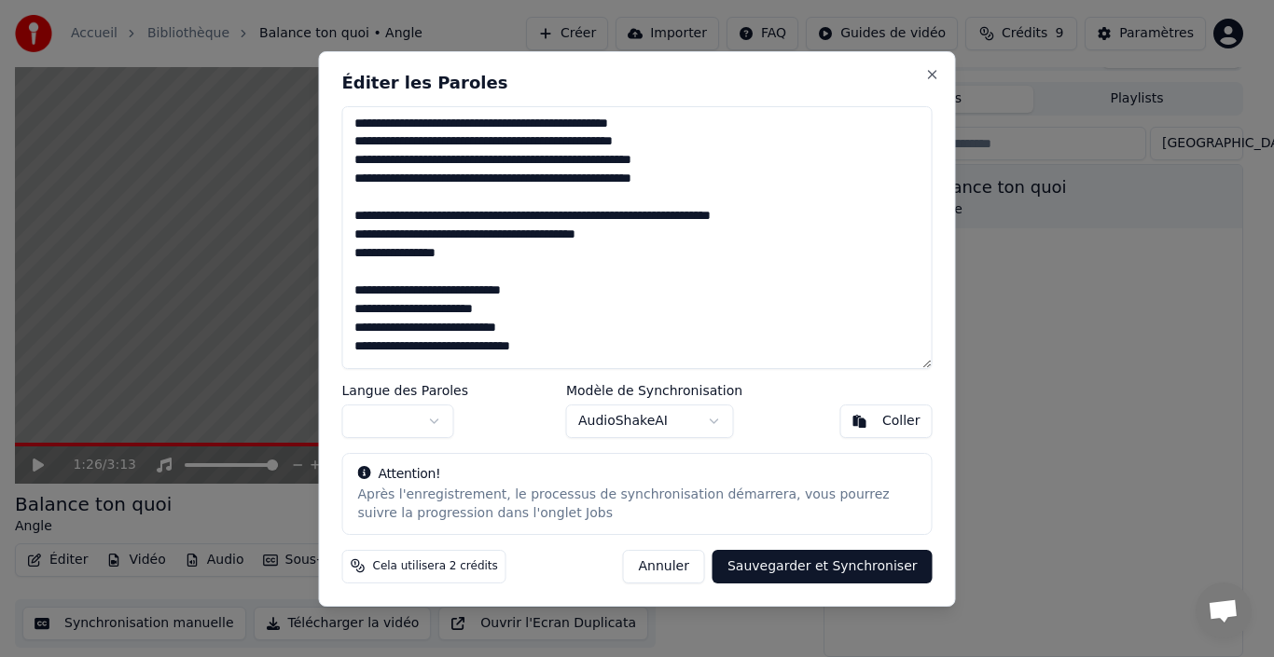
click at [397, 197] on textarea at bounding box center [637, 237] width 590 height 263
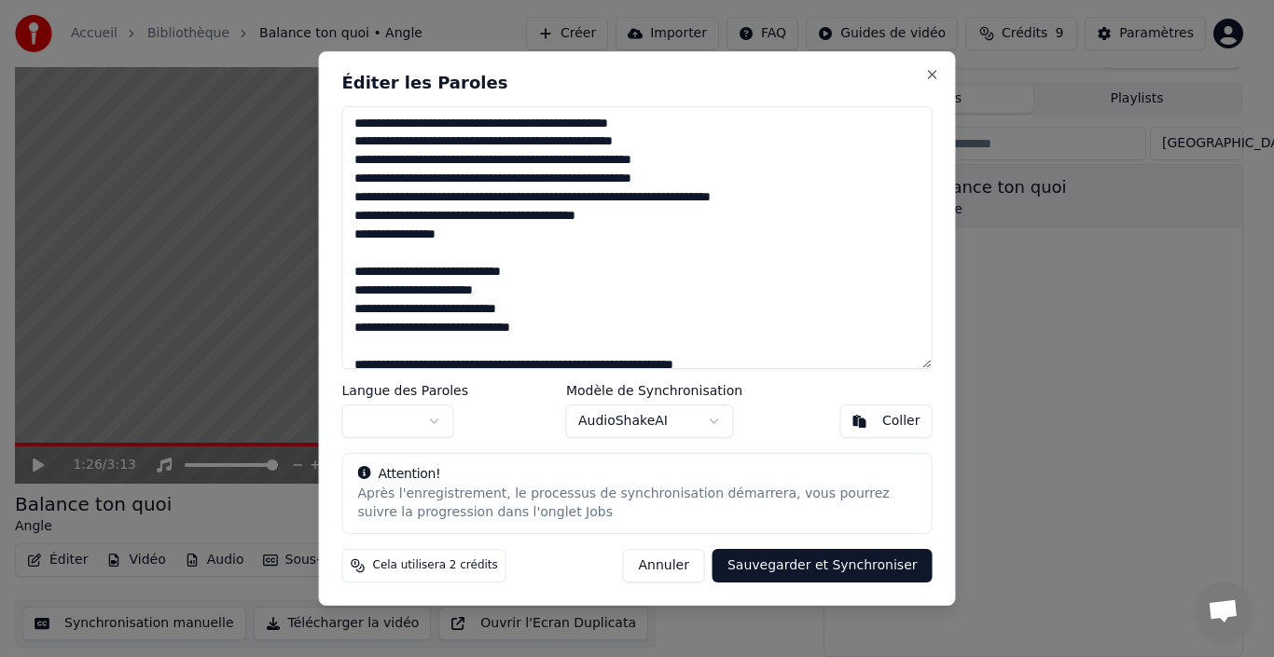
click at [406, 259] on textarea at bounding box center [637, 237] width 590 height 263
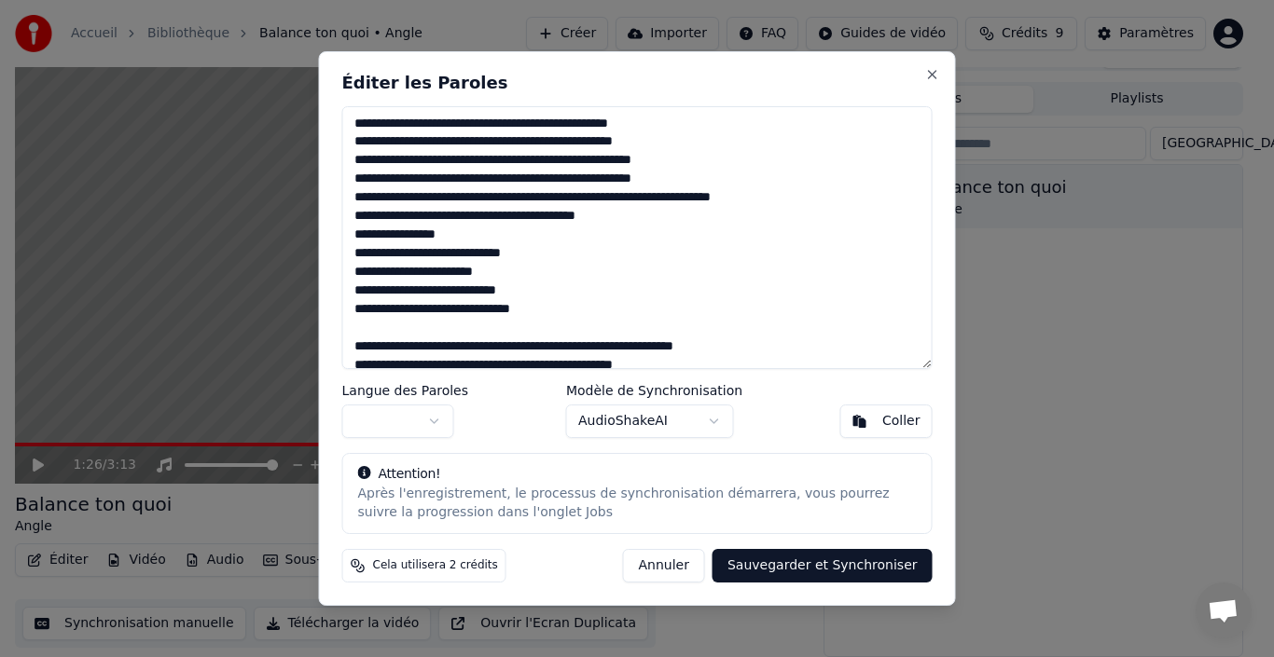
click at [438, 290] on textarea at bounding box center [637, 237] width 590 height 263
click at [394, 309] on textarea at bounding box center [637, 237] width 590 height 263
click at [457, 293] on textarea at bounding box center [637, 237] width 590 height 263
click at [374, 328] on textarea at bounding box center [637, 237] width 590 height 263
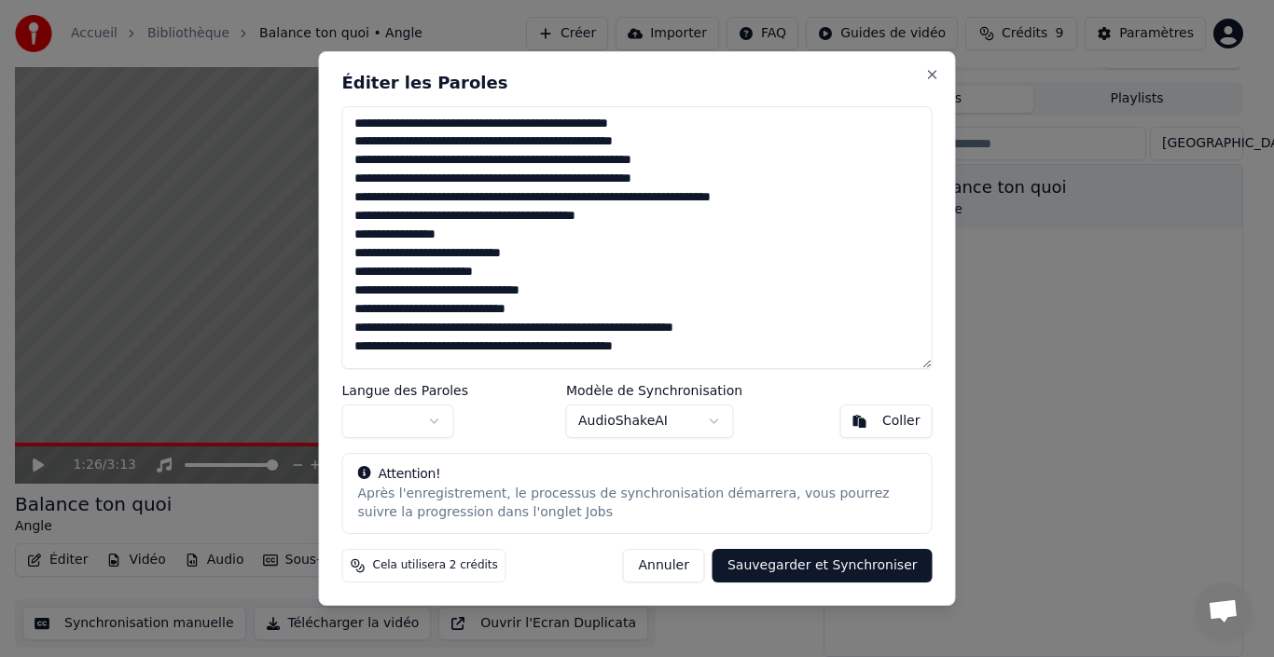
click at [458, 333] on textarea at bounding box center [637, 237] width 590 height 263
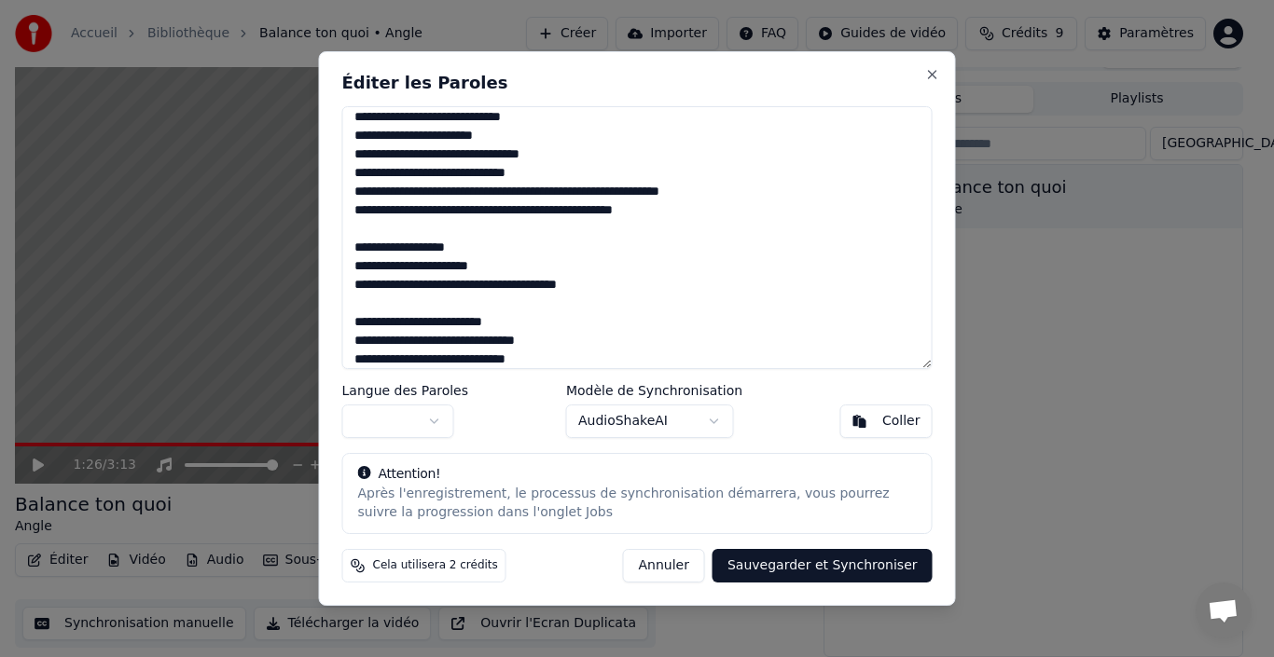
scroll to position [149, 0]
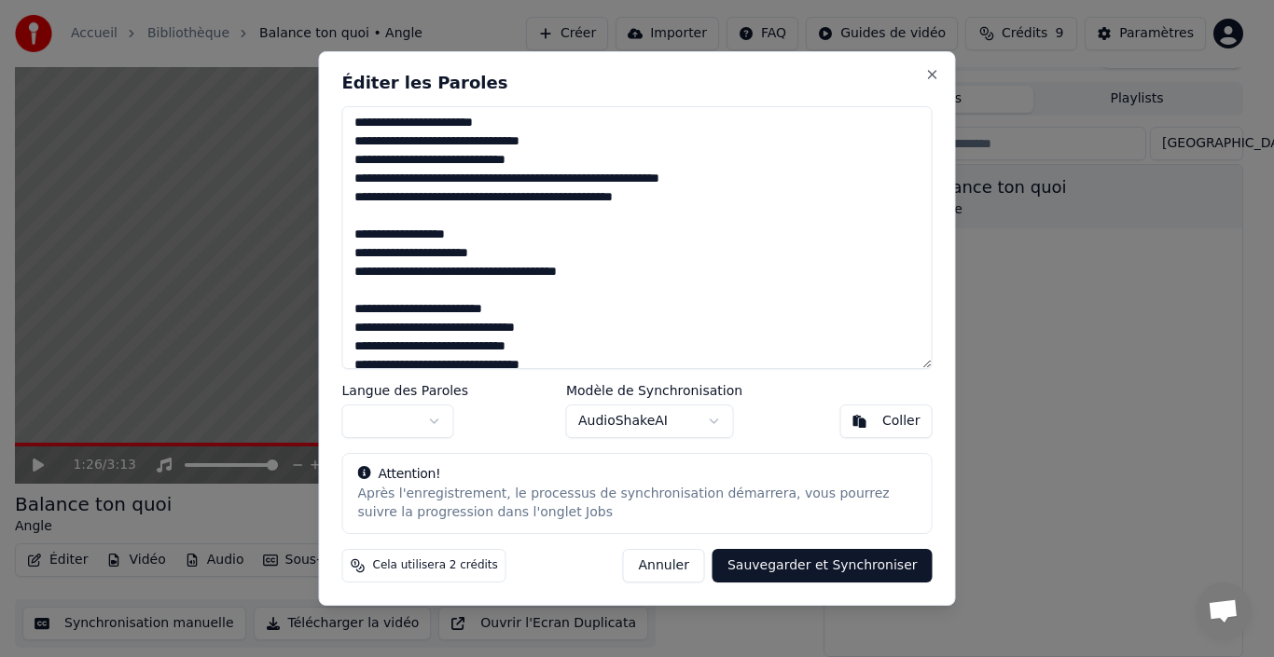
click at [364, 221] on textarea at bounding box center [637, 237] width 590 height 263
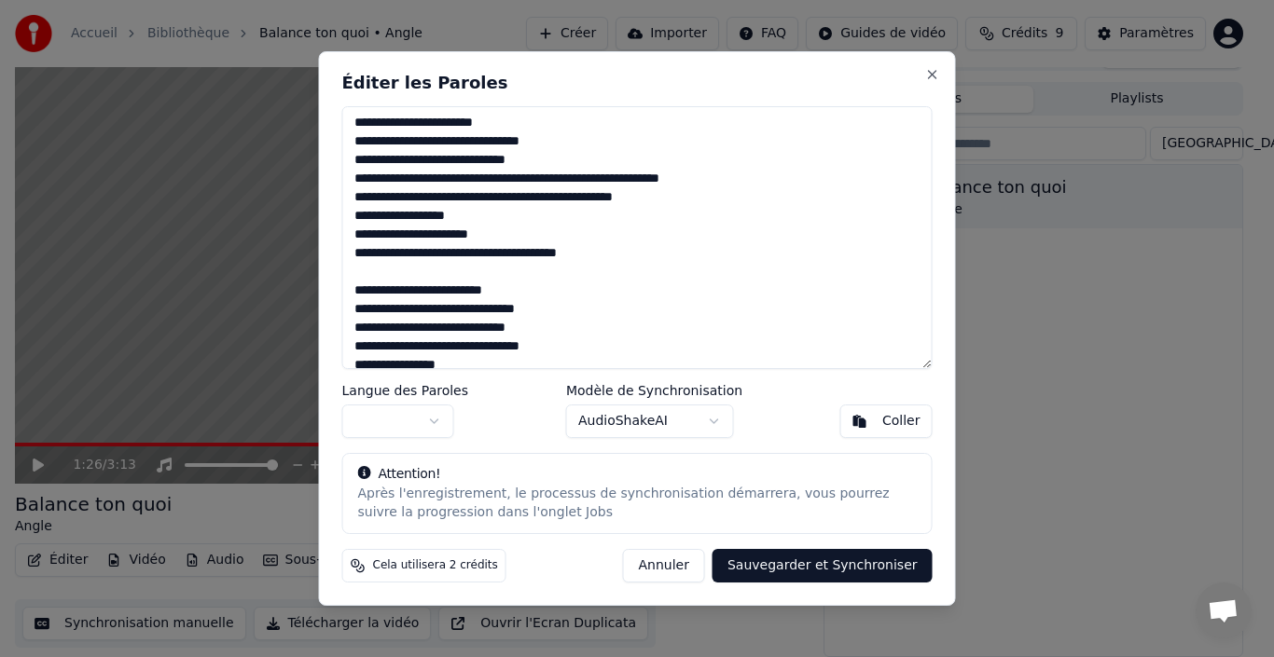
click at [361, 214] on textarea at bounding box center [637, 237] width 590 height 263
click at [356, 276] on textarea at bounding box center [637, 237] width 590 height 263
click at [502, 287] on textarea at bounding box center [637, 237] width 590 height 263
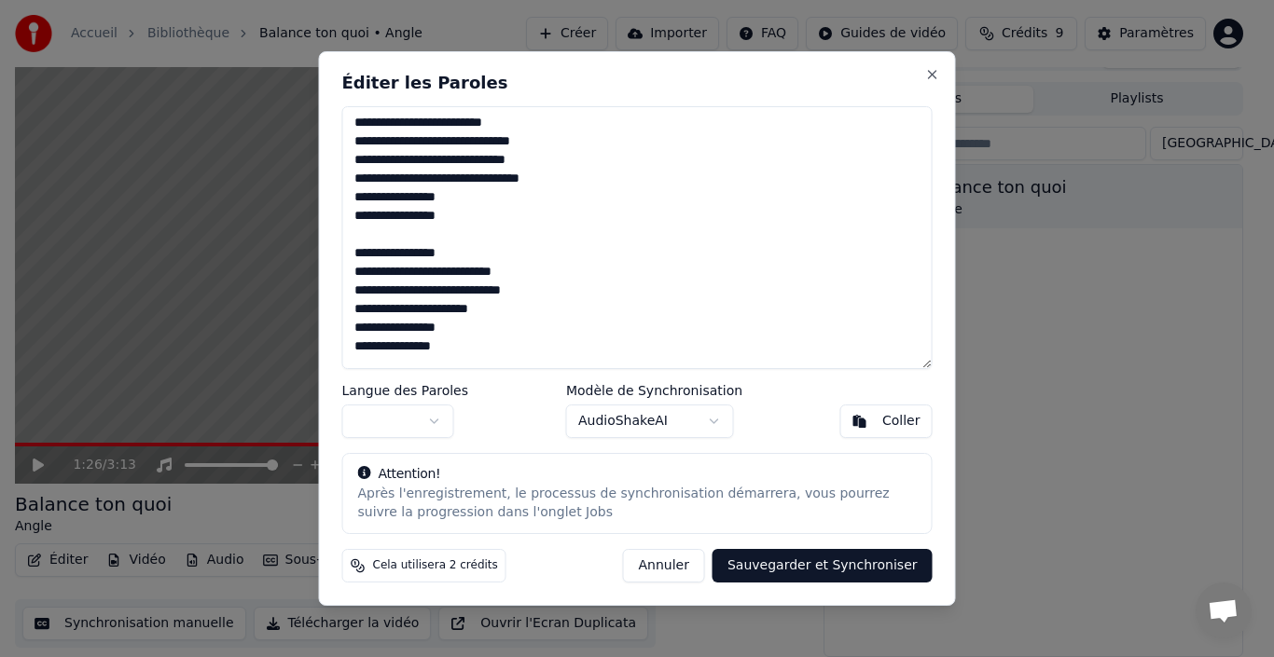
scroll to position [336, 0]
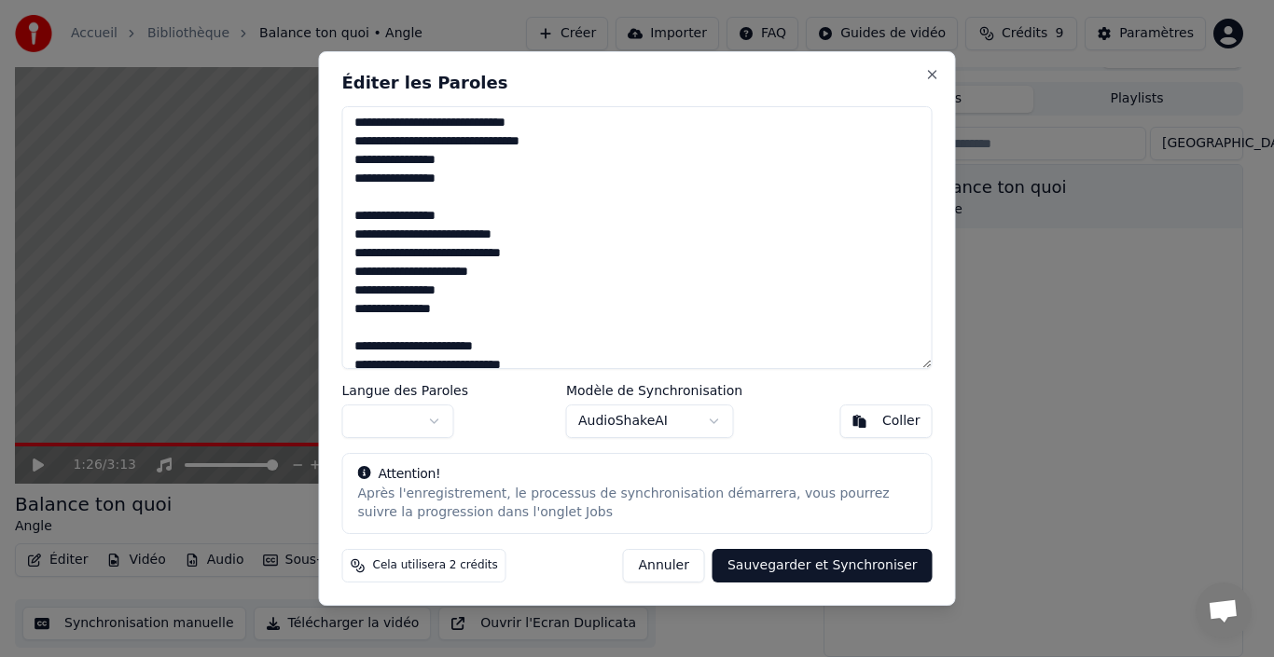
click at [362, 201] on textarea at bounding box center [637, 237] width 590 height 263
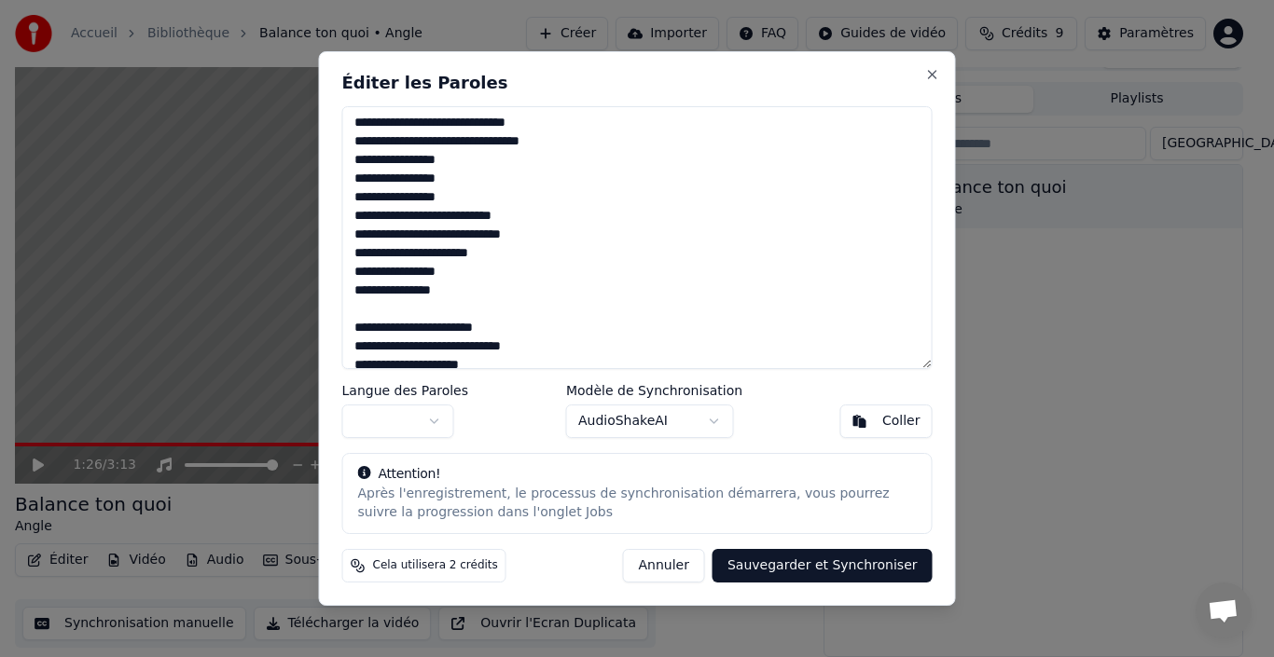
click at [502, 254] on textarea at bounding box center [637, 237] width 590 height 263
click at [464, 284] on textarea at bounding box center [637, 237] width 590 height 263
click at [396, 317] on textarea at bounding box center [637, 237] width 590 height 263
click at [531, 326] on textarea at bounding box center [637, 237] width 590 height 263
click at [523, 311] on textarea at bounding box center [637, 237] width 590 height 263
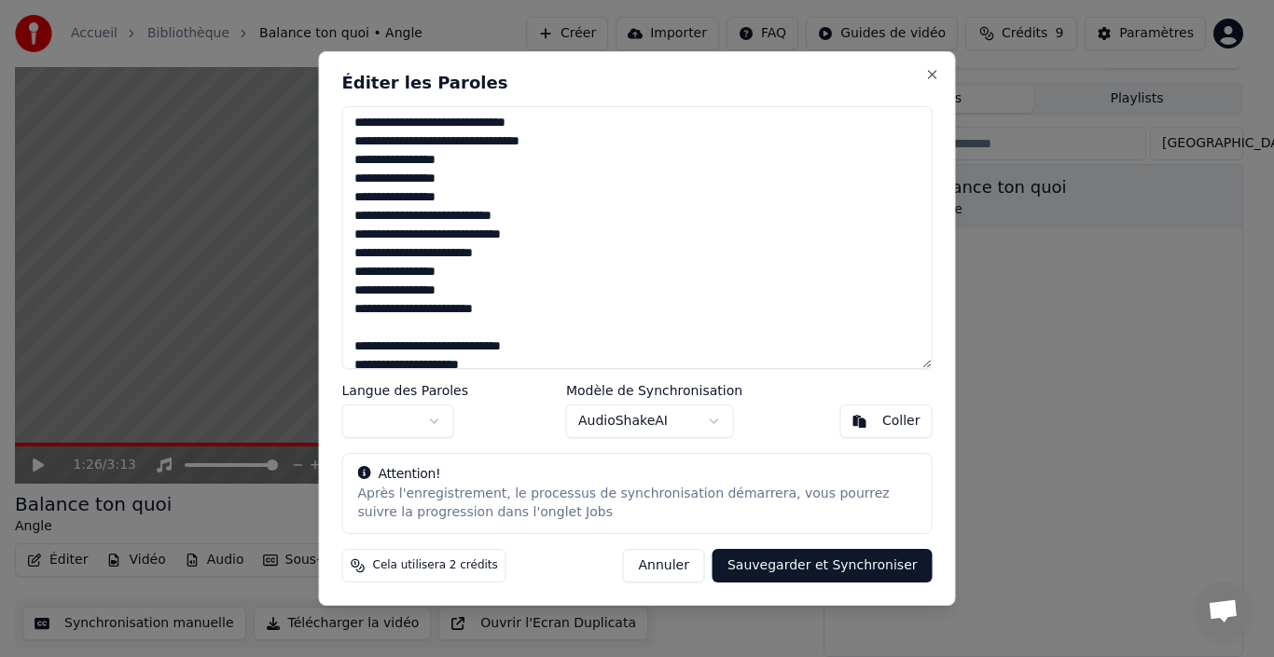
scroll to position [547, 0]
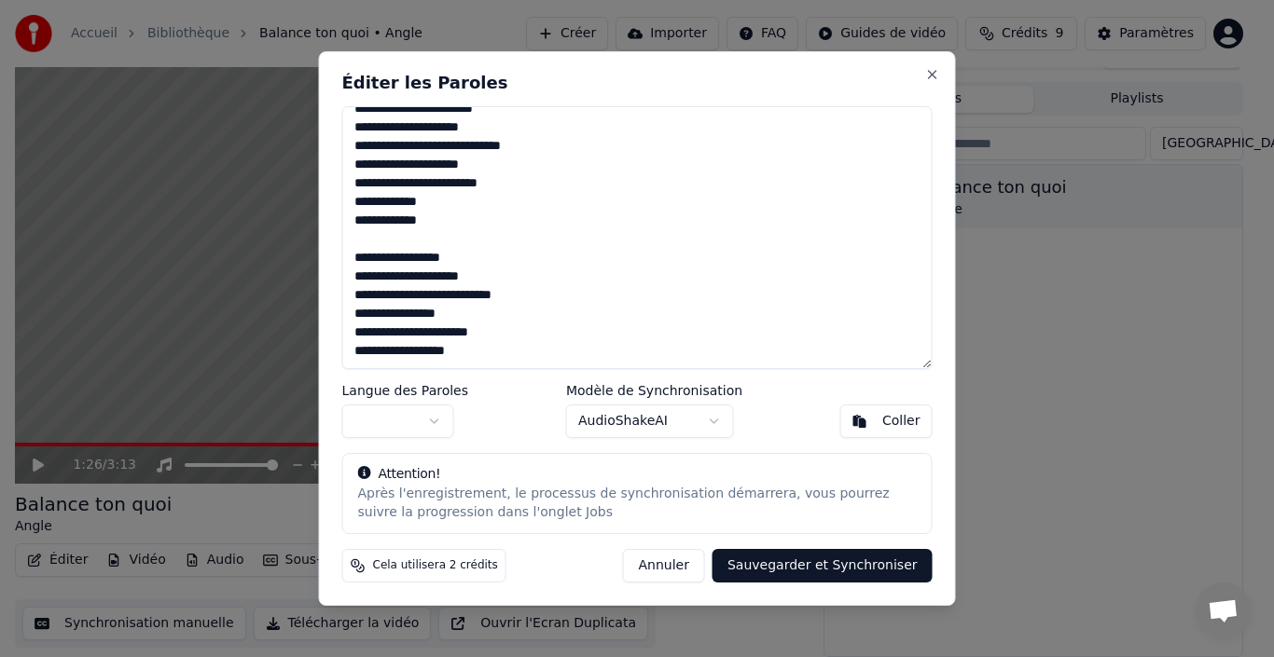
click at [524, 157] on textarea at bounding box center [637, 237] width 590 height 263
click at [353, 172] on textarea at bounding box center [637, 237] width 590 height 263
click at [471, 173] on textarea at bounding box center [637, 237] width 590 height 263
click at [430, 423] on button "button" at bounding box center [398, 422] width 112 height 34
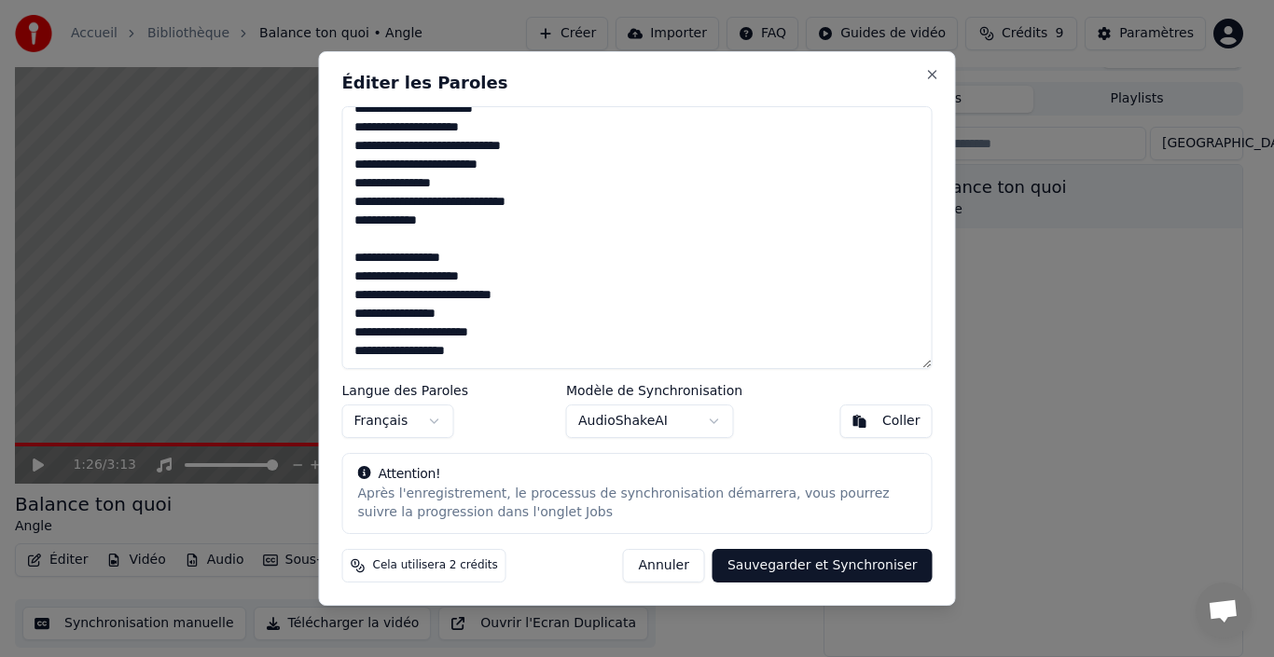
click at [773, 562] on button "Sauvegarder et Synchroniser" at bounding box center [822, 566] width 220 height 34
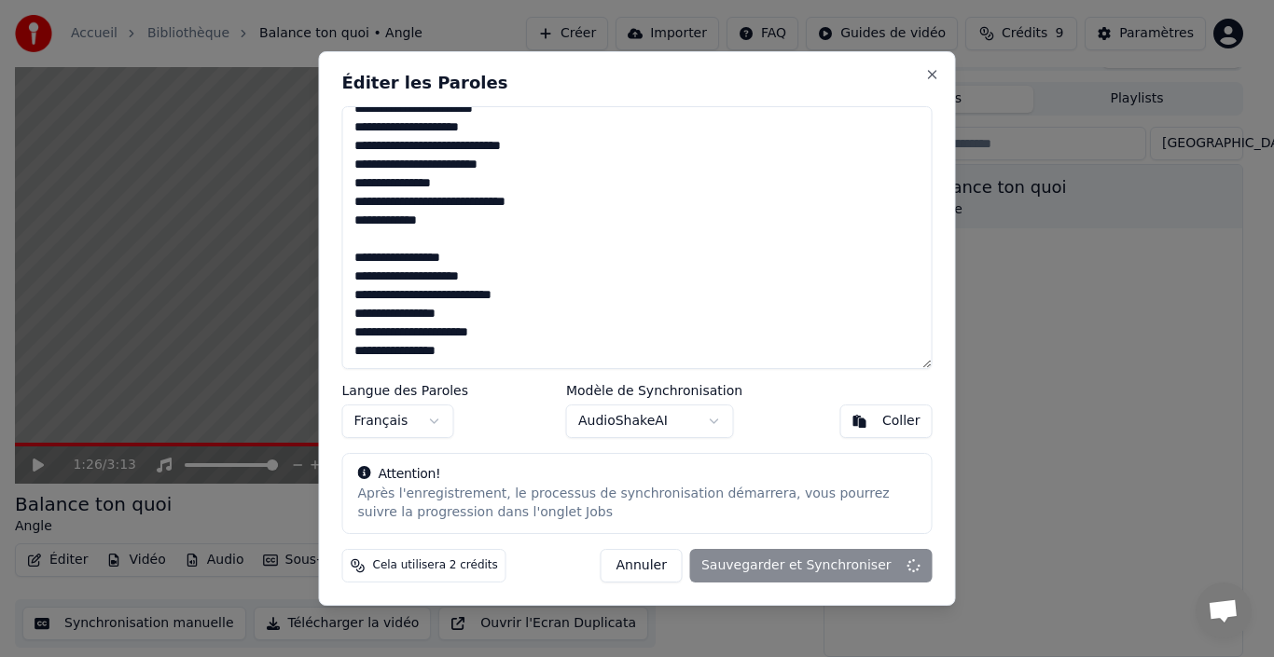
type textarea "**********"
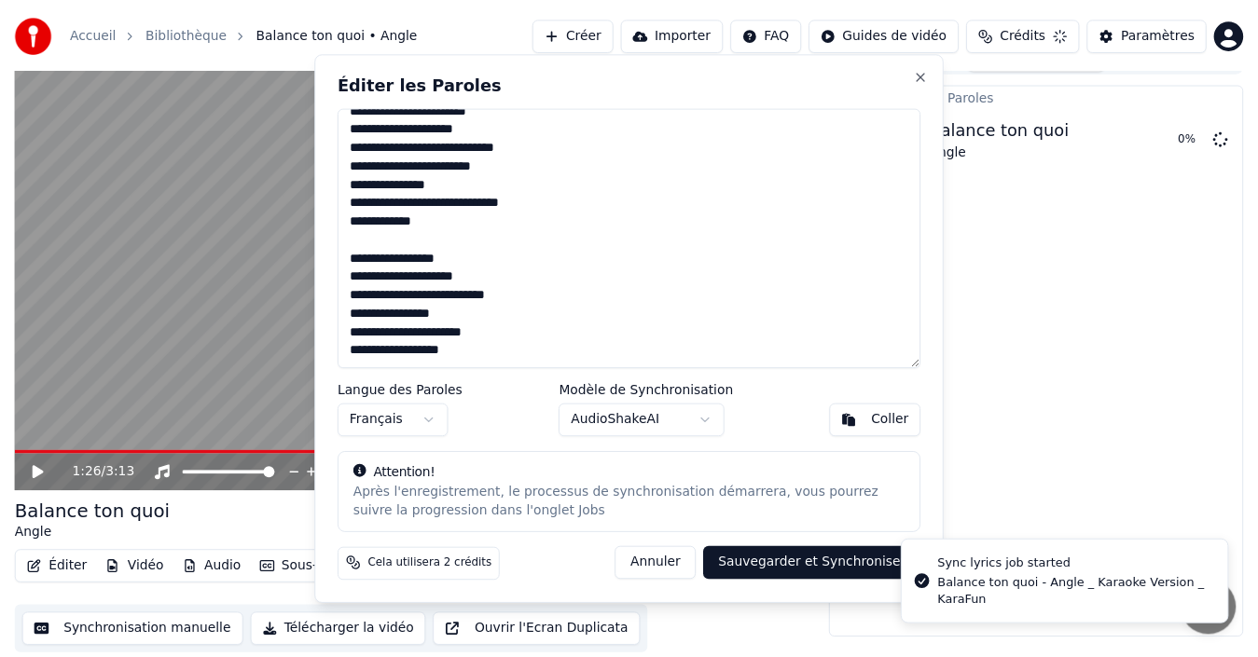
scroll to position [21, 0]
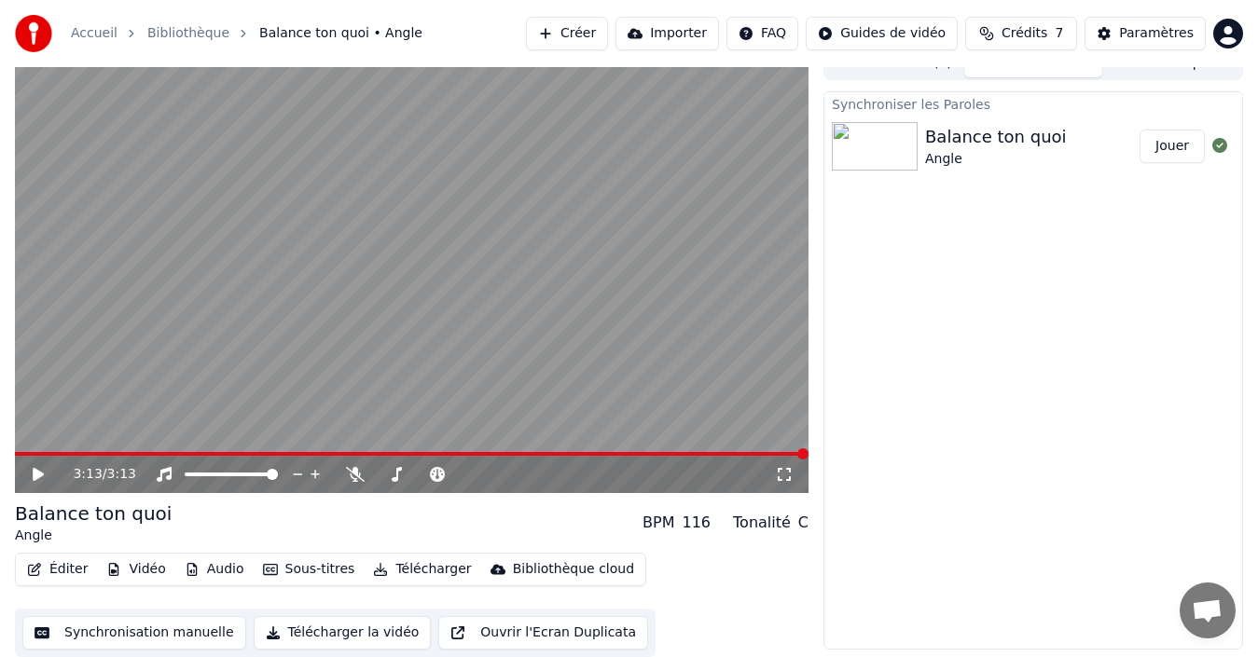
click at [860, 148] on img at bounding box center [875, 146] width 86 height 48
click at [1165, 153] on button "Jouer" at bounding box center [1172, 147] width 65 height 34
click at [39, 481] on icon at bounding box center [51, 474] width 43 height 15
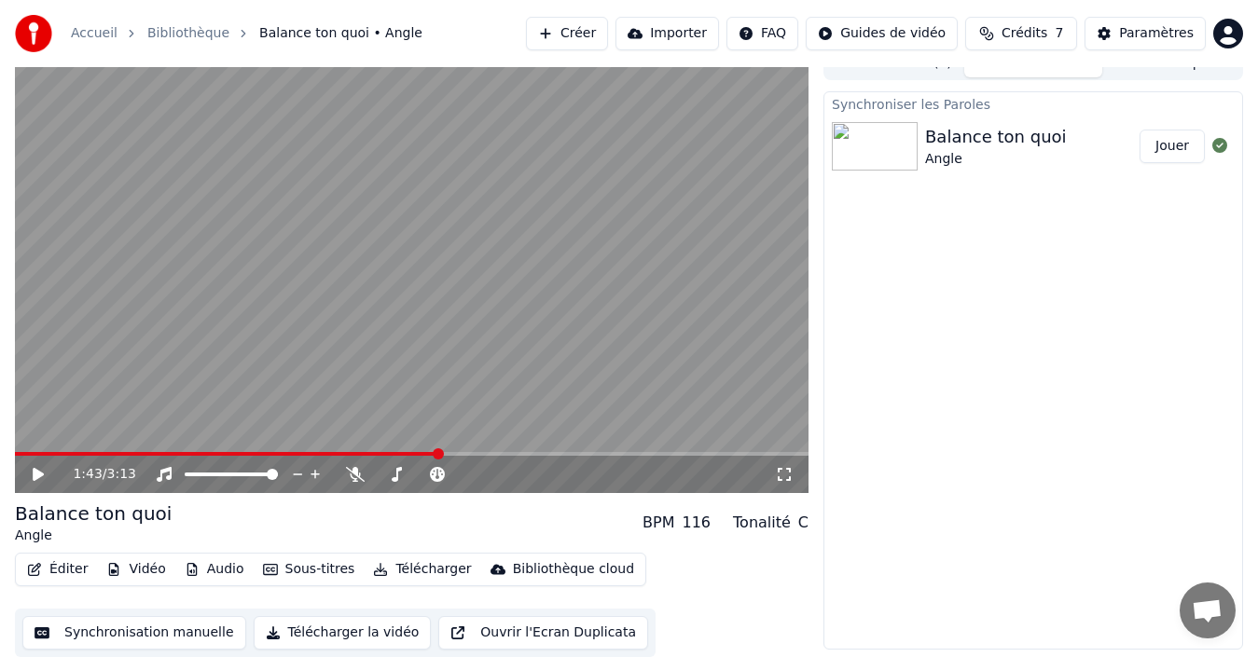
click at [299, 568] on button "Sous-titres" at bounding box center [309, 570] width 107 height 26
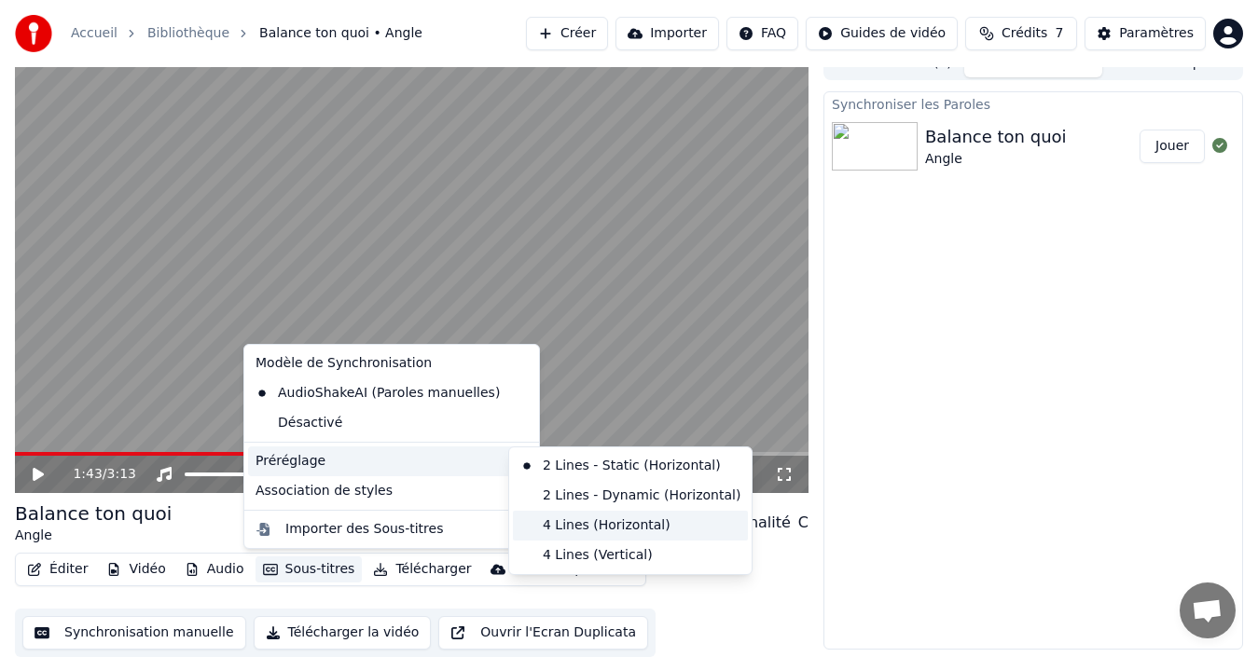
click at [608, 529] on div "4 Lines (Horizontal)" at bounding box center [630, 526] width 235 height 30
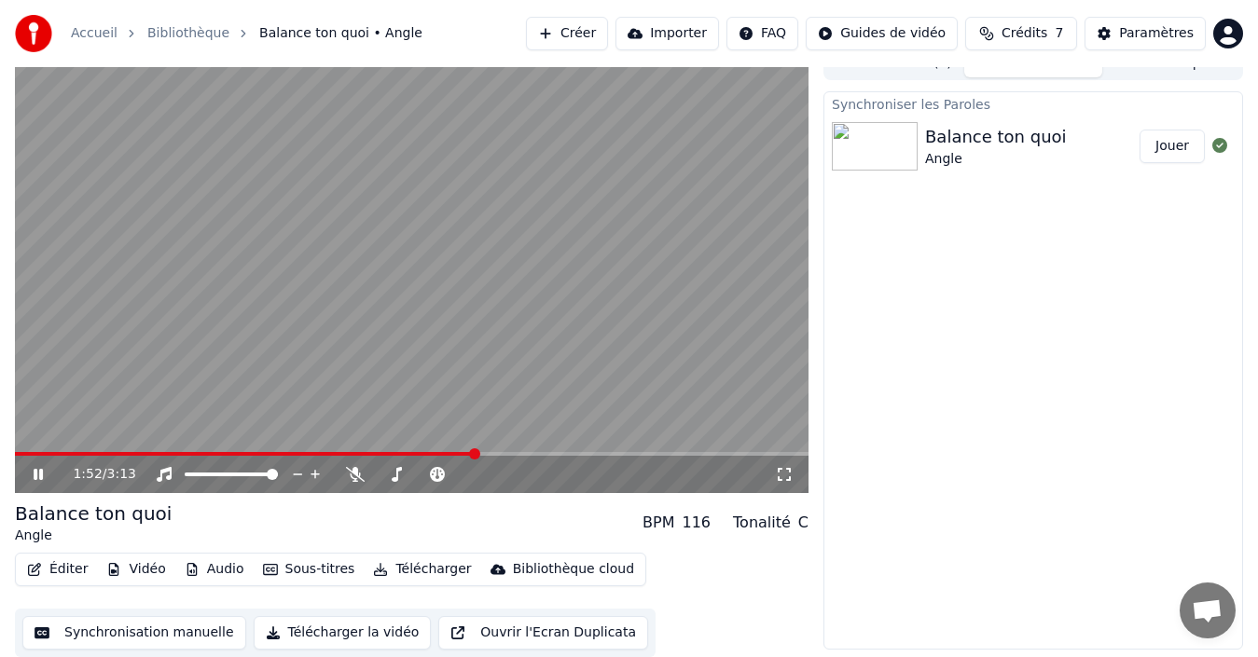
click at [40, 478] on icon at bounding box center [38, 474] width 9 height 11
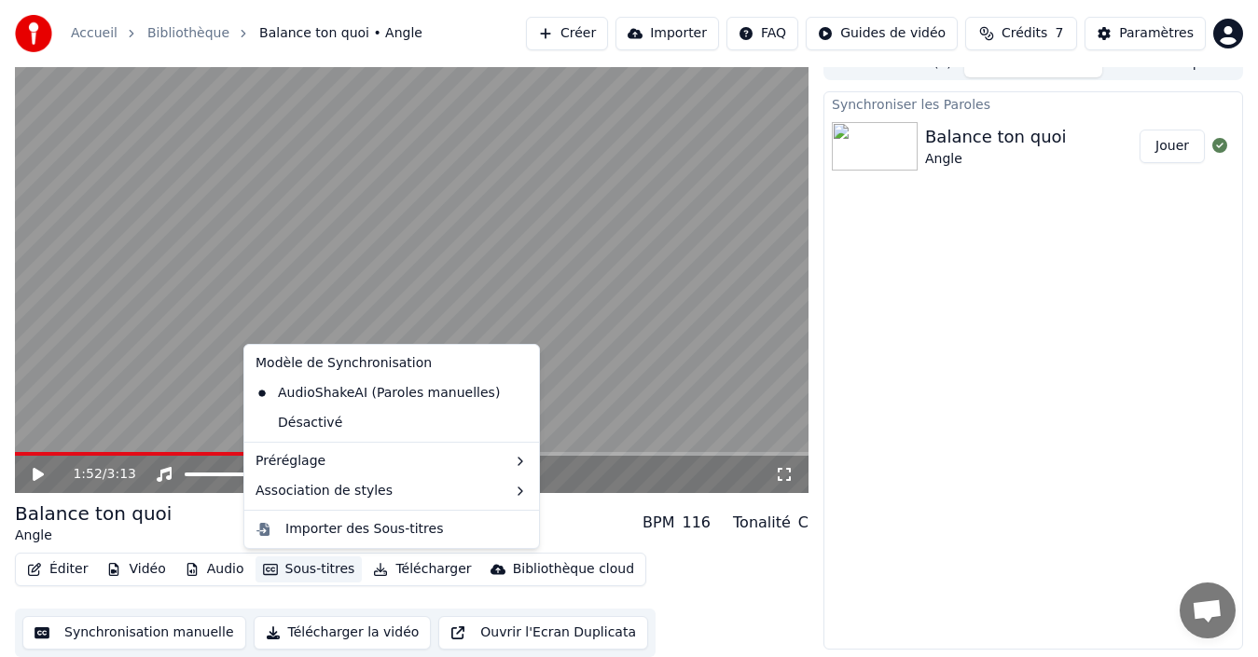
click at [287, 570] on button "Sous-titres" at bounding box center [309, 570] width 107 height 26
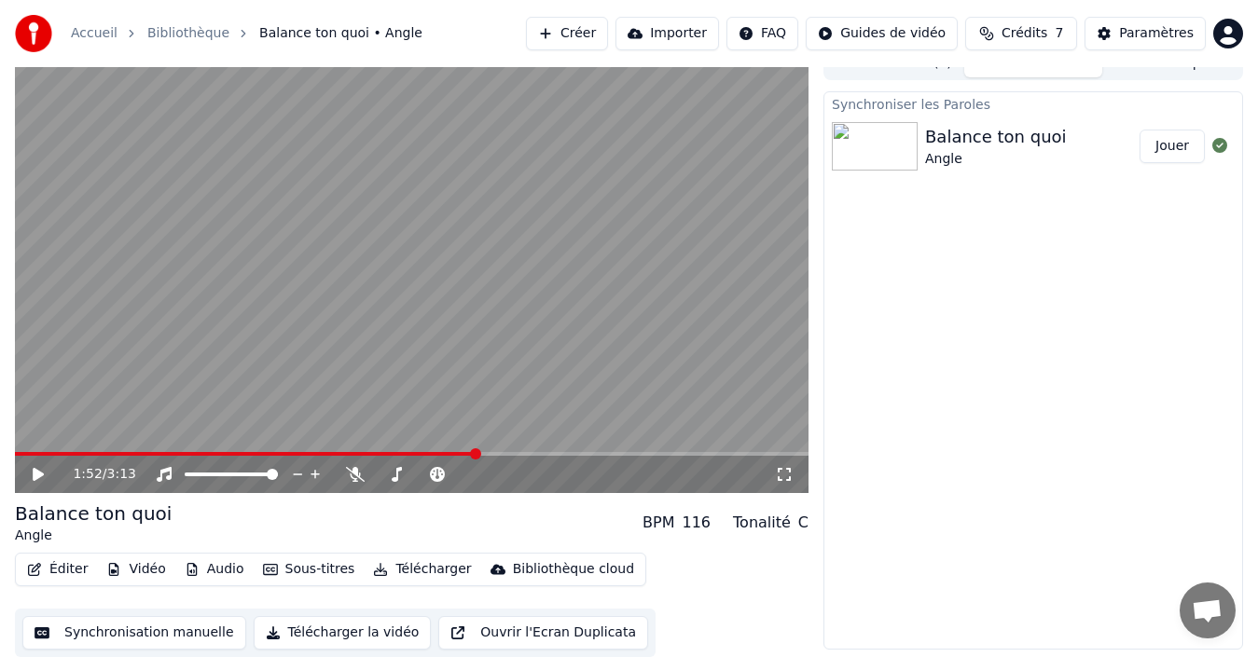
click at [996, 404] on div "Synchroniser les Paroles Balance ton quoi Angle Jouer" at bounding box center [1033, 370] width 420 height 559
